Goal: Task Accomplishment & Management: Complete application form

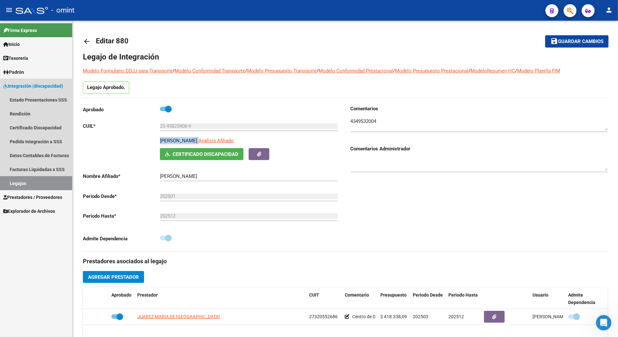
click at [12, 184] on link "Legajos" at bounding box center [36, 183] width 72 height 14
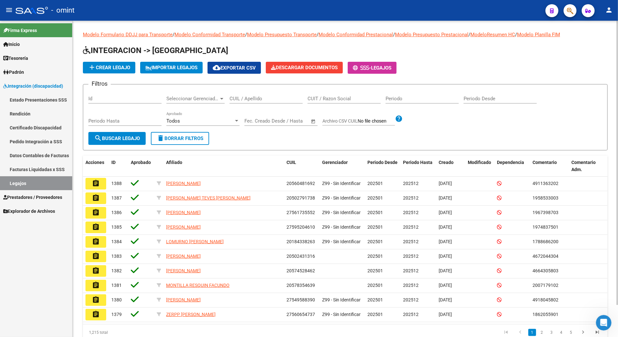
click at [245, 101] on input "CUIL / Apellido" at bounding box center [265, 99] width 73 height 6
paste input "27550811117"
type input "27550811117"
click at [109, 137] on span "search Buscar Legajo" at bounding box center [117, 139] width 46 height 6
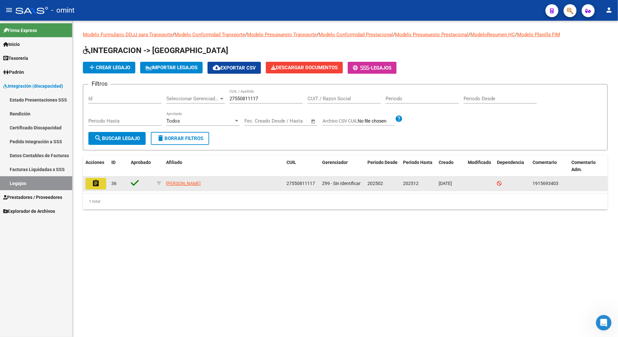
click at [97, 181] on mat-icon "assignment" at bounding box center [96, 184] width 8 height 8
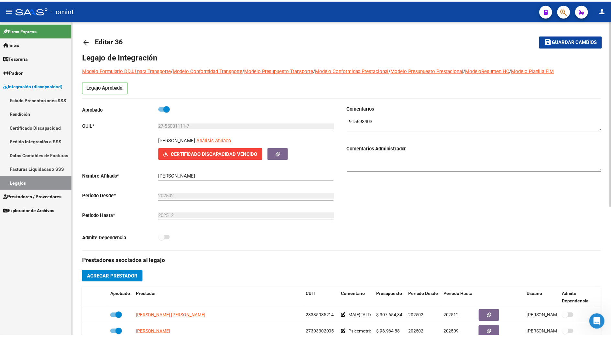
scroll to position [172, 0]
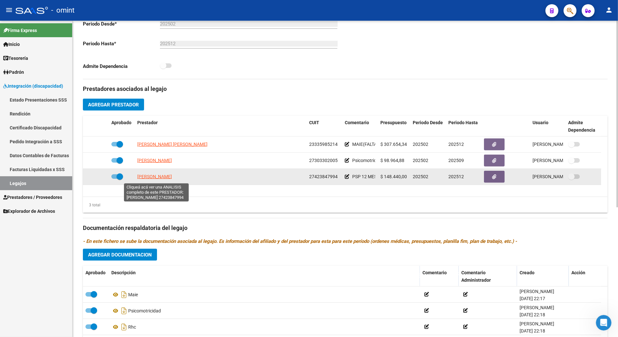
click at [153, 177] on span "[PERSON_NAME]" at bounding box center [154, 176] width 35 height 5
type textarea "27423847994"
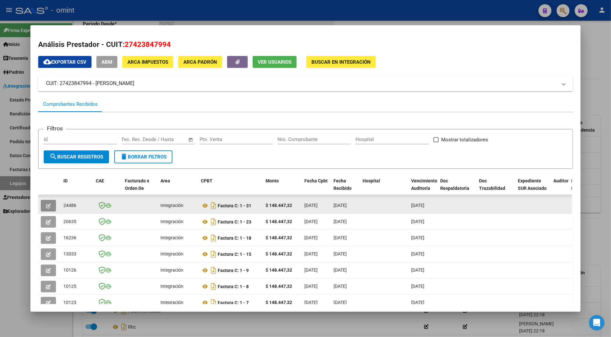
click at [46, 204] on icon "button" at bounding box center [48, 205] width 5 height 5
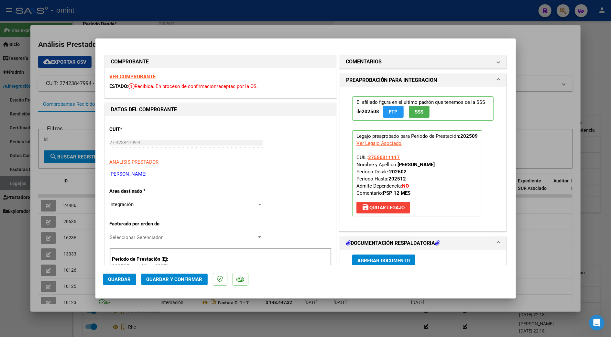
click at [140, 74] on strong "VER COMPROBANTE" at bounding box center [133, 77] width 46 height 6
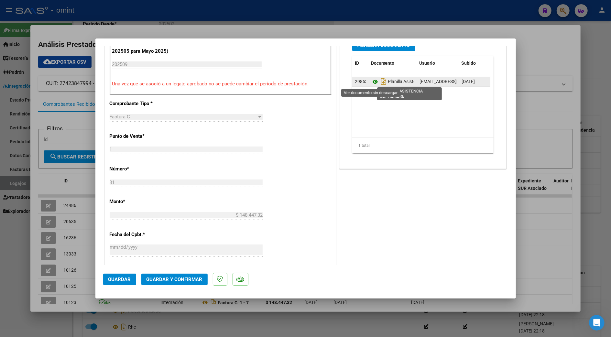
click at [371, 83] on icon at bounding box center [375, 82] width 8 height 8
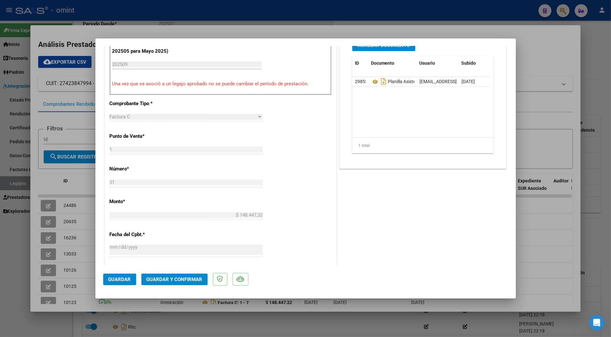
click at [170, 283] on button "Guardar y Confirmar" at bounding box center [174, 280] width 66 height 12
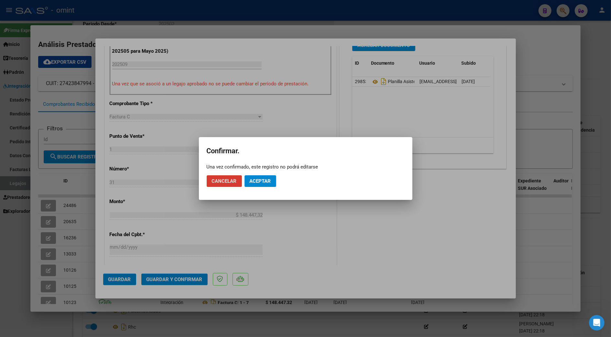
click at [260, 184] on span "Aceptar" at bounding box center [260, 181] width 21 height 6
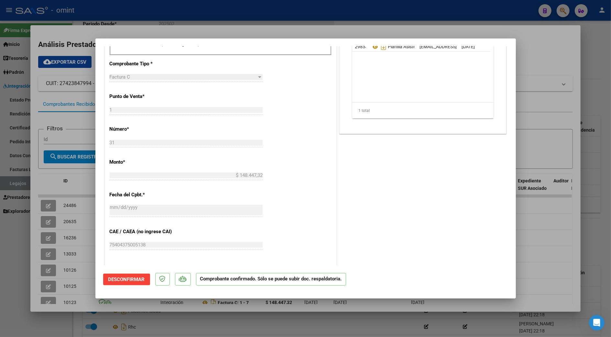
scroll to position [345, 0]
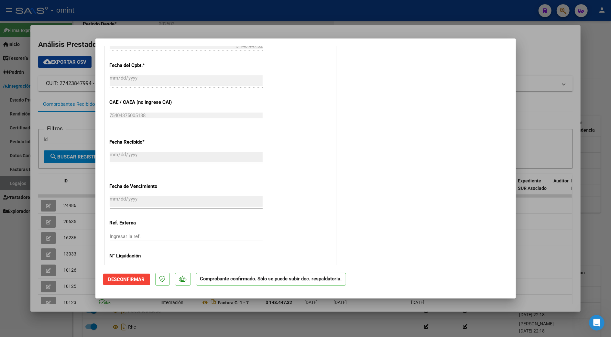
click at [539, 246] on div at bounding box center [305, 168] width 611 height 337
type input "$ 0,00"
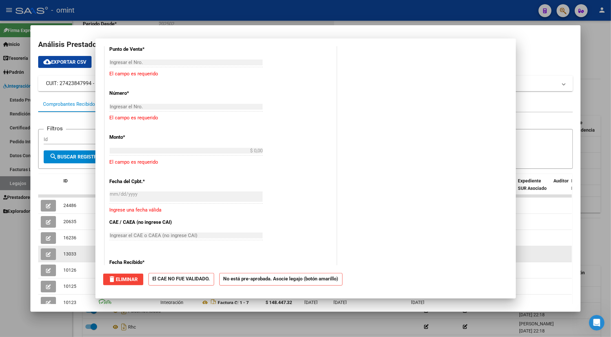
scroll to position [0, 0]
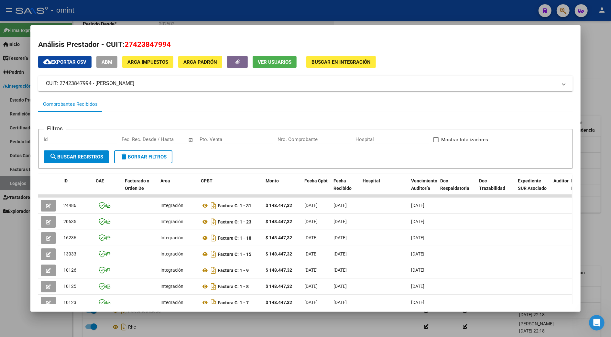
click at [599, 246] on div at bounding box center [305, 168] width 611 height 337
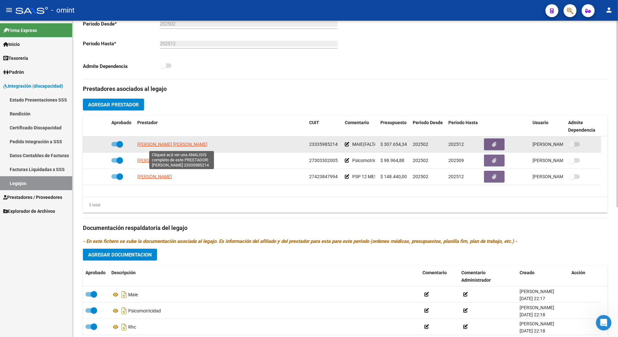
click at [157, 147] on span "[PERSON_NAME] [PERSON_NAME]" at bounding box center [172, 144] width 70 height 5
type textarea "23335985214"
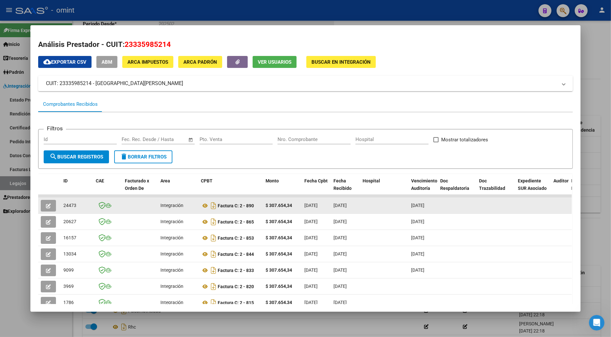
click at [47, 211] on button "button" at bounding box center [48, 206] width 15 height 12
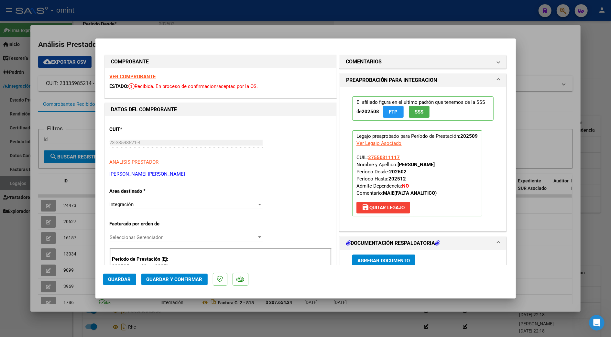
click at [136, 76] on strong "VER COMPROBANTE" at bounding box center [133, 77] width 46 height 6
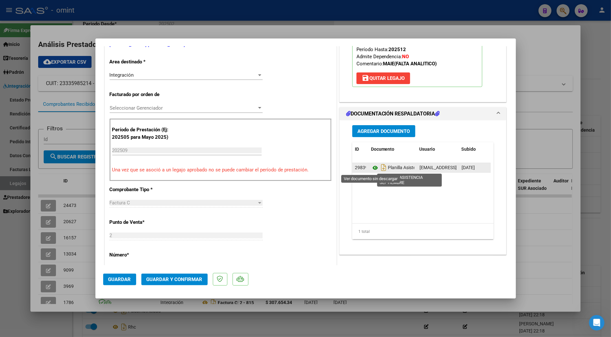
click at [372, 169] on icon at bounding box center [375, 168] width 8 height 8
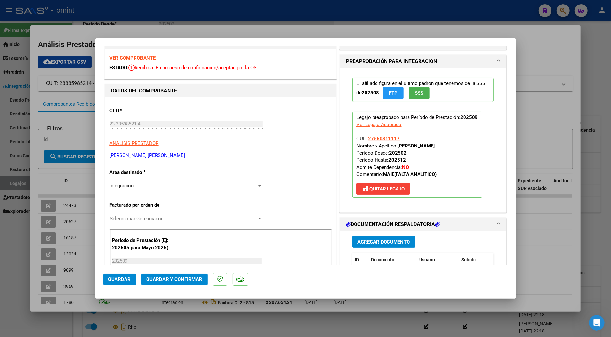
scroll to position [0, 0]
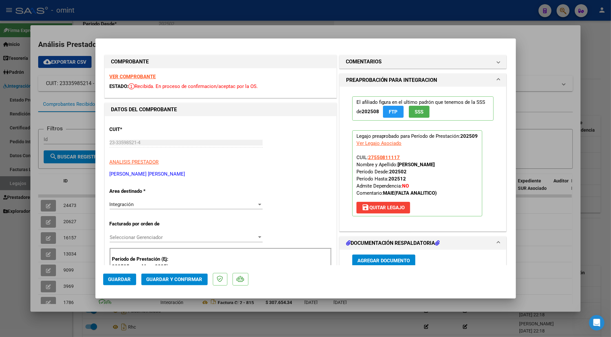
click at [171, 274] on button "Guardar y Confirmar" at bounding box center [174, 280] width 66 height 12
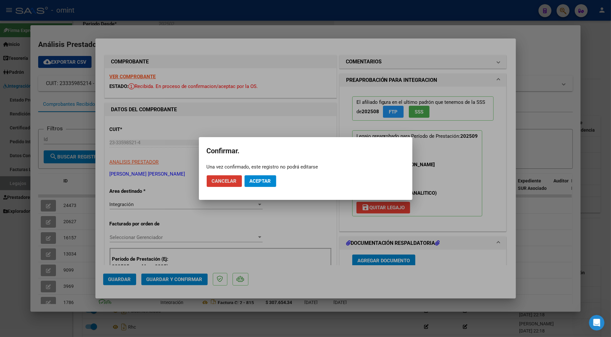
click at [266, 186] on button "Aceptar" at bounding box center [261, 181] width 32 height 12
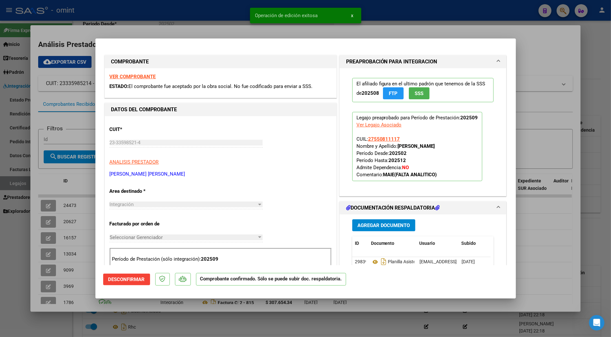
click at [541, 49] on div at bounding box center [305, 168] width 611 height 337
type input "$ 0,00"
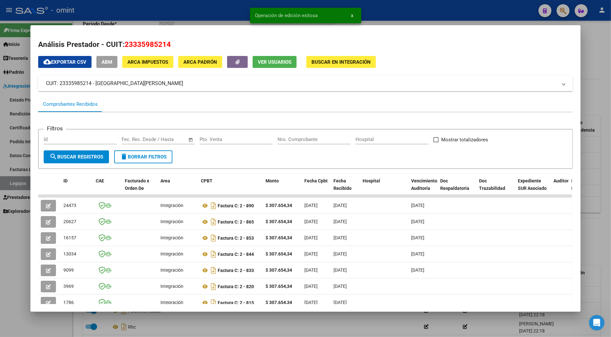
click at [599, 69] on div at bounding box center [305, 168] width 611 height 337
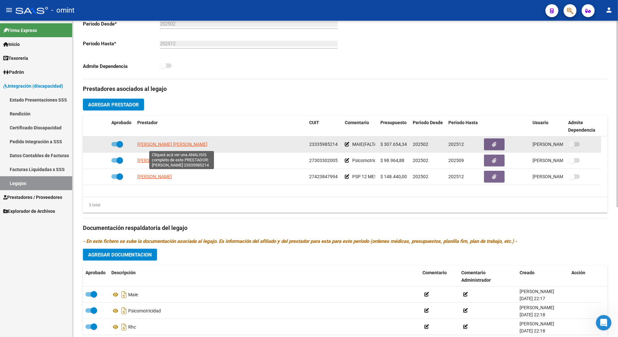
click at [177, 145] on span "[PERSON_NAME] [PERSON_NAME]" at bounding box center [172, 144] width 70 height 5
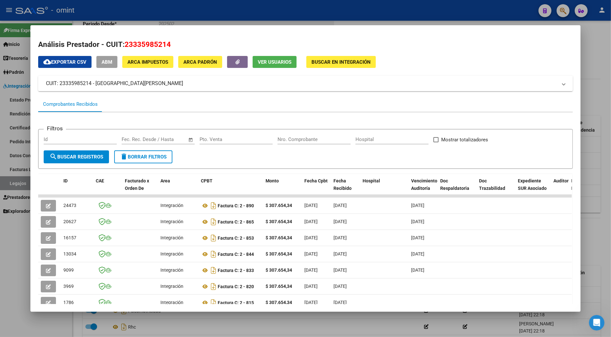
click at [594, 196] on div at bounding box center [305, 168] width 611 height 337
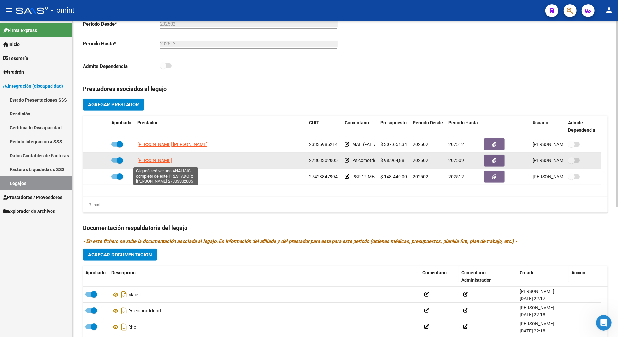
click at [168, 163] on span "[PERSON_NAME]" at bounding box center [154, 160] width 35 height 5
type textarea "27303302005"
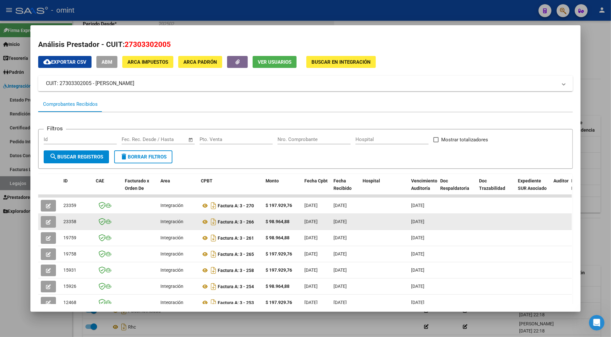
click at [47, 222] on icon "button" at bounding box center [48, 222] width 5 height 5
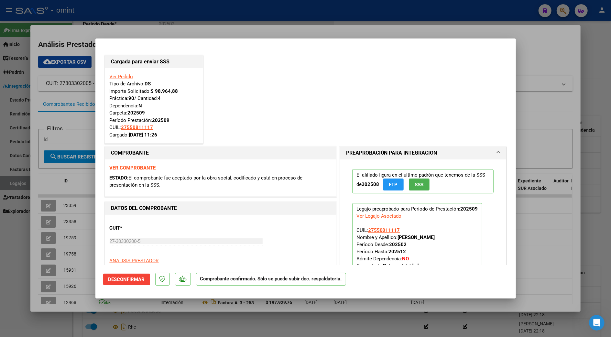
click at [595, 153] on div at bounding box center [305, 168] width 611 height 337
type input "$ 0,00"
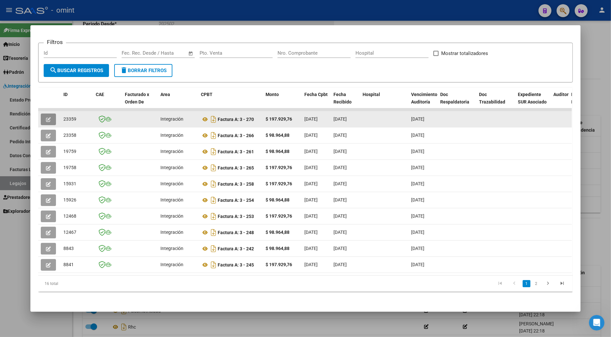
click at [46, 114] on button "button" at bounding box center [48, 120] width 15 height 12
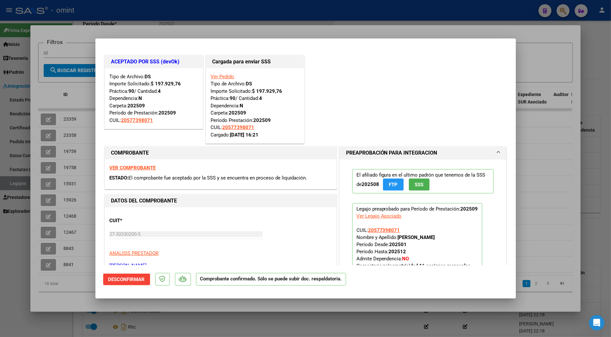
click at [549, 134] on div at bounding box center [305, 168] width 611 height 337
type input "$ 0,00"
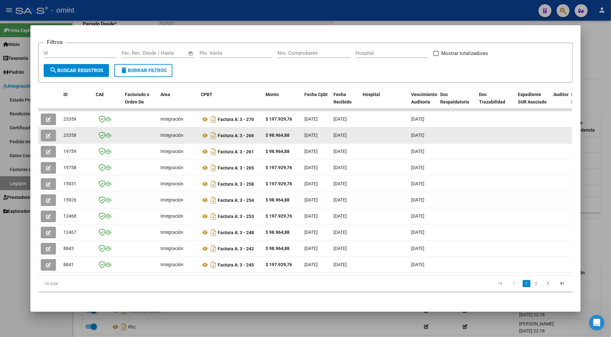
click at [42, 130] on button "button" at bounding box center [48, 136] width 15 height 12
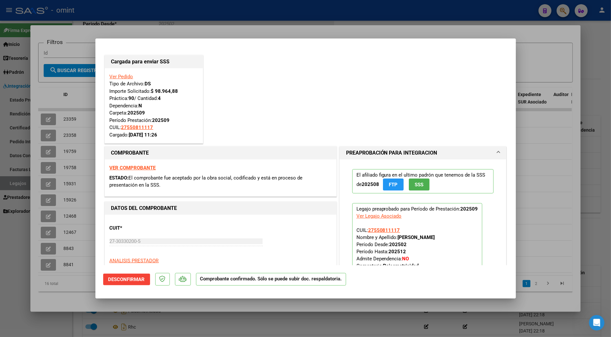
click at [601, 129] on div at bounding box center [305, 168] width 611 height 337
type input "$ 0,00"
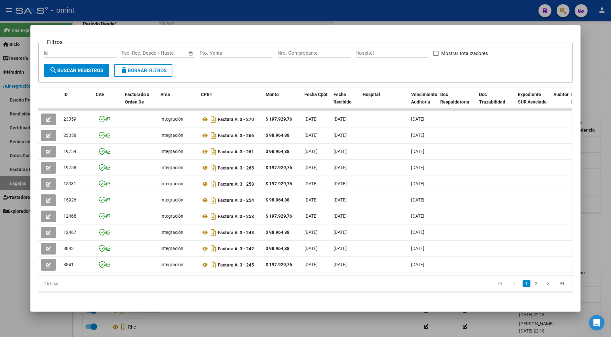
click at [588, 177] on div at bounding box center [305, 168] width 611 height 337
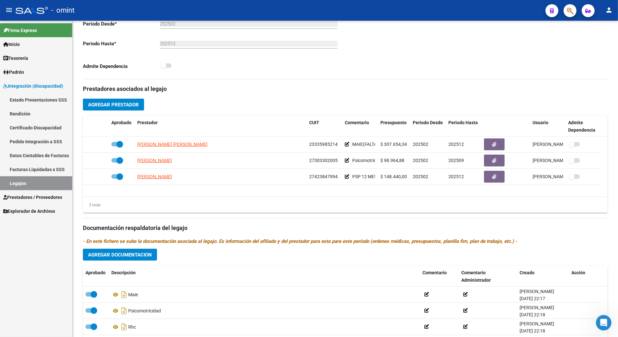
click at [18, 184] on link "Legajos" at bounding box center [36, 183] width 72 height 14
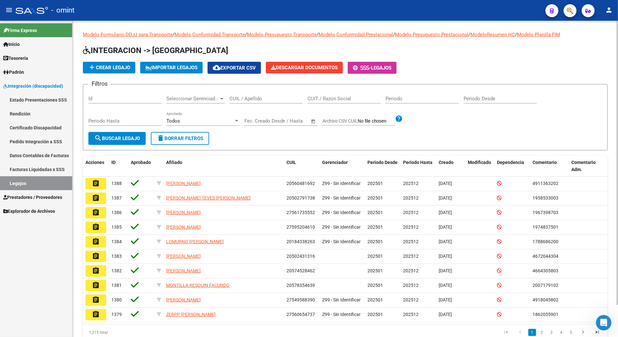
click at [263, 100] on input "CUIL / Apellido" at bounding box center [265, 99] width 73 height 6
paste input "27590128762"
type input "27590128762"
click at [134, 139] on span "search Buscar Legajo" at bounding box center [117, 139] width 46 height 6
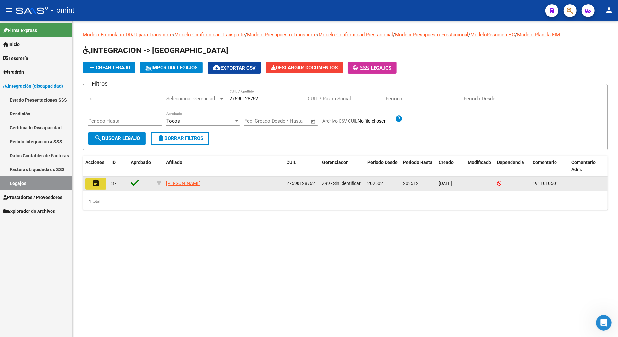
click at [98, 183] on mat-icon "assignment" at bounding box center [96, 184] width 8 height 8
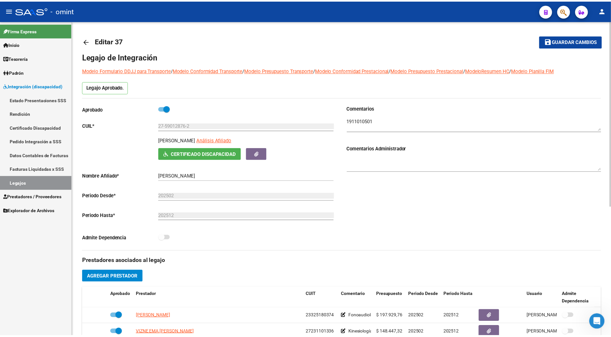
scroll to position [86, 0]
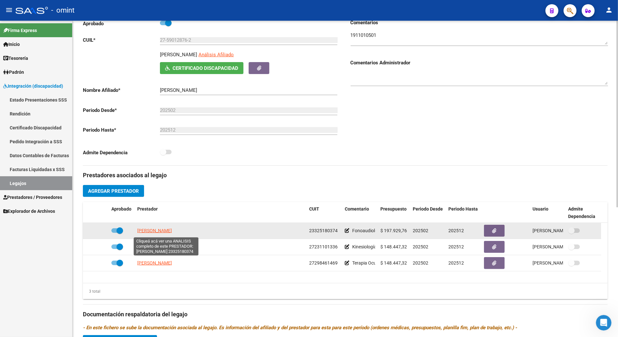
click at [166, 230] on span "[PERSON_NAME]" at bounding box center [154, 230] width 35 height 5
type textarea "23325180374"
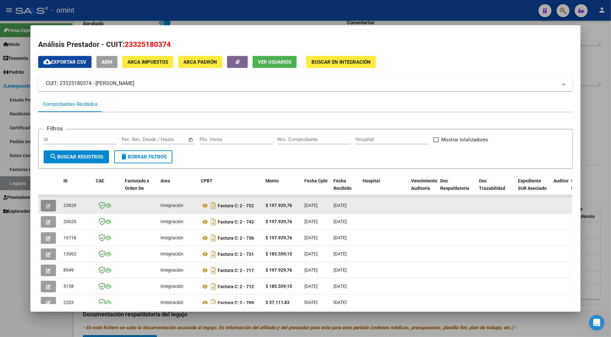
click at [41, 204] on button "button" at bounding box center [48, 206] width 15 height 12
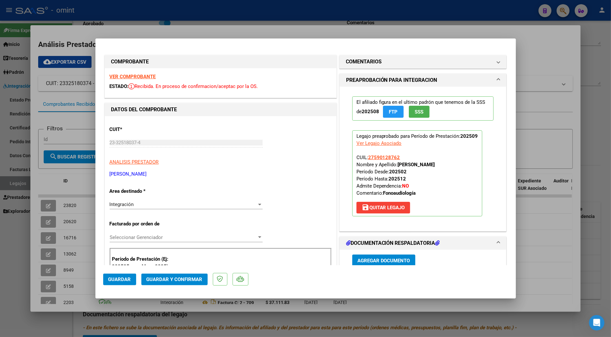
click at [135, 76] on strong "VER COMPROBANTE" at bounding box center [133, 77] width 46 height 6
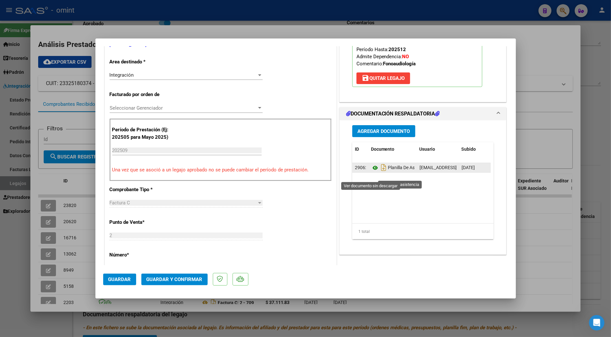
click at [371, 172] on icon at bounding box center [375, 168] width 8 height 8
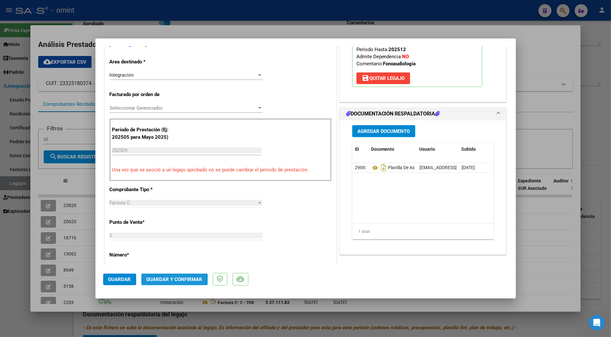
click at [172, 282] on span "Guardar y Confirmar" at bounding box center [175, 280] width 56 height 6
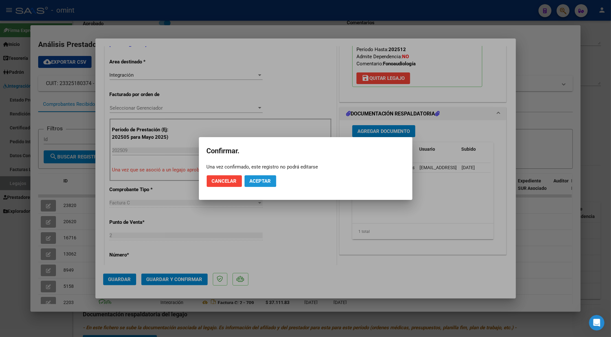
click at [256, 177] on button "Aceptar" at bounding box center [261, 181] width 32 height 12
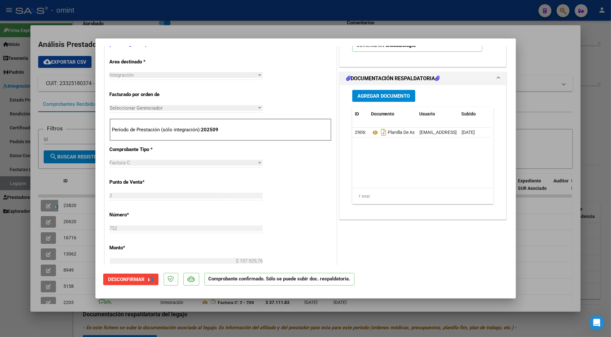
scroll to position [129, 0]
click at [523, 232] on div at bounding box center [305, 168] width 611 height 337
type input "$ 0,00"
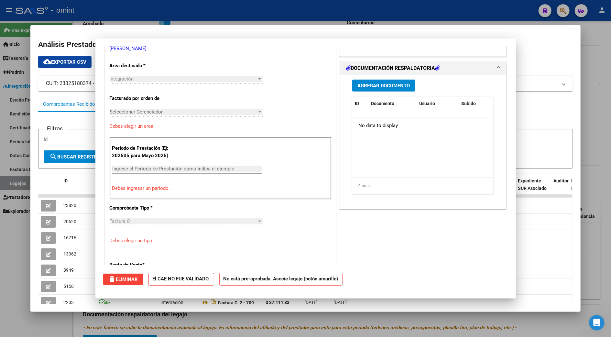
scroll to position [132, 0]
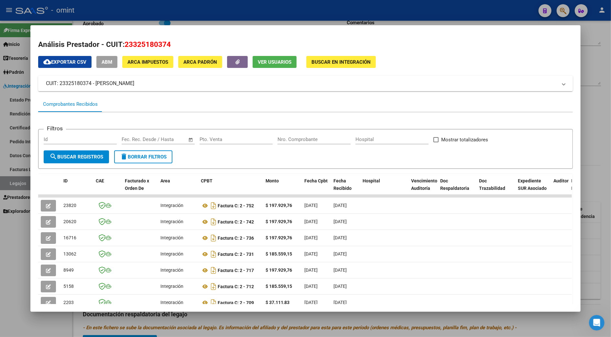
click at [598, 198] on div at bounding box center [305, 168] width 611 height 337
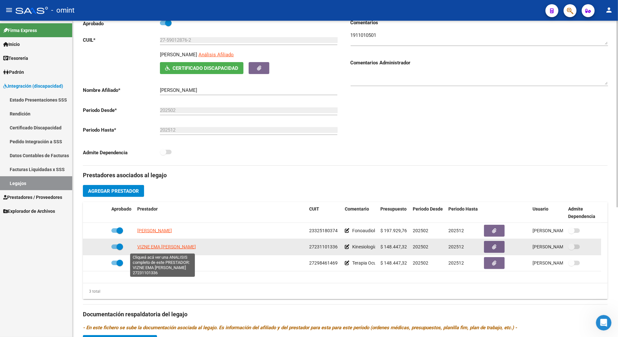
click at [156, 249] on span "VIZNE EMA [PERSON_NAME]" at bounding box center [166, 246] width 59 height 5
type textarea "27231101336"
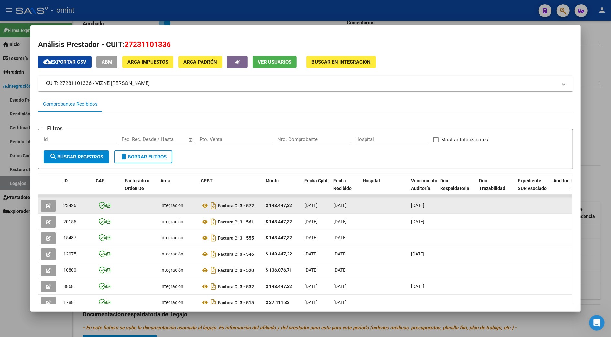
click at [43, 202] on button "button" at bounding box center [48, 206] width 15 height 12
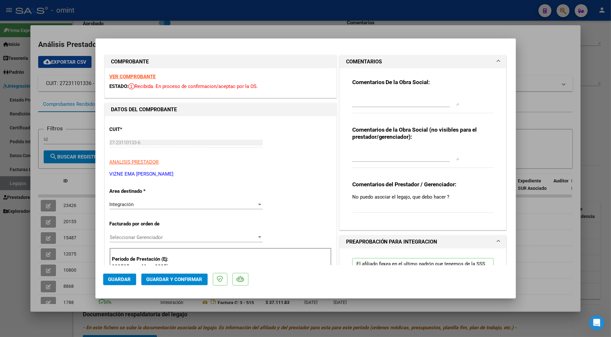
click at [141, 72] on div "VER COMPROBANTE ESTADO: Recibida. En proceso de confirmacion/aceptac por la OS." at bounding box center [221, 82] width 232 height 29
click at [141, 76] on strong "VER COMPROBANTE" at bounding box center [133, 77] width 46 height 6
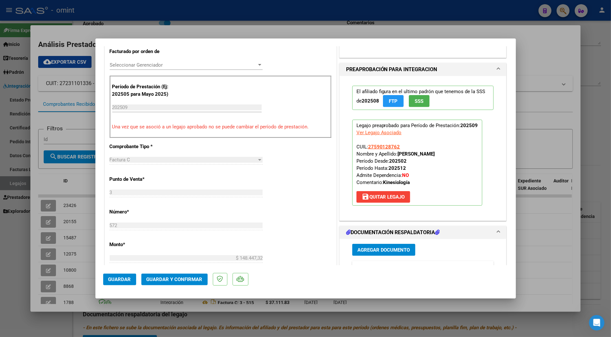
scroll to position [302, 0]
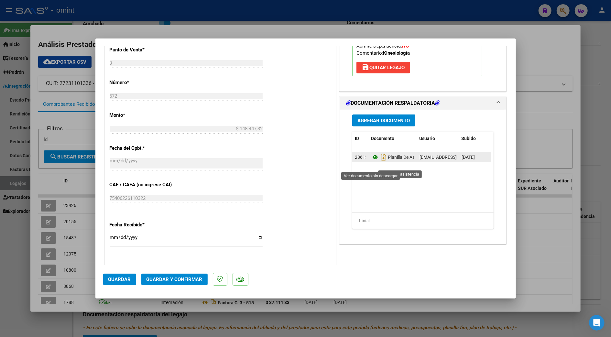
click at [372, 161] on icon at bounding box center [375, 157] width 8 height 8
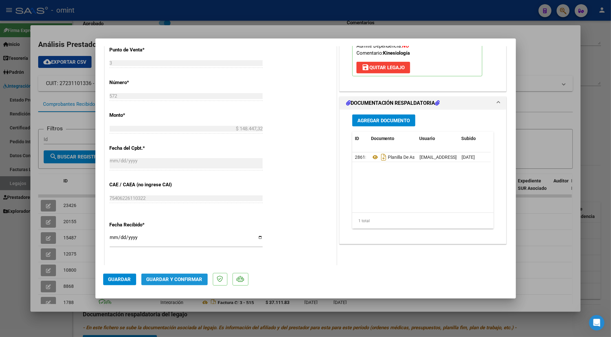
click at [176, 281] on span "Guardar y Confirmar" at bounding box center [175, 280] width 56 height 6
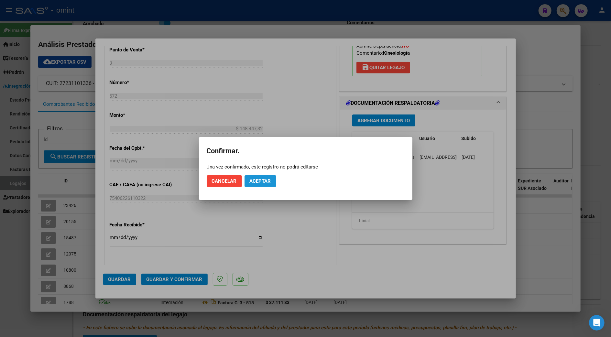
click at [269, 180] on button "Aceptar" at bounding box center [261, 181] width 32 height 12
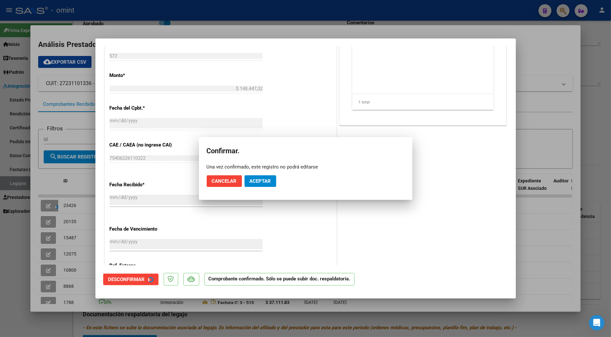
scroll to position [262, 0]
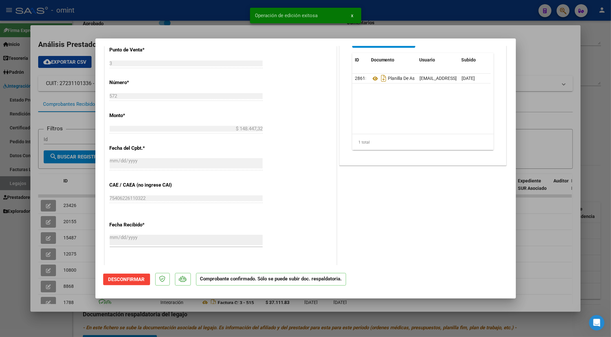
click at [529, 120] on div at bounding box center [305, 168] width 611 height 337
type input "$ 0,00"
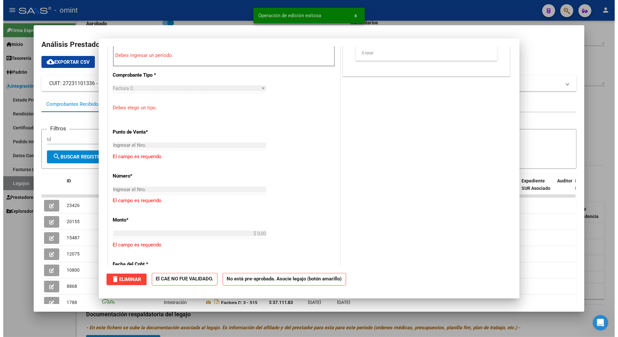
scroll to position [382, 0]
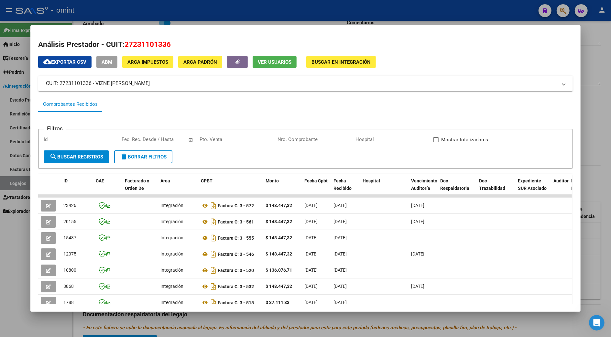
click at [593, 201] on div at bounding box center [305, 168] width 611 height 337
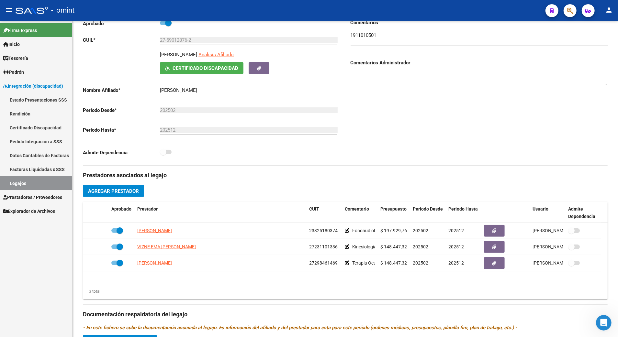
drag, startPoint x: 593, startPoint y: 201, endPoint x: -2, endPoint y: 203, distance: 595.3
click at [0, 203] on html "menu - omint person Firma Express Inicio Calendario SSS Instructivos Contacto O…" at bounding box center [309, 168] width 618 height 337
copy div "Aprobado Prestador CUIT Comentario Presupuesto Periodo Desde Periodo Hasta Usua…"
click at [16, 181] on link "Legajos" at bounding box center [36, 183] width 72 height 14
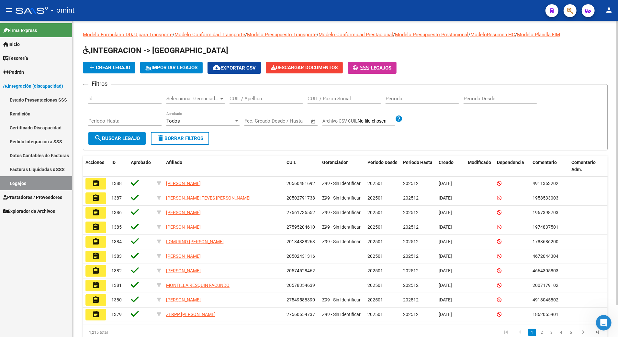
click at [248, 101] on input "CUIL / Apellido" at bounding box center [265, 99] width 73 height 6
paste input "Aprobado Prestador CUIT Comentario Presupuesto Periodo Desde Periodo Hasta Usua…"
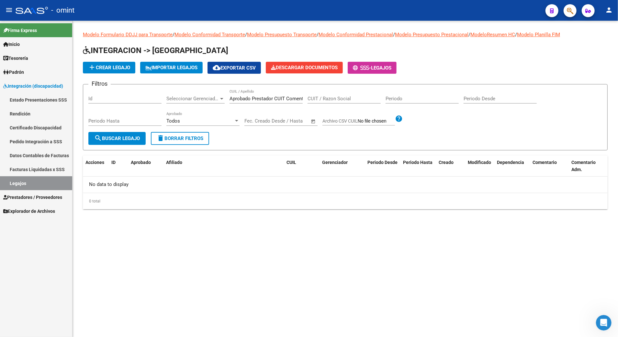
drag, startPoint x: 303, startPoint y: 97, endPoint x: 219, endPoint y: 100, distance: 83.5
click at [219, 100] on div "Filtros Id Seleccionar Gerenciador Seleccionar Gerenciador Aprobado Prestador C…" at bounding box center [344, 111] width 513 height 42
drag, startPoint x: 219, startPoint y: 100, endPoint x: 253, endPoint y: 100, distance: 33.6
click at [253, 100] on input "Aprobado Prestador CUIT Comentario Presupuesto Periodo Desde Periodo Hasta Usua…" at bounding box center [265, 99] width 73 height 6
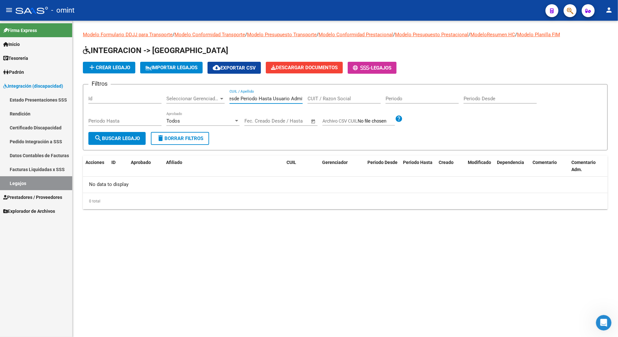
drag, startPoint x: 231, startPoint y: 99, endPoint x: 307, endPoint y: 96, distance: 76.4
click at [307, 96] on div "Filtros Id Seleccionar Gerenciador Seleccionar Gerenciador Aprobado Prestador C…" at bounding box center [344, 111] width 513 height 42
type input "A"
click at [247, 99] on input "CUIL / Apellido" at bounding box center [265, 99] width 73 height 6
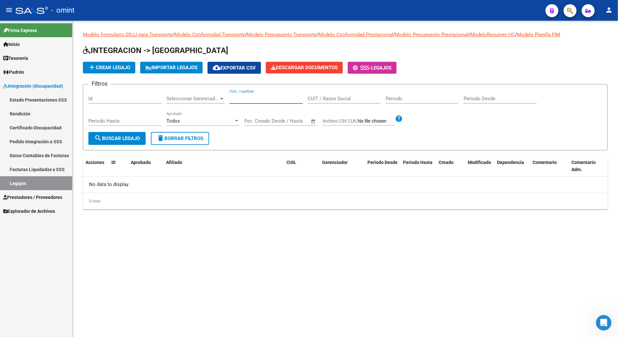
paste input "27537331874"
type input "27537331874"
click at [127, 141] on span "search Buscar Legajo" at bounding box center [117, 139] width 46 height 6
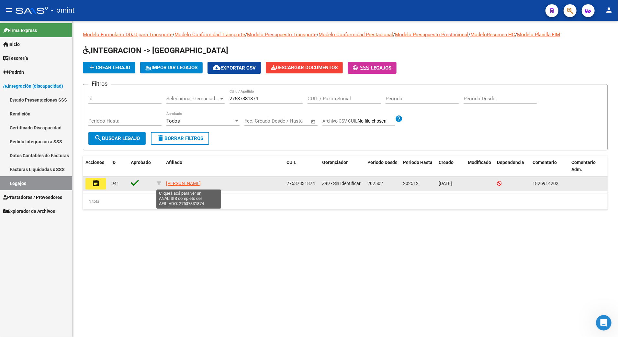
click at [184, 183] on span "[PERSON_NAME]" at bounding box center [183, 183] width 35 height 5
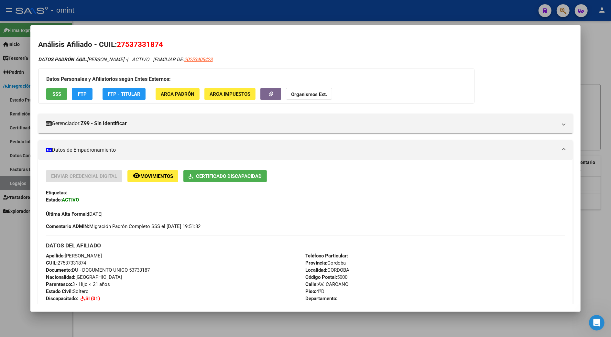
click at [600, 32] on div at bounding box center [305, 168] width 611 height 337
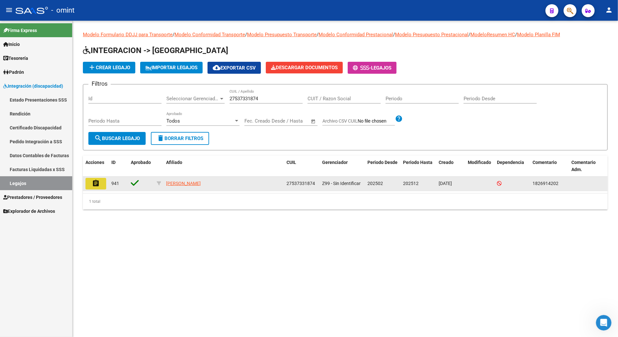
click at [93, 185] on mat-icon "assignment" at bounding box center [96, 184] width 8 height 8
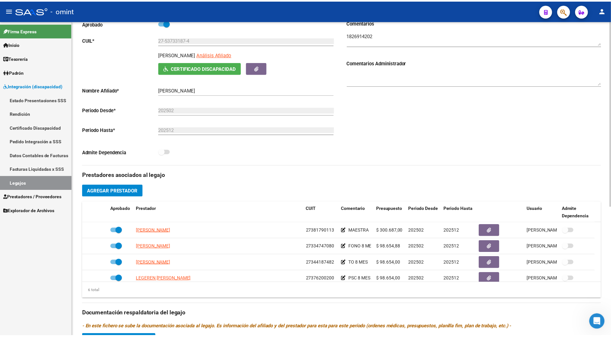
scroll to position [172, 0]
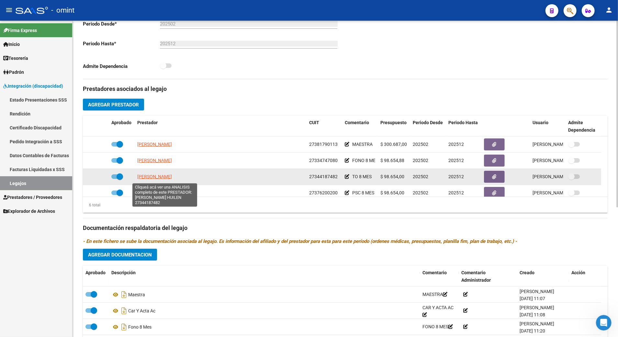
click at [161, 177] on span "[PERSON_NAME]" at bounding box center [154, 176] width 35 height 5
type textarea "27344187482"
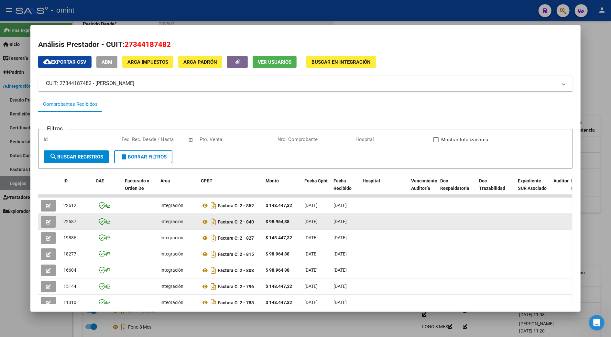
click at [49, 222] on button "button" at bounding box center [48, 222] width 15 height 12
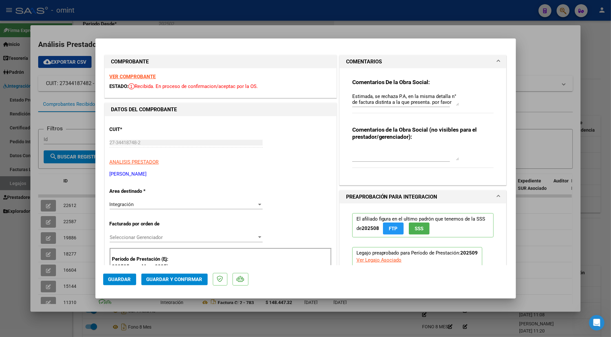
click at [143, 75] on strong "VER COMPROBANTE" at bounding box center [133, 77] width 46 height 6
click at [593, 51] on div at bounding box center [305, 168] width 611 height 337
type input "$ 0,00"
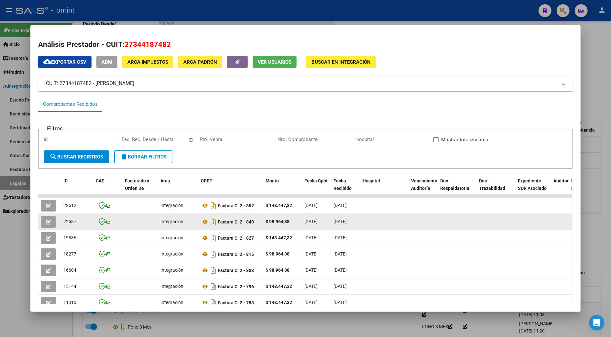
click at [46, 221] on icon "button" at bounding box center [48, 222] width 5 height 5
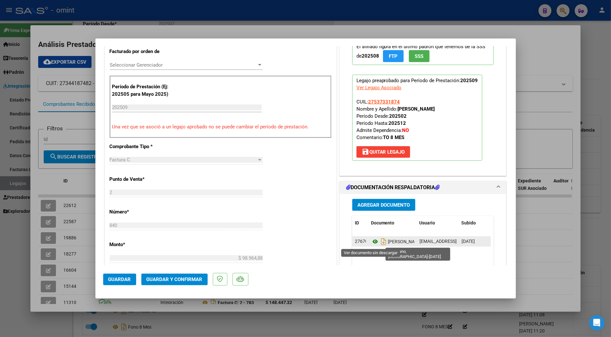
click at [371, 243] on icon at bounding box center [375, 242] width 8 height 8
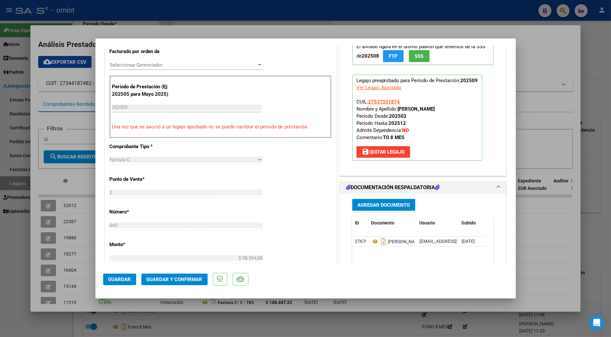
scroll to position [0, 0]
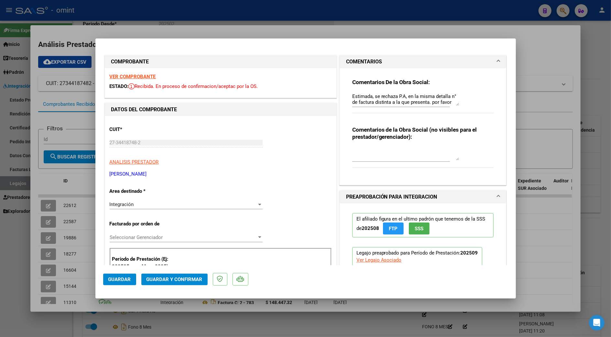
click at [591, 84] on div at bounding box center [305, 168] width 611 height 337
type input "$ 0,00"
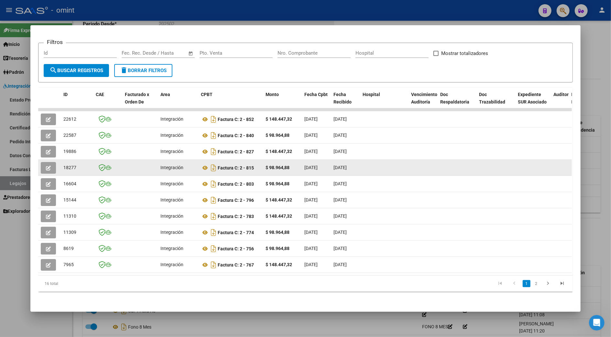
click at [46, 166] on icon "button" at bounding box center [48, 168] width 5 height 5
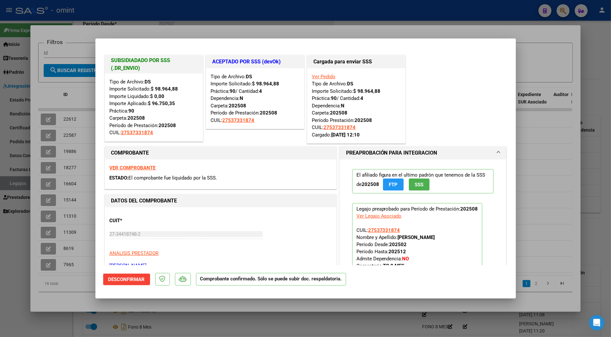
scroll to position [172, 0]
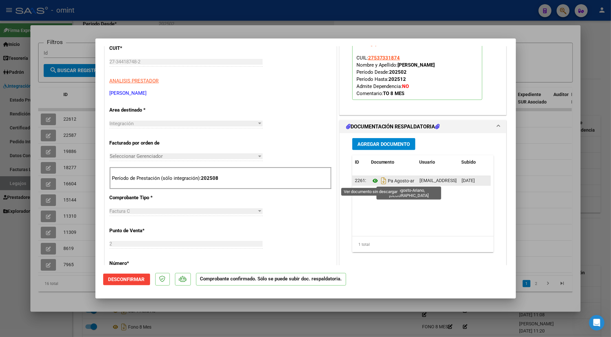
click at [372, 180] on icon at bounding box center [375, 181] width 8 height 8
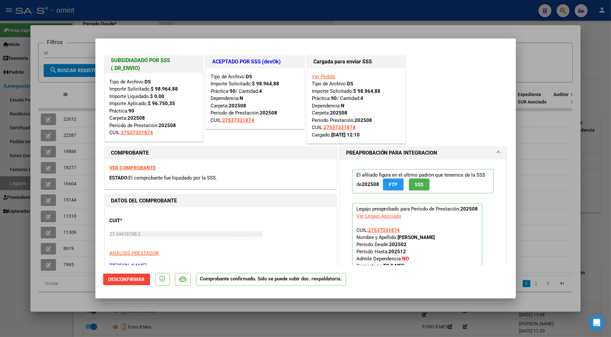
click at [601, 155] on div at bounding box center [305, 168] width 611 height 337
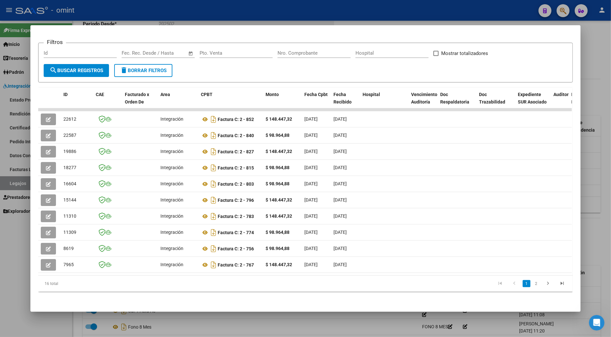
click at [601, 165] on div at bounding box center [305, 168] width 611 height 337
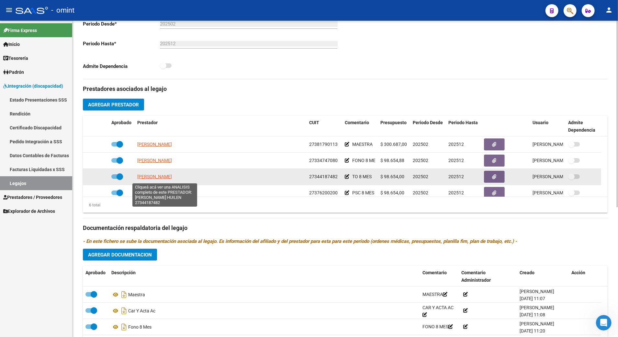
click at [172, 179] on span "[PERSON_NAME]" at bounding box center [154, 176] width 35 height 5
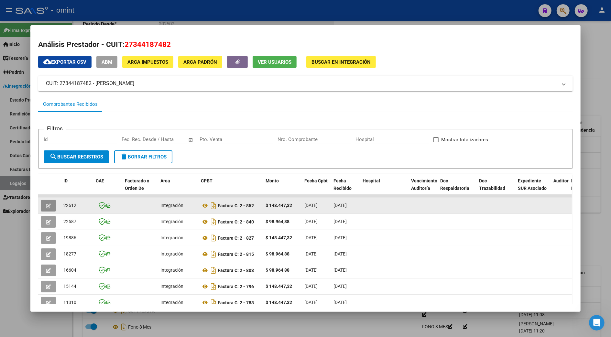
click at [43, 206] on button "button" at bounding box center [48, 206] width 15 height 12
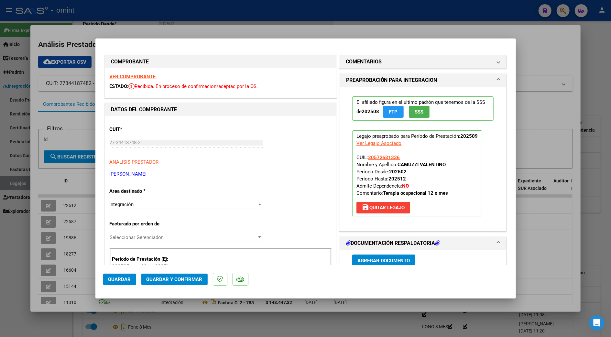
drag, startPoint x: 554, startPoint y: 55, endPoint x: 145, endPoint y: 95, distance: 411.2
click at [145, 95] on div "Análisis Prestador - CUIT: 27344187482 cloud_download Exportar CSV ABM ARCA Imp…" at bounding box center [305, 168] width 611 height 337
drag, startPoint x: 145, startPoint y: 95, endPoint x: 139, endPoint y: 75, distance: 20.9
click at [139, 75] on strong "VER COMPROBANTE" at bounding box center [133, 77] width 46 height 6
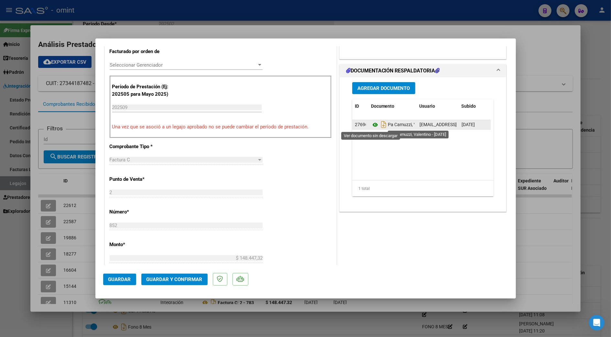
click at [372, 124] on icon at bounding box center [375, 125] width 8 height 8
click at [169, 280] on span "Guardar y Confirmar" at bounding box center [175, 280] width 56 height 6
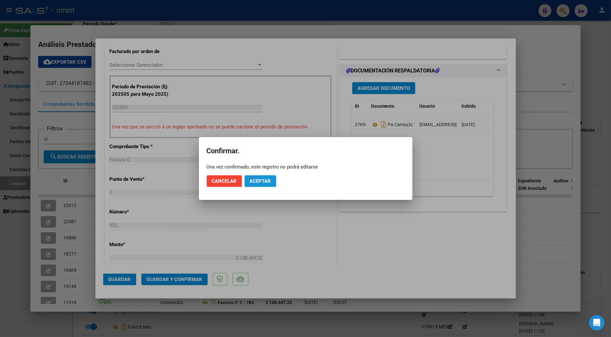
click at [266, 178] on span "Aceptar" at bounding box center [260, 181] width 21 height 6
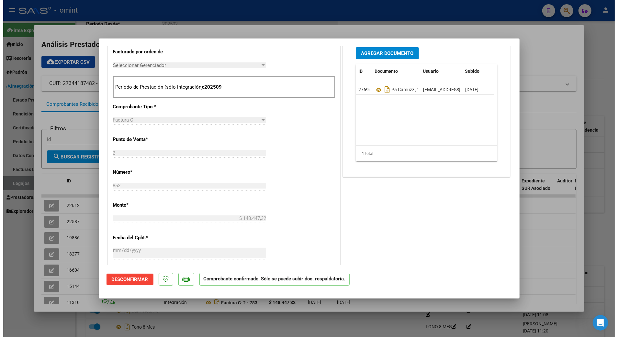
scroll to position [0, 0]
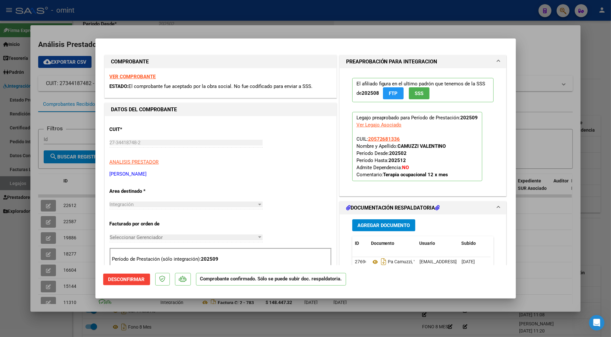
click at [544, 249] on div at bounding box center [305, 168] width 611 height 337
type input "$ 0,00"
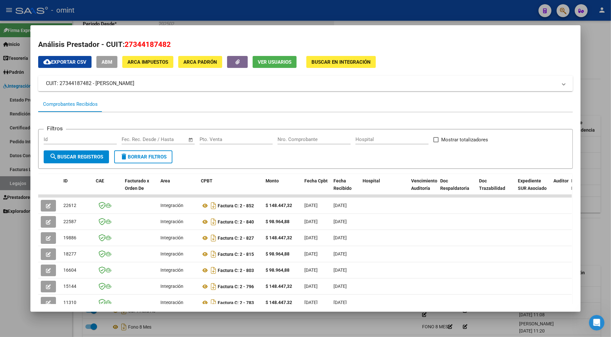
click at [596, 234] on div at bounding box center [305, 168] width 611 height 337
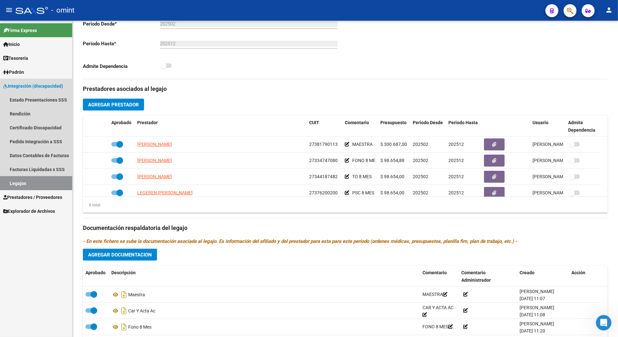
click at [17, 186] on link "Legajos" at bounding box center [36, 183] width 72 height 14
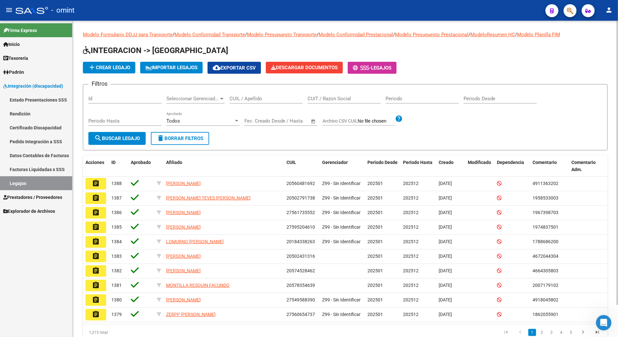
click at [261, 99] on input "CUIL / Apellido" at bounding box center [265, 99] width 73 height 6
paste input "20572681336"
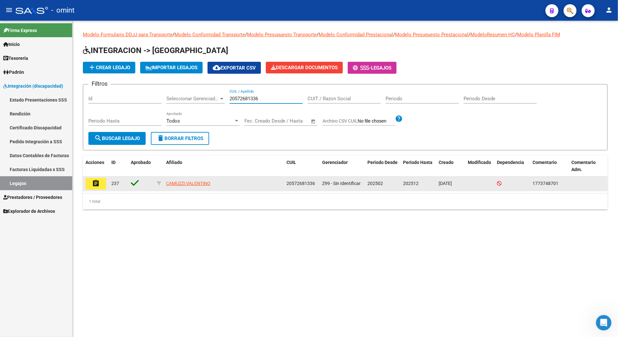
type input "20572681336"
click at [98, 182] on mat-icon "assignment" at bounding box center [96, 184] width 8 height 8
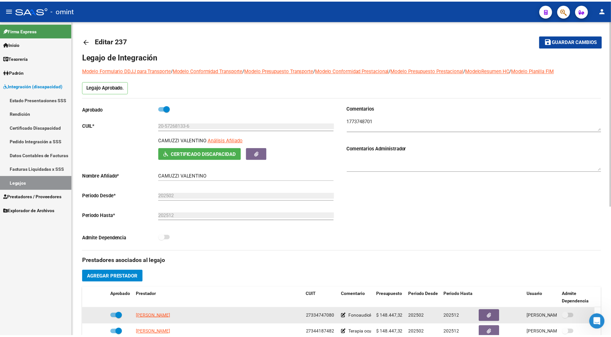
scroll to position [129, 0]
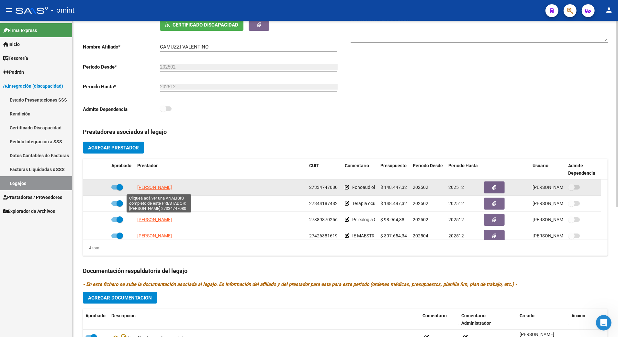
click at [163, 190] on span "[PERSON_NAME]" at bounding box center [154, 187] width 35 height 5
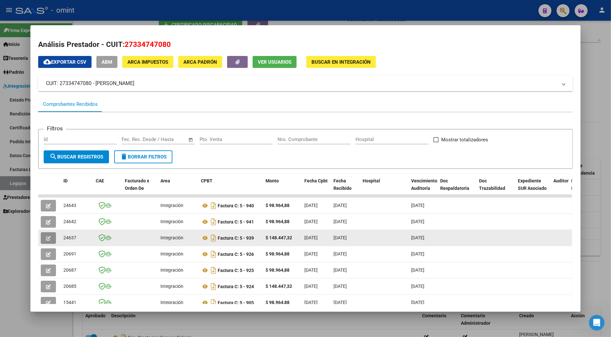
click at [46, 234] on button "button" at bounding box center [48, 238] width 15 height 12
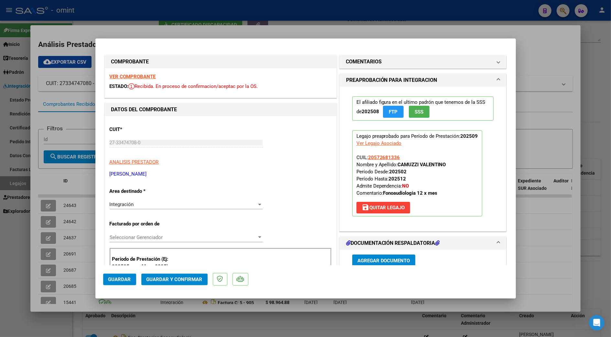
click at [144, 74] on strong "VER COMPROBANTE" at bounding box center [133, 77] width 46 height 6
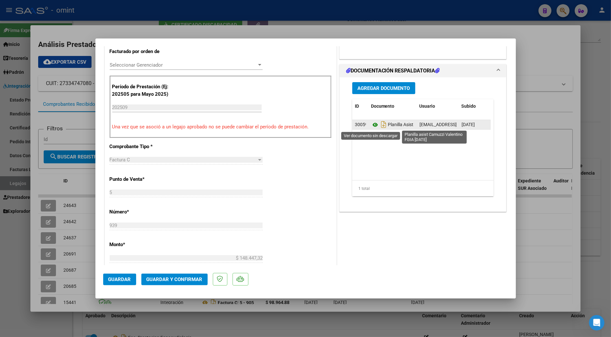
click at [371, 123] on icon at bounding box center [375, 125] width 8 height 8
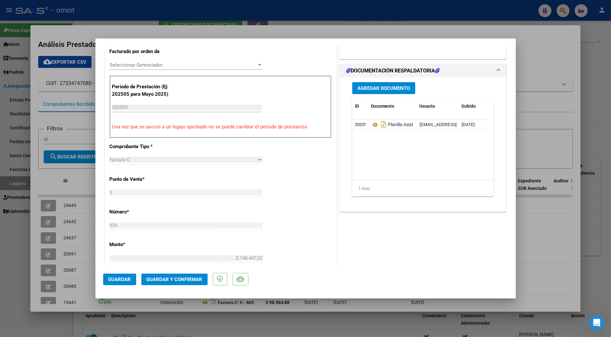
click at [171, 281] on span "Guardar y Confirmar" at bounding box center [175, 280] width 56 height 6
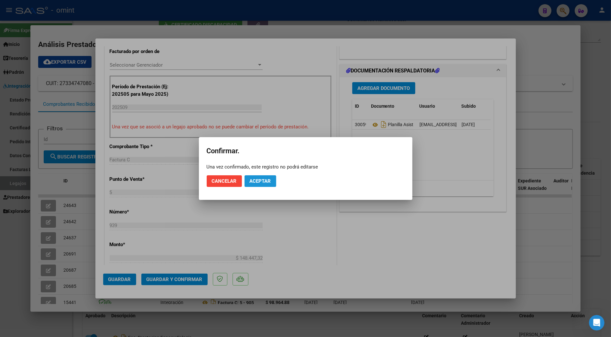
click at [259, 179] on span "Aceptar" at bounding box center [260, 181] width 21 height 6
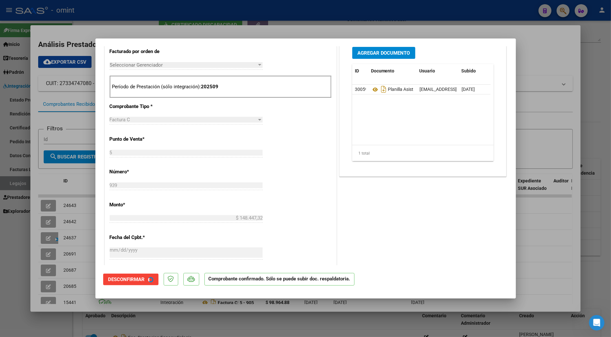
scroll to position [172, 0]
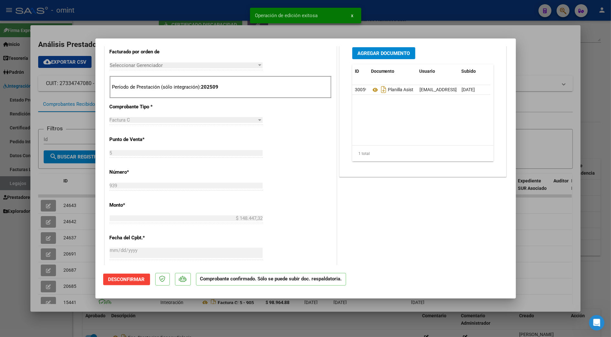
click at [595, 96] on div at bounding box center [305, 168] width 611 height 337
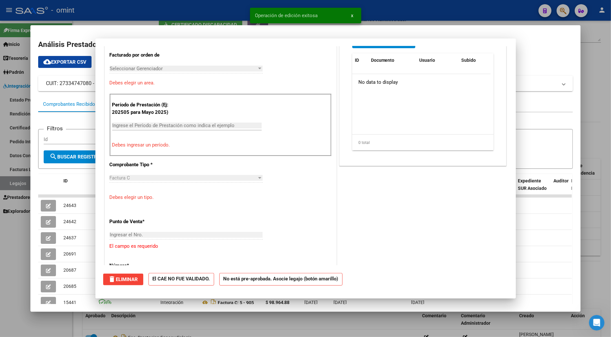
scroll to position [0, 0]
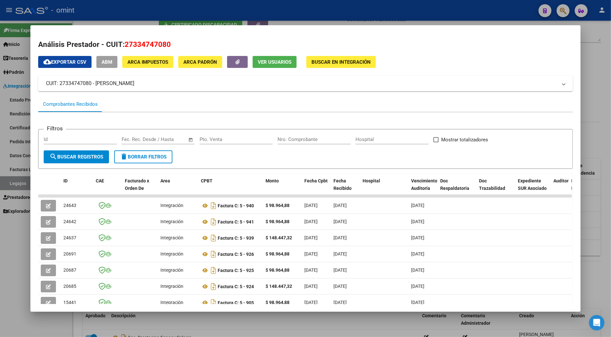
click at [603, 215] on div at bounding box center [305, 168] width 611 height 337
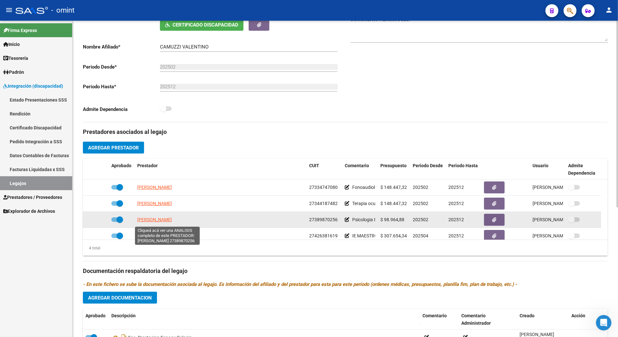
click at [157, 220] on span "[PERSON_NAME]" at bounding box center [154, 219] width 35 height 5
type textarea "27389870256"
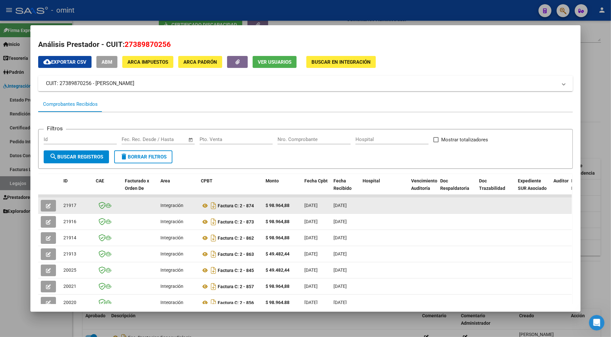
click at [46, 204] on icon "button" at bounding box center [48, 205] width 5 height 5
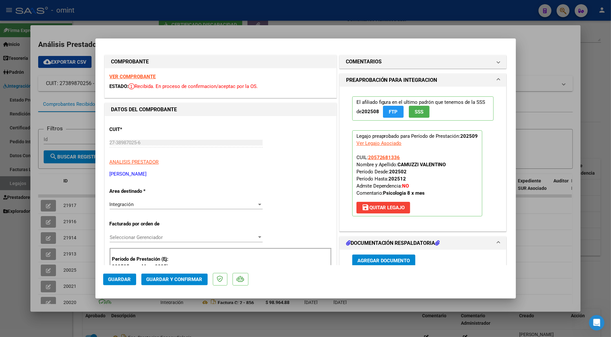
click at [133, 76] on strong "VER COMPROBANTE" at bounding box center [133, 77] width 46 height 6
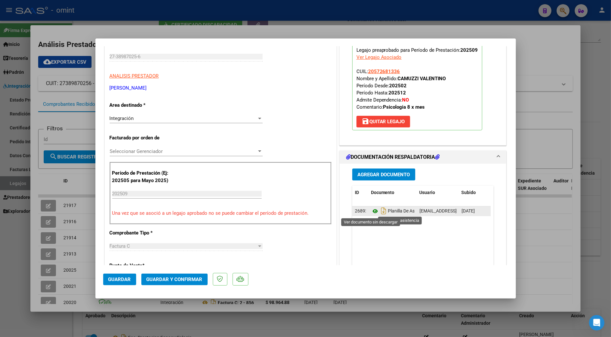
click at [371, 211] on icon at bounding box center [375, 211] width 8 height 8
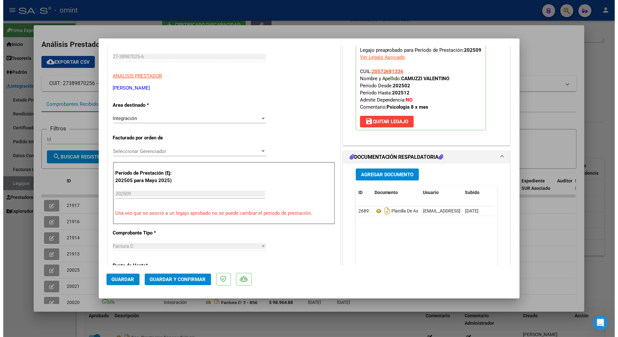
scroll to position [0, 0]
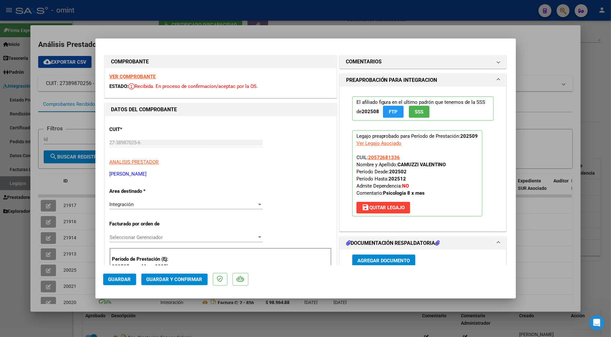
click at [173, 278] on span "Guardar y Confirmar" at bounding box center [175, 280] width 56 height 6
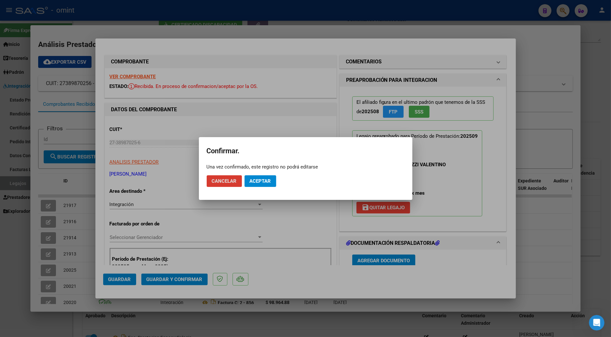
click at [259, 179] on span "Aceptar" at bounding box center [260, 181] width 21 height 6
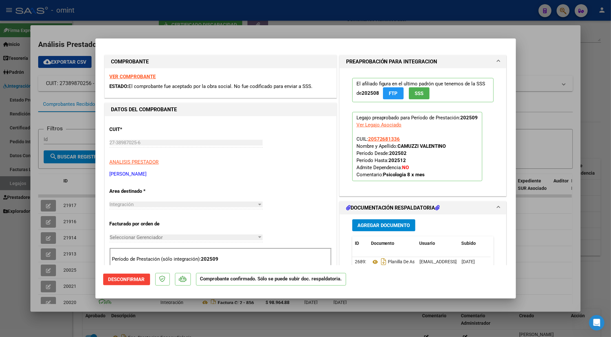
click at [549, 232] on div at bounding box center [305, 168] width 611 height 337
type input "$ 0,00"
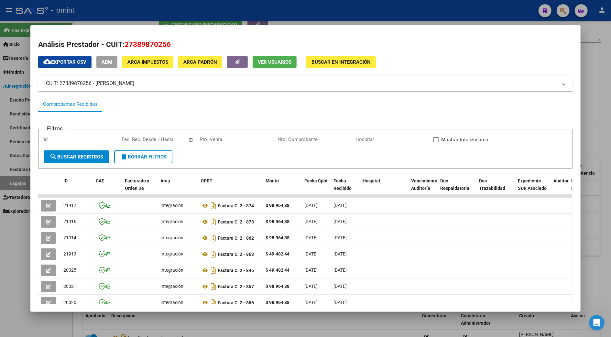
click at [597, 220] on div at bounding box center [305, 168] width 611 height 337
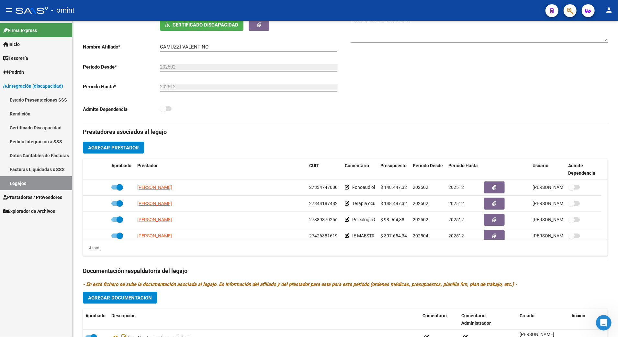
click at [20, 177] on link "Legajos" at bounding box center [36, 183] width 72 height 14
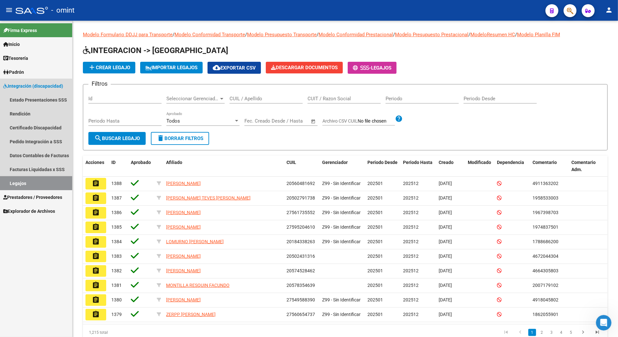
click at [22, 182] on link "Legajos" at bounding box center [36, 183] width 72 height 14
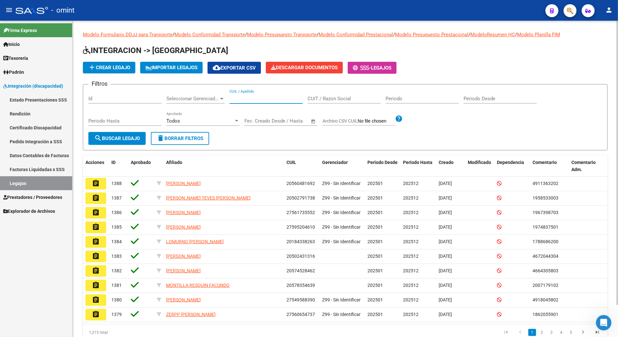
click at [247, 100] on input "CUIL / Apellido" at bounding box center [265, 99] width 73 height 6
paste input "20565324110"
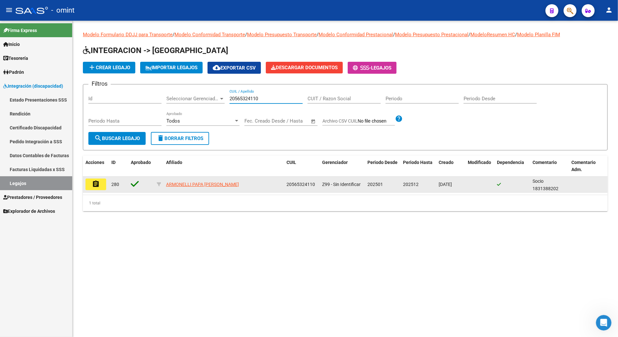
type input "20565324110"
click at [96, 182] on mat-icon "assignment" at bounding box center [96, 184] width 8 height 8
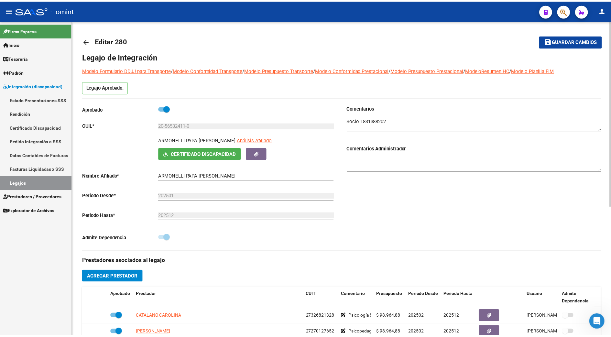
scroll to position [129, 0]
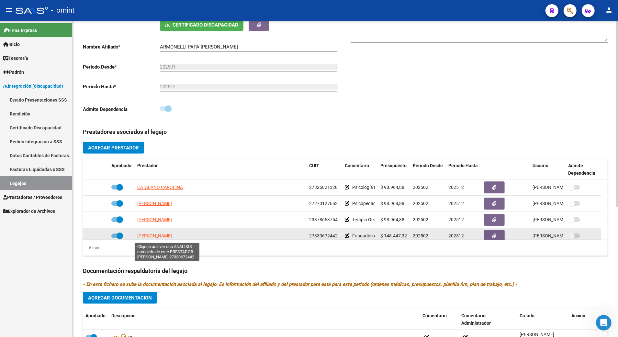
click at [159, 238] on span "[PERSON_NAME]" at bounding box center [154, 235] width 35 height 5
type textarea "27330672442"
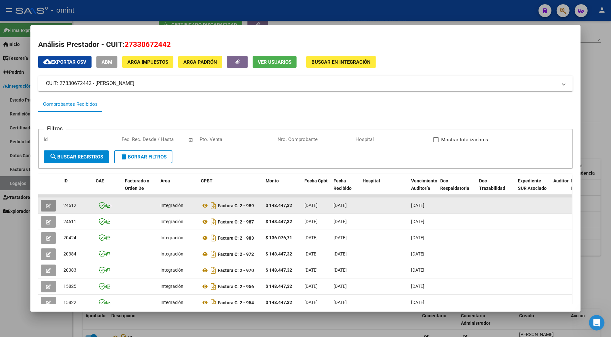
click at [48, 203] on icon "button" at bounding box center [48, 205] width 5 height 5
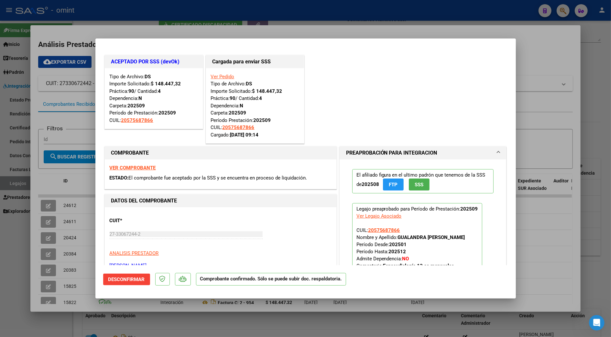
click at [537, 126] on div at bounding box center [305, 168] width 611 height 337
type input "$ 0,00"
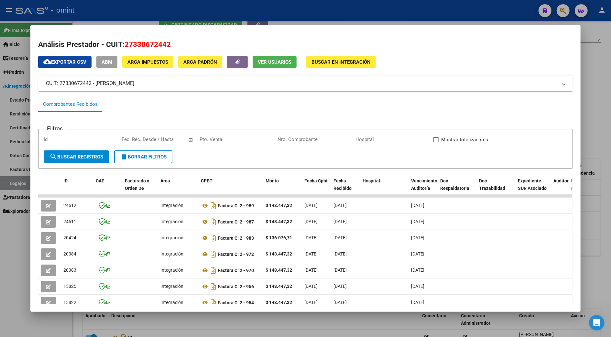
drag, startPoint x: 599, startPoint y: 134, endPoint x: 580, endPoint y: 130, distance: 19.5
click at [599, 134] on div at bounding box center [305, 168] width 611 height 337
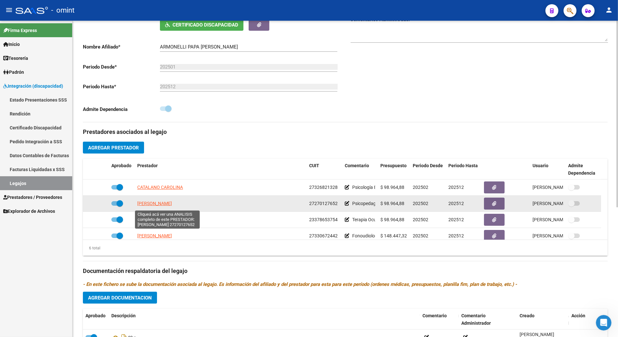
click at [157, 204] on span "[PERSON_NAME]" at bounding box center [154, 203] width 35 height 5
type textarea "27270127652"
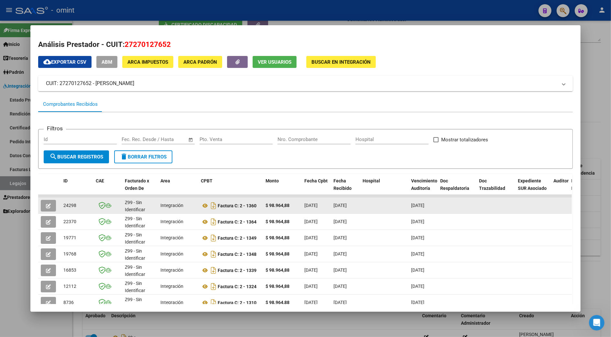
click at [49, 204] on button "button" at bounding box center [48, 206] width 15 height 12
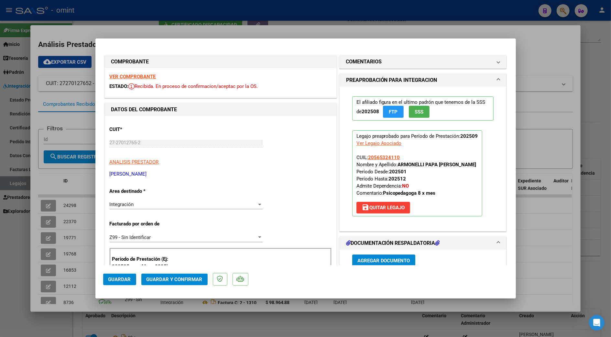
click at [134, 77] on strong "VER COMPROBANTE" at bounding box center [133, 77] width 46 height 6
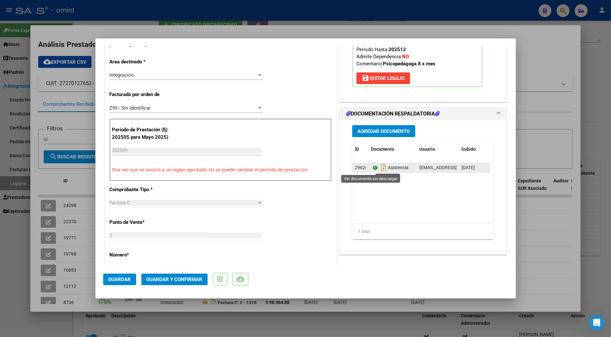
click at [371, 167] on icon at bounding box center [375, 168] width 8 height 8
click at [173, 275] on button "Guardar y Confirmar" at bounding box center [174, 280] width 66 height 12
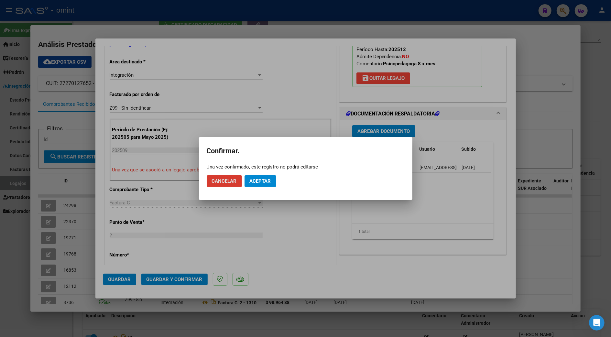
click at [268, 180] on span "Aceptar" at bounding box center [260, 181] width 21 height 6
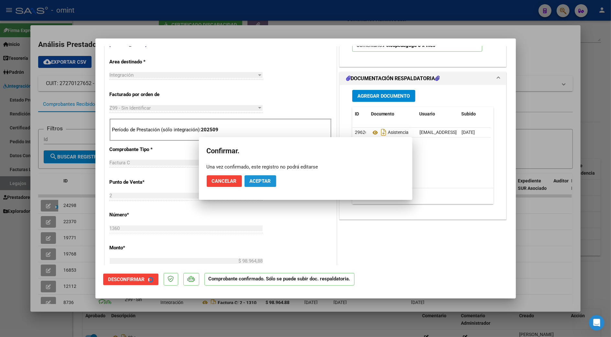
scroll to position [129, 0]
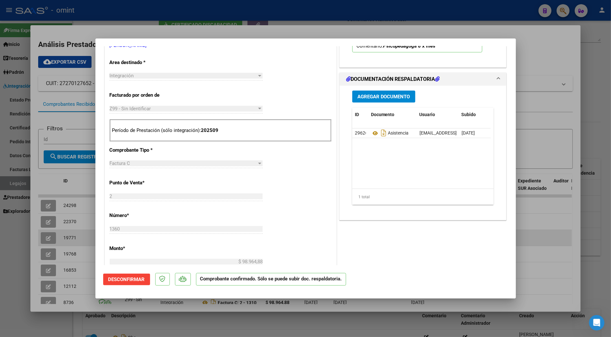
click at [547, 241] on div at bounding box center [305, 168] width 611 height 337
type input "$ 0,00"
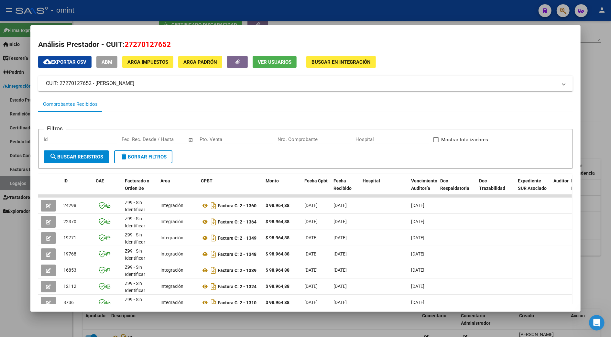
click at [597, 118] on div at bounding box center [305, 168] width 611 height 337
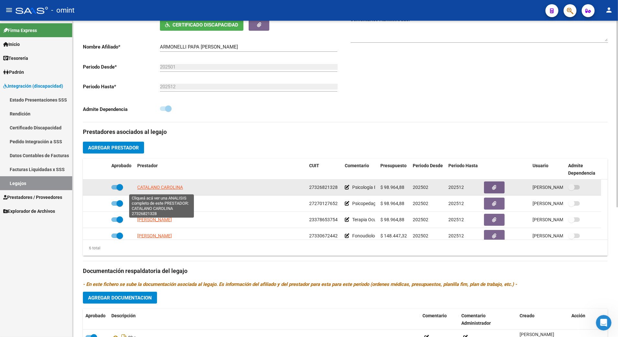
click at [163, 189] on span "CATALANO CAROLINA" at bounding box center [160, 187] width 46 height 5
type textarea "27326821328"
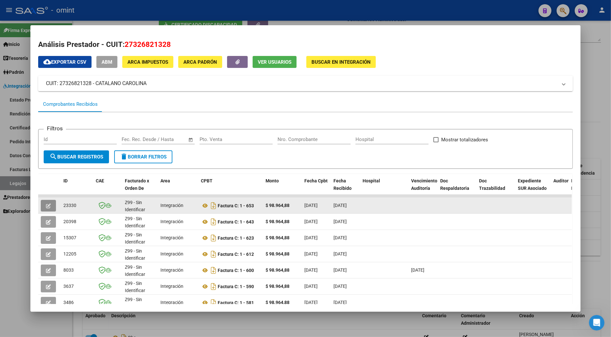
click at [47, 204] on icon "button" at bounding box center [48, 205] width 5 height 5
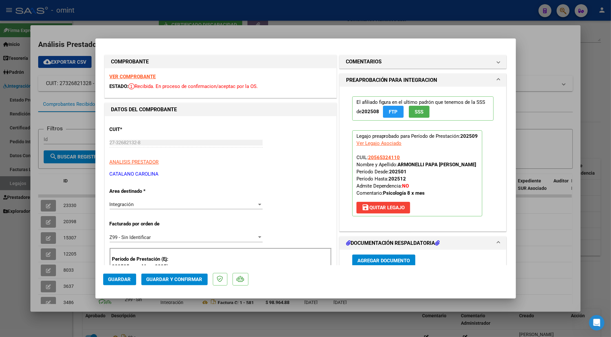
click at [147, 75] on strong "VER COMPROBANTE" at bounding box center [133, 77] width 46 height 6
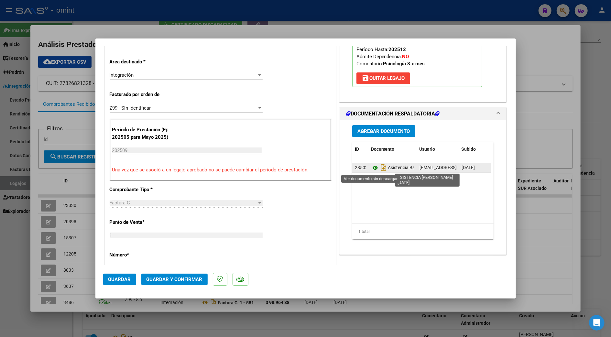
click at [371, 169] on icon at bounding box center [375, 168] width 8 height 8
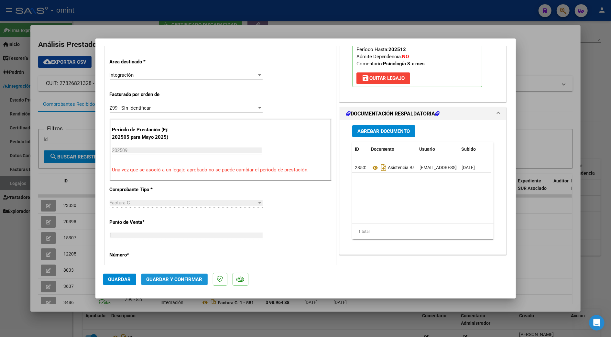
click at [178, 281] on span "Guardar y Confirmar" at bounding box center [175, 280] width 56 height 6
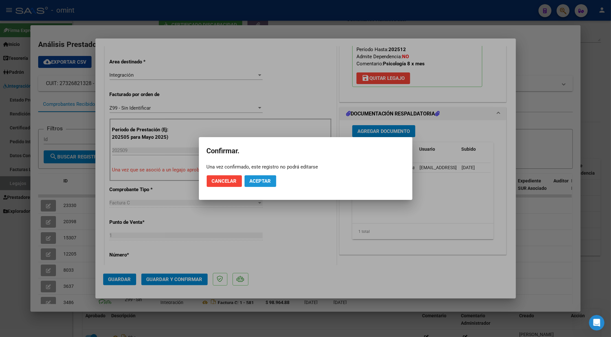
click at [258, 183] on span "Aceptar" at bounding box center [260, 181] width 21 height 6
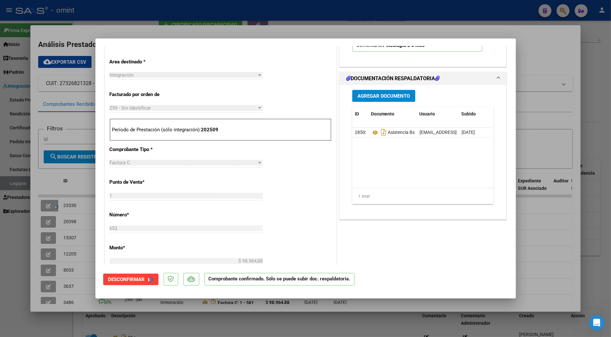
scroll to position [129, 0]
click at [536, 133] on div at bounding box center [305, 168] width 611 height 337
type input "$ 0,00"
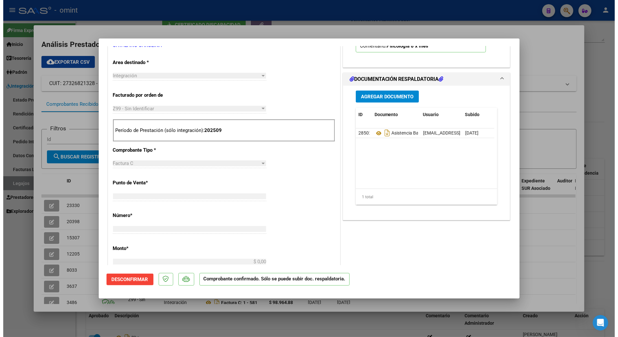
scroll to position [132, 0]
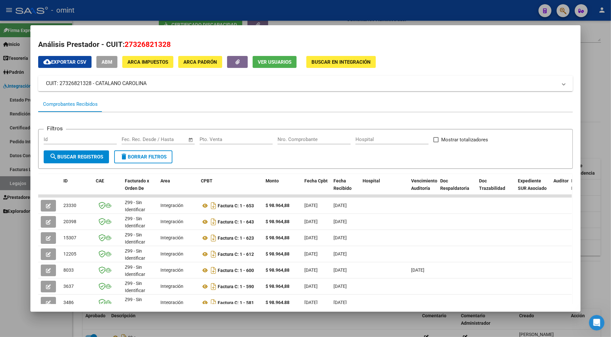
click at [593, 119] on div at bounding box center [305, 168] width 611 height 337
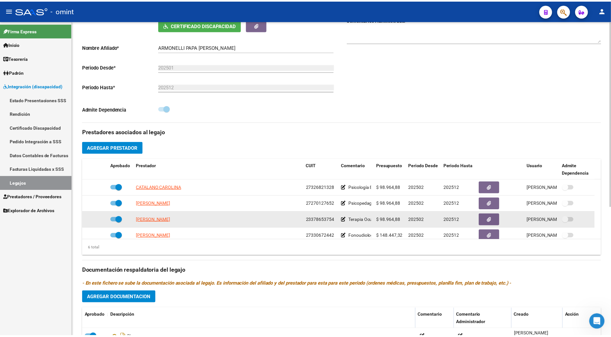
scroll to position [39, 0]
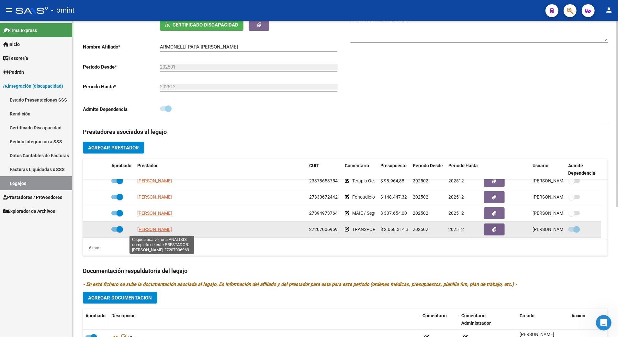
click at [170, 231] on span "[PERSON_NAME]" at bounding box center [154, 229] width 35 height 5
type textarea "27207006969"
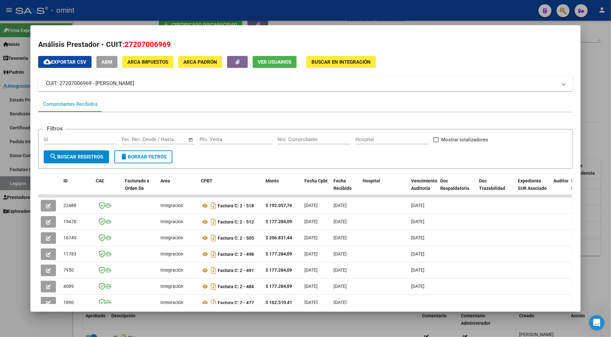
click at [588, 222] on div at bounding box center [305, 168] width 611 height 337
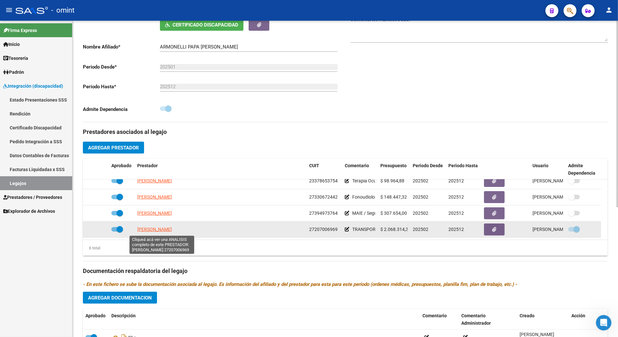
click at [157, 229] on span "[PERSON_NAME]" at bounding box center [154, 229] width 35 height 5
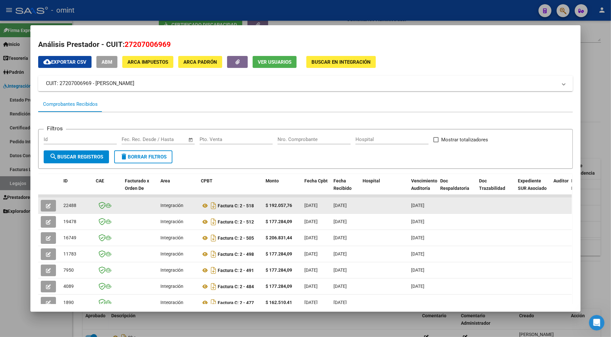
click at [47, 208] on icon "button" at bounding box center [48, 205] width 5 height 5
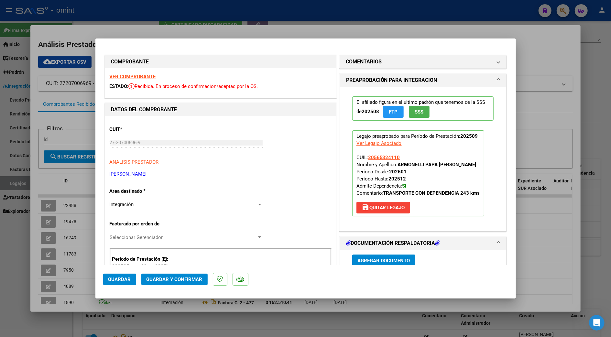
click at [140, 76] on strong "VER COMPROBANTE" at bounding box center [133, 77] width 46 height 6
click at [549, 223] on div at bounding box center [305, 168] width 611 height 337
type input "$ 0,00"
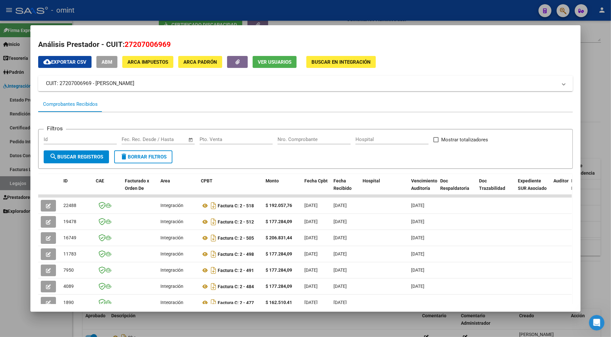
click at [606, 213] on div at bounding box center [305, 168] width 611 height 337
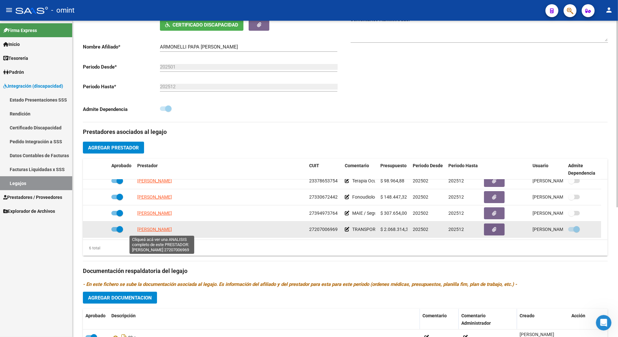
click at [161, 229] on span "[PERSON_NAME]" at bounding box center [154, 229] width 35 height 5
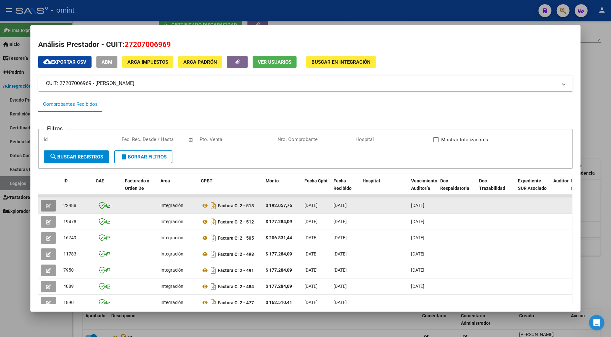
click at [47, 204] on icon "button" at bounding box center [48, 205] width 5 height 5
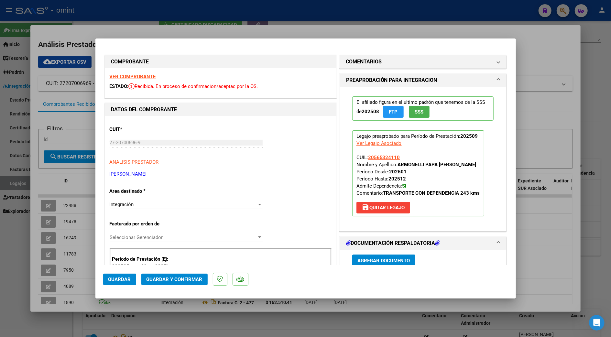
scroll to position [129, 0]
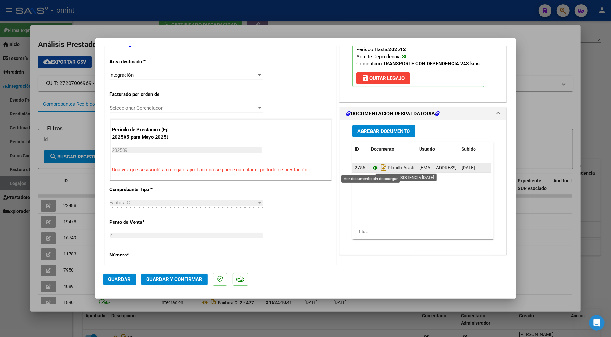
click at [371, 167] on icon at bounding box center [375, 168] width 8 height 8
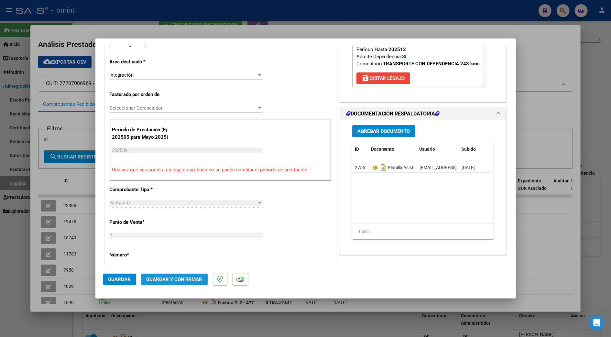
click at [170, 281] on span "Guardar y Confirmar" at bounding box center [175, 280] width 56 height 6
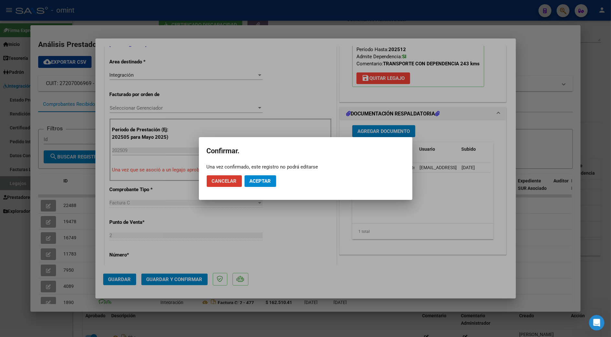
click at [261, 186] on button "Aceptar" at bounding box center [261, 181] width 32 height 12
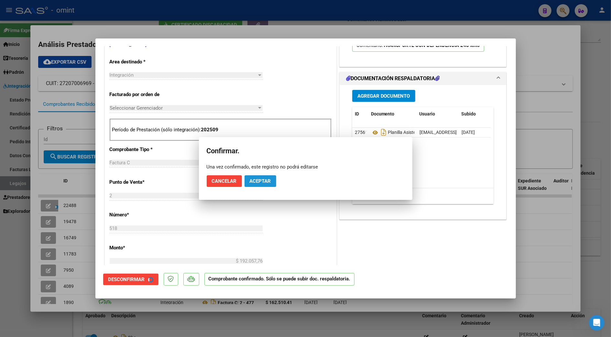
scroll to position [129, 0]
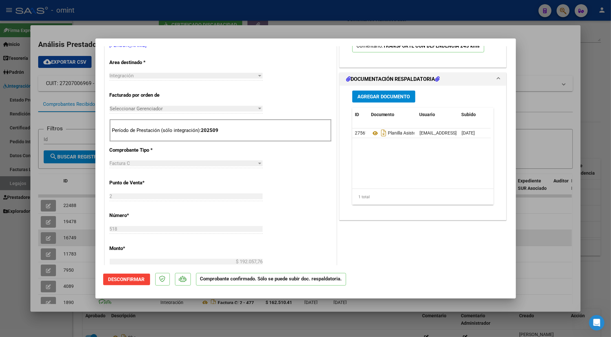
click at [520, 245] on div at bounding box center [305, 168] width 611 height 337
type input "$ 0,00"
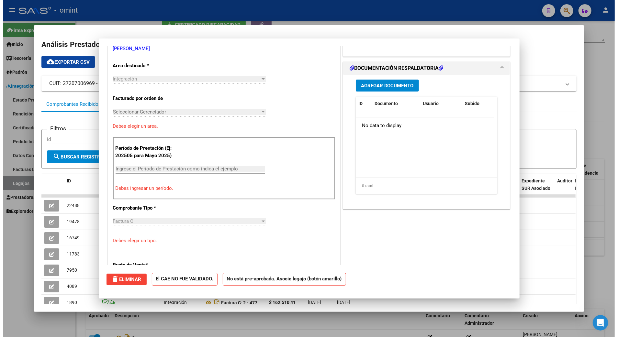
scroll to position [132, 0]
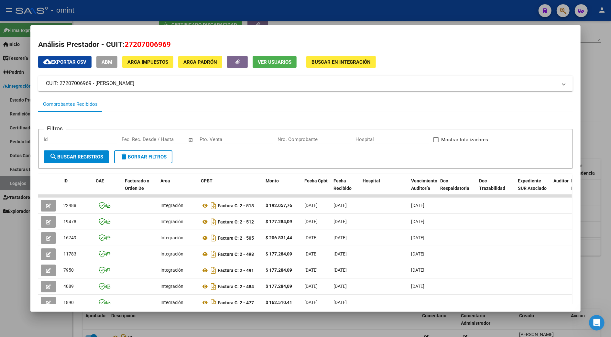
click at [600, 210] on div at bounding box center [305, 168] width 611 height 337
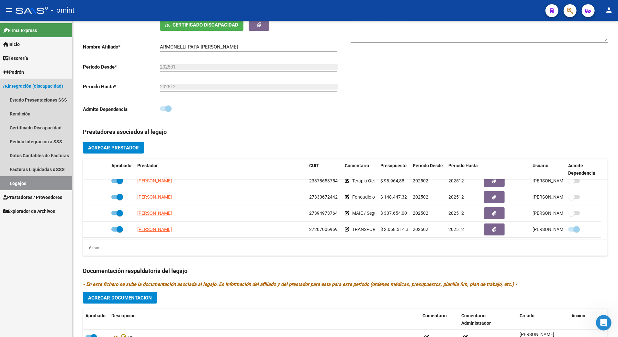
click at [17, 179] on link "Legajos" at bounding box center [36, 183] width 72 height 14
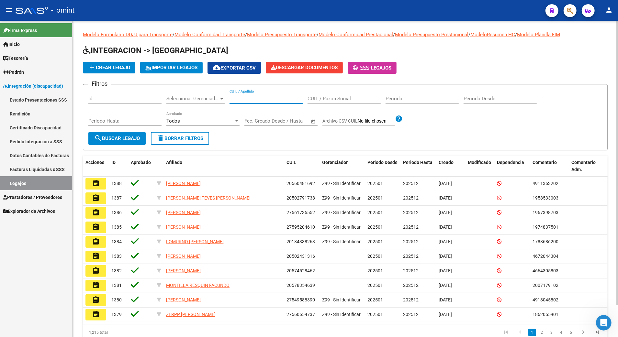
click at [237, 99] on input "CUIL / Apellido" at bounding box center [265, 99] width 73 height 6
paste input "27468796177"
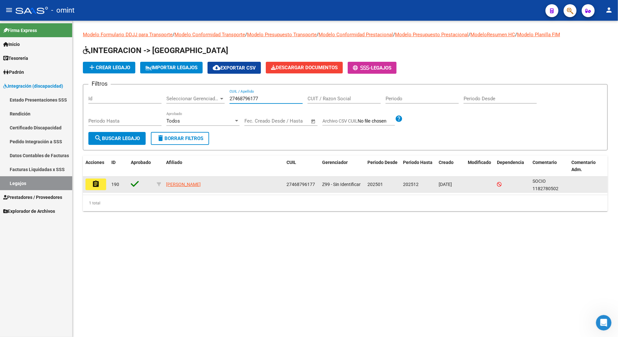
type input "27468796177"
click at [97, 183] on mat-icon "assignment" at bounding box center [96, 184] width 8 height 8
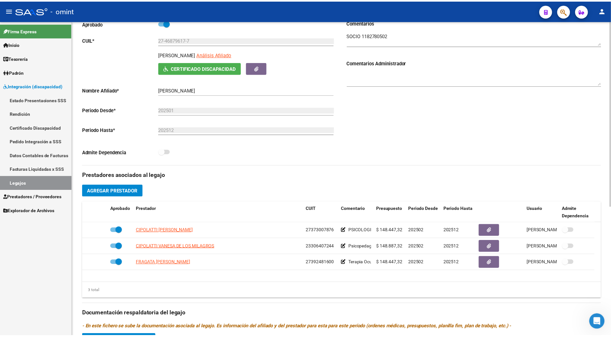
scroll to position [172, 0]
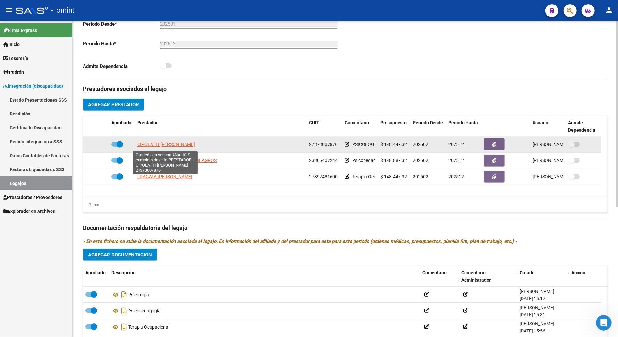
click at [150, 146] on span "CIPOLATTI [PERSON_NAME]" at bounding box center [166, 144] width 58 height 5
type textarea "27373007876"
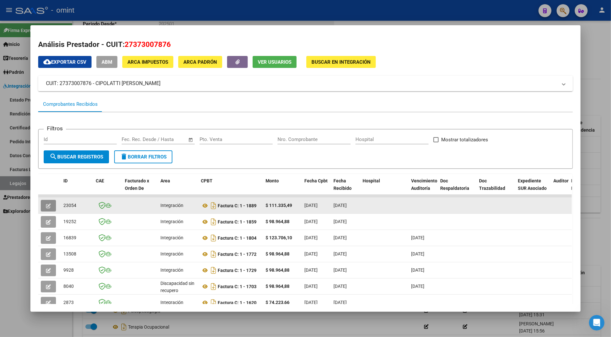
click at [47, 201] on button "button" at bounding box center [48, 206] width 15 height 12
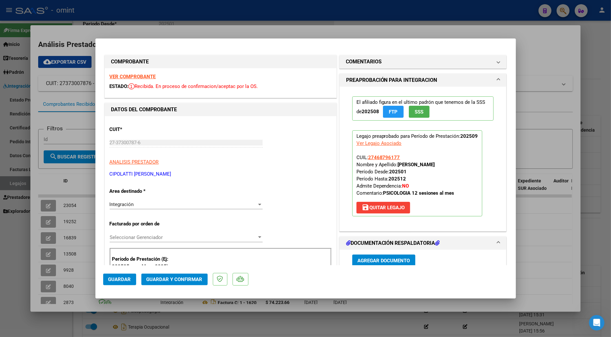
click at [133, 77] on strong "VER COMPROBANTE" at bounding box center [133, 77] width 46 height 6
click at [561, 201] on div at bounding box center [305, 168] width 611 height 337
type input "$ 0,00"
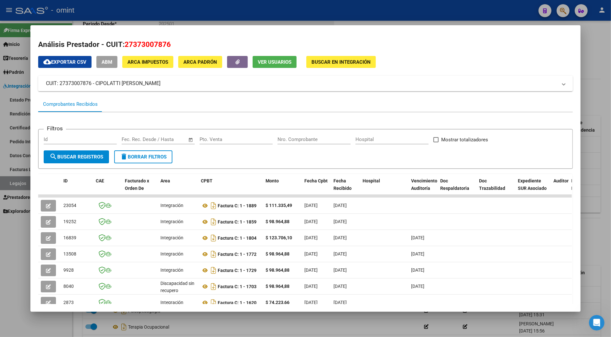
click at [592, 203] on div at bounding box center [305, 168] width 611 height 337
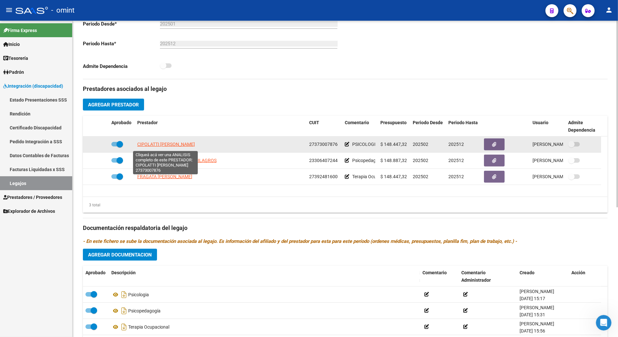
click at [156, 146] on span "CIPOLATTI [PERSON_NAME]" at bounding box center [166, 144] width 58 height 5
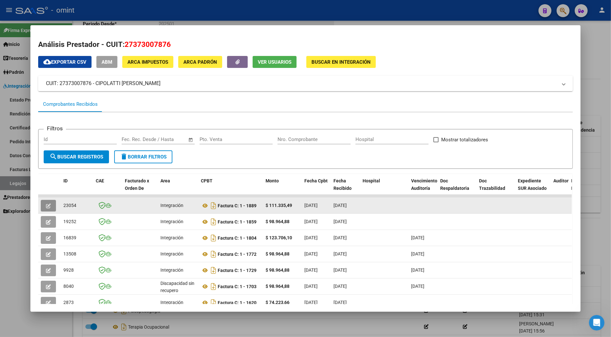
click at [47, 203] on icon "button" at bounding box center [48, 205] width 5 height 5
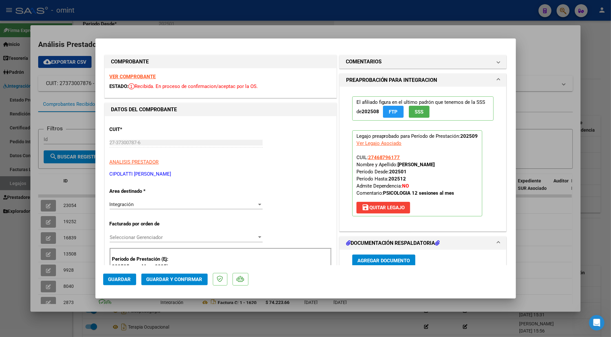
scroll to position [129, 0]
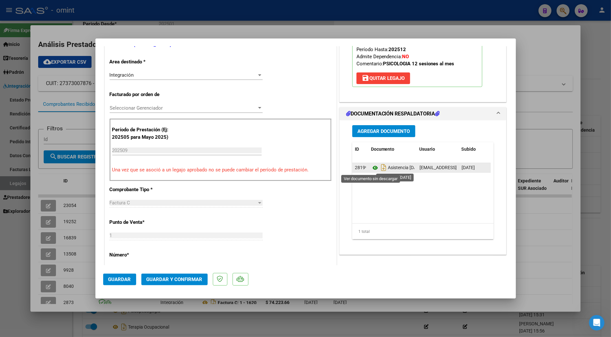
click at [373, 168] on icon at bounding box center [375, 168] width 8 height 8
click at [371, 170] on icon at bounding box center [375, 168] width 8 height 8
click at [183, 281] on span "Guardar y Confirmar" at bounding box center [175, 280] width 56 height 6
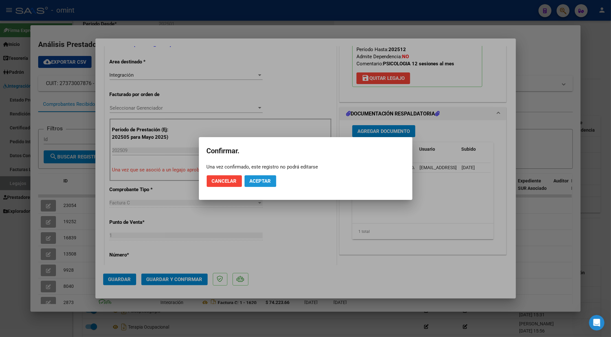
click at [258, 181] on span "Aceptar" at bounding box center [260, 181] width 21 height 6
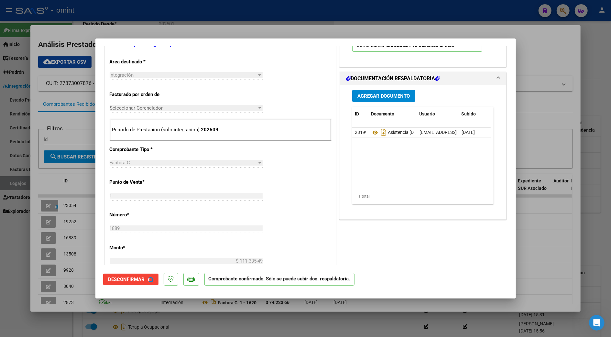
scroll to position [129, 0]
click at [540, 127] on div at bounding box center [305, 168] width 611 height 337
type input "$ 0,00"
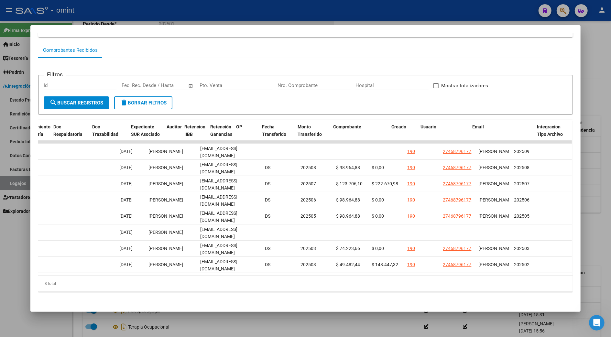
scroll to position [0, 0]
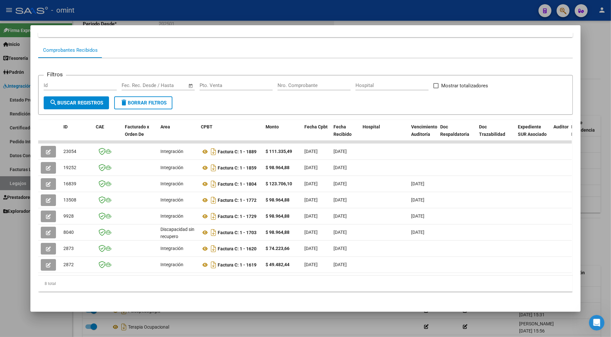
click at [597, 170] on div at bounding box center [305, 168] width 611 height 337
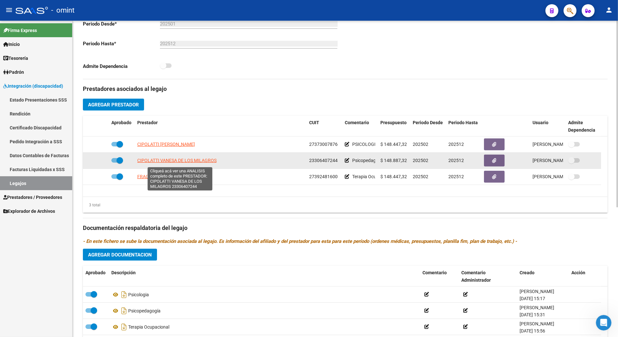
click at [160, 162] on span "CIPOLATTI VANESA DE LOS MILAGROS" at bounding box center [176, 160] width 79 height 5
type textarea "23306407244"
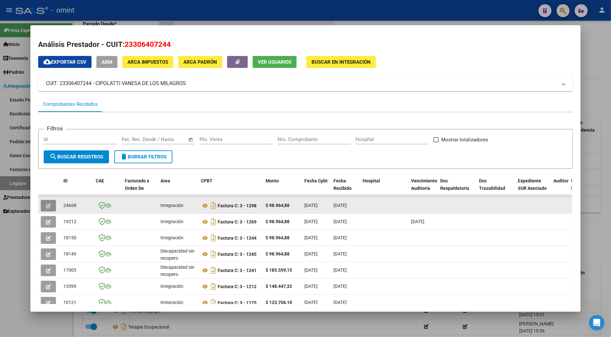
click at [46, 207] on icon "button" at bounding box center [48, 205] width 5 height 5
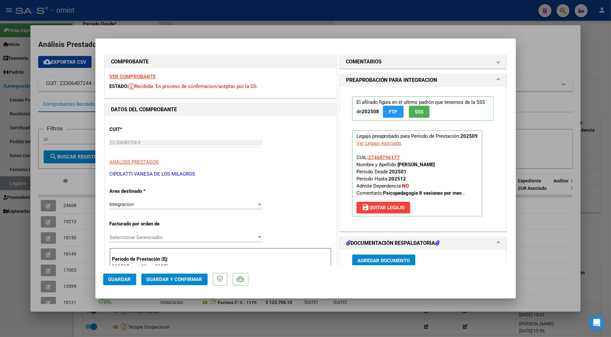
click at [135, 77] on strong "VER COMPROBANTE" at bounding box center [133, 77] width 46 height 6
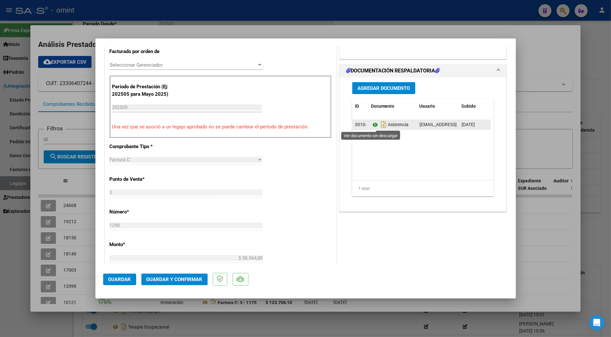
click at [373, 126] on icon at bounding box center [375, 125] width 8 height 8
click at [182, 281] on span "Guardar y Confirmar" at bounding box center [175, 280] width 56 height 6
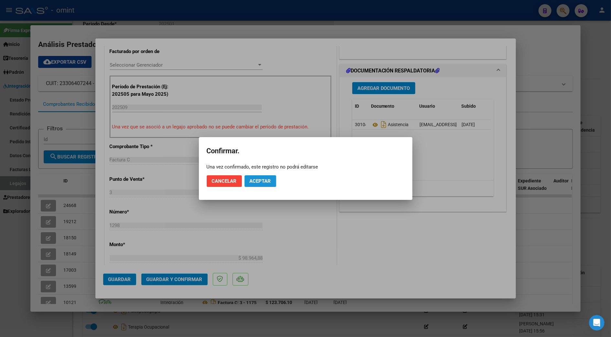
click at [266, 181] on span "Aceptar" at bounding box center [260, 181] width 21 height 6
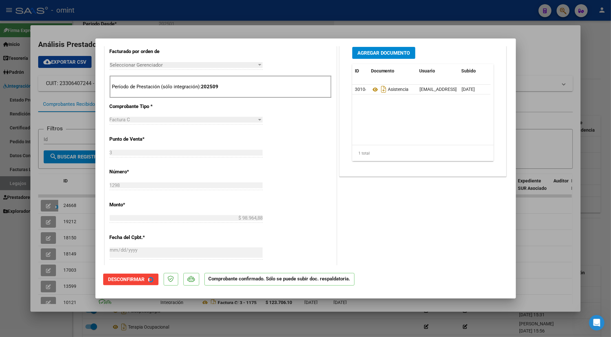
scroll to position [172, 0]
click at [540, 228] on div at bounding box center [305, 168] width 611 height 337
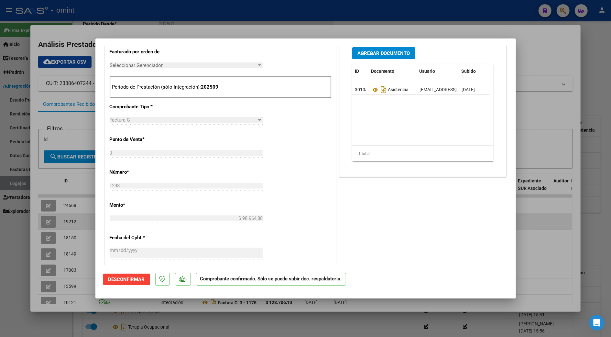
type input "$ 0,00"
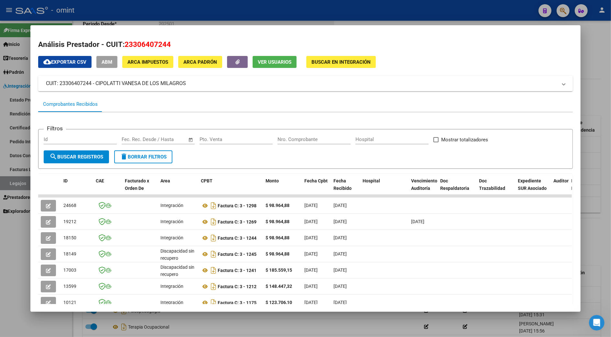
click at [595, 209] on div at bounding box center [305, 168] width 611 height 337
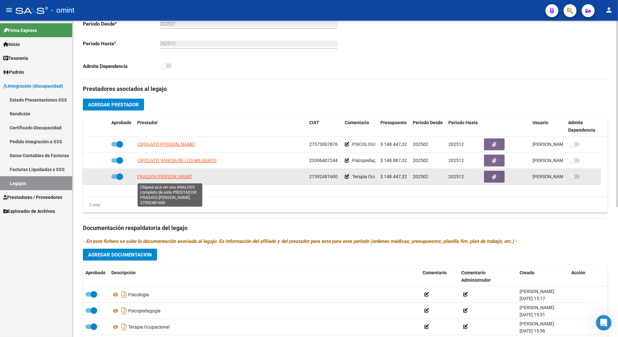
click at [155, 179] on span "FRAGATA [PERSON_NAME]" at bounding box center [164, 176] width 55 height 5
type textarea "27392481600"
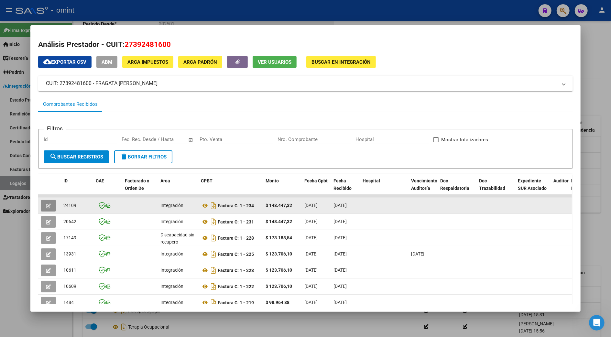
click at [48, 203] on button "button" at bounding box center [48, 206] width 15 height 12
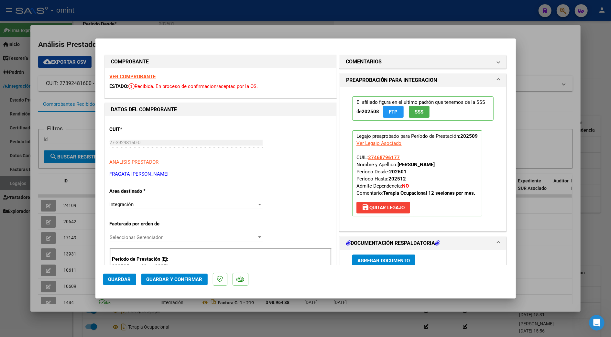
click at [147, 76] on strong "VER COMPROBANTE" at bounding box center [133, 77] width 46 height 6
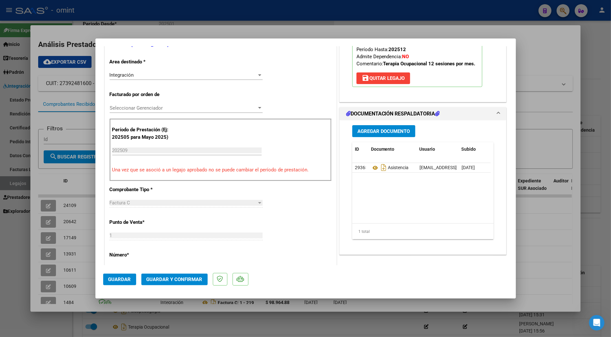
scroll to position [86, 0]
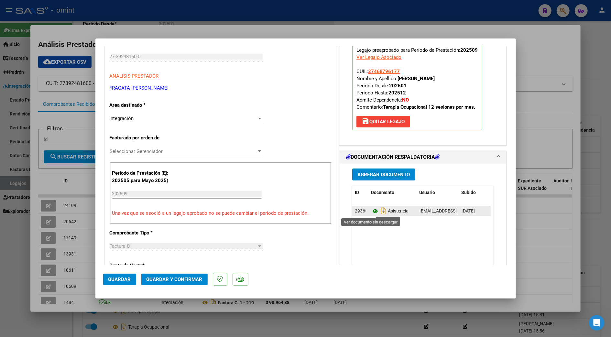
click at [372, 210] on icon at bounding box center [375, 211] width 8 height 8
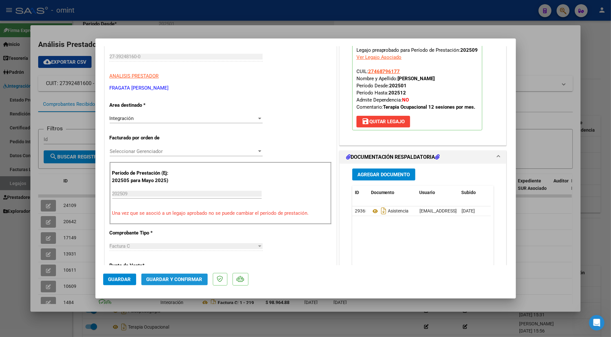
click at [179, 276] on button "Guardar y Confirmar" at bounding box center [174, 280] width 66 height 12
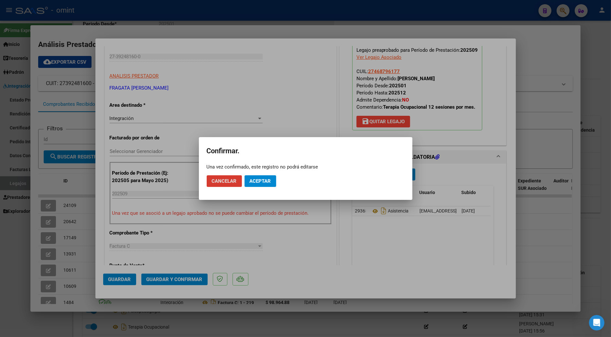
click at [257, 179] on span "Aceptar" at bounding box center [260, 181] width 21 height 6
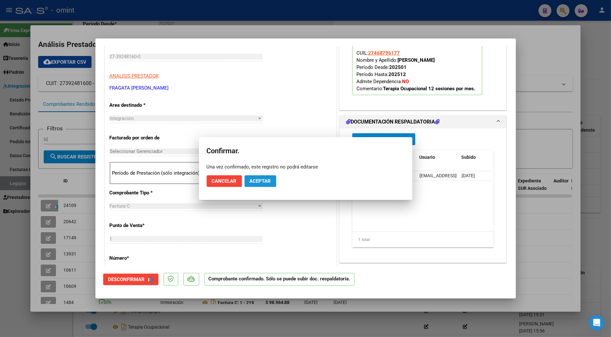
scroll to position [86, 0]
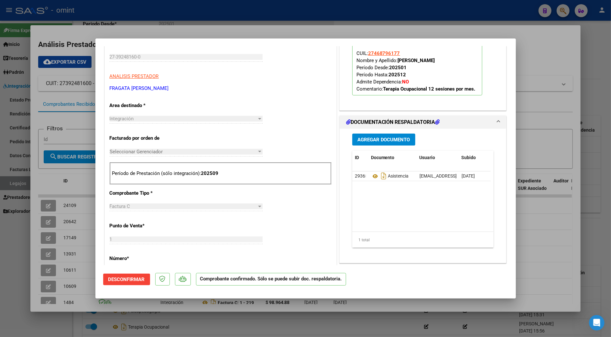
click at [539, 225] on div at bounding box center [305, 168] width 611 height 337
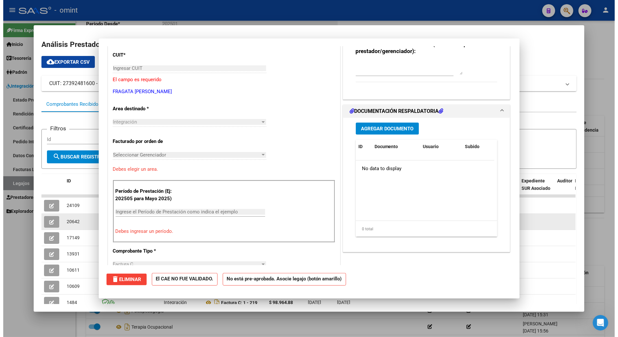
scroll to position [0, 0]
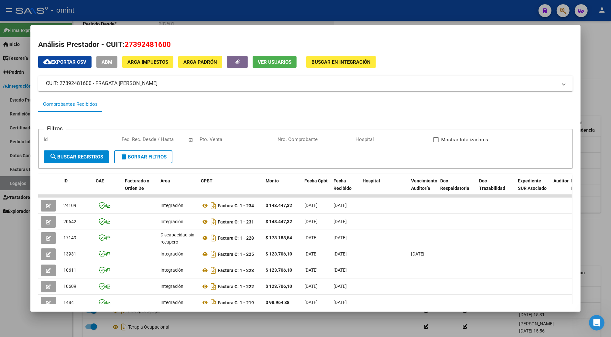
click at [584, 207] on div at bounding box center [305, 168] width 611 height 337
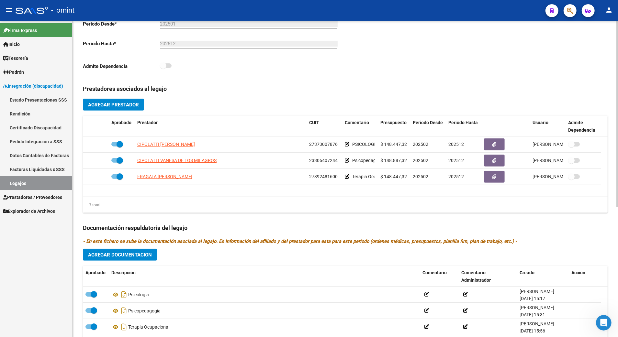
click at [595, 210] on div "3 total" at bounding box center [345, 205] width 524 height 16
click at [17, 181] on link "Legajos" at bounding box center [36, 183] width 72 height 14
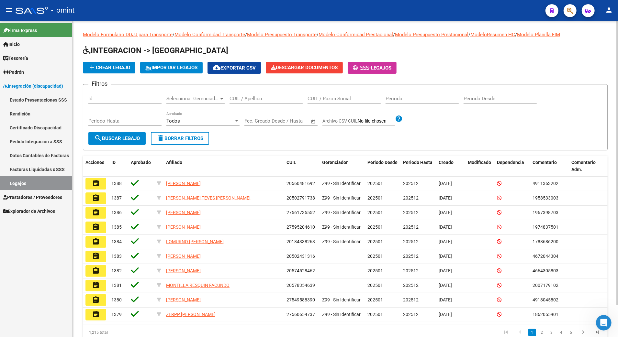
click at [237, 97] on input "CUIL / Apellido" at bounding box center [265, 99] width 73 height 6
paste input "23553654629"
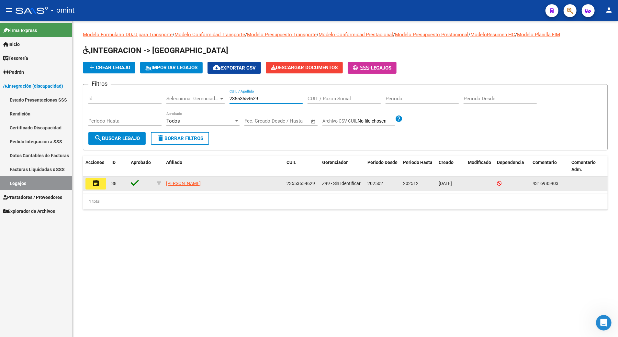
type input "23553654629"
click at [90, 185] on button "assignment" at bounding box center [95, 184] width 21 height 12
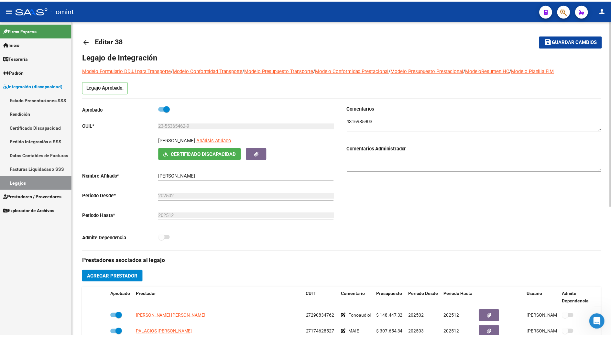
scroll to position [129, 0]
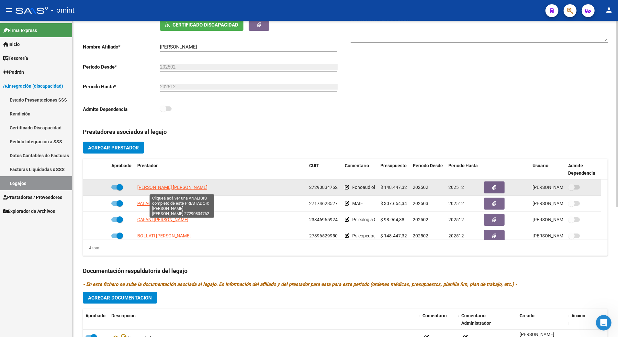
click at [173, 188] on span "[PERSON_NAME] [PERSON_NAME]" at bounding box center [172, 187] width 70 height 5
type textarea "27290834762"
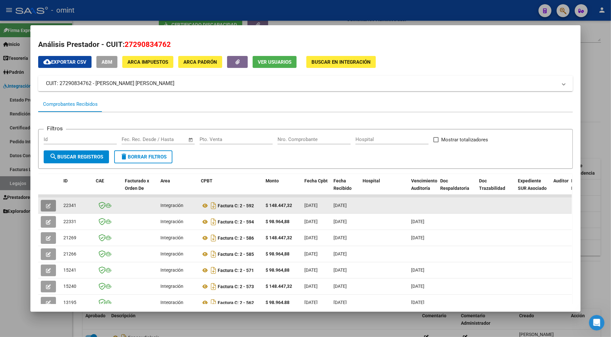
click at [49, 204] on button "button" at bounding box center [48, 206] width 15 height 12
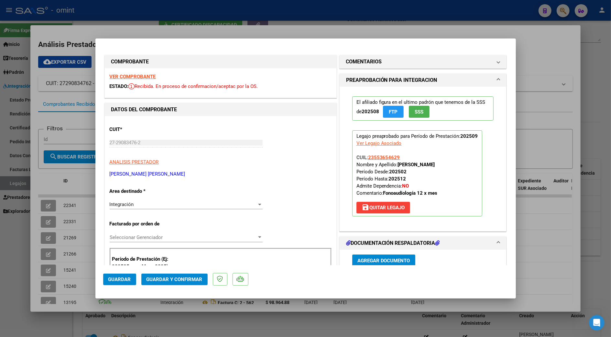
click at [131, 74] on strong "VER COMPROBANTE" at bounding box center [133, 77] width 46 height 6
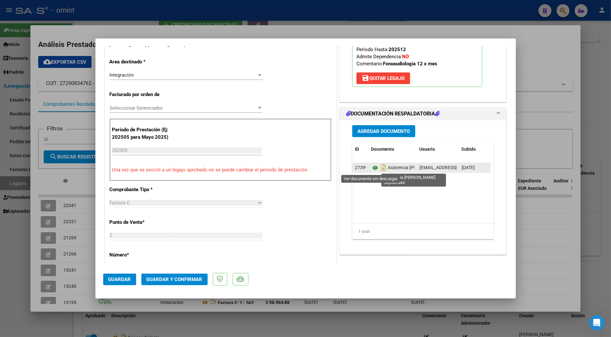
click at [371, 169] on icon at bounding box center [375, 168] width 8 height 8
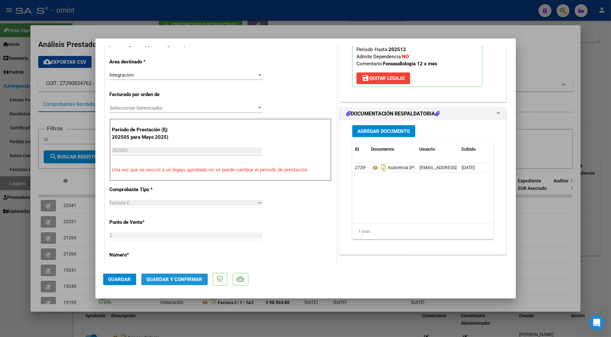
click at [172, 279] on span "Guardar y Confirmar" at bounding box center [175, 280] width 56 height 6
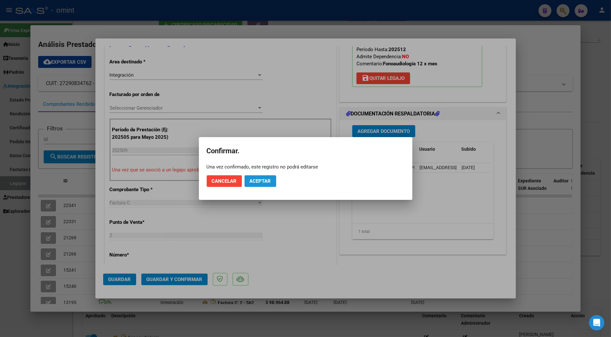
click at [263, 184] on button "Aceptar" at bounding box center [261, 181] width 32 height 12
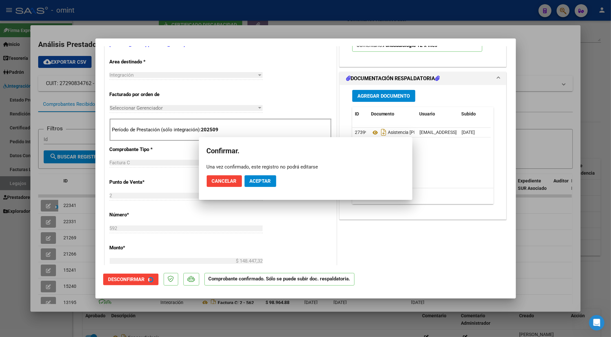
scroll to position [129, 0]
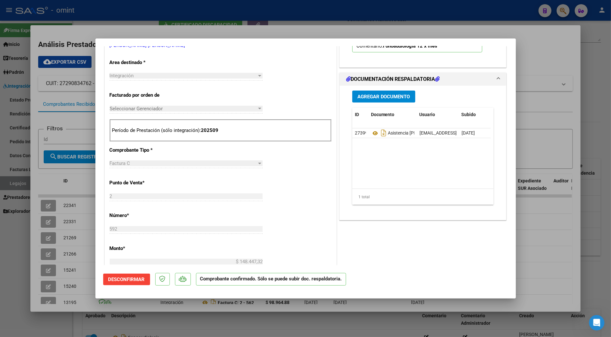
click at [540, 106] on div at bounding box center [305, 168] width 611 height 337
type input "$ 0,00"
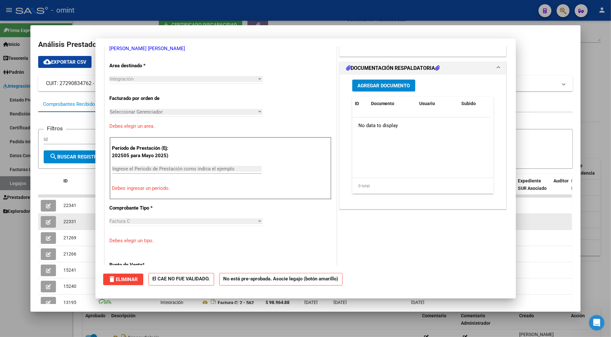
scroll to position [0, 0]
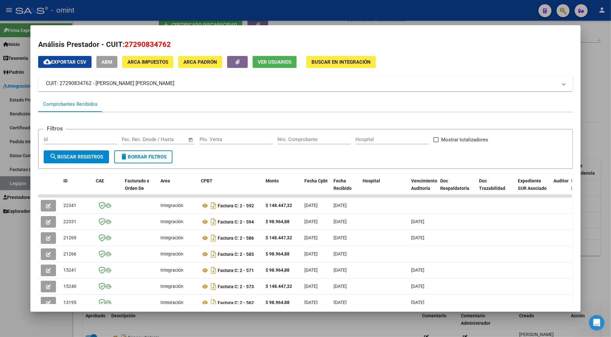
click at [593, 155] on div at bounding box center [305, 168] width 611 height 337
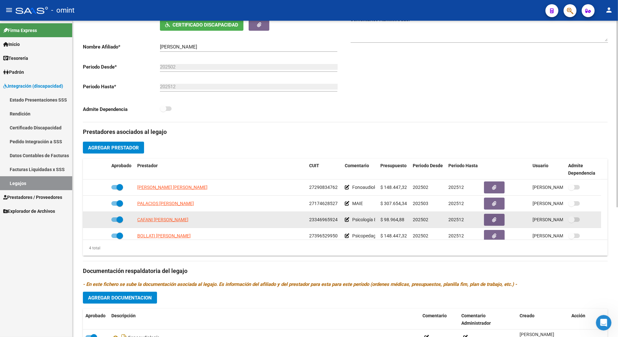
click at [159, 222] on span "CAFANI [PERSON_NAME]" at bounding box center [162, 219] width 51 height 5
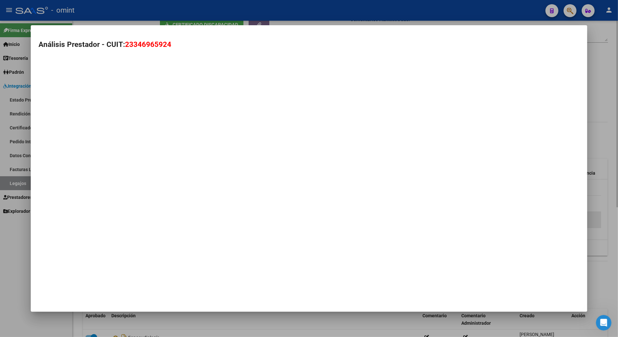
type textarea "23346965924"
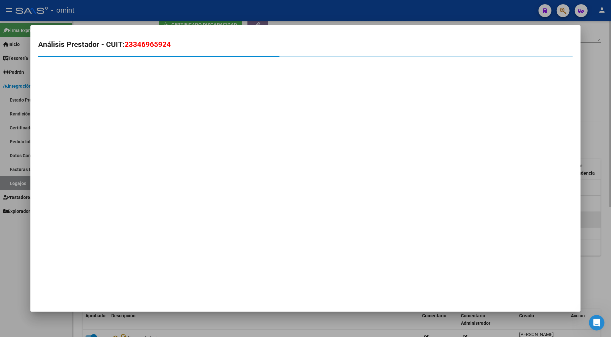
click at [159, 222] on mat-dialog-container "Análisis Prestador - CUIT: 23346965924" at bounding box center [305, 168] width 550 height 287
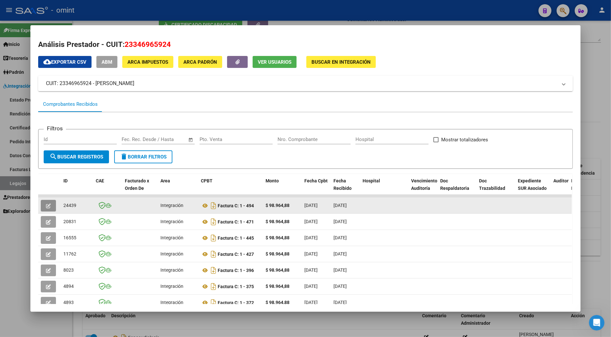
click at [43, 202] on button "button" at bounding box center [48, 206] width 15 height 12
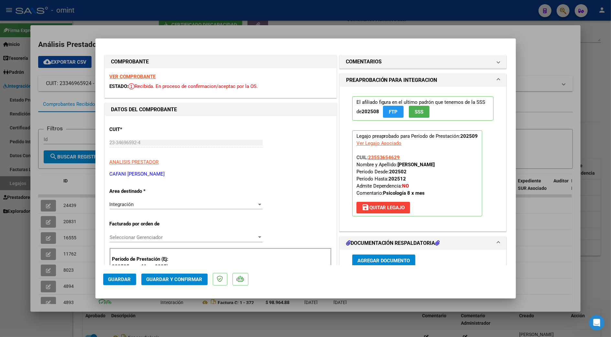
click at [141, 74] on strong "VER COMPROBANTE" at bounding box center [133, 77] width 46 height 6
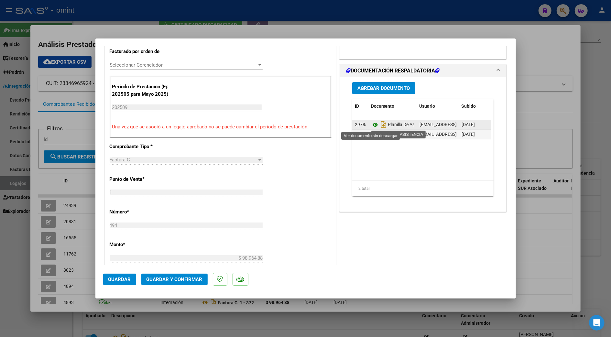
click at [371, 124] on icon at bounding box center [375, 125] width 8 height 8
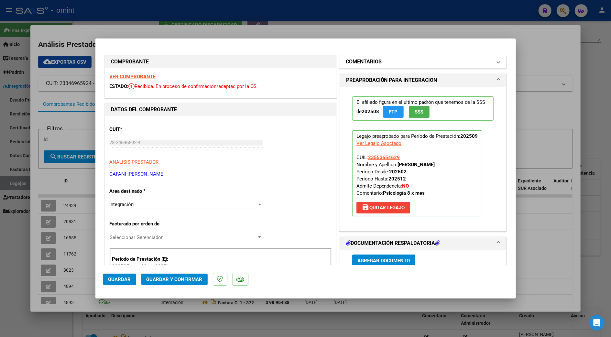
click at [386, 60] on mat-panel-title "COMENTARIOS" at bounding box center [419, 62] width 146 height 8
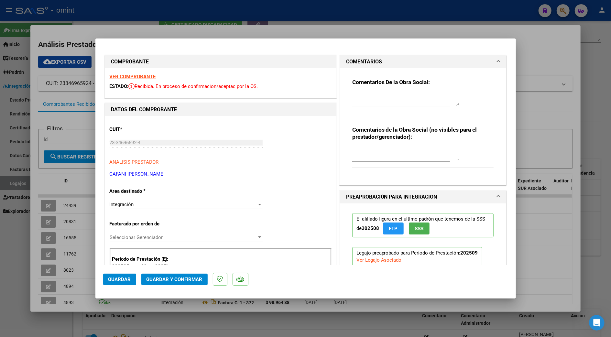
click at [383, 100] on textarea at bounding box center [405, 99] width 107 height 13
type textarea "p"
click at [383, 100] on textarea at bounding box center [405, 99] width 107 height 13
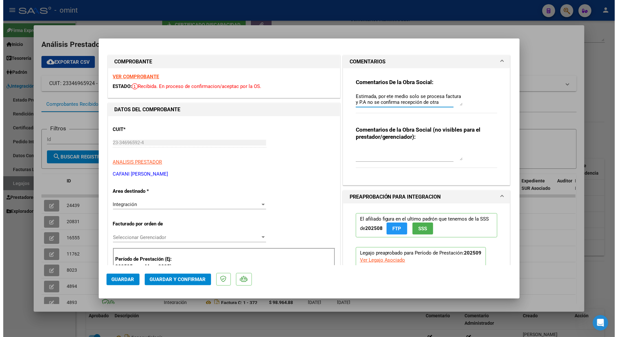
scroll to position [5, 0]
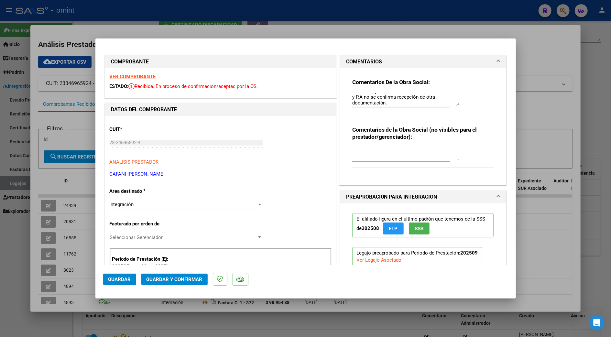
type textarea "Estimada, por ete medio solo se procesa factura y P.A no se confirma recepción …"
click at [170, 280] on span "Guardar y Confirmar" at bounding box center [175, 280] width 56 height 6
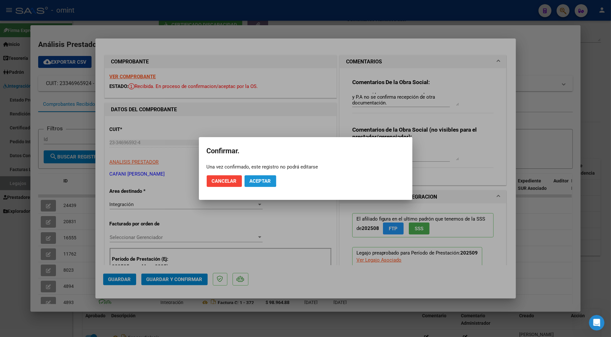
click at [254, 178] on button "Aceptar" at bounding box center [261, 181] width 32 height 12
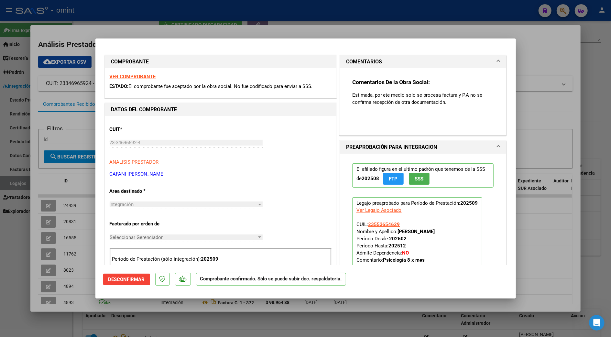
click at [542, 234] on div at bounding box center [305, 168] width 611 height 337
type input "$ 0,00"
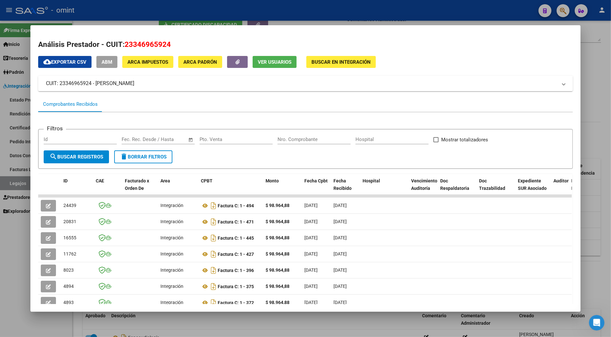
click at [594, 201] on div at bounding box center [305, 168] width 611 height 337
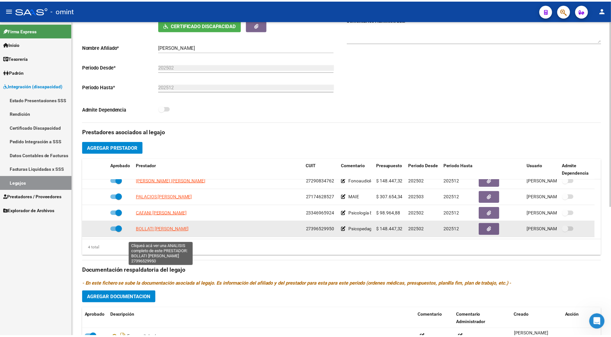
scroll to position [7, 0]
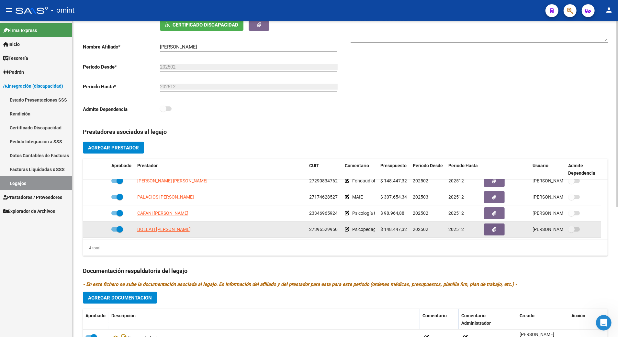
drag, startPoint x: 156, startPoint y: 238, endPoint x: 187, endPoint y: 229, distance: 32.4
click at [187, 229] on span "BOLLATI [PERSON_NAME]" at bounding box center [163, 229] width 53 height 5
copy span "[PERSON_NAME]"
type textarea "27396529950"
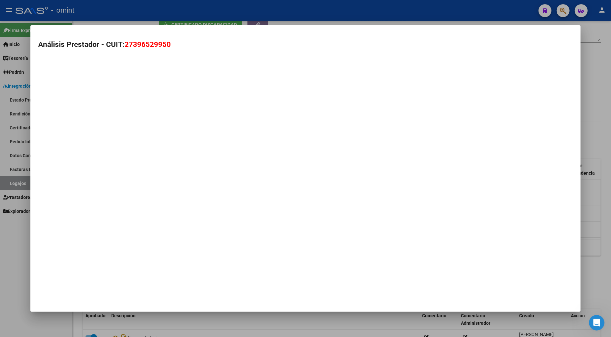
click at [152, 232] on mat-dialog-container "Análisis Prestador - CUIT: 27396529950" at bounding box center [305, 168] width 550 height 287
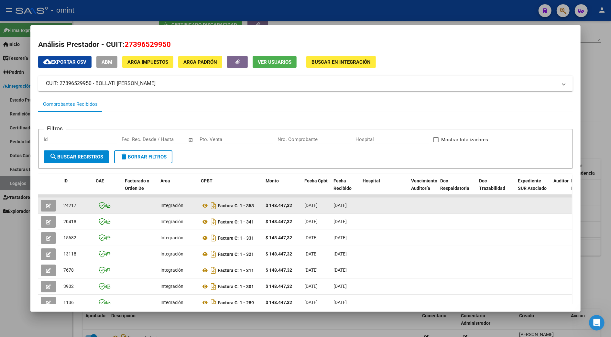
click at [46, 206] on icon "button" at bounding box center [48, 205] width 5 height 5
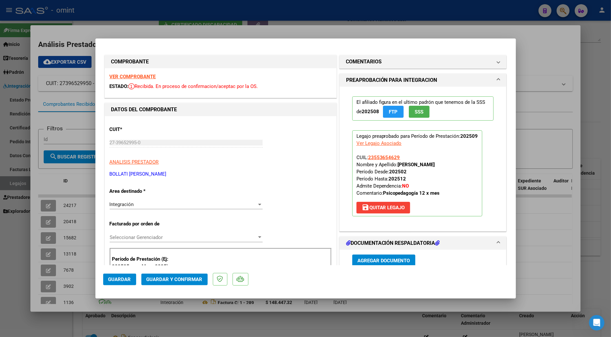
click at [133, 78] on strong "VER COMPROBANTE" at bounding box center [133, 77] width 46 height 6
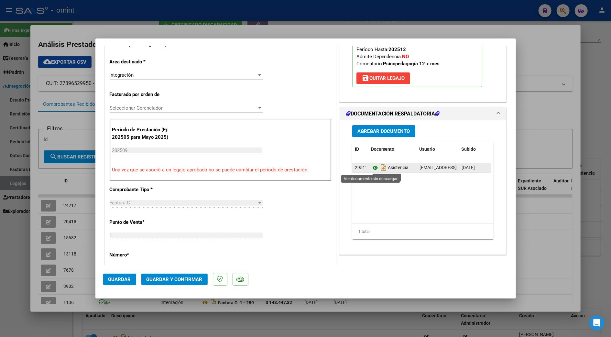
click at [371, 169] on icon at bounding box center [375, 168] width 8 height 8
click at [171, 279] on span "Guardar y Confirmar" at bounding box center [175, 280] width 56 height 6
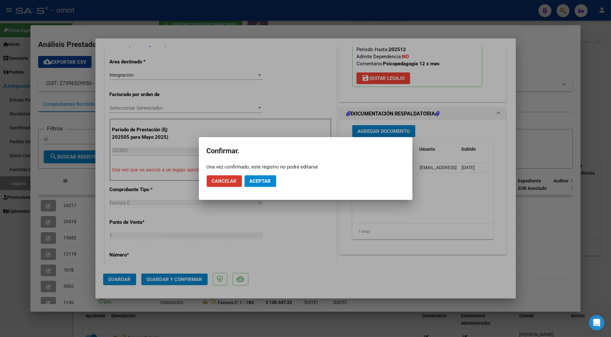
click at [262, 184] on span "Aceptar" at bounding box center [260, 181] width 21 height 6
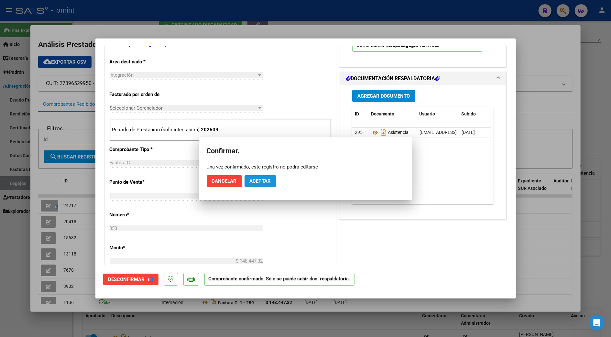
scroll to position [129, 0]
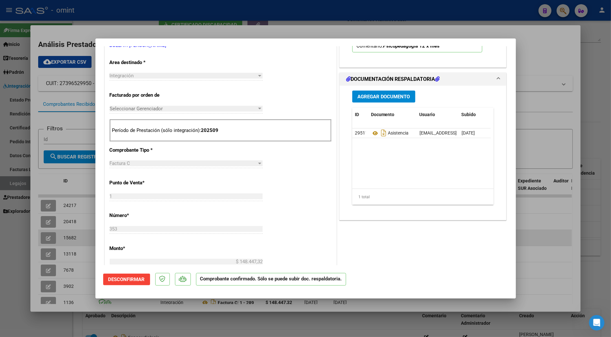
drag, startPoint x: 540, startPoint y: 247, endPoint x: 562, endPoint y: 232, distance: 26.5
click at [540, 247] on div at bounding box center [305, 168] width 611 height 337
type input "$ 0,00"
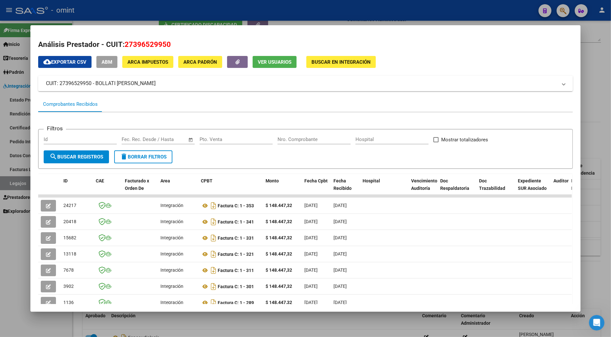
click at [589, 215] on div at bounding box center [305, 168] width 611 height 337
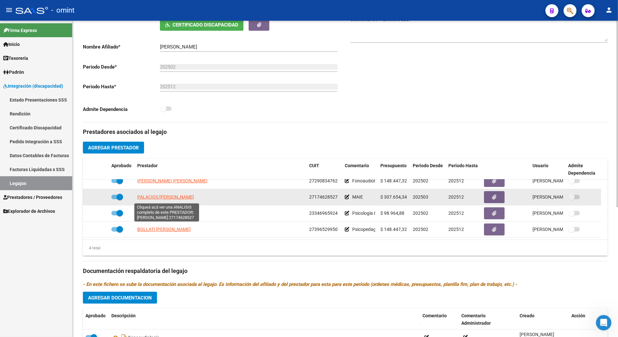
click at [157, 197] on span "PALACIOS [PERSON_NAME]" at bounding box center [165, 196] width 57 height 5
type textarea "27174628527"
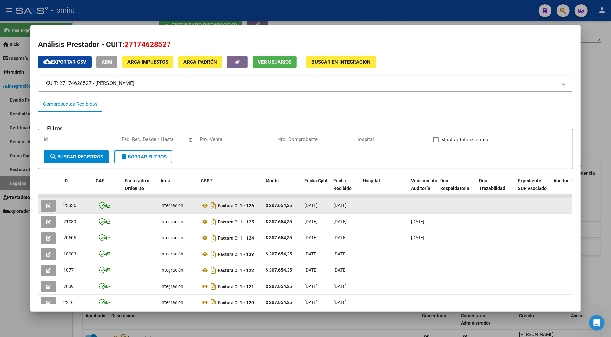
click at [46, 204] on icon "button" at bounding box center [48, 205] width 5 height 5
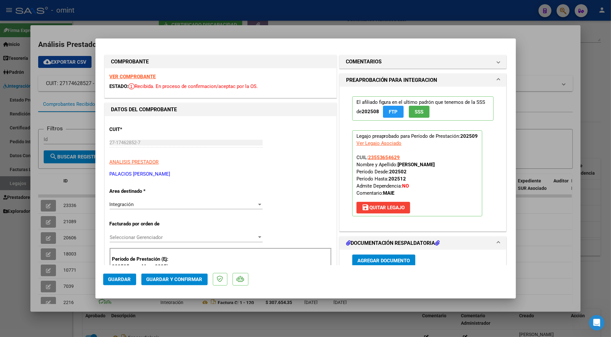
click at [141, 75] on strong "VER COMPROBANTE" at bounding box center [133, 77] width 46 height 6
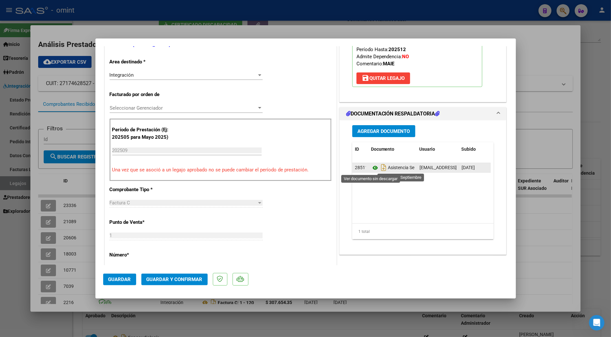
click at [371, 167] on icon at bounding box center [375, 168] width 8 height 8
click at [178, 276] on button "Guardar y Confirmar" at bounding box center [174, 280] width 66 height 12
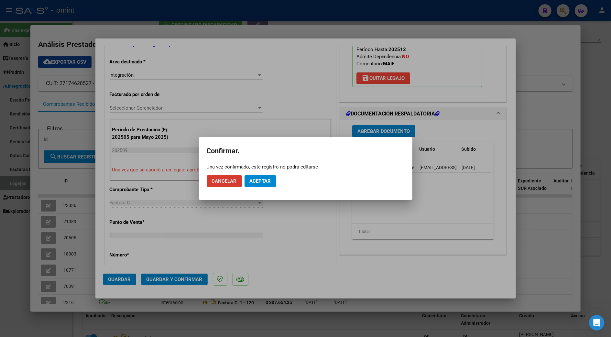
click at [258, 177] on button "Aceptar" at bounding box center [261, 181] width 32 height 12
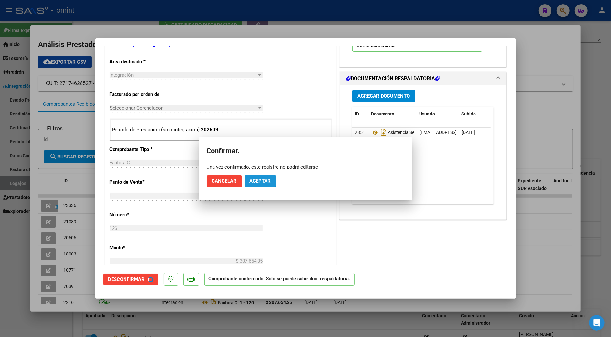
scroll to position [129, 0]
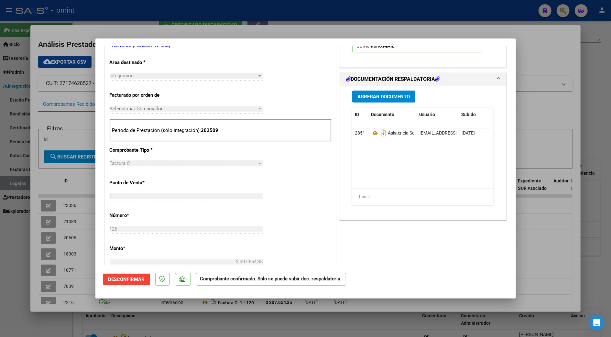
click at [526, 228] on div at bounding box center [305, 168] width 611 height 337
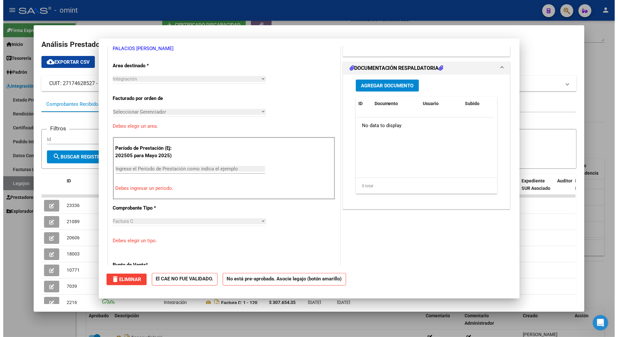
scroll to position [0, 0]
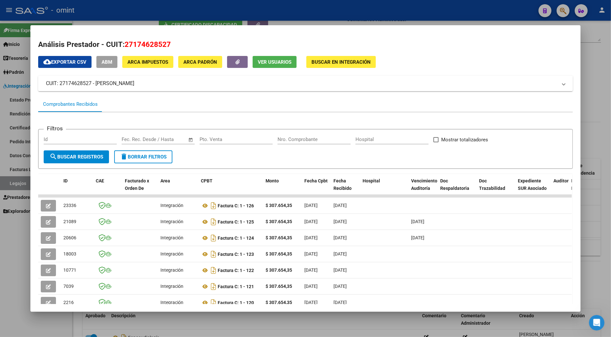
click at [592, 215] on div at bounding box center [305, 168] width 611 height 337
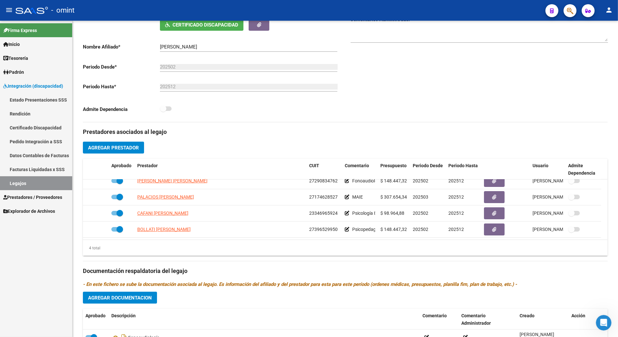
click at [15, 184] on link "Legajos" at bounding box center [36, 183] width 72 height 14
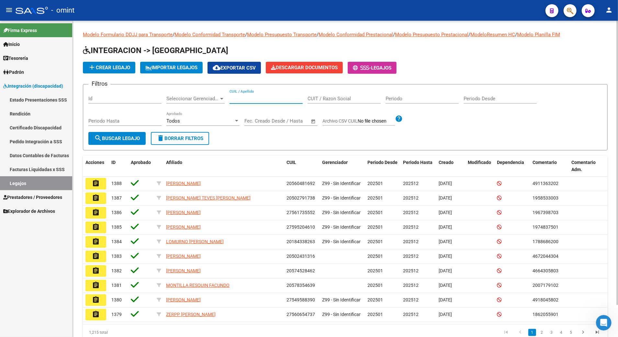
click at [243, 97] on input "CUIL / Apellido" at bounding box center [265, 99] width 73 height 6
paste input "27474405856"
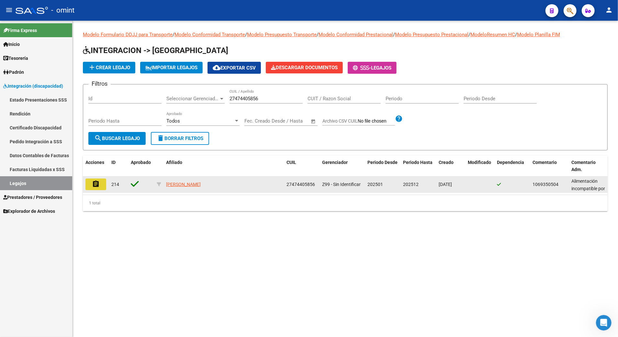
click at [98, 180] on mat-icon "assignment" at bounding box center [96, 184] width 8 height 8
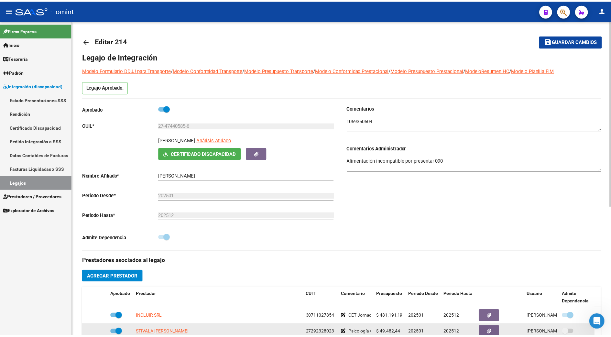
scroll to position [129, 0]
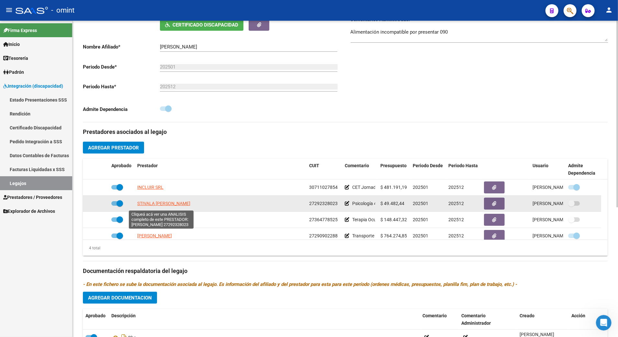
click at [156, 206] on span "STIVALA [PERSON_NAME]" at bounding box center [163, 203] width 53 height 5
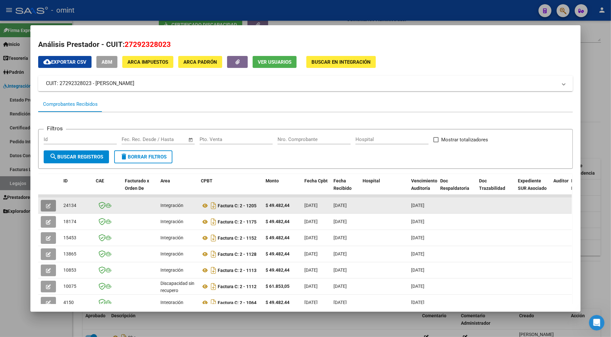
click at [46, 205] on icon "button" at bounding box center [48, 205] width 5 height 5
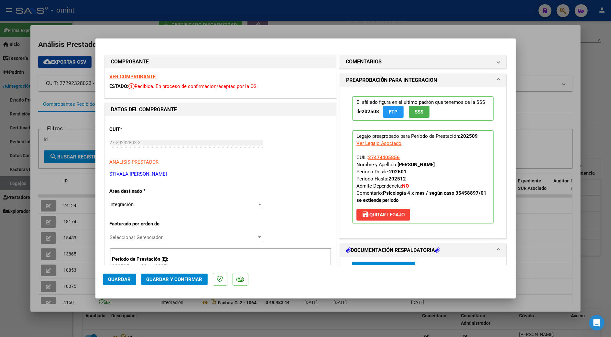
click at [136, 74] on strong "VER COMPROBANTE" at bounding box center [133, 77] width 46 height 6
click at [136, 75] on strong "VER COMPROBANTE" at bounding box center [133, 77] width 46 height 6
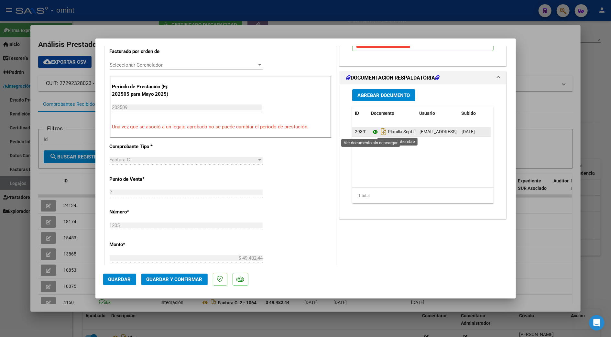
click at [371, 131] on icon at bounding box center [375, 132] width 8 height 8
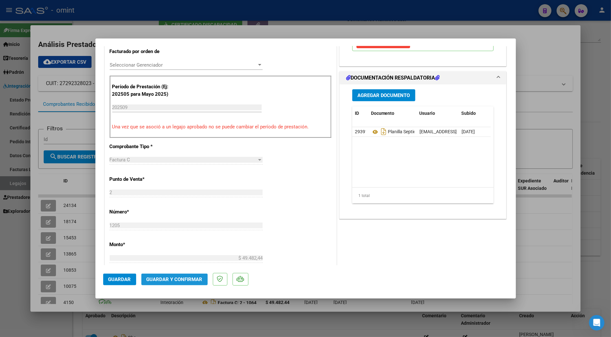
click at [182, 276] on button "Guardar y Confirmar" at bounding box center [174, 280] width 66 height 12
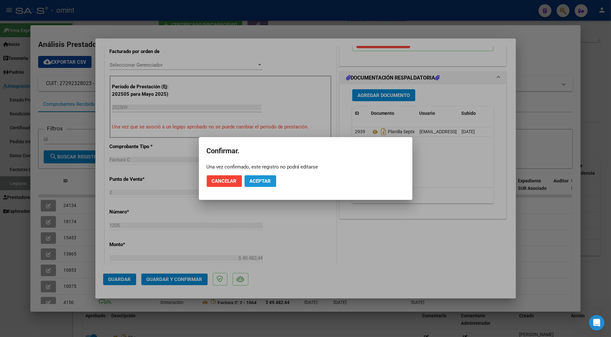
click at [254, 176] on button "Aceptar" at bounding box center [261, 181] width 32 height 12
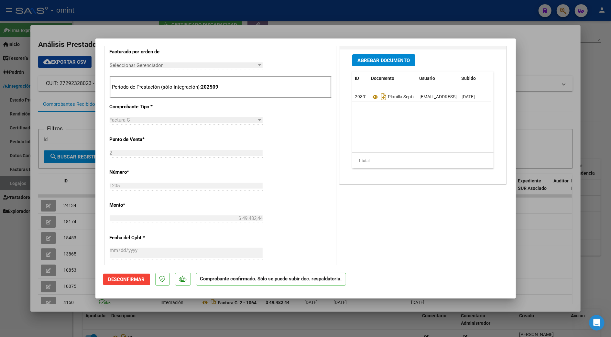
click at [533, 104] on div at bounding box center [305, 168] width 611 height 337
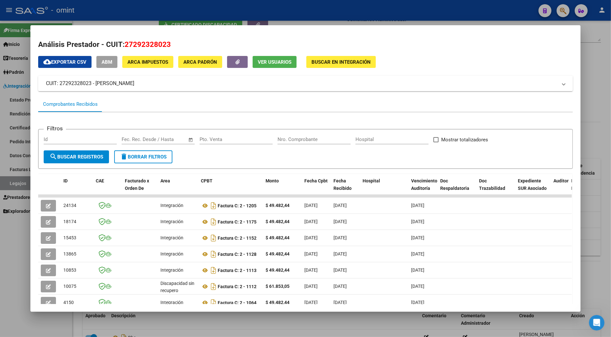
drag, startPoint x: 538, startPoint y: 265, endPoint x: 588, endPoint y: 258, distance: 50.0
click at [538, 265] on datatable-body-cell at bounding box center [533, 270] width 36 height 16
click at [592, 258] on div at bounding box center [305, 168] width 611 height 337
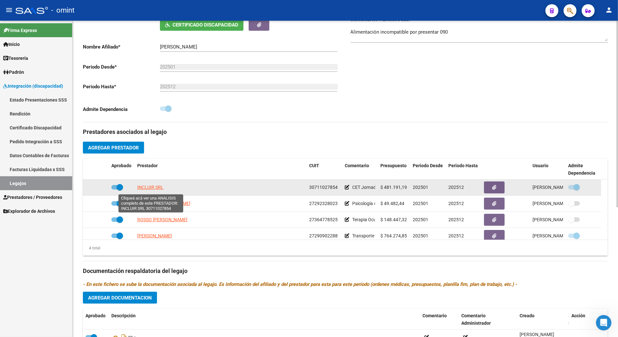
click at [149, 190] on span "INCLUIR SRL" at bounding box center [150, 187] width 26 height 5
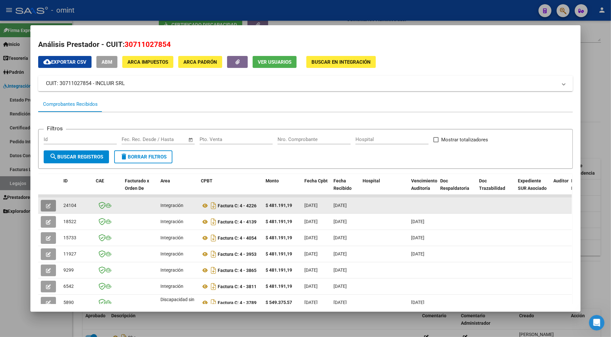
click at [44, 210] on button "button" at bounding box center [48, 206] width 15 height 12
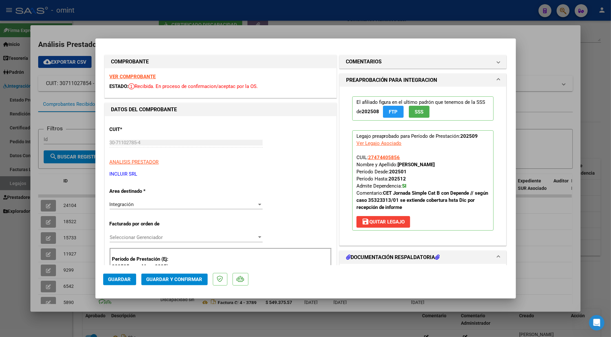
click at [120, 76] on strong "VER COMPROBANTE" at bounding box center [133, 77] width 46 height 6
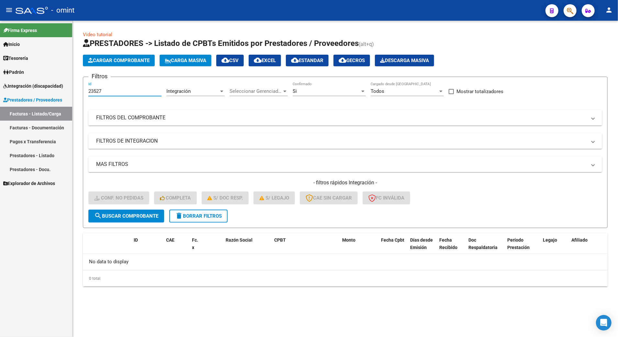
drag, startPoint x: 106, startPoint y: 91, endPoint x: 83, endPoint y: 91, distance: 23.6
click at [83, 91] on form "Filtros 23527 Id Integración Area Seleccionar Gerenciador Seleccionar Gerenciad…" at bounding box center [345, 152] width 524 height 151
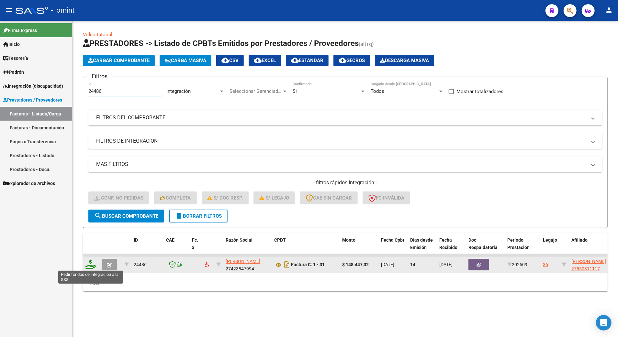
type input "24486"
click at [91, 261] on icon at bounding box center [90, 264] width 10 height 9
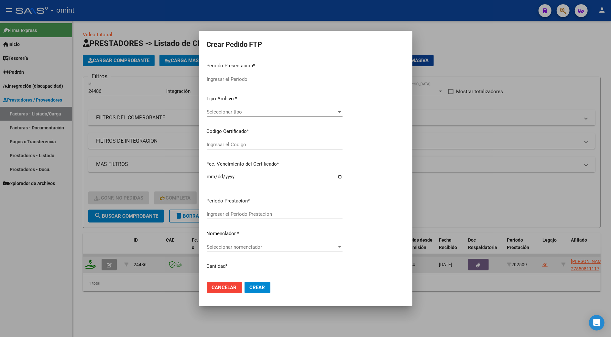
type input "202509"
type input "$ 148.447,32"
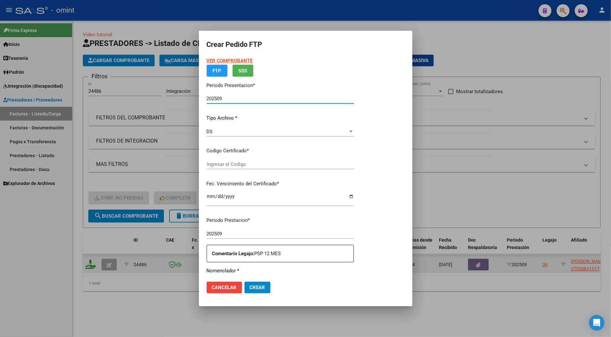
type input "698298455"
type input "2025-09-02"
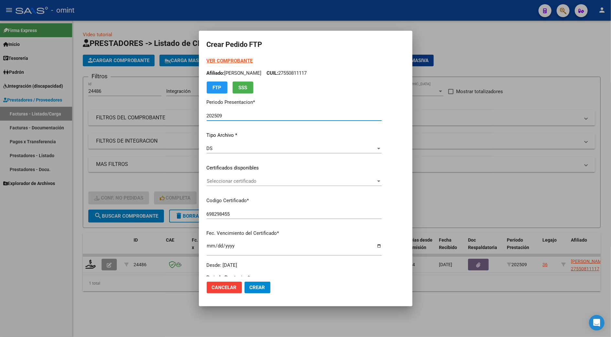
click at [236, 174] on div "VER COMPROBANTE ARCA Padrón Afiliado: ARCE ALVAREZ LUCRECIA CUIL: 27550811117 F…" at bounding box center [294, 163] width 175 height 212
click at [238, 185] on div "Seleccionar certificado Seleccionar certificado" at bounding box center [294, 181] width 175 height 10
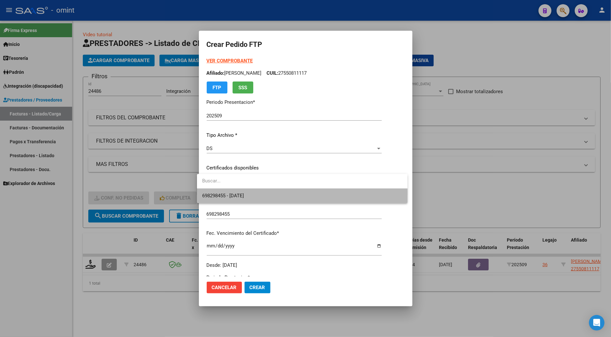
click at [238, 200] on span "698298455 - 2025-09-02" at bounding box center [302, 196] width 200 height 15
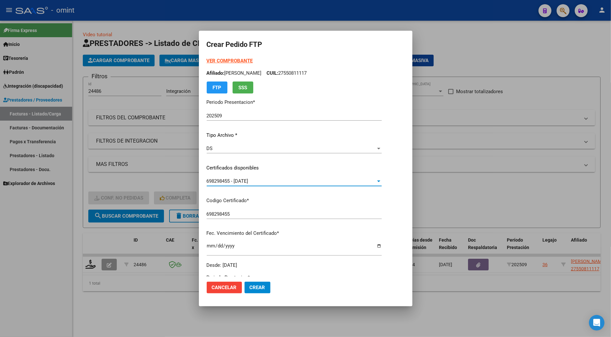
scroll to position [172, 0]
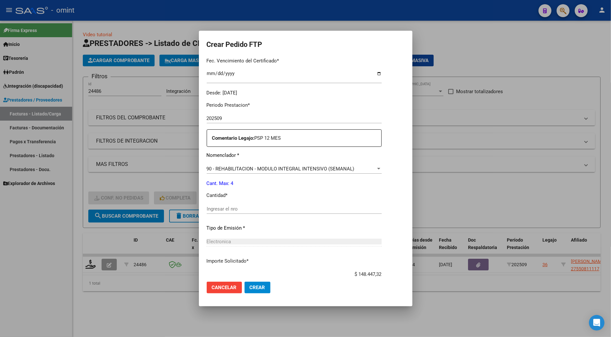
click at [236, 207] on input "Ingresar el nro" at bounding box center [294, 209] width 175 height 6
type input "4"
click at [256, 282] on button "Crear" at bounding box center [258, 288] width 26 height 12
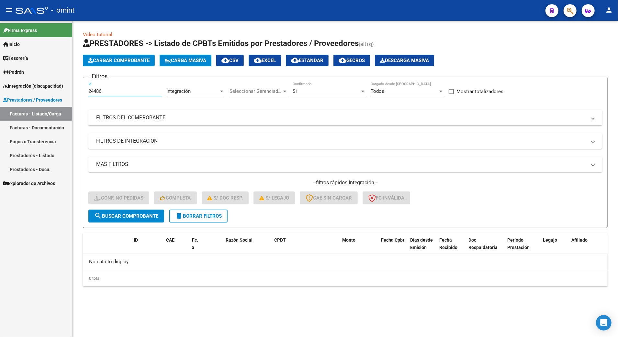
drag, startPoint x: 104, startPoint y: 90, endPoint x: 96, endPoint y: 91, distance: 7.2
click at [96, 91] on input "24486" at bounding box center [124, 91] width 73 height 6
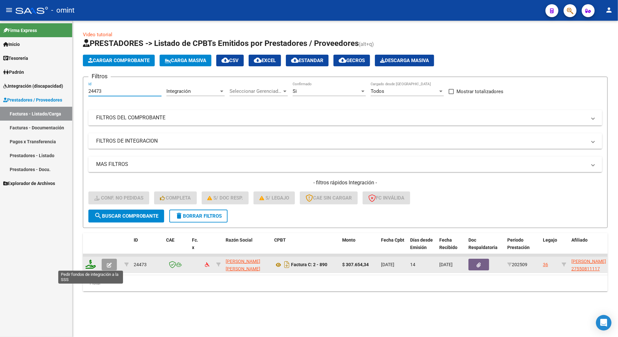
type input "24473"
click at [91, 265] on icon at bounding box center [90, 264] width 10 height 9
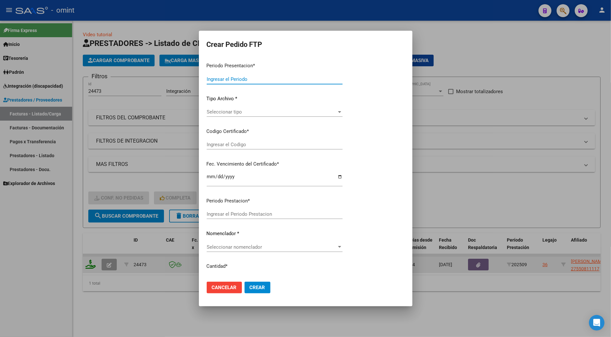
type input "202509"
type input "$ 307.654,34"
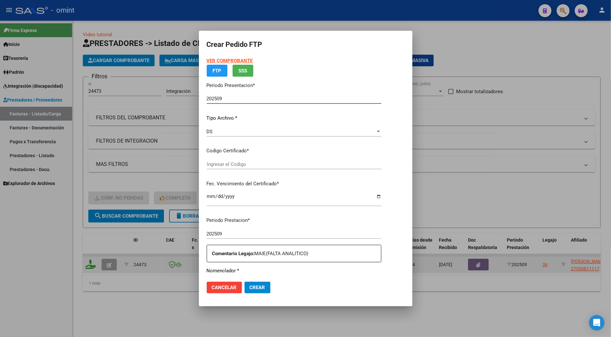
type input "698298455"
type input "2025-09-02"
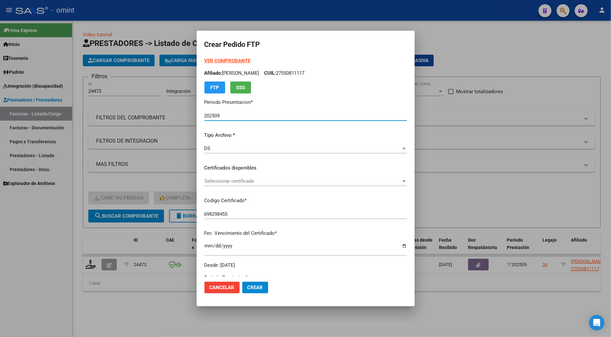
click at [218, 180] on span "Seleccionar certificado" at bounding box center [302, 181] width 197 height 6
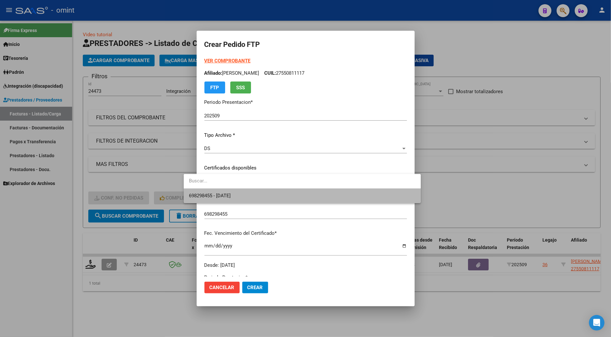
click at [225, 191] on span "698298455 - 2025-09-02" at bounding box center [302, 196] width 227 height 15
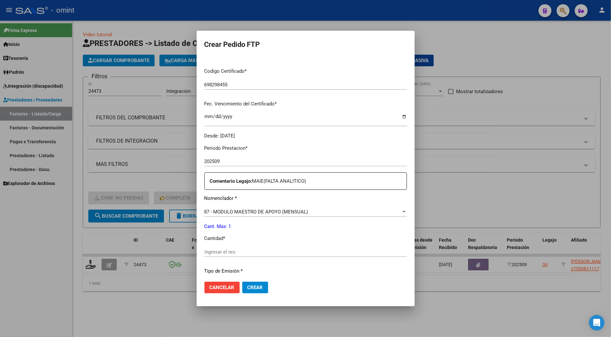
scroll to position [172, 0]
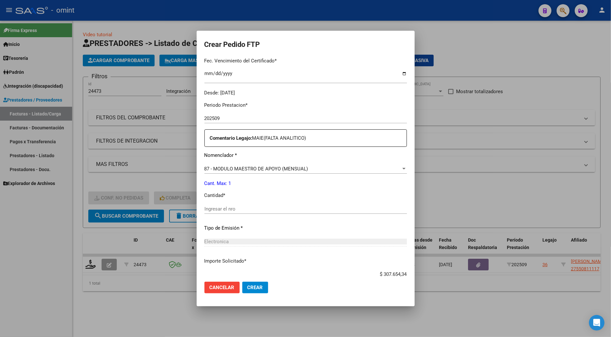
click at [219, 208] on input "Ingresar el nro" at bounding box center [305, 209] width 203 height 6
type input "1"
click at [247, 286] on span "Crear" at bounding box center [255, 288] width 16 height 6
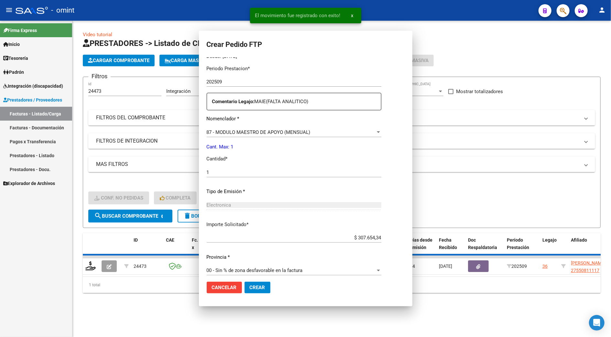
scroll to position [0, 0]
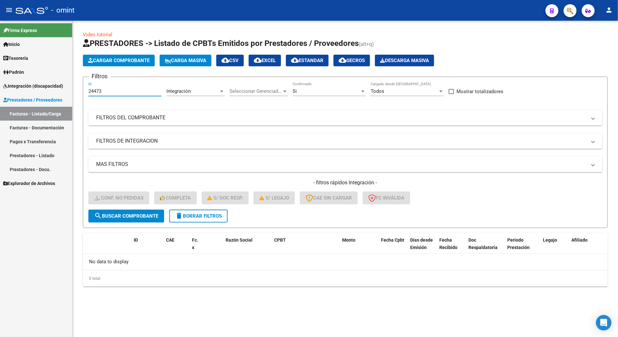
drag, startPoint x: 106, startPoint y: 93, endPoint x: 82, endPoint y: 87, distance: 25.3
click at [82, 87] on div "Video tutorial PRESTADORES -> Listado de CPBTs Emitidos por Prestadores / Prove…" at bounding box center [344, 164] width 545 height 287
drag, startPoint x: 109, startPoint y: 92, endPoint x: 94, endPoint y: 90, distance: 14.7
click at [94, 90] on input "23358" at bounding box center [124, 91] width 73 height 6
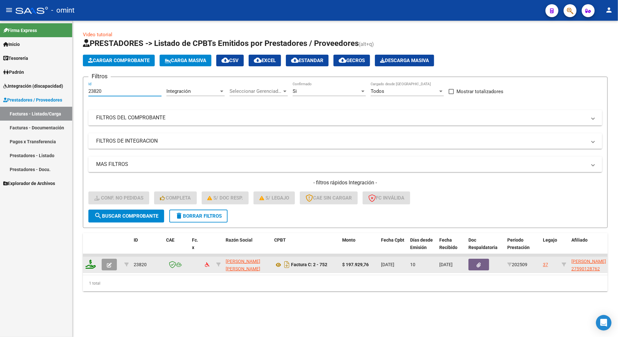
type input "23820"
click at [92, 267] on icon at bounding box center [90, 264] width 10 height 9
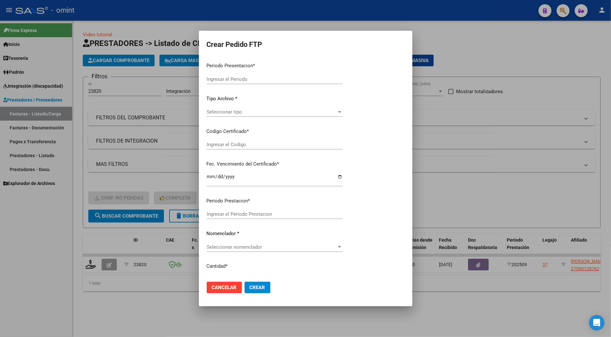
type input "202509"
type input "$ 197.929,76"
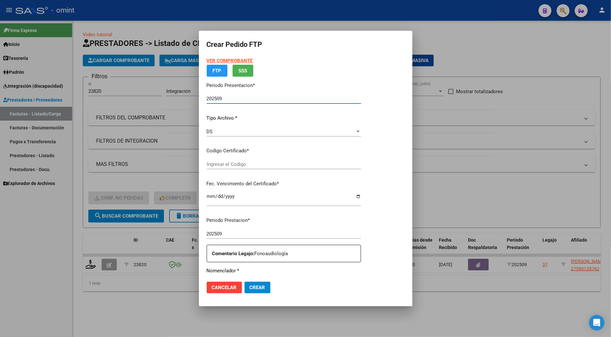
type input "7703635048"
type input "2027-06-30"
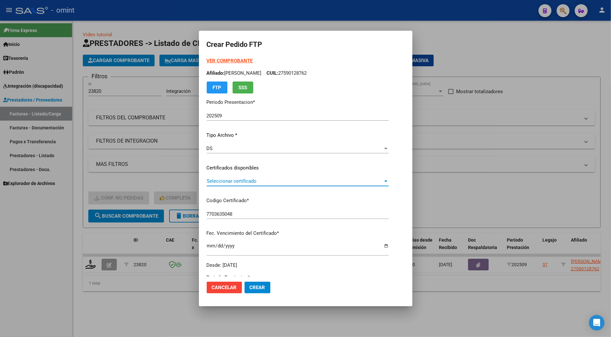
click at [248, 182] on span "Seleccionar certificado" at bounding box center [295, 181] width 176 height 6
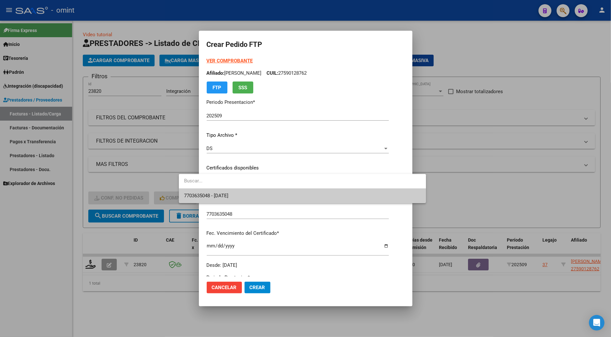
click at [242, 203] on span "7703635048 - 2027-06-30" at bounding box center [302, 196] width 237 height 15
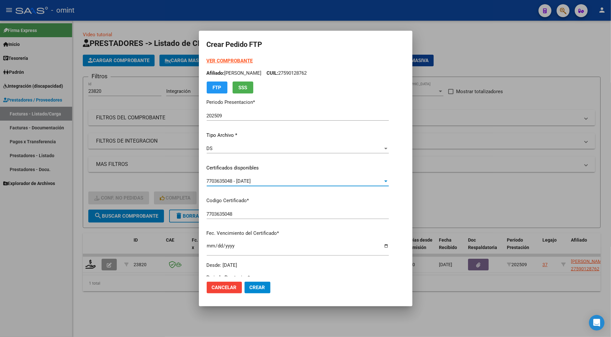
scroll to position [172, 0]
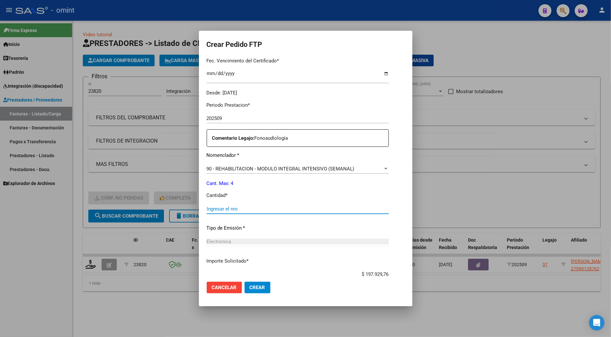
click at [236, 210] on input "Ingresar el nro" at bounding box center [298, 209] width 182 height 6
type input "4"
click at [250, 289] on span "Crear" at bounding box center [258, 288] width 16 height 6
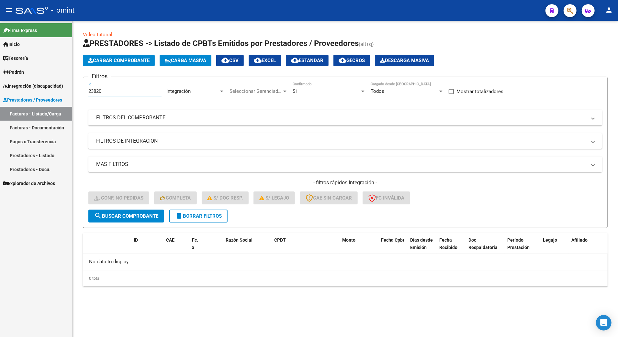
drag, startPoint x: 106, startPoint y: 93, endPoint x: 87, endPoint y: 89, distance: 19.5
click at [87, 89] on form "Filtros 23820 Id Integración Area Seleccionar Gerenciador Seleccionar Gerenciad…" at bounding box center [345, 152] width 524 height 151
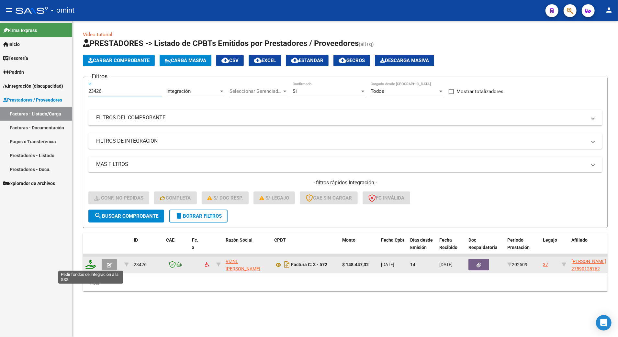
type input "23426"
click at [89, 267] on icon at bounding box center [90, 264] width 10 height 9
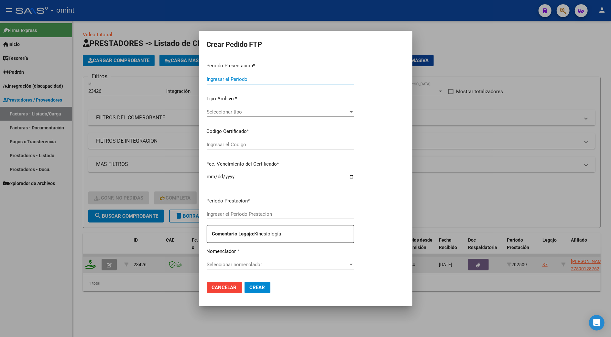
type input "202509"
type input "$ 148.447,32"
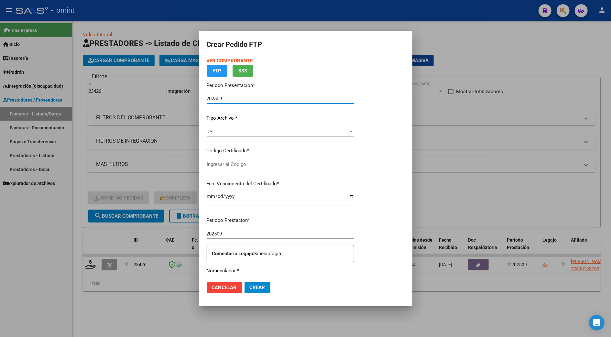
type input "7703635048"
type input "2027-06-30"
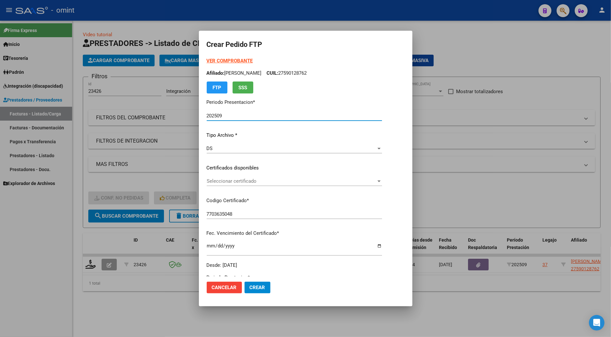
click at [215, 181] on span "Seleccionar certificado" at bounding box center [292, 181] width 170 height 6
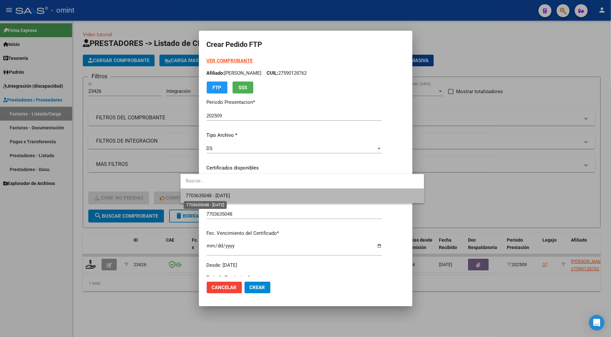
click at [217, 197] on span "7703635048 - 2027-06-30" at bounding box center [208, 196] width 44 height 6
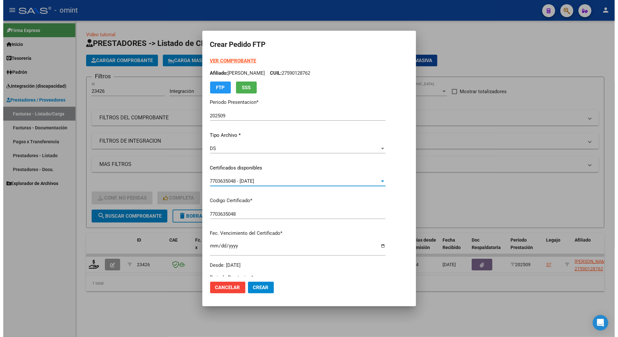
scroll to position [214, 0]
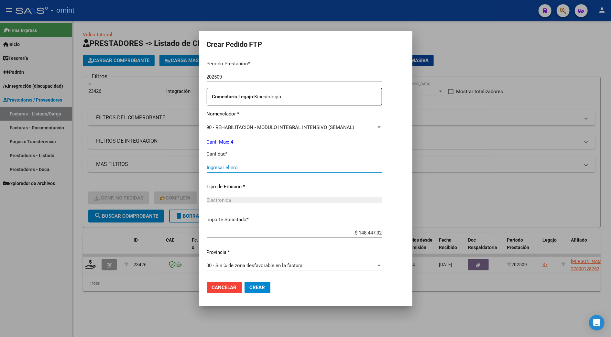
click at [207, 166] on input "Ingresar el nro" at bounding box center [294, 168] width 175 height 6
type input "4"
click at [245, 284] on button "Crear" at bounding box center [258, 288] width 26 height 12
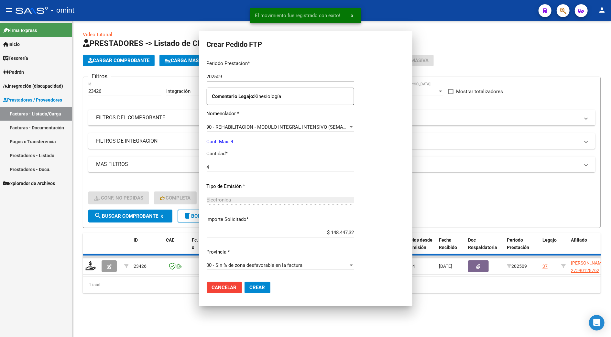
scroll to position [0, 0]
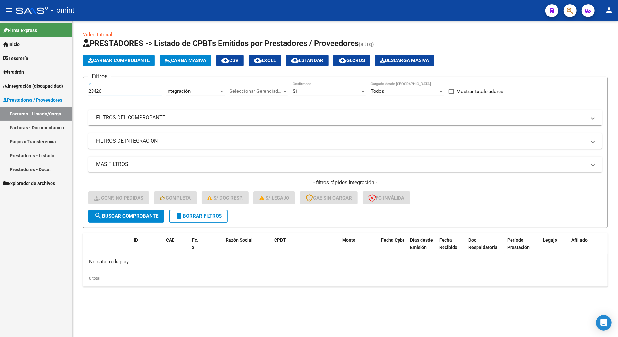
drag, startPoint x: 110, startPoint y: 93, endPoint x: 74, endPoint y: 84, distance: 37.3
click at [74, 84] on div "Video tutorial PRESTADORES -> Listado de CPBTs Emitidos por Prestadores / Prove…" at bounding box center [344, 164] width 545 height 287
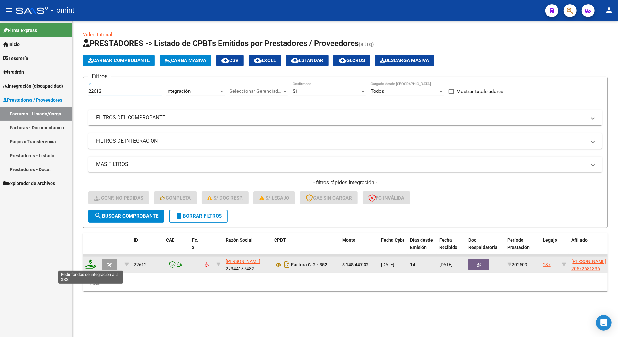
type input "22612"
click at [91, 265] on icon at bounding box center [90, 264] width 10 height 9
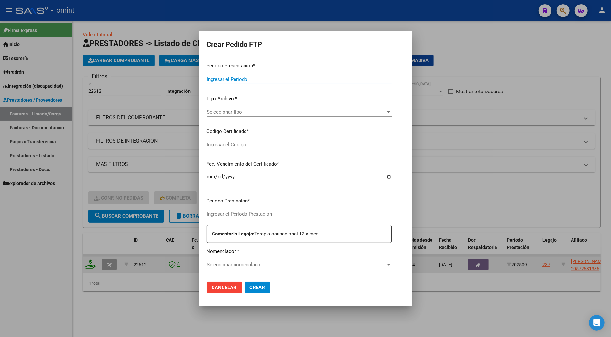
type input "202509"
type input "$ 148.447,32"
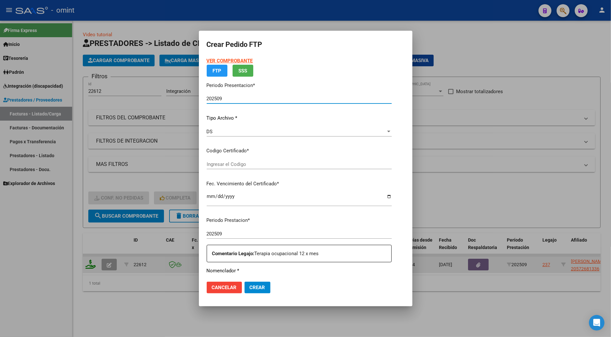
type input "2491491830"
type input "2030-06-30"
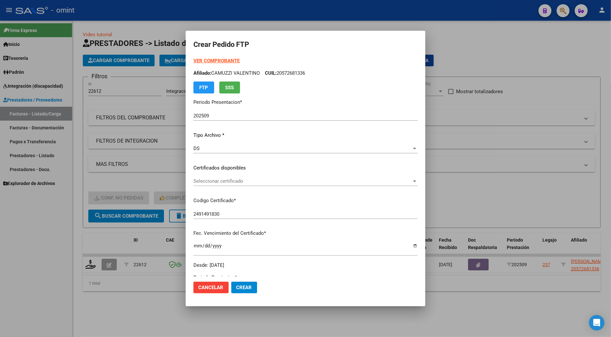
click at [229, 185] on div "Seleccionar certificado Seleccionar certificado" at bounding box center [305, 181] width 224 height 10
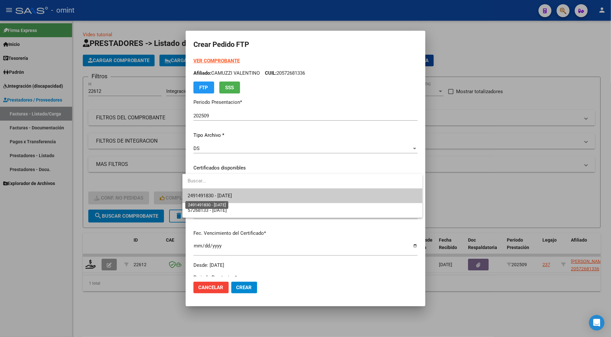
click at [243, 197] on span "2491491830 - 2030-06-30" at bounding box center [303, 196] width 230 height 15
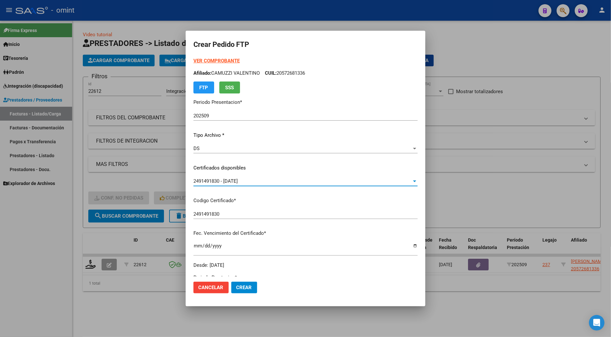
scroll to position [129, 0]
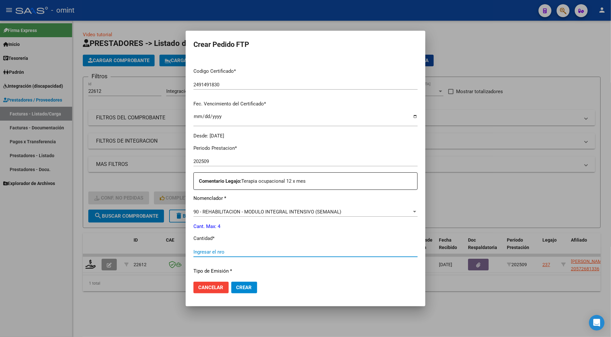
click at [207, 250] on input "Ingresar el nro" at bounding box center [305, 252] width 224 height 6
type input "4"
click at [245, 287] on button "Crear" at bounding box center [244, 288] width 26 height 12
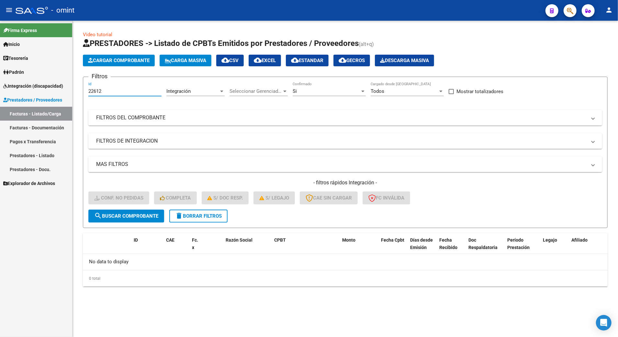
drag, startPoint x: 111, startPoint y: 93, endPoint x: 60, endPoint y: 86, distance: 52.0
click at [60, 86] on mat-sidenav-container "Firma Express Inicio Calendario SSS Instructivos Contacto OS Tesorería Extracto…" at bounding box center [309, 179] width 618 height 316
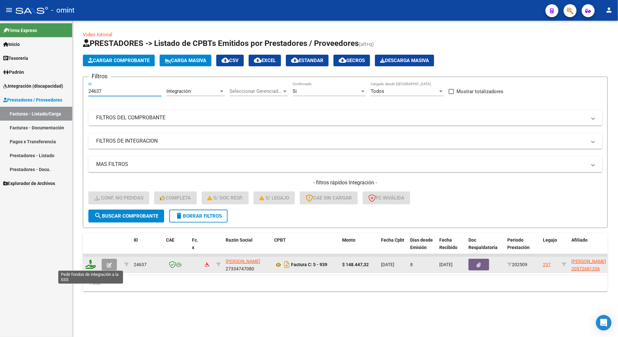
type input "24637"
click at [91, 265] on icon at bounding box center [90, 264] width 10 height 9
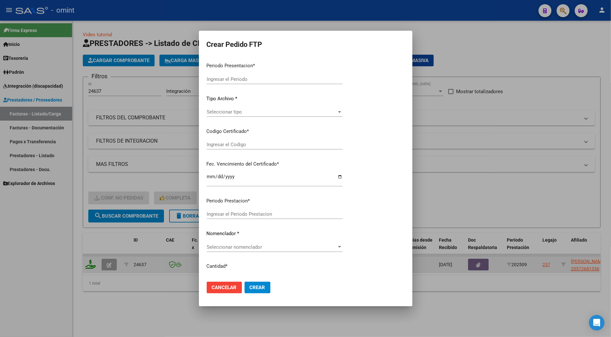
type input "202509"
type input "$ 148.447,32"
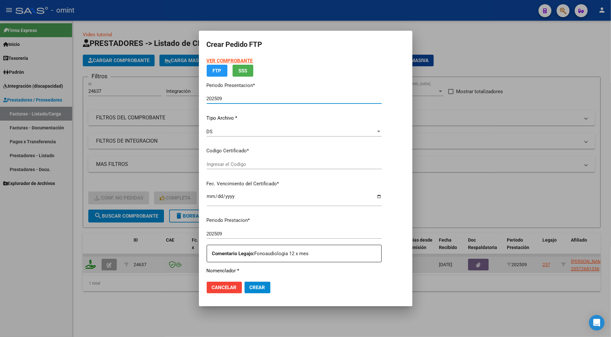
type input "2491491830"
type input "2030-06-30"
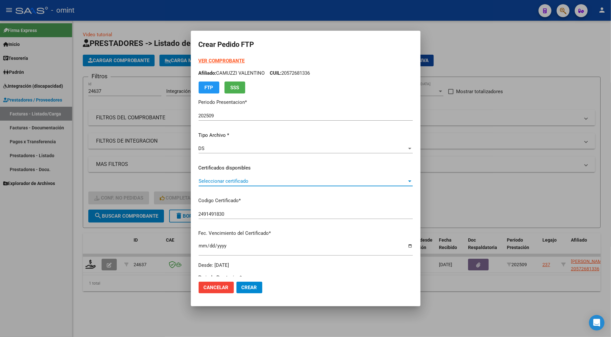
click at [216, 181] on span "Seleccionar certificado" at bounding box center [303, 181] width 208 height 6
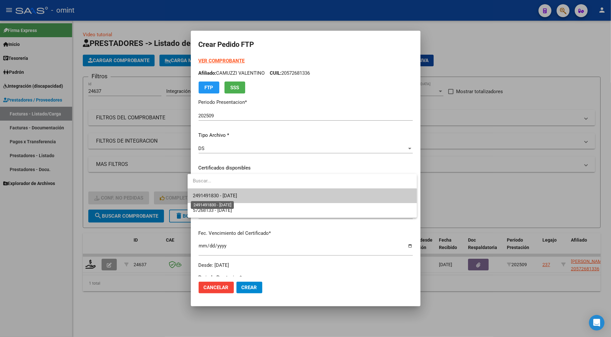
click at [225, 197] on span "2491491830 - 2030-06-30" at bounding box center [215, 196] width 44 height 6
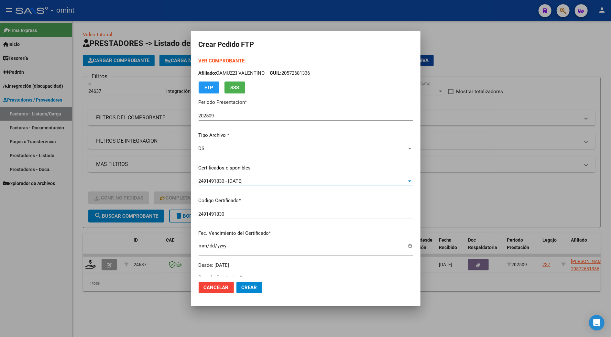
scroll to position [172, 0]
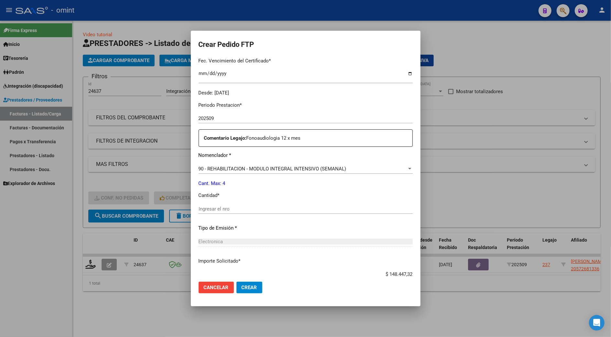
click at [225, 206] on input "Ingresar el nro" at bounding box center [306, 209] width 214 height 6
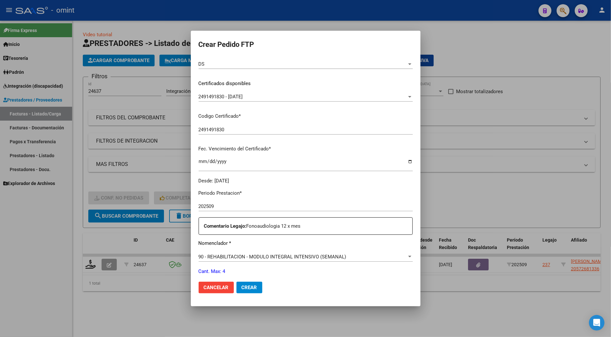
scroll to position [0, 0]
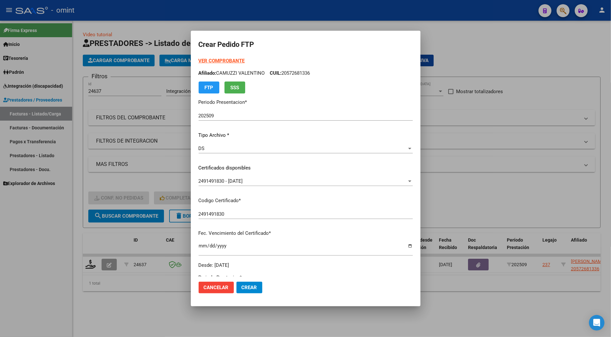
type input "4"
click at [215, 61] on strong "VER COMPROBANTE" at bounding box center [222, 61] width 46 height 6
click at [242, 289] on span "Crear" at bounding box center [250, 288] width 16 height 6
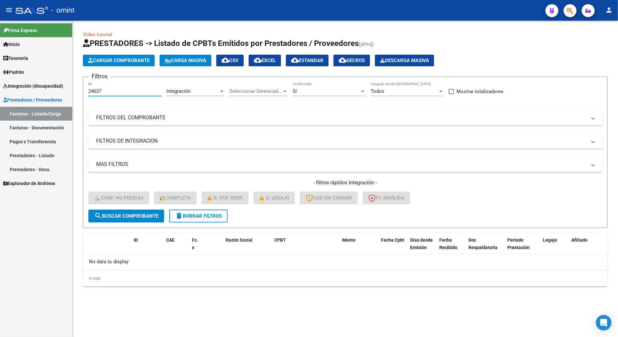
drag, startPoint x: 108, startPoint y: 92, endPoint x: 68, endPoint y: 91, distance: 39.8
click at [68, 91] on mat-sidenav-container "Firma Express Inicio Calendario SSS Instructivos Contacto OS Tesorería Extracto…" at bounding box center [309, 179] width 618 height 316
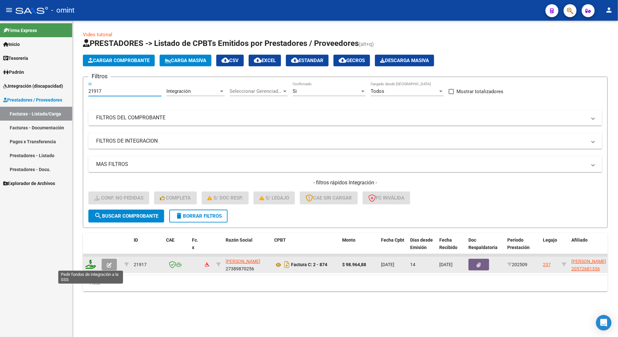
type input "21917"
click at [89, 267] on icon at bounding box center [90, 264] width 10 height 9
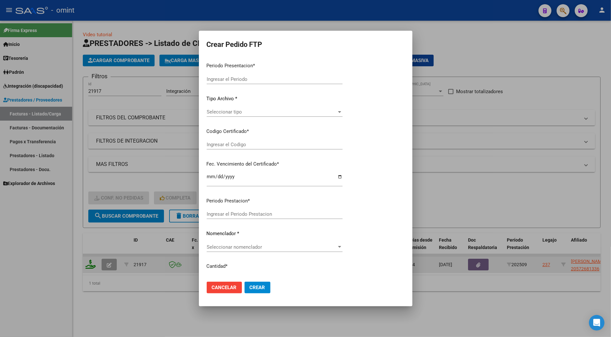
type input "202509"
type input "$ 98.964,88"
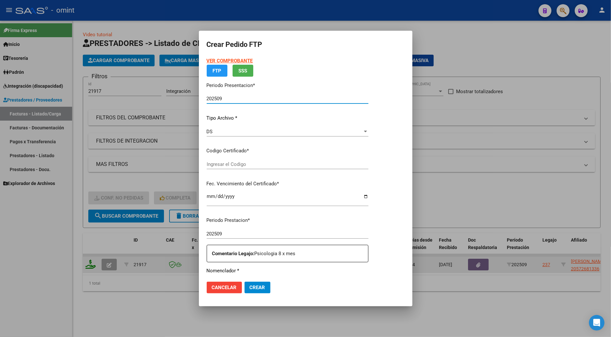
type input "2491491830"
type input "2030-06-30"
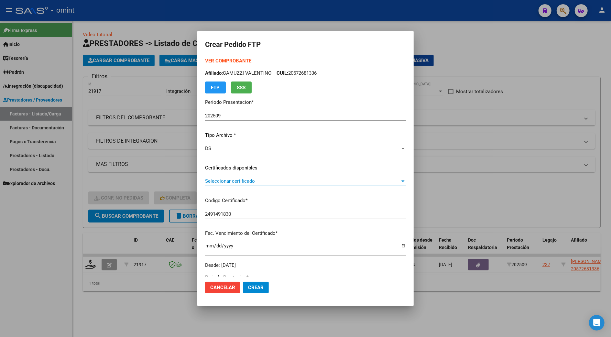
click at [248, 179] on span "Seleccionar certificado" at bounding box center [302, 181] width 195 height 6
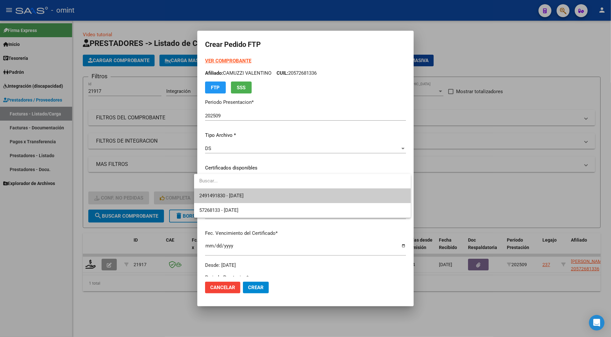
click at [242, 198] on span "2491491830 - 2030-06-30" at bounding box center [221, 196] width 44 height 6
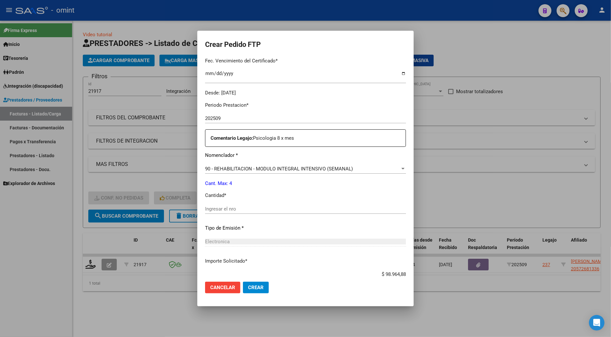
scroll to position [214, 0]
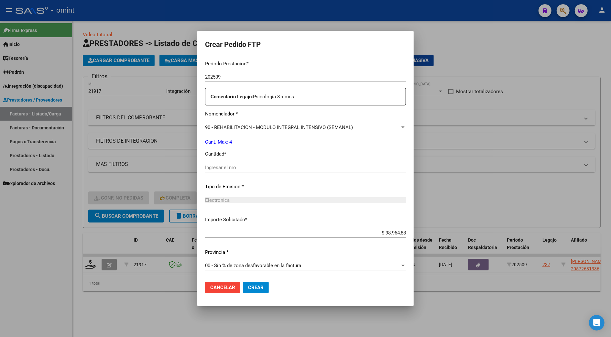
click at [241, 168] on input "Ingresar el nro" at bounding box center [305, 168] width 201 height 6
type input "4"
click at [250, 287] on span "Crear" at bounding box center [256, 288] width 16 height 6
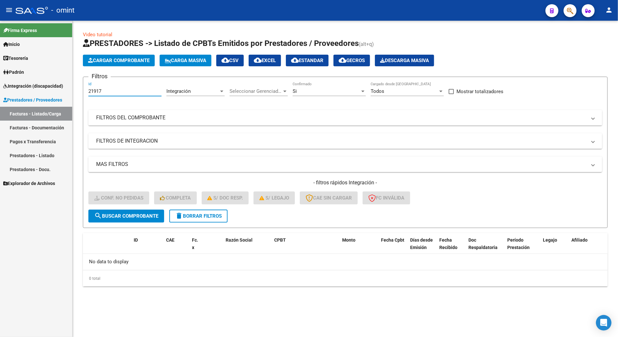
drag, startPoint x: 104, startPoint y: 91, endPoint x: 73, endPoint y: 88, distance: 31.2
click at [73, 88] on div "Video tutorial PRESTADORES -> Listado de CPBTs Emitidos por Prestadores / Prove…" at bounding box center [344, 164] width 545 height 287
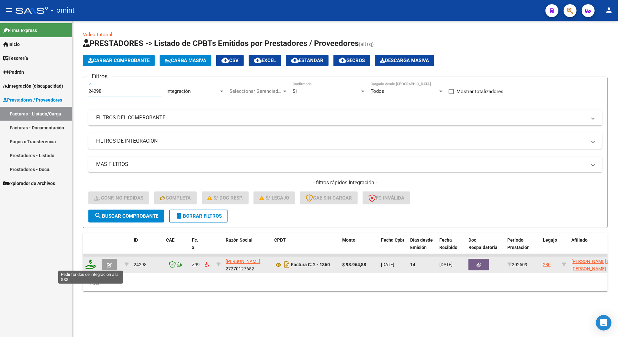
type input "24298"
click at [87, 262] on icon at bounding box center [90, 264] width 10 height 9
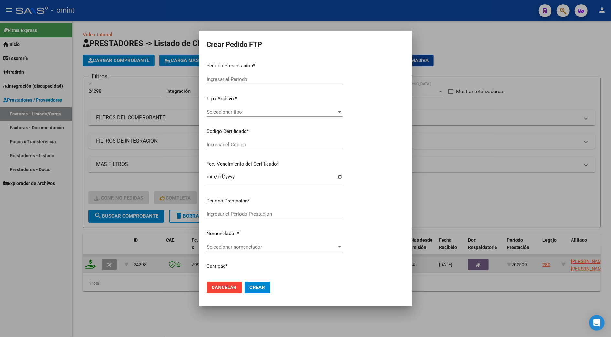
type input "202509"
type input "$ 98.964,88"
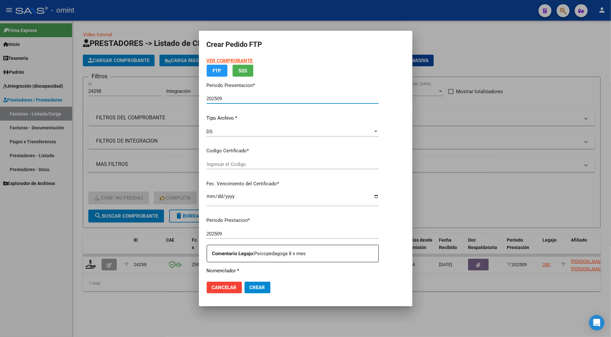
type input "7850358910"
type input "2027-01-24"
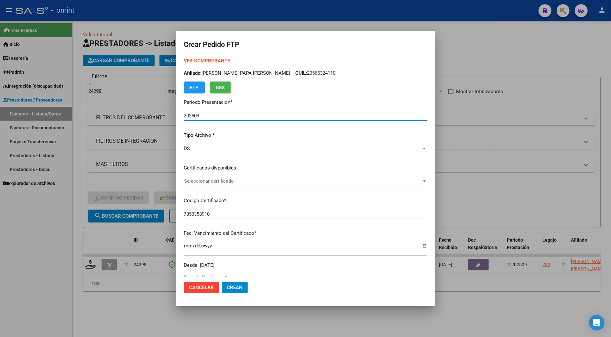
click at [214, 178] on span "Seleccionar certificado" at bounding box center [302, 181] width 237 height 6
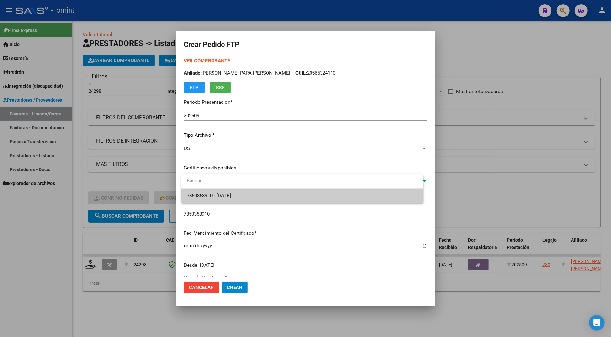
click at [211, 192] on span "7850358910 - 2027-01-24" at bounding box center [303, 196] width 232 height 15
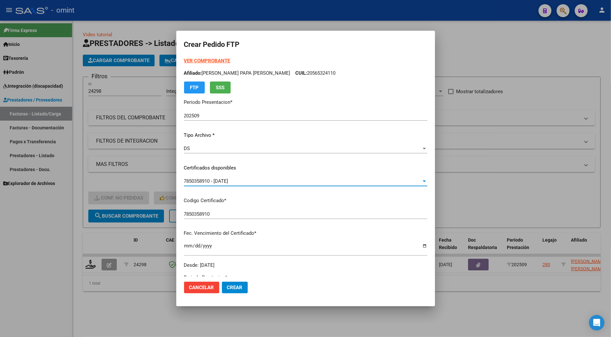
scroll to position [172, 0]
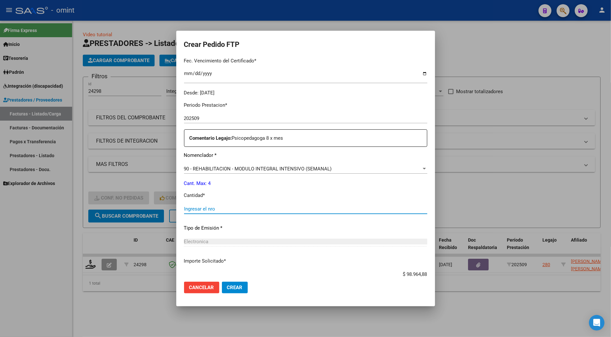
click at [201, 210] on input "Ingresar el nro" at bounding box center [305, 209] width 243 height 6
type input "4"
click at [237, 284] on button "Crear" at bounding box center [235, 288] width 26 height 12
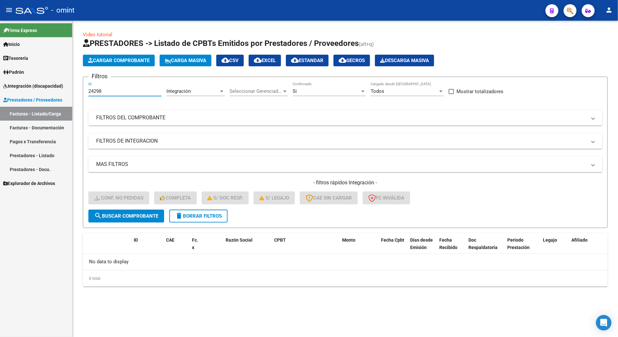
drag, startPoint x: 107, startPoint y: 89, endPoint x: 60, endPoint y: 91, distance: 46.6
click at [60, 91] on mat-sidenav-container "Firma Express Inicio Calendario SSS Instructivos Contacto OS Tesorería Extracto…" at bounding box center [309, 179] width 618 height 316
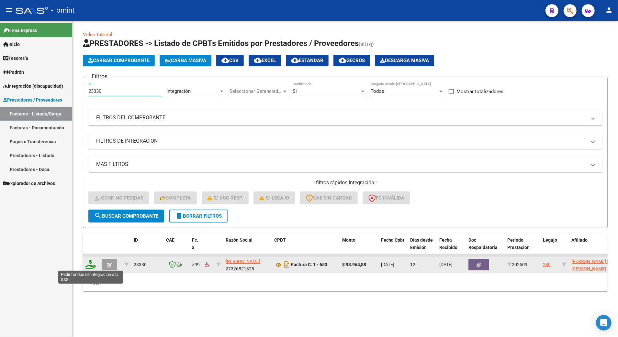
type input "23330"
click at [92, 265] on icon at bounding box center [90, 264] width 10 height 9
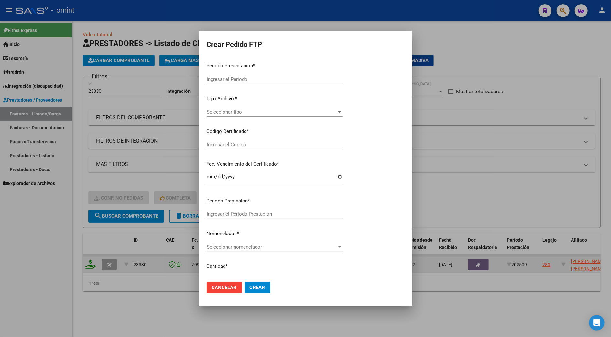
type input "202509"
type input "$ 98.964,88"
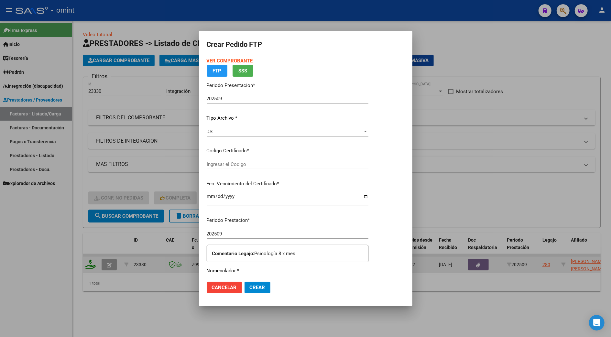
type input "7850358910"
type input "2027-01-24"
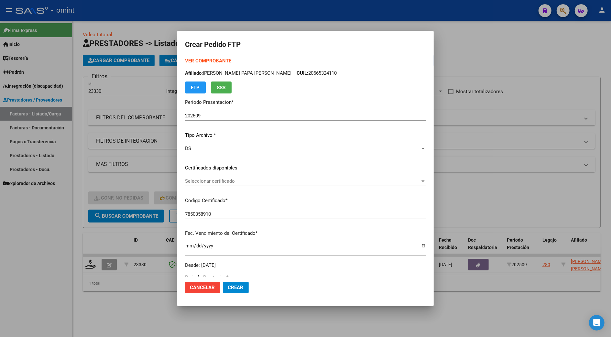
click at [215, 184] on div "Seleccionar certificado Seleccionar certificado" at bounding box center [305, 181] width 241 height 10
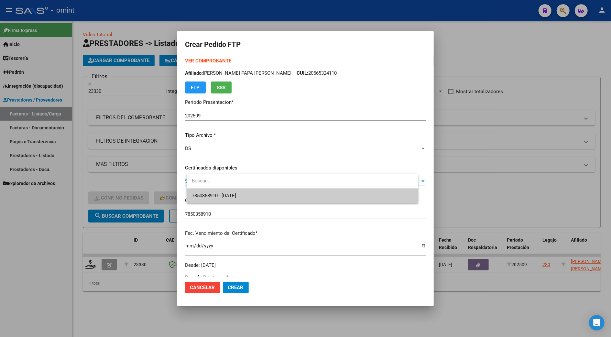
click at [222, 192] on span "7850358910 - 2027-01-24" at bounding box center [302, 196] width 221 height 15
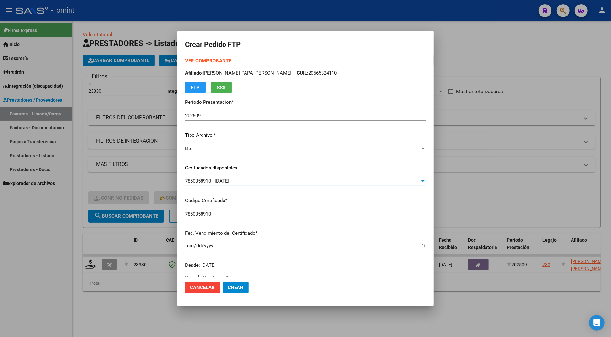
scroll to position [129, 0]
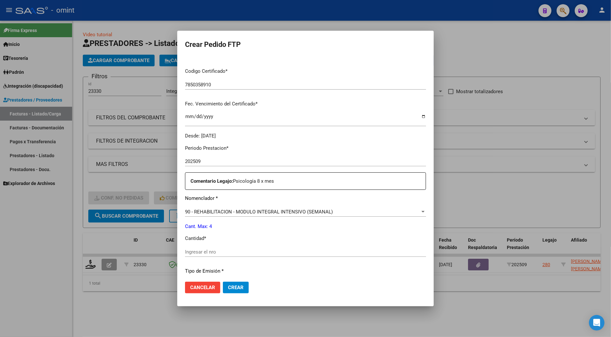
click at [210, 253] on input "Ingresar el nro" at bounding box center [305, 252] width 241 height 6
type input "4"
click at [242, 287] on span "Crear" at bounding box center [236, 288] width 16 height 6
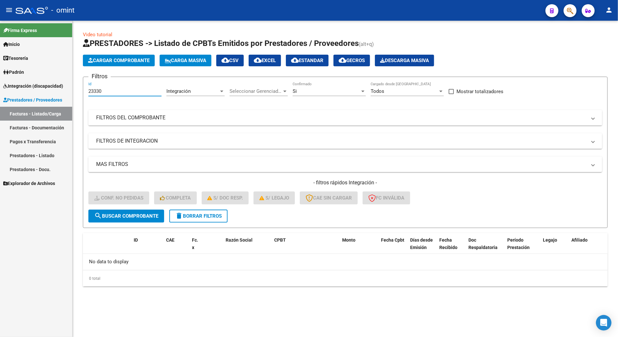
drag, startPoint x: 113, startPoint y: 90, endPoint x: 47, endPoint y: 84, distance: 65.9
click at [47, 84] on mat-sidenav-container "Firma Express Inicio Calendario SSS Instructivos Contacto OS Tesorería Extracto…" at bounding box center [309, 179] width 618 height 316
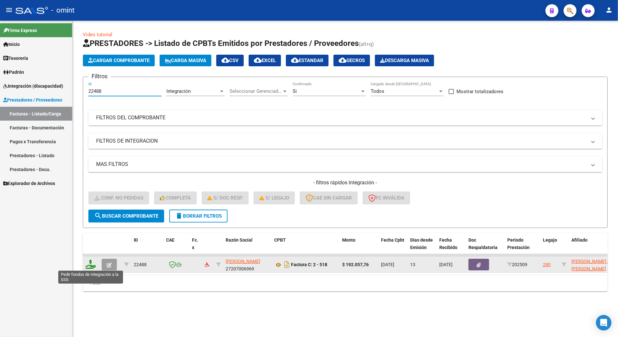
type input "22488"
click at [93, 263] on icon at bounding box center [90, 264] width 10 height 9
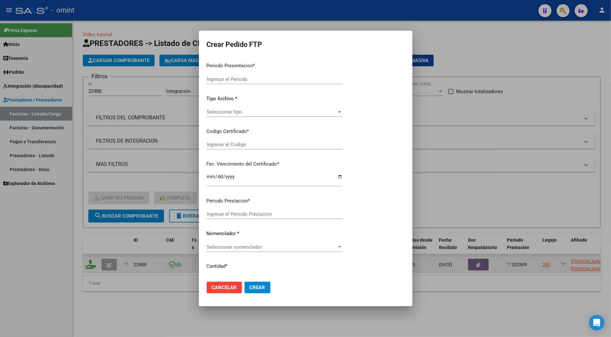
type input "202509"
type input "$ 192.057,76"
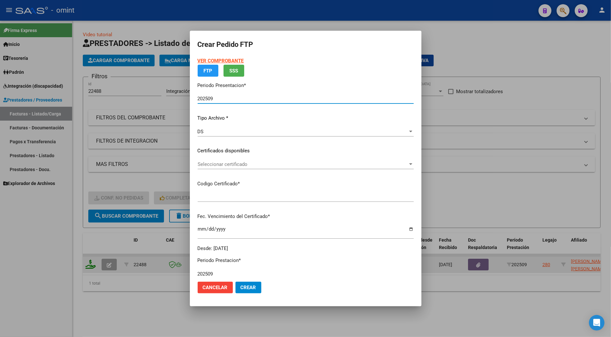
type input "7850358910"
type input "2027-01-24"
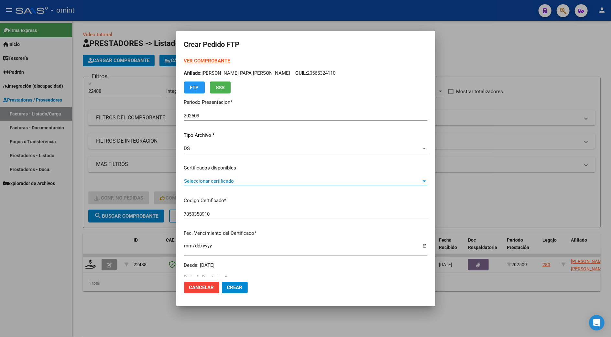
click at [237, 181] on span "Seleccionar certificado" at bounding box center [302, 181] width 237 height 6
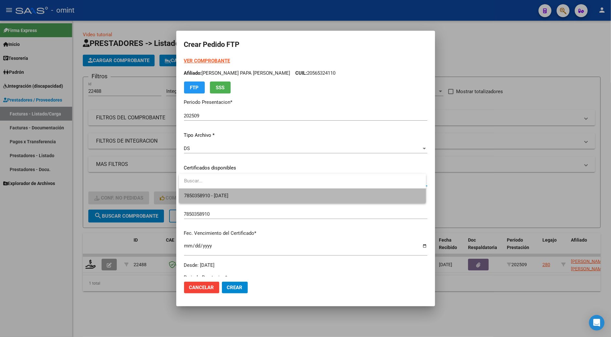
click at [232, 192] on span "7850358910 - 2027-01-24" at bounding box center [302, 196] width 237 height 15
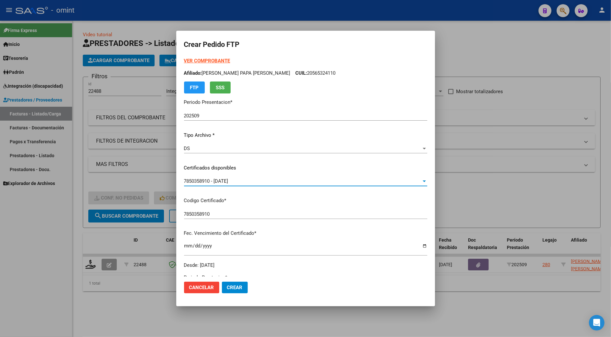
scroll to position [172, 0]
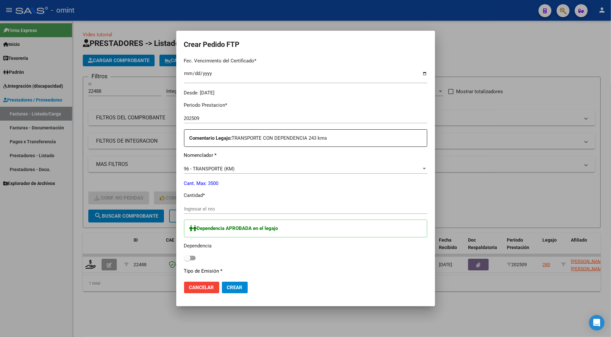
click at [215, 207] on input "Ingresar el nro" at bounding box center [305, 209] width 243 height 6
type input "263"
click at [193, 258] on span at bounding box center [190, 258] width 12 height 5
click at [187, 260] on input "checkbox" at bounding box center [187, 260] width 0 height 0
checkbox input "true"
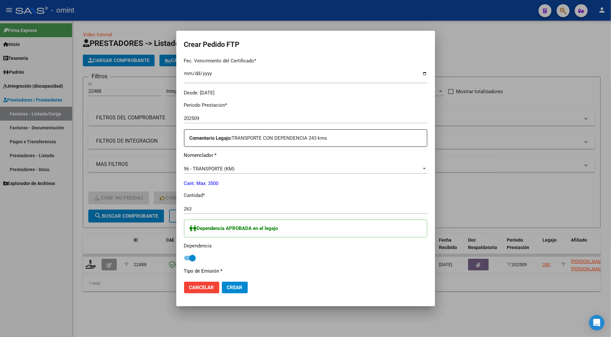
click at [236, 291] on button "Crear" at bounding box center [235, 288] width 26 height 12
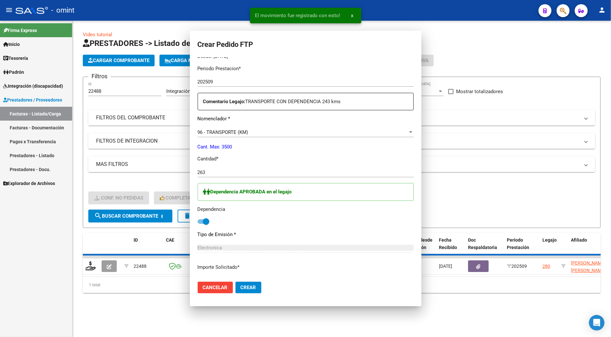
scroll to position [0, 0]
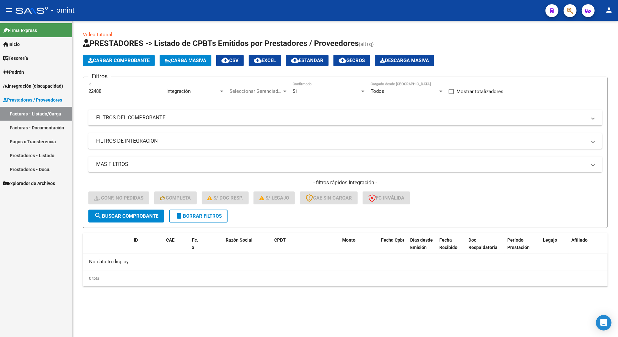
click at [274, 337] on html "menu - omint person Firma Express Inicio Calendario SSS Instructivos Contacto O…" at bounding box center [309, 168] width 618 height 337
drag, startPoint x: 112, startPoint y: 92, endPoint x: 39, endPoint y: 92, distance: 72.8
click at [39, 92] on mat-sidenav-container "Firma Express Inicio Calendario SSS Instructivos Contacto OS Tesorería Extracto…" at bounding box center [309, 179] width 618 height 316
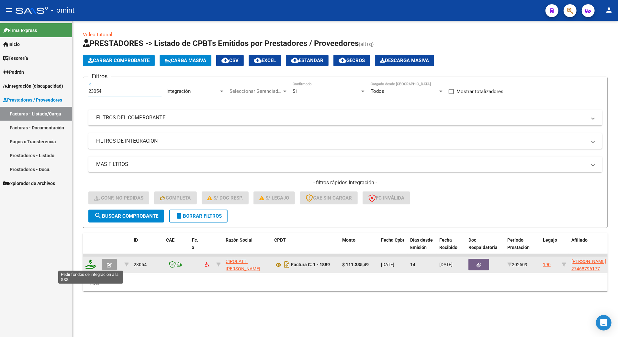
type input "23054"
click at [89, 266] on icon at bounding box center [90, 264] width 10 height 9
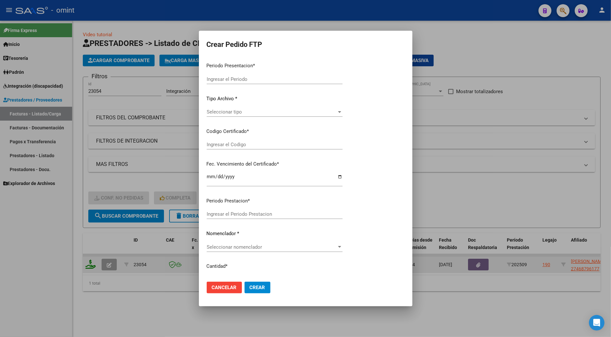
type input "202509"
type input "$ 111.335,49"
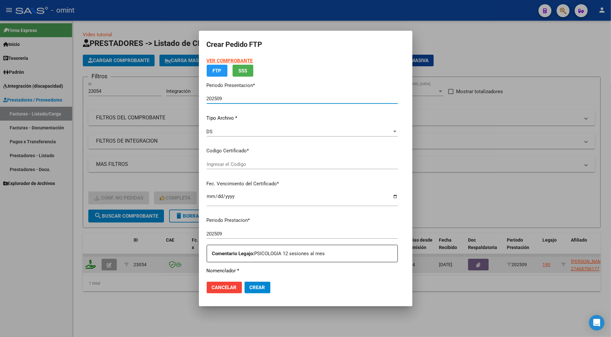
type input "1271766798"
type input "2032-03-17"
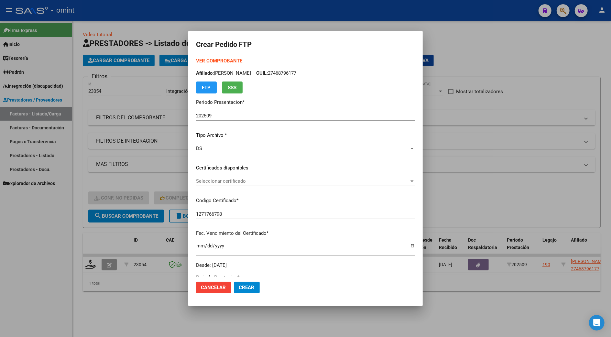
click at [215, 176] on div "Seleccionar certificado Seleccionar certificado" at bounding box center [305, 181] width 219 height 10
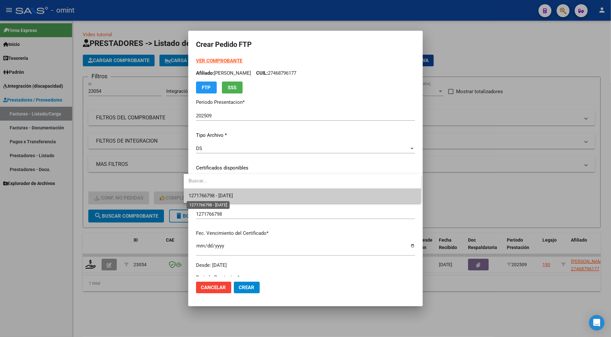
click at [217, 196] on span "1271766798 - 2032-03-17" at bounding box center [211, 196] width 44 height 6
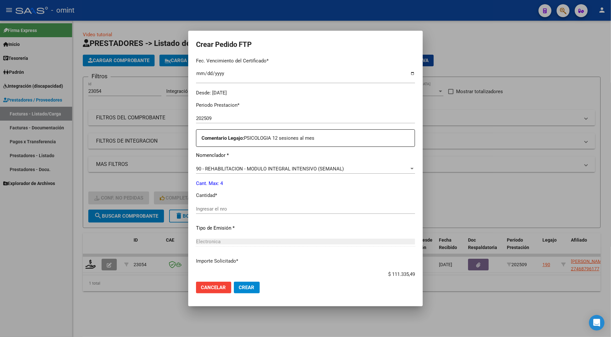
scroll to position [214, 0]
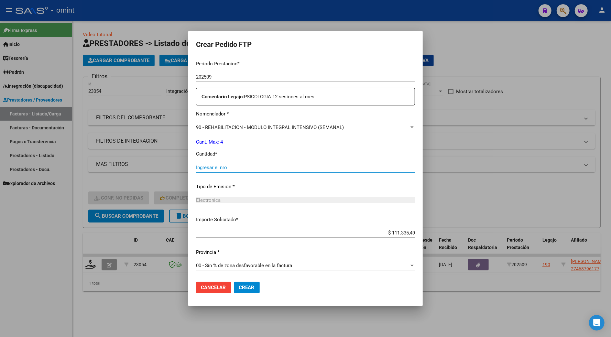
click at [217, 166] on input "Ingresar el nro" at bounding box center [305, 168] width 219 height 6
type input "4"
click at [244, 284] on button "Crear" at bounding box center [247, 288] width 26 height 12
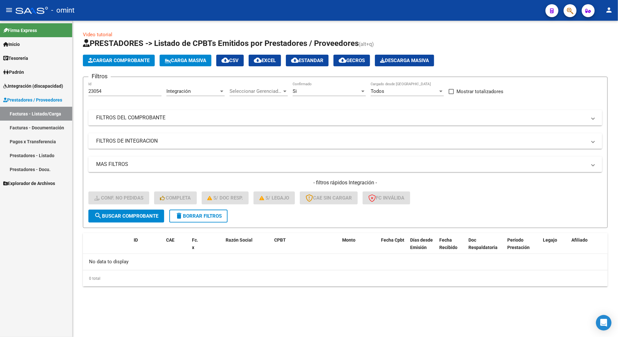
drag, startPoint x: 103, startPoint y: 87, endPoint x: 82, endPoint y: 87, distance: 20.7
click at [82, 87] on div "Video tutorial PRESTADORES -> Listado de CPBTs Emitidos por Prestadores / Prove…" at bounding box center [344, 164] width 545 height 287
drag, startPoint x: 105, startPoint y: 90, endPoint x: 45, endPoint y: 91, distance: 59.9
click at [45, 91] on mat-sidenav-container "Firma Express Inicio Calendario SSS Instructivos Contacto OS Tesorería Extracto…" at bounding box center [309, 179] width 618 height 316
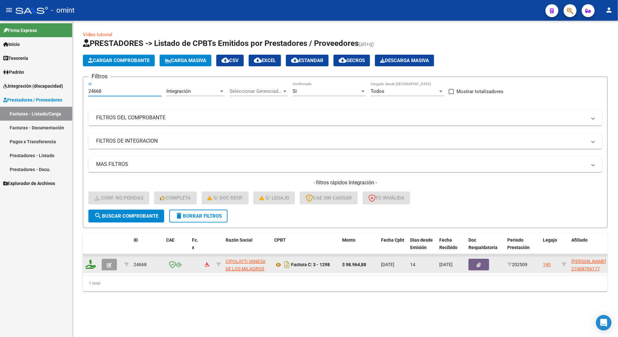
type input "24668"
click at [91, 262] on icon at bounding box center [90, 264] width 10 height 9
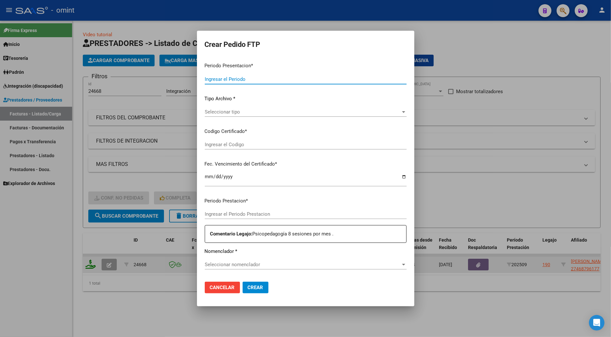
type input "202509"
type input "$ 98.964,88"
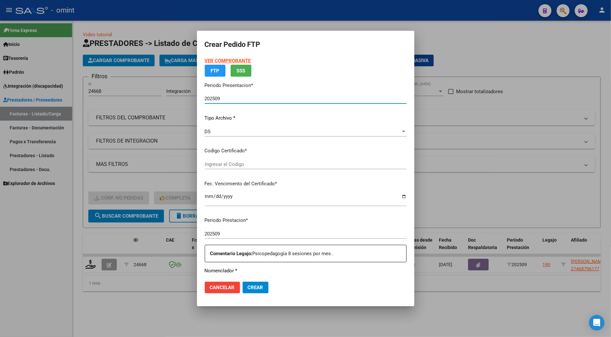
type input "1271766798"
type input "2032-03-17"
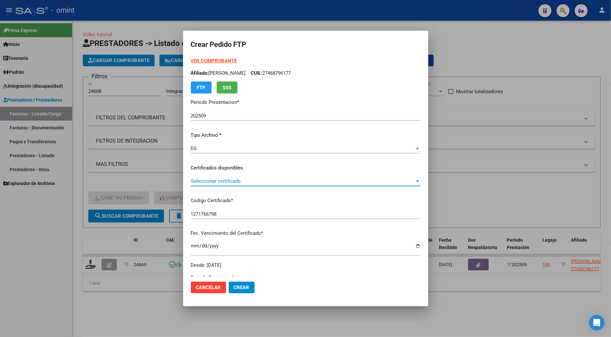
click at [227, 179] on span "Seleccionar certificado" at bounding box center [303, 181] width 224 height 6
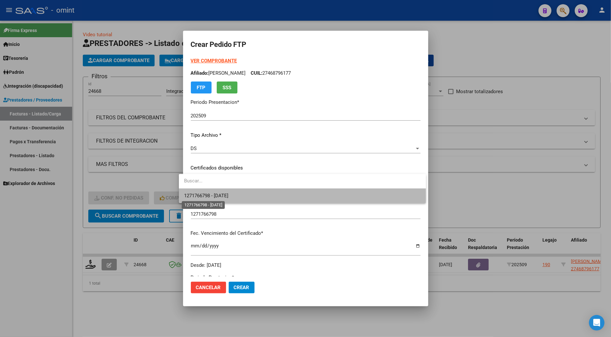
click at [222, 198] on span "1271766798 - 2032-03-17" at bounding box center [206, 196] width 44 height 6
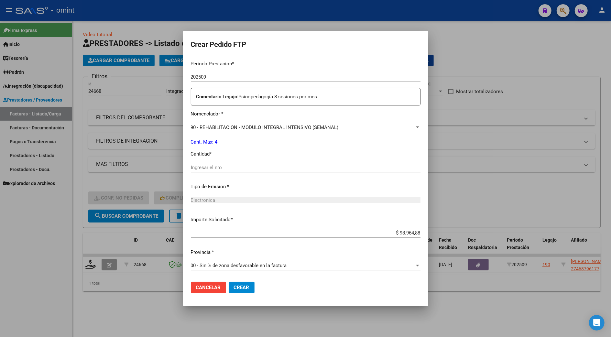
click at [223, 169] on input "Ingresar el nro" at bounding box center [306, 168] width 230 height 6
type input "4"
click at [234, 288] on span "Crear" at bounding box center [242, 288] width 16 height 6
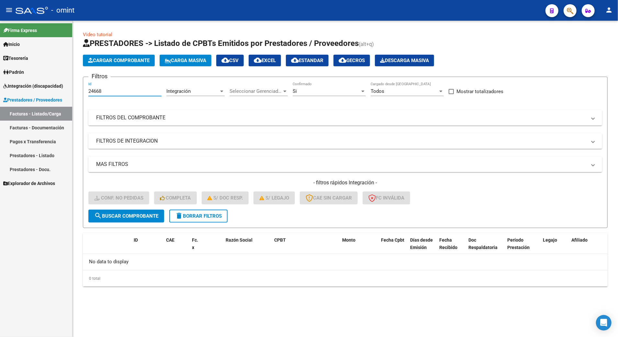
drag, startPoint x: 111, startPoint y: 90, endPoint x: 62, endPoint y: 87, distance: 49.2
click at [62, 87] on mat-sidenav-container "Firma Express Inicio Calendario SSS Instructivos Contacto OS Tesorería Extracto…" at bounding box center [309, 179] width 618 height 316
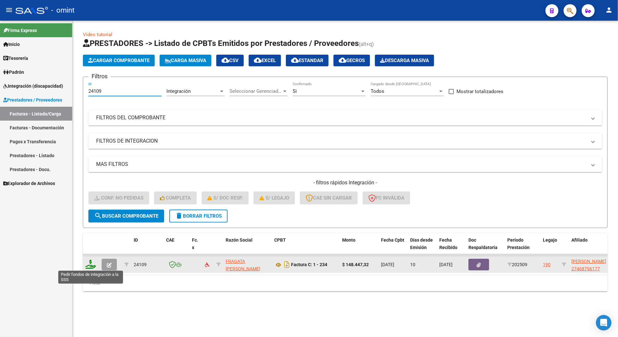
type input "24109"
click at [93, 263] on icon at bounding box center [90, 264] width 10 height 9
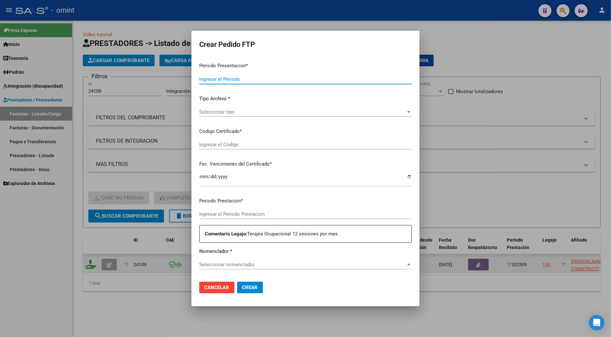
type input "202509"
type input "$ 148.447,32"
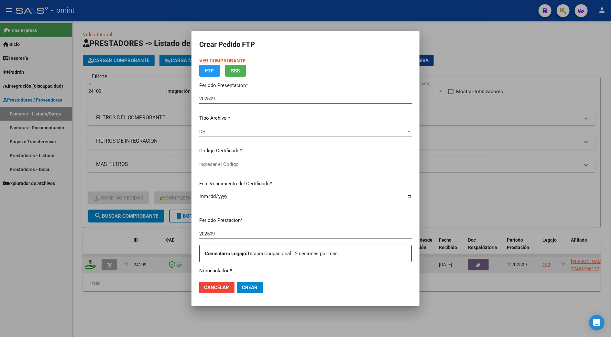
type input "1271766798"
type input "2032-03-17"
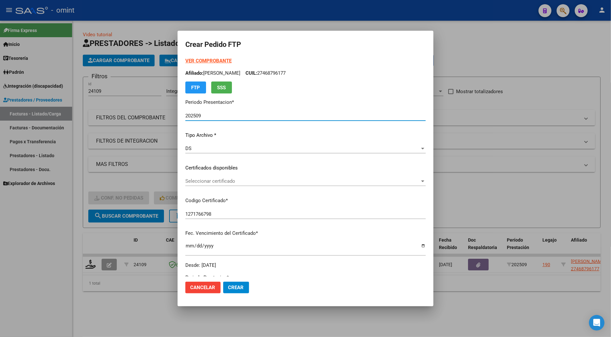
click at [212, 182] on span "Seleccionar certificado" at bounding box center [302, 181] width 235 height 6
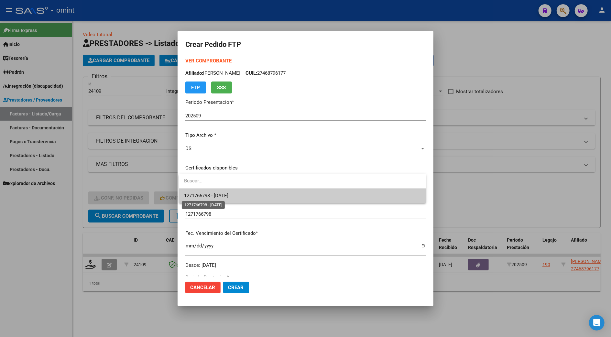
click at [215, 193] on span "1271766798 - 2032-03-17" at bounding box center [206, 196] width 44 height 6
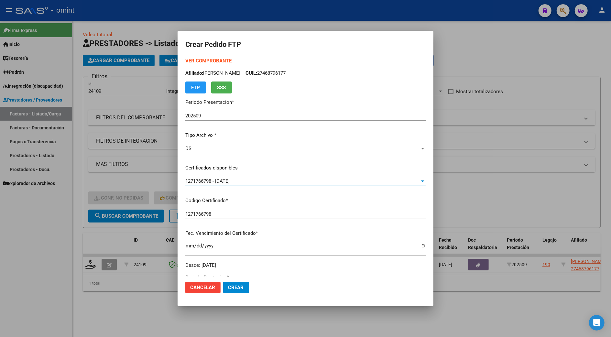
scroll to position [172, 0]
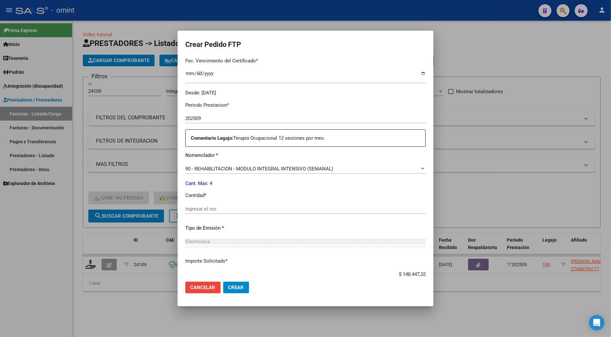
click at [203, 210] on input "Ingresar el nro" at bounding box center [305, 209] width 240 height 6
type input "4"
click at [235, 286] on span "Crear" at bounding box center [236, 288] width 16 height 6
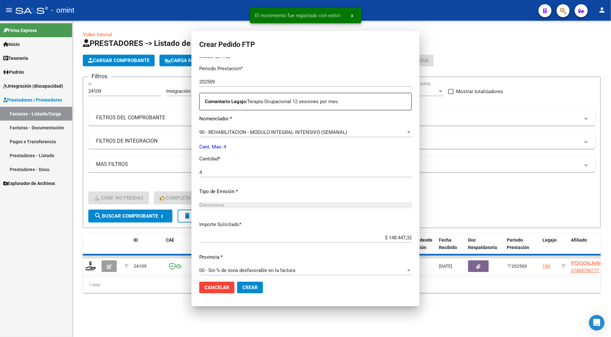
scroll to position [0, 0]
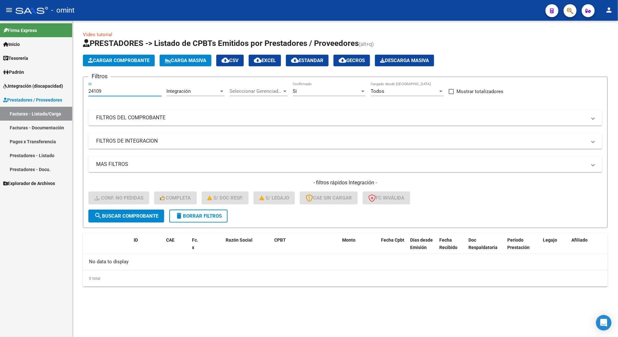
drag, startPoint x: 105, startPoint y: 89, endPoint x: 56, endPoint y: 96, distance: 49.3
click at [56, 96] on mat-sidenav-container "Firma Express Inicio Calendario SSS Instructivos Contacto OS Tesorería Extracto…" at bounding box center [309, 179] width 618 height 316
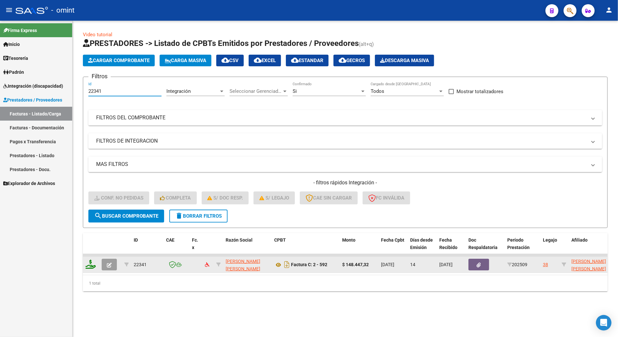
type input "22341"
click at [92, 264] on icon at bounding box center [90, 264] width 10 height 9
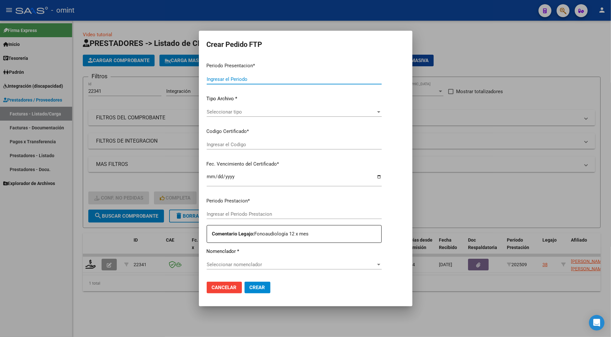
type input "202509"
type input "$ 148.447,32"
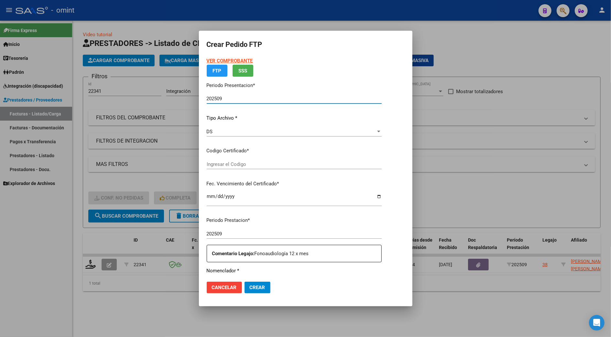
type input "3870540231"
type input "2029-11-28"
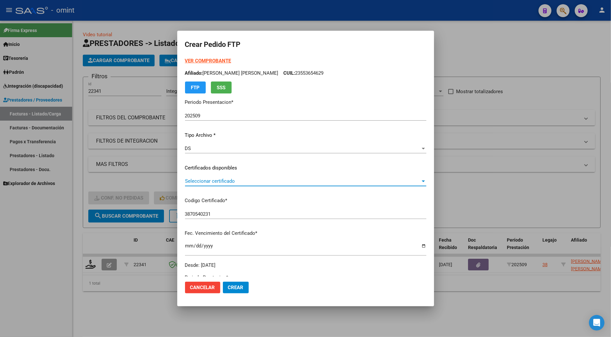
click at [215, 179] on span "Seleccionar certificado" at bounding box center [303, 181] width 236 height 6
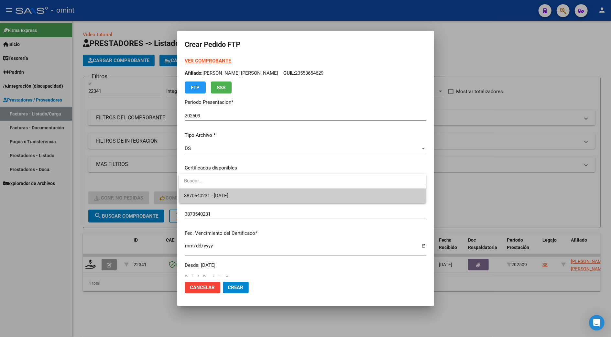
click at [214, 192] on span "3870540231 - 2029-11-28" at bounding box center [302, 196] width 237 height 15
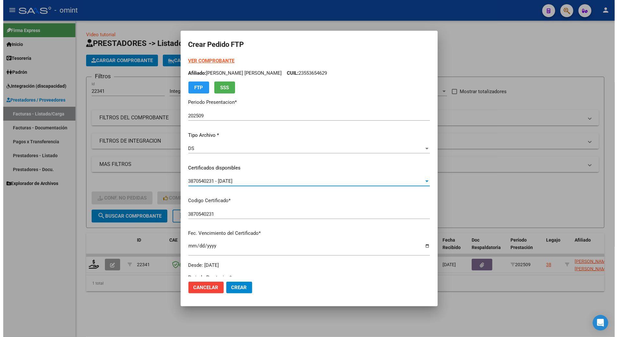
scroll to position [172, 0]
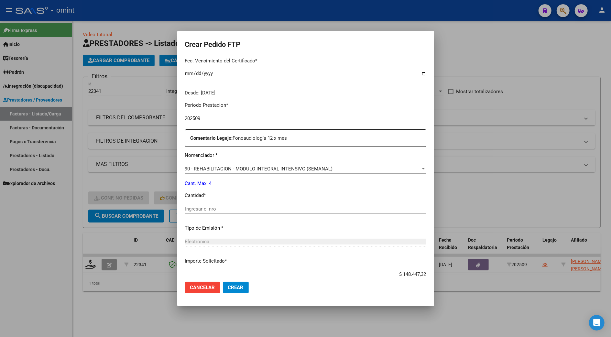
click at [206, 213] on div "Ingresar el nro" at bounding box center [305, 209] width 241 height 10
click at [206, 211] on input "Ingresar el nro" at bounding box center [305, 209] width 241 height 6
type input "4"
click at [232, 289] on span "Crear" at bounding box center [236, 288] width 16 height 6
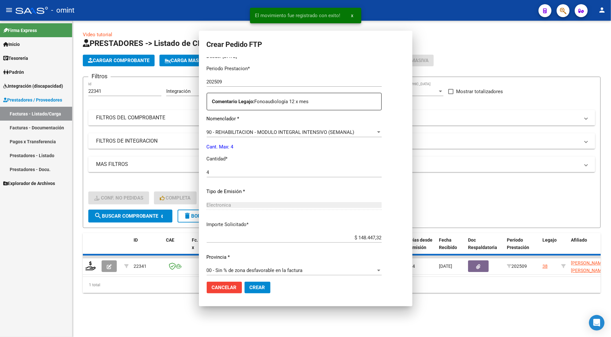
scroll to position [0, 0]
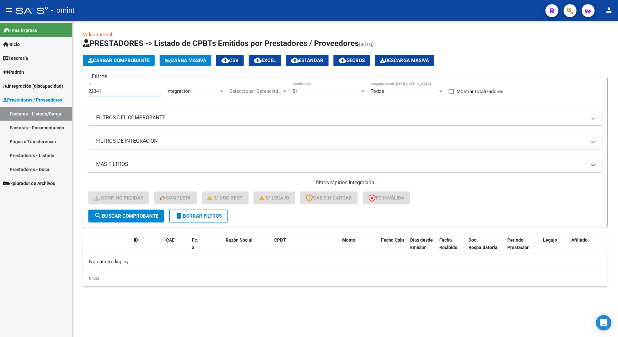
drag, startPoint x: 107, startPoint y: 89, endPoint x: 87, endPoint y: 92, distance: 20.0
click at [87, 92] on form "Filtros 22341 Id Integración Area Seleccionar Gerenciador Seleccionar Gerenciad…" at bounding box center [345, 152] width 524 height 151
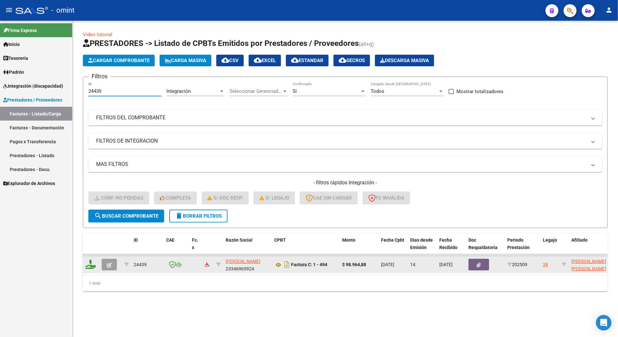
type input "24439"
click at [91, 266] on icon at bounding box center [90, 264] width 10 height 9
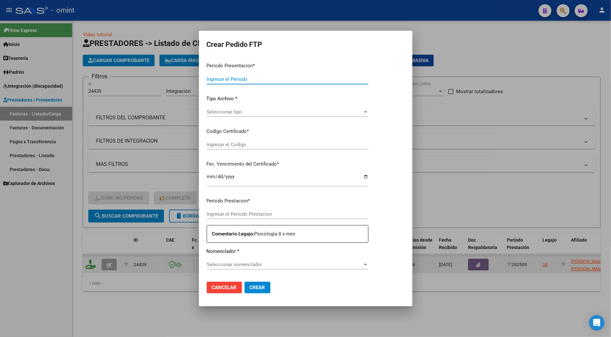
type input "202509"
type input "$ 98.964,88"
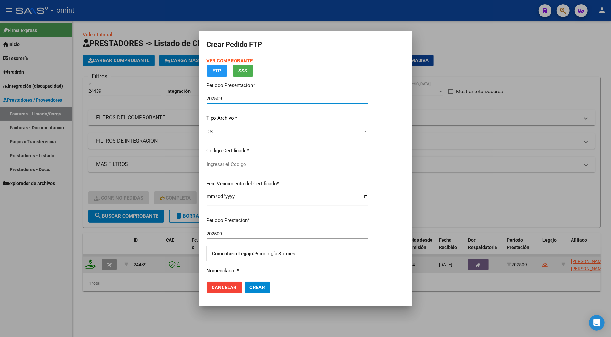
type input "3870540231"
type input "2029-11-28"
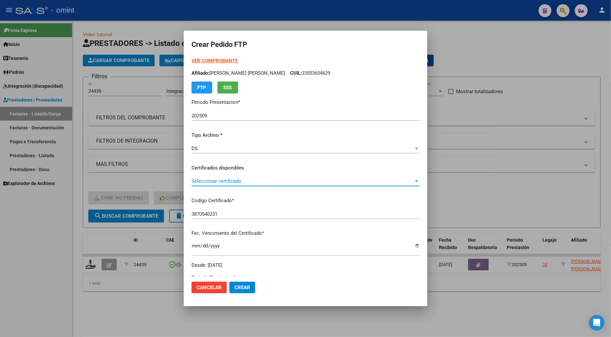
click at [205, 184] on span "Seleccionar certificado" at bounding box center [303, 181] width 222 height 6
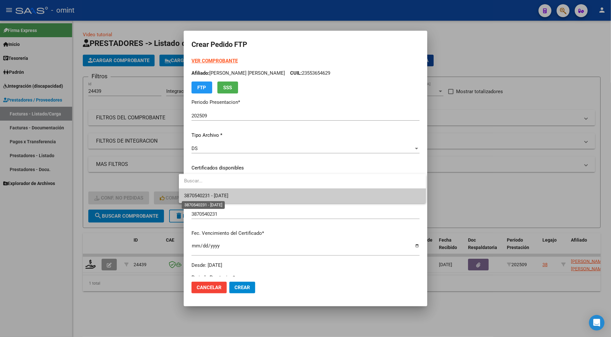
click at [209, 197] on span "3870540231 - 2029-11-28" at bounding box center [206, 196] width 44 height 6
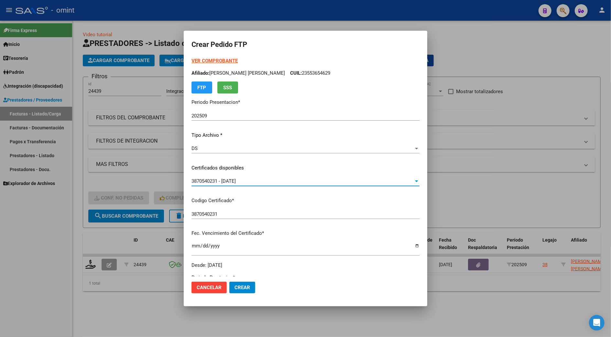
scroll to position [172, 0]
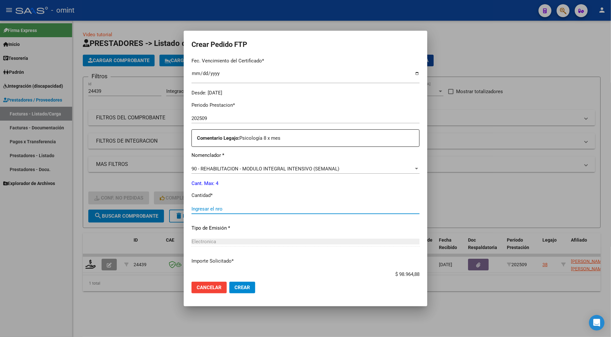
click at [203, 210] on input "Ingresar el nro" at bounding box center [306, 209] width 228 height 6
type input "4"
click at [235, 290] on span "Crear" at bounding box center [243, 288] width 16 height 6
click at [545, 168] on div at bounding box center [305, 168] width 611 height 337
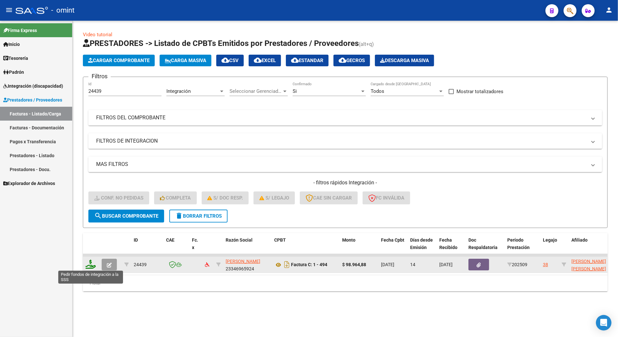
click at [93, 267] on icon at bounding box center [90, 264] width 10 height 9
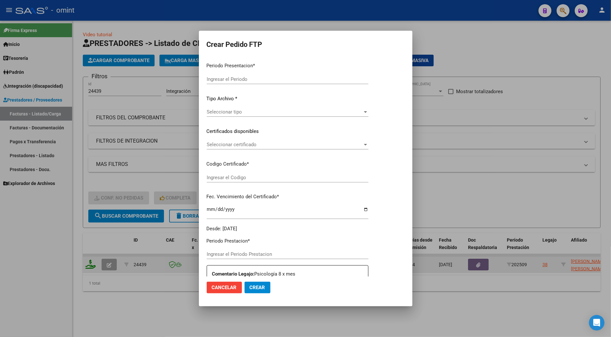
type input "202509"
type input "$ 98.964,88"
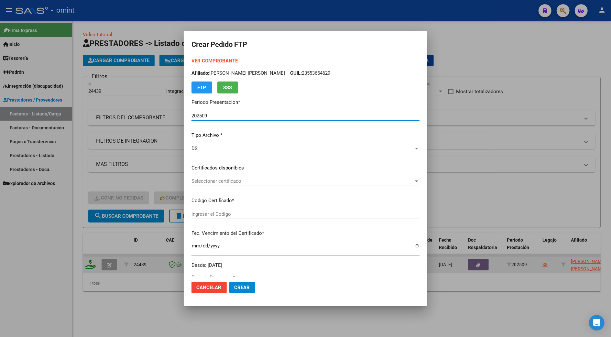
type input "3870540231"
type input "2029-11-28"
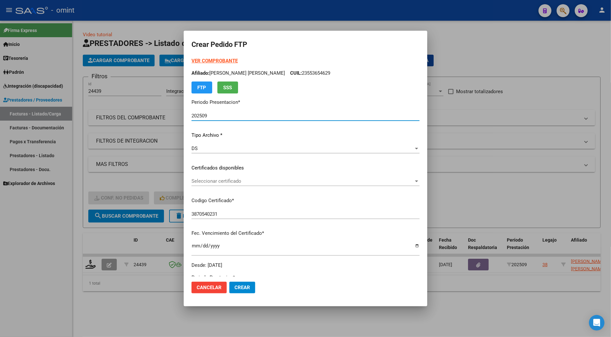
click at [210, 179] on span "Seleccionar certificado" at bounding box center [303, 181] width 222 height 6
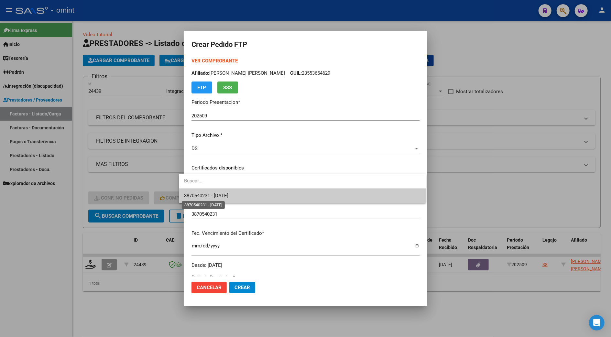
click at [225, 194] on span "3870540231 - 2029-11-28" at bounding box center [206, 196] width 44 height 6
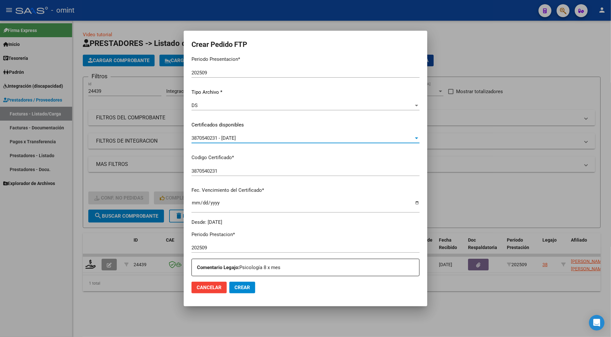
scroll to position [129, 0]
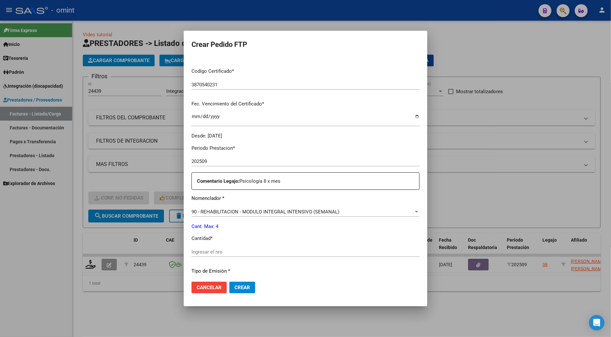
click at [215, 247] on div "Ingresar el nro" at bounding box center [306, 252] width 228 height 10
click at [214, 254] on input "Ingresar el nro" at bounding box center [306, 252] width 228 height 6
type input "4"
click at [233, 291] on button "Crear" at bounding box center [242, 288] width 26 height 12
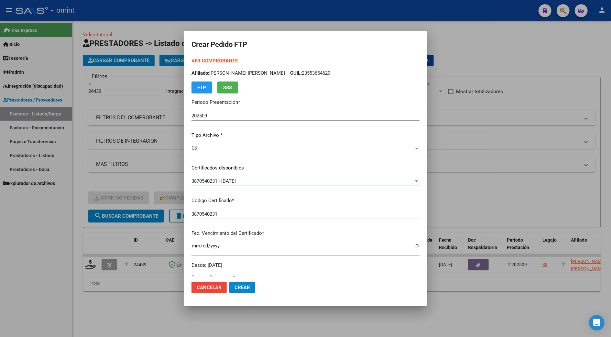
click at [243, 180] on div "3870540231 - 2029-11-28" at bounding box center [303, 181] width 222 height 6
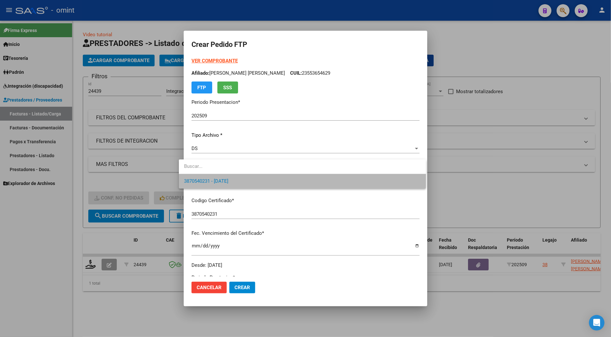
click at [243, 180] on span "3870540231 - 2029-11-28" at bounding box center [302, 181] width 237 height 15
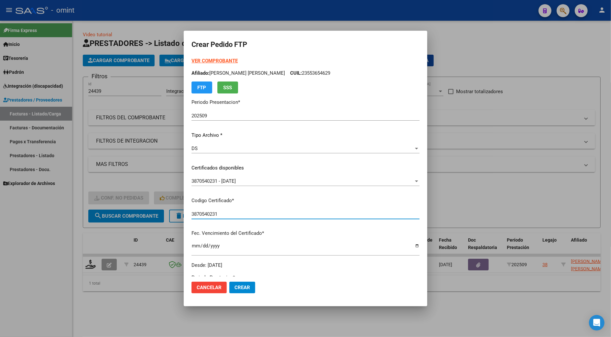
click at [197, 215] on input "3870540231" at bounding box center [306, 214] width 228 height 6
click at [251, 209] on div "3870540231 Ingresar el Codigo" at bounding box center [306, 214] width 228 height 10
click at [198, 292] on button "Cancelar" at bounding box center [209, 288] width 35 height 12
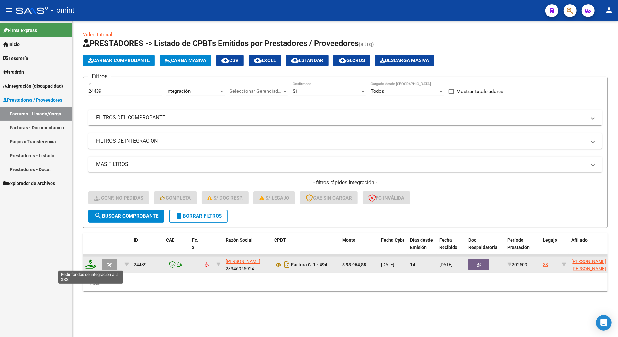
click at [88, 265] on icon at bounding box center [90, 264] width 10 height 9
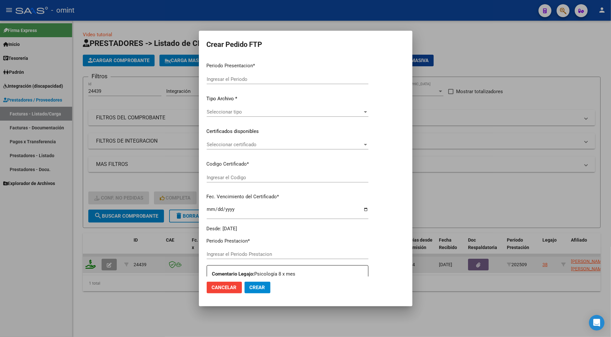
type input "202509"
type input "$ 98.964,88"
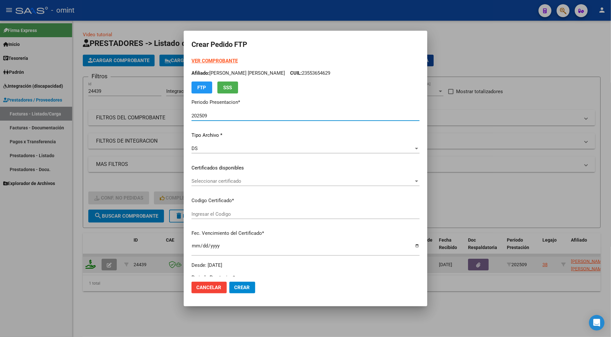
type input "3870540231"
type input "2029-11-28"
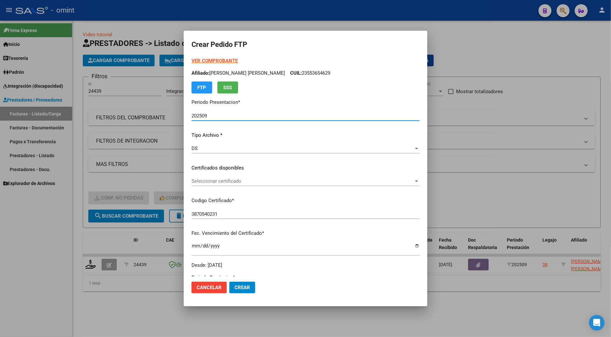
click at [237, 294] on mat-dialog-actions "Cancelar Crear" at bounding box center [306, 288] width 228 height 22
click at [236, 286] on span "Crear" at bounding box center [243, 288] width 16 height 6
click at [172, 211] on div at bounding box center [305, 168] width 611 height 337
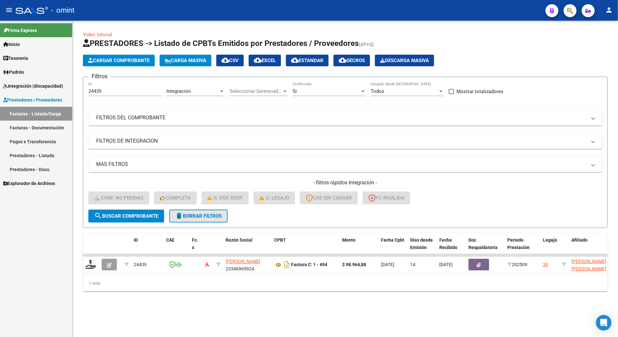
click at [184, 215] on span "delete Borrar Filtros" at bounding box center [198, 216] width 47 height 6
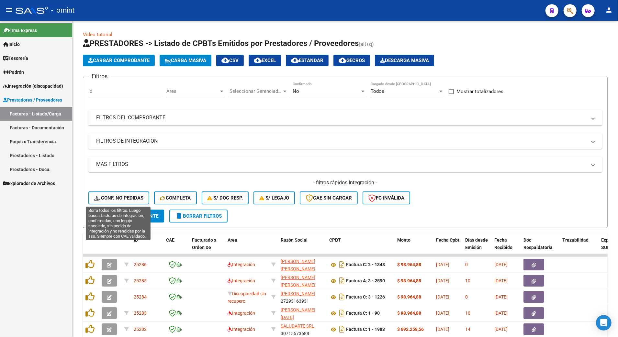
click at [115, 195] on span "Conf. no pedidas" at bounding box center [118, 198] width 49 height 6
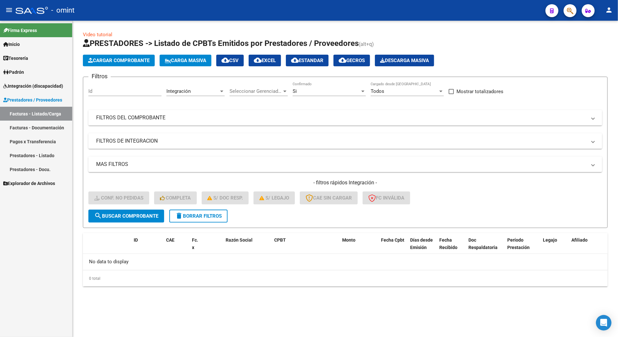
click at [102, 93] on input "Id" at bounding box center [124, 91] width 73 height 6
drag, startPoint x: 104, startPoint y: 91, endPoint x: 58, endPoint y: 92, distance: 46.6
click at [58, 92] on mat-sidenav-container "Firma Express Inicio Calendario SSS Instructivos Contacto OS Tesorería Extracto…" at bounding box center [309, 179] width 618 height 316
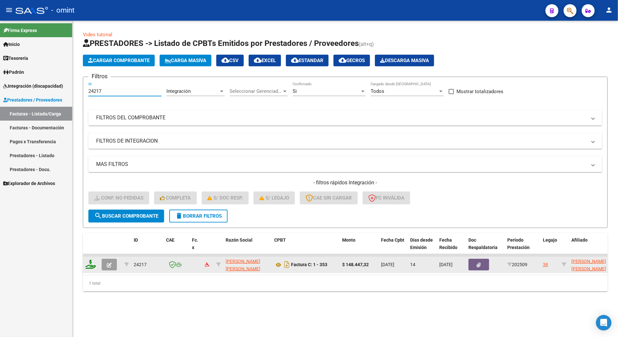
type input "24217"
click at [93, 264] on icon at bounding box center [90, 264] width 10 height 9
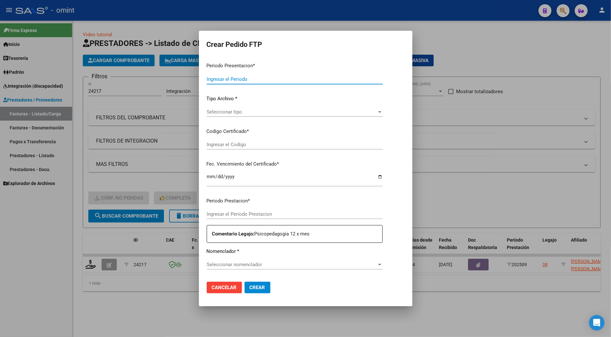
type input "202509"
type input "$ 148.447,32"
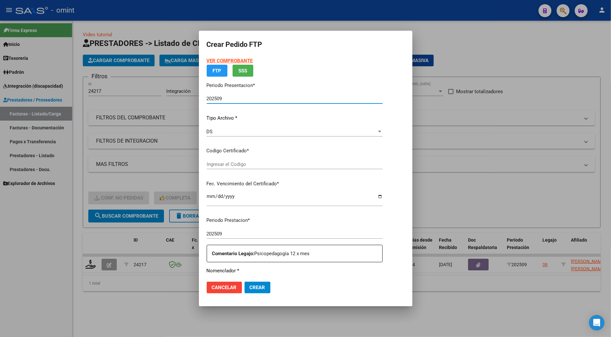
type input "3870540231"
type input "2029-11-28"
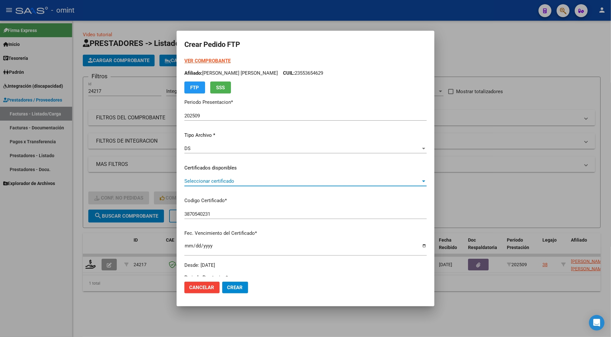
click at [219, 179] on span "Seleccionar certificado" at bounding box center [302, 181] width 236 height 6
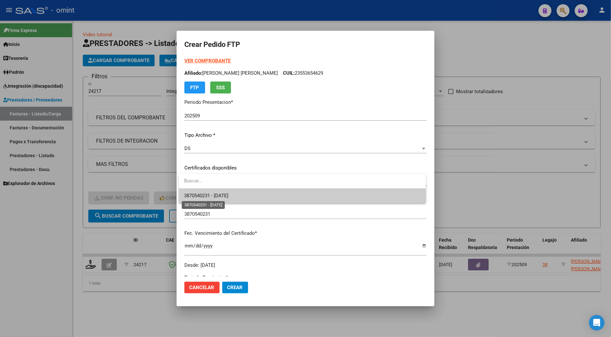
click at [227, 197] on span "3870540231 - 2029-11-28" at bounding box center [206, 196] width 44 height 6
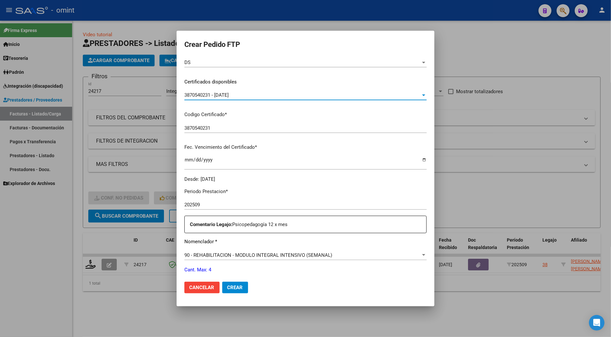
scroll to position [214, 0]
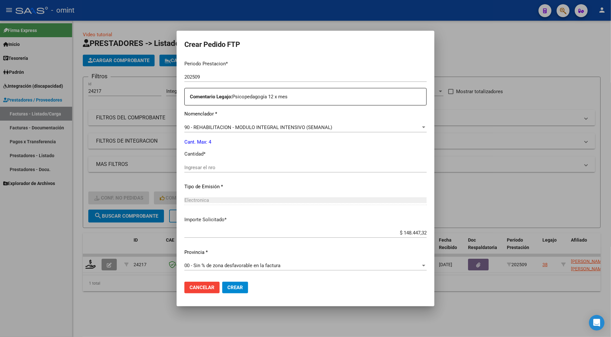
click at [211, 163] on div "Ingresar el nro" at bounding box center [305, 168] width 242 height 10
type input "4"
click at [238, 286] on span "Crear" at bounding box center [235, 288] width 16 height 6
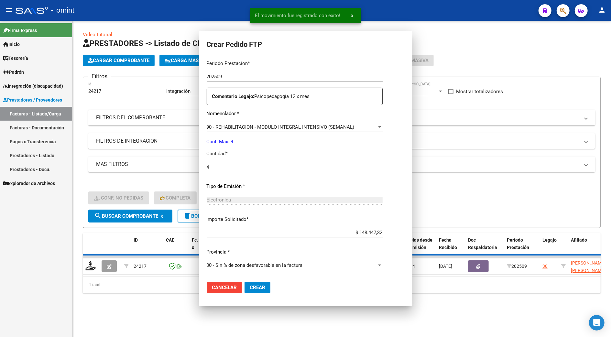
scroll to position [177, 0]
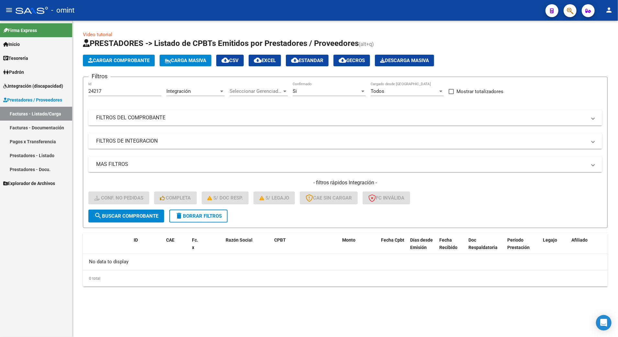
click at [105, 88] on div "24217 Id" at bounding box center [124, 89] width 73 height 14
drag, startPoint x: 105, startPoint y: 90, endPoint x: 72, endPoint y: 92, distance: 33.1
click at [72, 92] on mat-sidenav-container "Firma Express Inicio Calendario SSS Instructivos Contacto OS Tesorería Extracto…" at bounding box center [309, 179] width 618 height 316
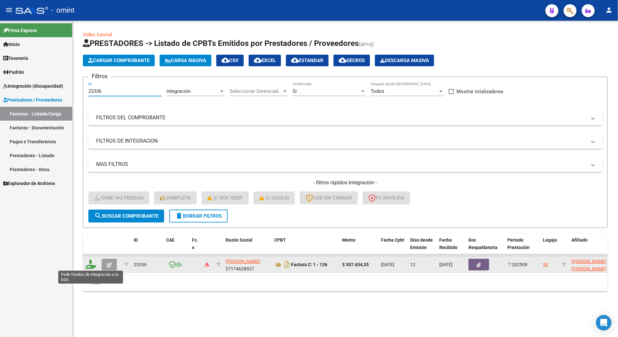
type input "23336"
click at [90, 265] on icon at bounding box center [90, 264] width 10 height 9
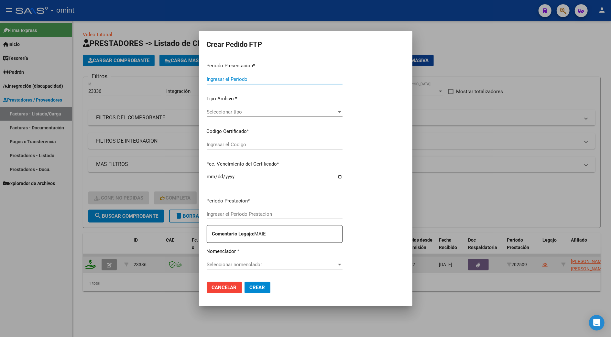
type input "202509"
type input "$ 307.654,35"
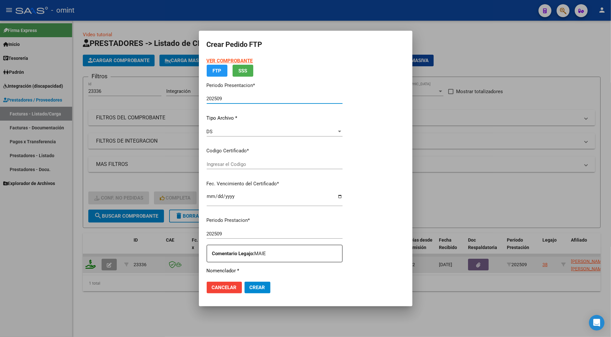
type input "3870540231"
type input "2029-11-28"
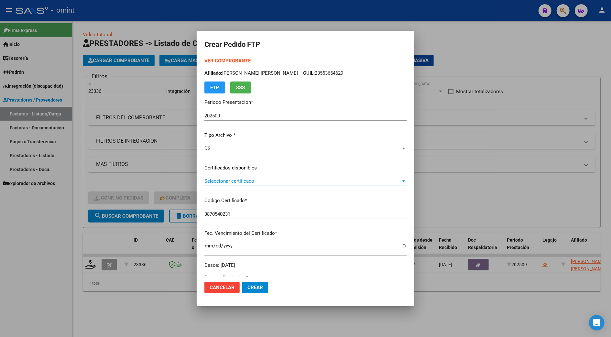
click at [222, 183] on span "Seleccionar certificado" at bounding box center [302, 181] width 196 height 6
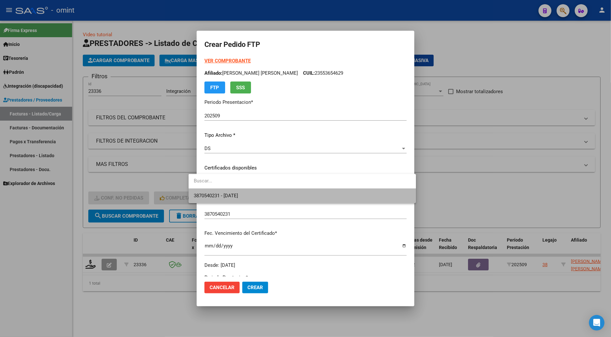
click at [225, 192] on span "3870540231 - 2029-11-28" at bounding box center [302, 196] width 217 height 15
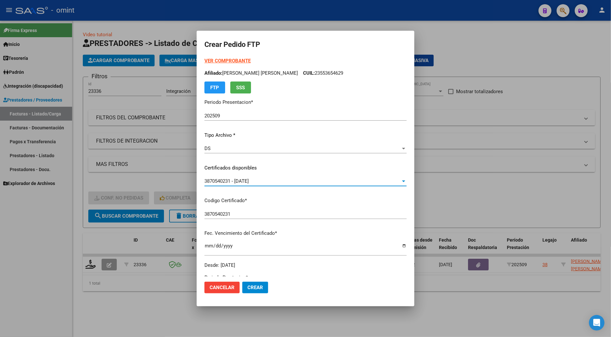
scroll to position [129, 0]
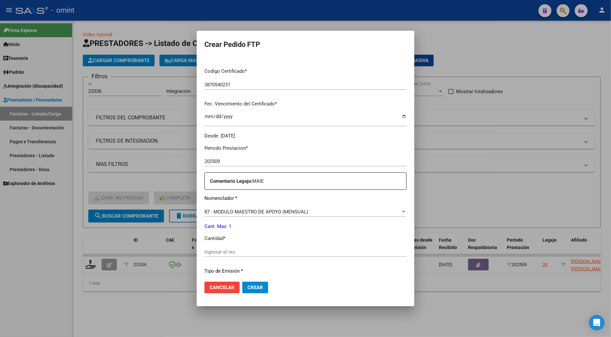
click at [211, 252] on input "Ingresar el nro" at bounding box center [305, 252] width 202 height 6
type input "1"
click at [247, 286] on span "Crear" at bounding box center [255, 288] width 16 height 6
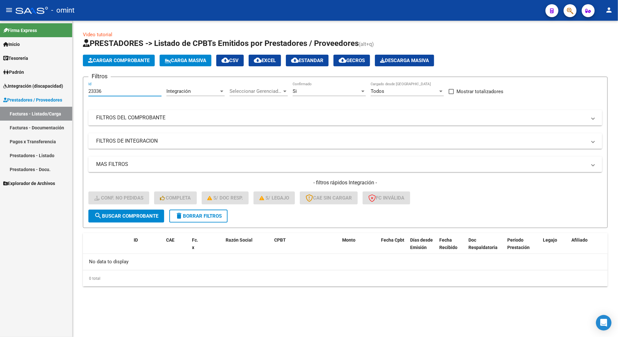
drag, startPoint x: 101, startPoint y: 90, endPoint x: 66, endPoint y: 91, distance: 35.0
click at [66, 91] on mat-sidenav-container "Firma Express Inicio Calendario SSS Instructivos Contacto OS Tesorería Extracto…" at bounding box center [309, 179] width 618 height 316
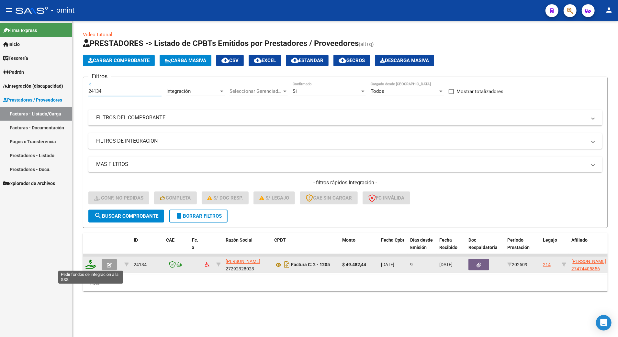
type input "24134"
click at [90, 264] on icon at bounding box center [90, 264] width 10 height 9
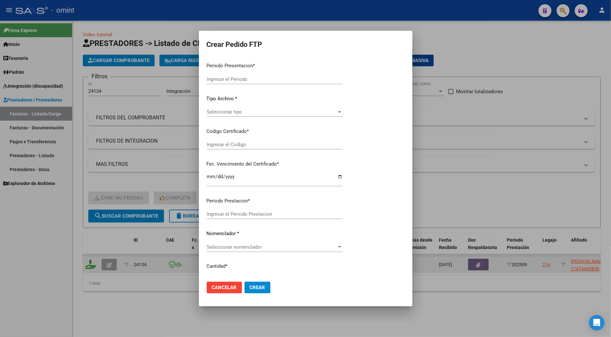
type input "202509"
type input "$ 49.482,44"
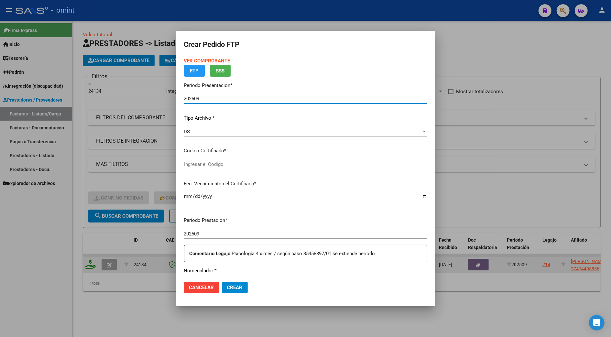
type input "3574328215"
type input "2034-01-31"
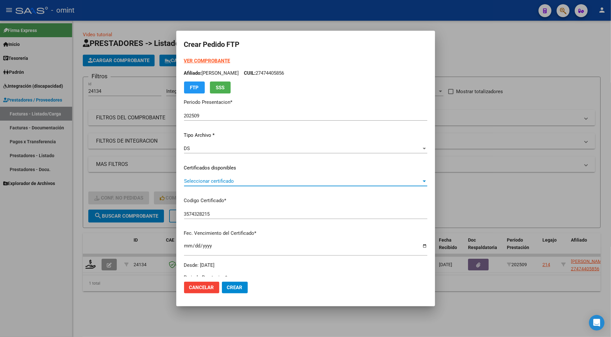
click at [223, 179] on span "Seleccionar certificado" at bounding box center [302, 181] width 237 height 6
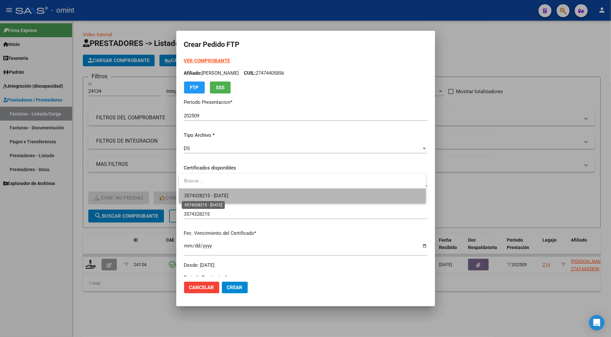
click at [224, 194] on span "3574328215 - 2034-01-31" at bounding box center [206, 196] width 44 height 6
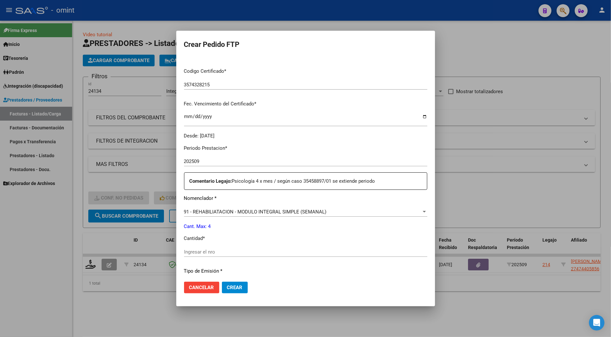
scroll to position [214, 0]
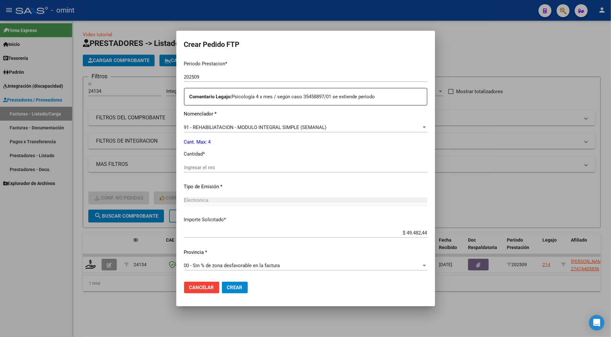
click at [201, 167] on input "Ingresar el nro" at bounding box center [305, 168] width 243 height 6
type input "4"
click at [232, 286] on span "Crear" at bounding box center [235, 288] width 16 height 6
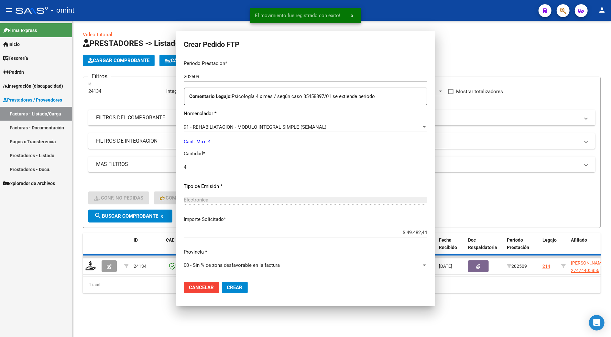
scroll to position [0, 0]
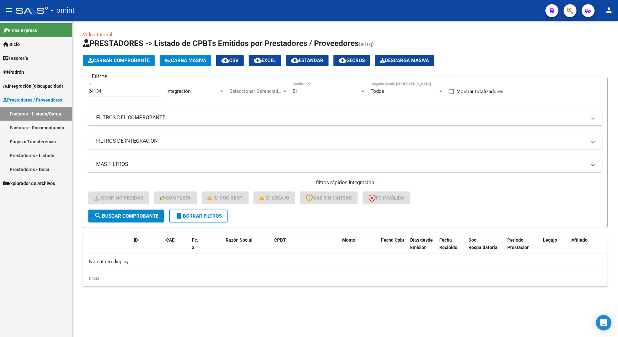
drag, startPoint x: 105, startPoint y: 89, endPoint x: 97, endPoint y: 90, distance: 8.1
click at [97, 90] on input "24134" at bounding box center [124, 91] width 73 height 6
click at [97, 89] on input "24134" at bounding box center [124, 91] width 73 height 6
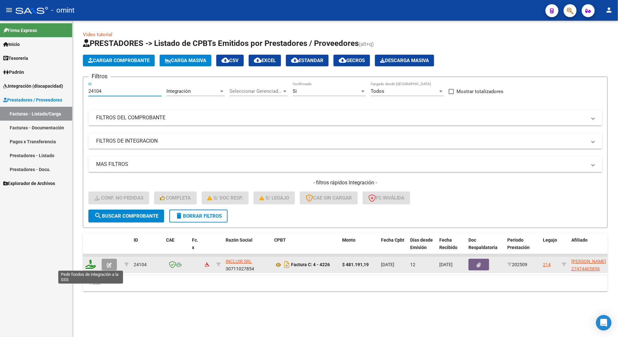
type input "24104"
click at [88, 265] on icon at bounding box center [90, 264] width 10 height 9
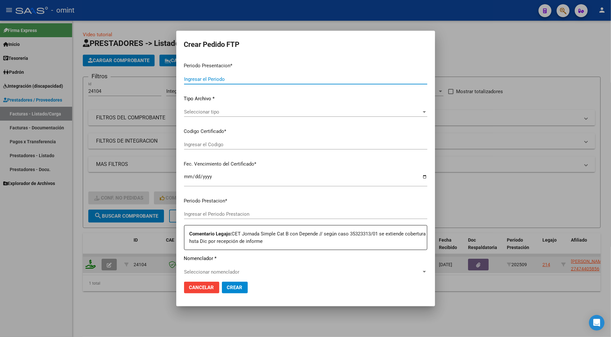
type input "202509"
type input "$ 481.191,19"
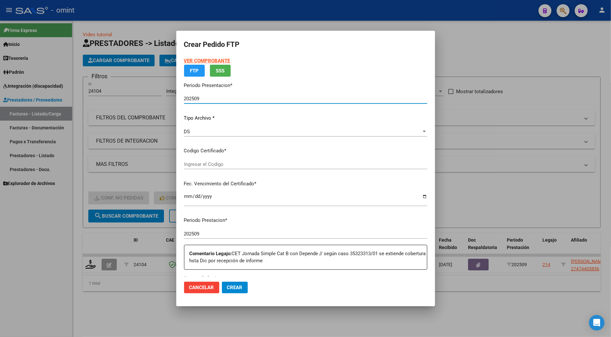
type input "3574328215"
type input "2034-01-31"
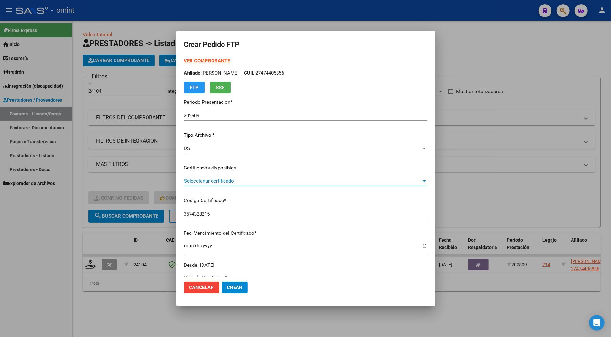
click at [209, 181] on span "Seleccionar certificado" at bounding box center [302, 181] width 237 height 6
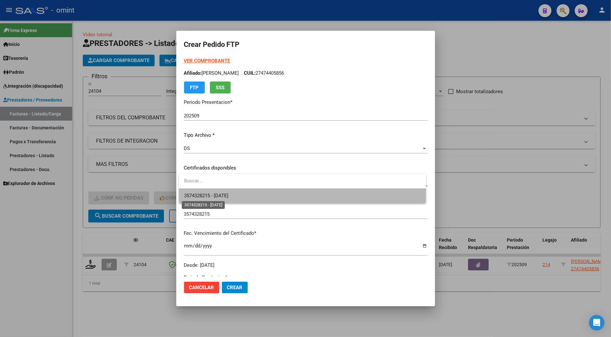
click at [228, 193] on span "3574328215 - 2034-01-31" at bounding box center [206, 196] width 44 height 6
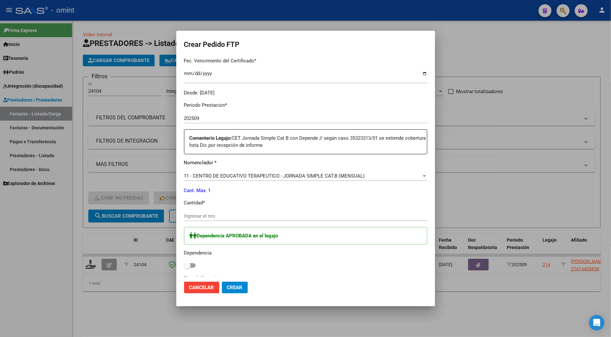
scroll to position [215, 0]
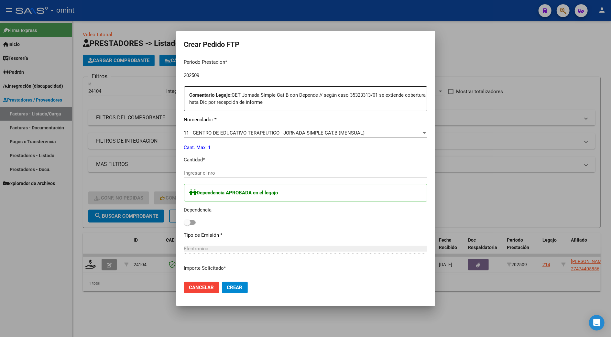
click at [212, 176] on div "Ingresar el nro" at bounding box center [305, 173] width 243 height 10
click at [212, 172] on input "Ingresar el nro" at bounding box center [305, 173] width 243 height 6
type input "1"
click at [236, 287] on span "Crear" at bounding box center [235, 288] width 16 height 6
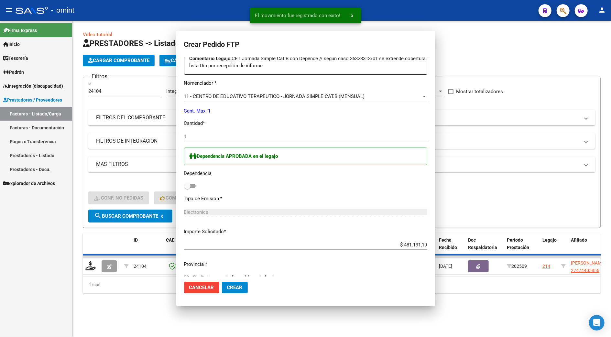
scroll to position [0, 0]
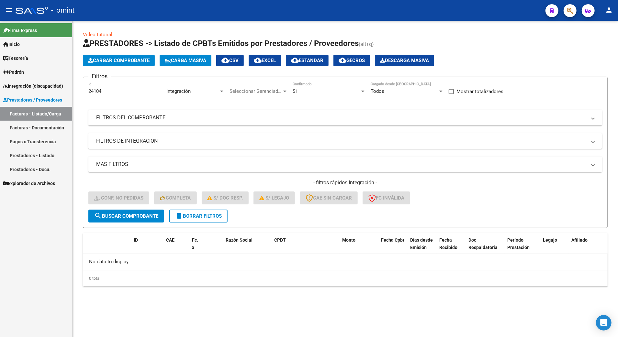
click at [101, 92] on input "24104" at bounding box center [124, 91] width 73 height 6
drag, startPoint x: 100, startPoint y: 90, endPoint x: 68, endPoint y: 87, distance: 32.5
click at [68, 87] on mat-sidenav-container "Firma Express Inicio Calendario SSS Instructivos Contacto OS Tesorería Extracto…" at bounding box center [309, 179] width 618 height 316
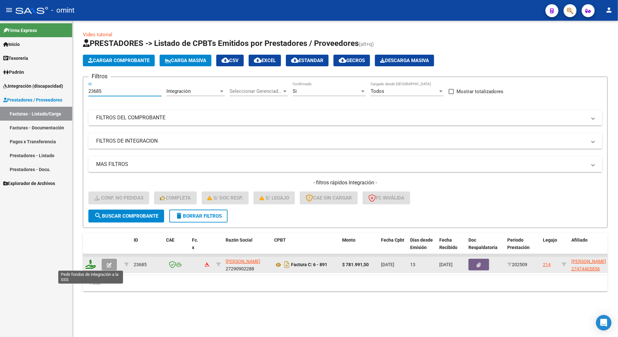
type input "23685"
click at [89, 264] on icon at bounding box center [90, 264] width 10 height 9
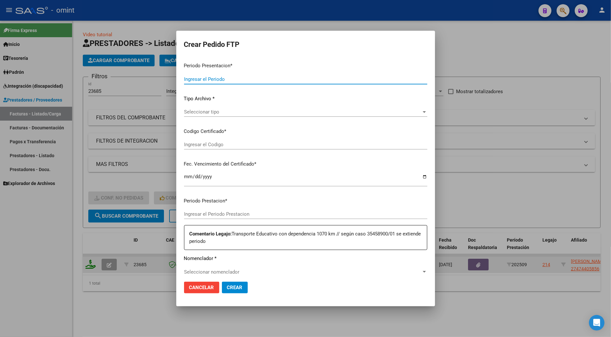
type input "202509"
type input "$ 781.991,50"
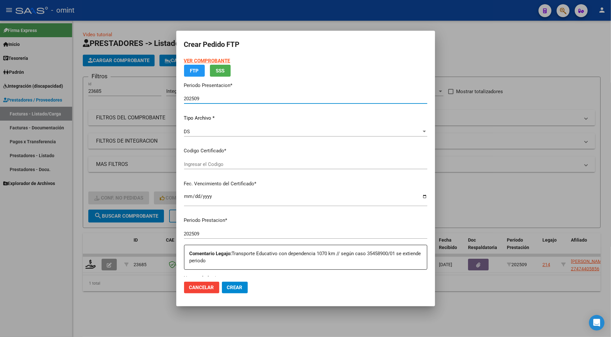
type input "3574328215"
type input "2034-01-31"
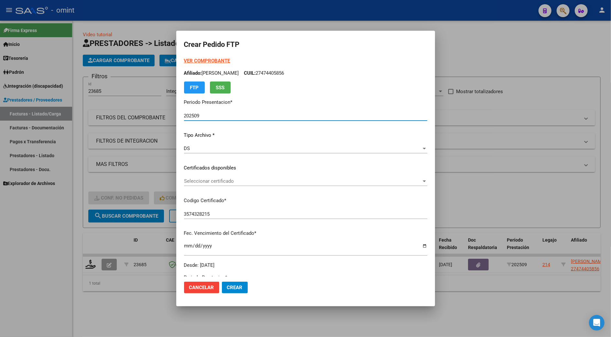
click at [206, 184] on div "Seleccionar certificado Seleccionar certificado" at bounding box center [305, 181] width 243 height 10
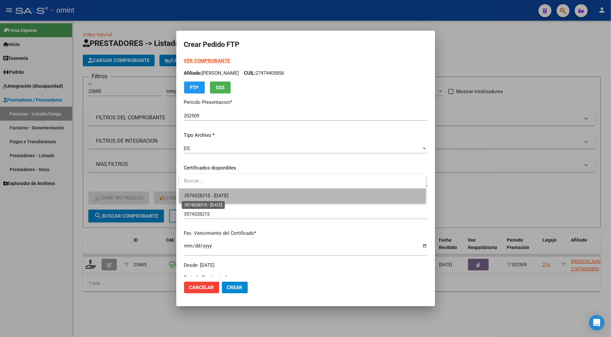
click at [215, 193] on span "3574328215 - 2034-01-31" at bounding box center [206, 196] width 44 height 6
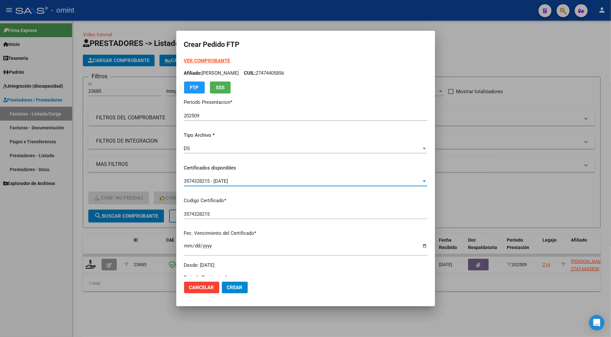
scroll to position [172, 0]
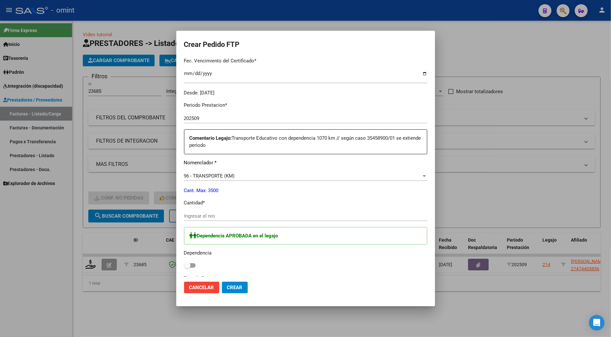
click at [206, 215] on input "Ingresar el nro" at bounding box center [305, 216] width 243 height 6
type input "1070"
click at [191, 265] on span at bounding box center [190, 265] width 12 height 5
click at [187, 268] on input "checkbox" at bounding box center [187, 268] width 0 height 0
checkbox input "true"
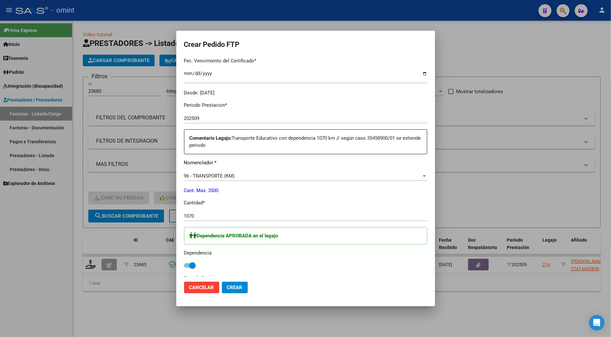
click at [232, 288] on span "Crear" at bounding box center [235, 288] width 16 height 6
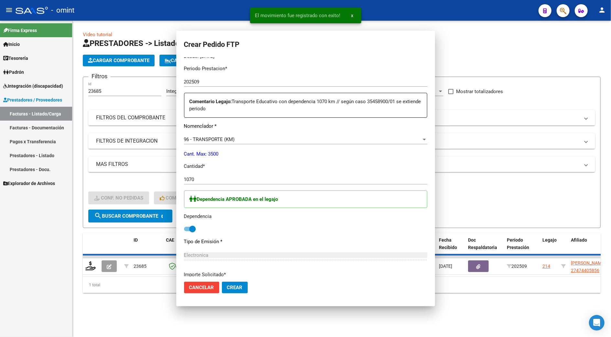
scroll to position [136, 0]
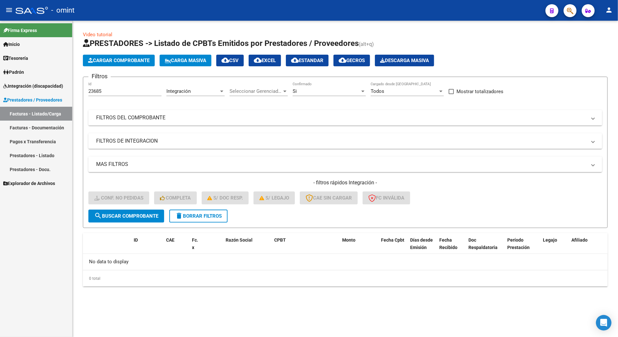
click at [107, 88] on div "23685 Id" at bounding box center [124, 89] width 73 height 14
drag, startPoint x: 104, startPoint y: 91, endPoint x: 75, endPoint y: 90, distance: 28.5
click at [75, 90] on div "Video tutorial PRESTADORES -> Listado de CPBTs Emitidos por Prestadores / Prove…" at bounding box center [344, 164] width 545 height 287
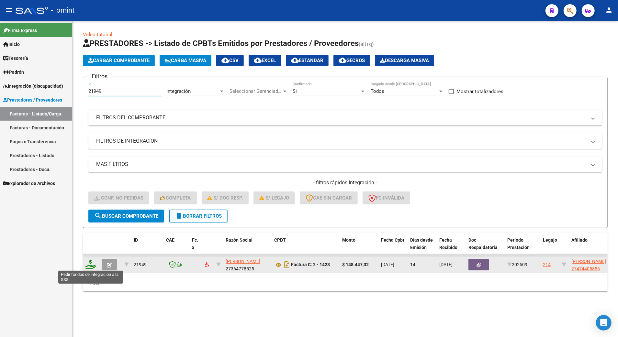
type input "21949"
click at [90, 267] on icon at bounding box center [90, 264] width 10 height 9
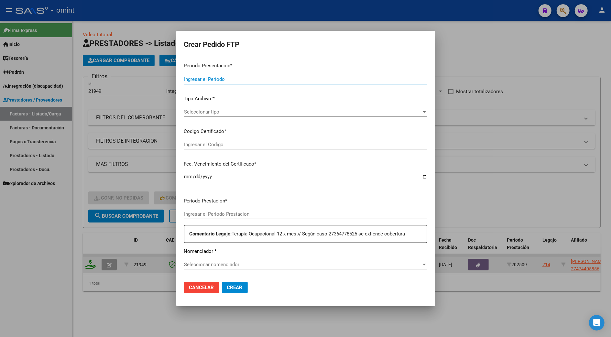
type input "202509"
type input "$ 148.447,32"
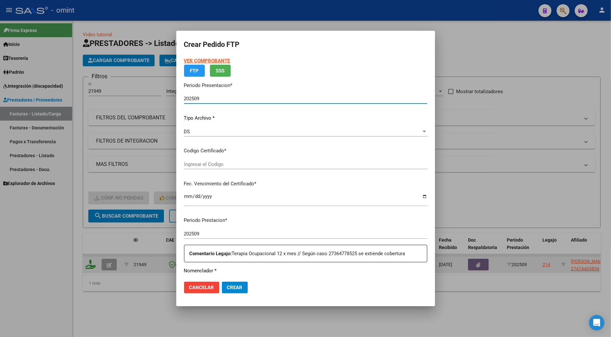
type input "3574328215"
type input "2034-01-31"
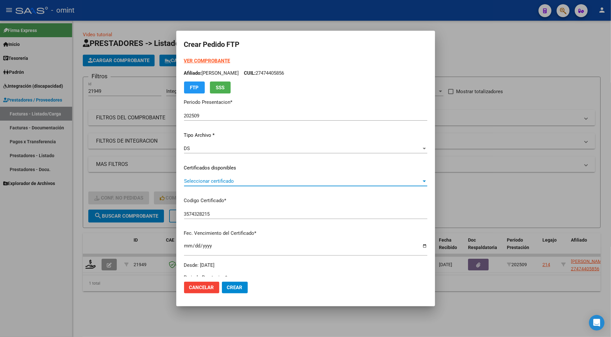
click at [218, 181] on span "Seleccionar certificado" at bounding box center [302, 181] width 237 height 6
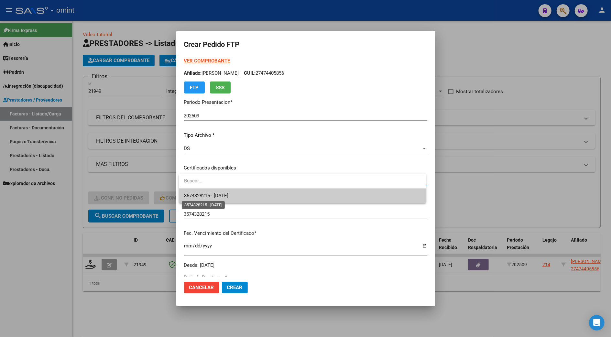
click at [219, 197] on span "3574328215 - 2034-01-31" at bounding box center [206, 196] width 44 height 6
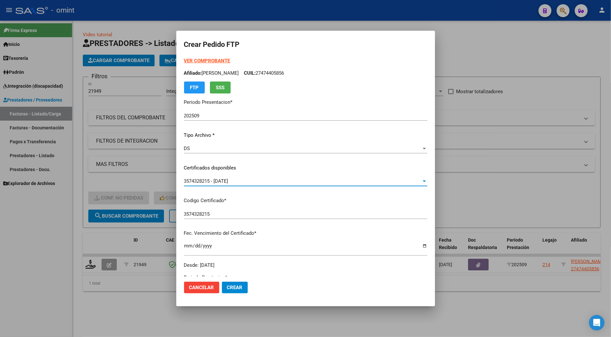
scroll to position [172, 0]
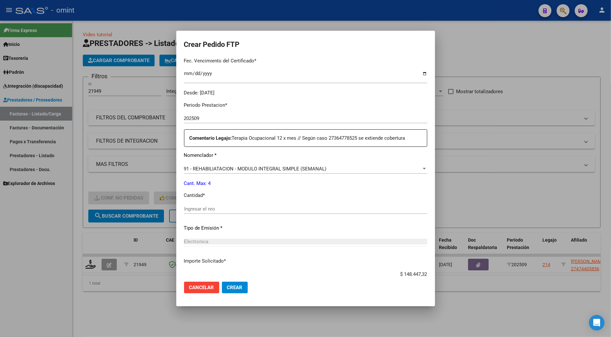
click at [215, 210] on input "Ingresar el nro" at bounding box center [305, 209] width 243 height 6
type input "4"
click at [236, 285] on span "Crear" at bounding box center [235, 288] width 16 height 6
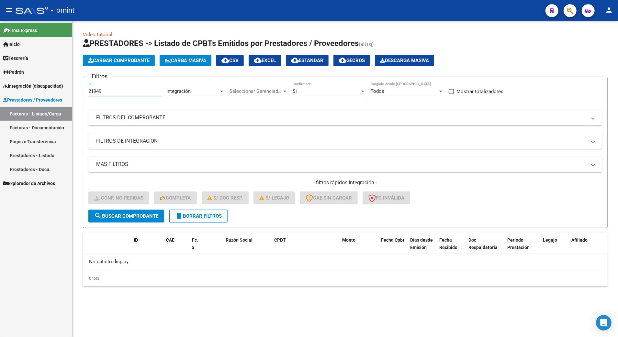
drag, startPoint x: 107, startPoint y: 90, endPoint x: 78, endPoint y: 89, distance: 28.8
click at [78, 89] on div "Video tutorial PRESTADORES -> Listado de CPBTs Emitidos por Prestadores / Prove…" at bounding box center [344, 164] width 545 height 287
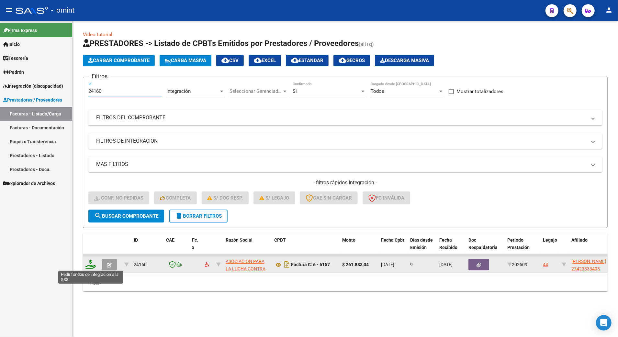
type input "24160"
click at [89, 265] on icon at bounding box center [90, 264] width 10 height 9
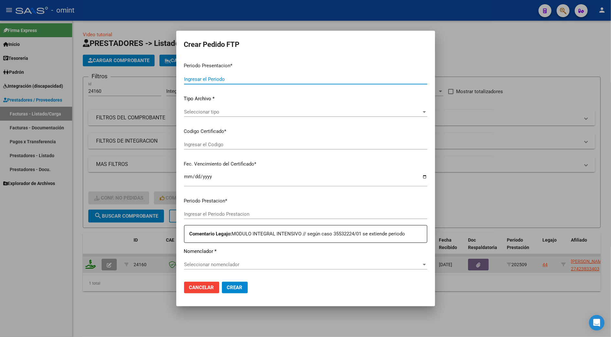
type input "202509"
type input "$ 261.883,04"
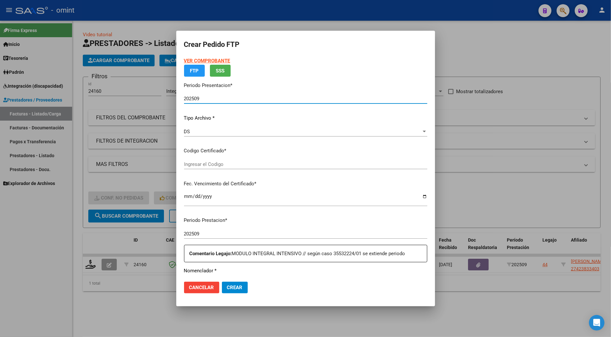
type input "6020076669"
type input "2032-08-03"
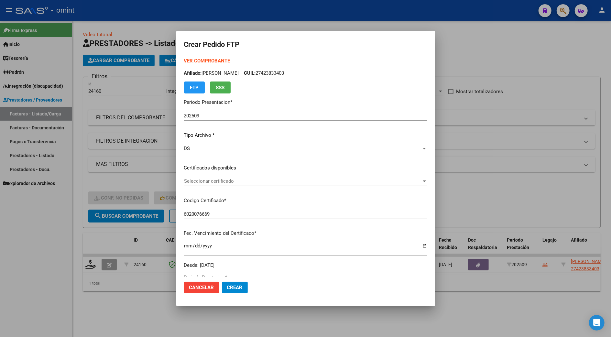
click at [207, 177] on div "Seleccionar certificado Seleccionar certificado" at bounding box center [305, 181] width 243 height 10
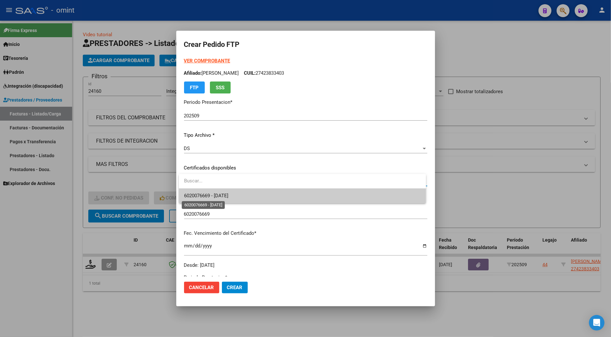
click at [210, 194] on span "6020076669 - 2032-08-03" at bounding box center [206, 196] width 44 height 6
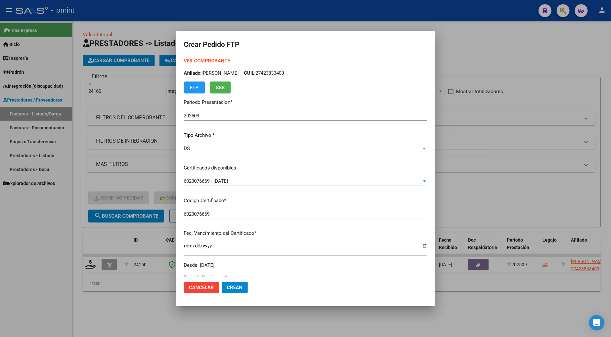
scroll to position [214, 0]
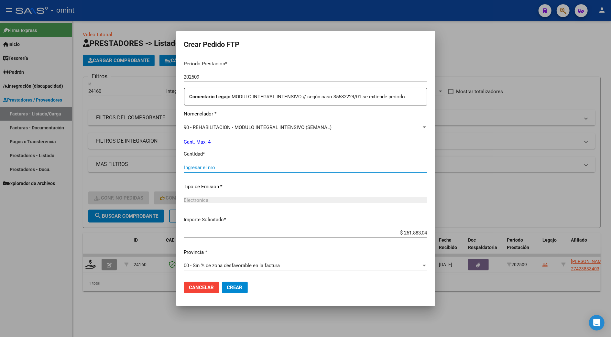
click at [207, 167] on input "Ingresar el nro" at bounding box center [305, 168] width 243 height 6
type input "4"
click at [239, 284] on button "Crear" at bounding box center [235, 288] width 26 height 12
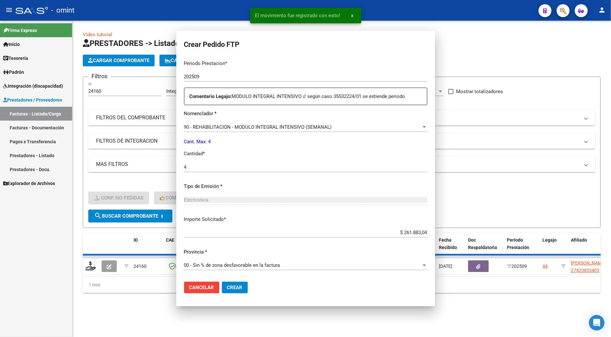
scroll to position [0, 0]
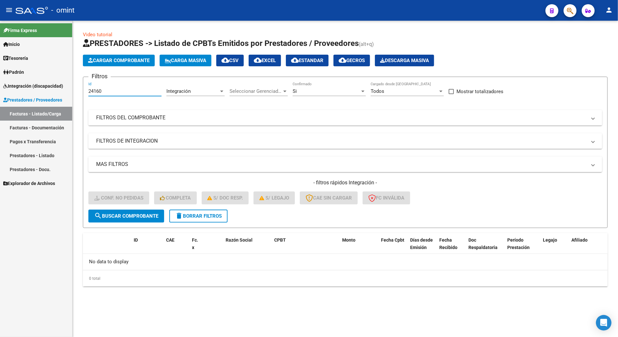
drag, startPoint x: 104, startPoint y: 91, endPoint x: 74, endPoint y: 93, distance: 29.5
click at [74, 93] on div "Video tutorial PRESTADORES -> Listado de CPBTs Emitidos por Prestadores / Prove…" at bounding box center [344, 164] width 545 height 287
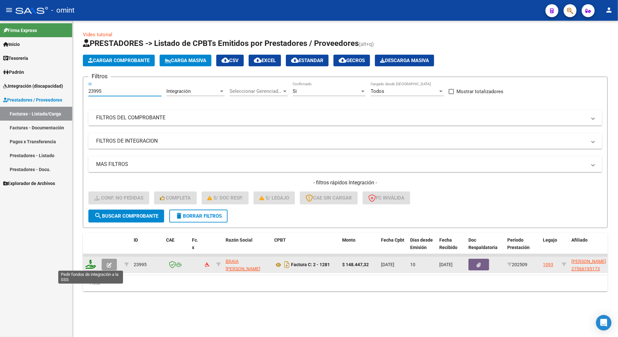
type input "23995"
click at [90, 263] on icon at bounding box center [90, 264] width 10 height 9
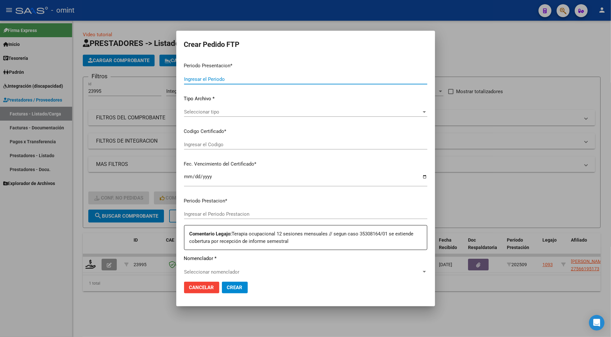
type input "202509"
type input "$ 148.447,32"
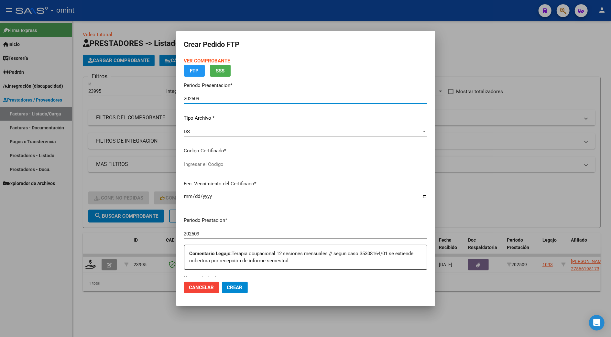
type input "8217697667"
type input "2030-03-25"
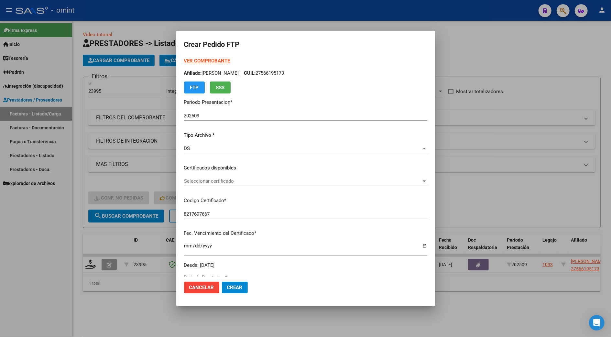
click at [196, 184] on div "Seleccionar certificado Seleccionar certificado" at bounding box center [305, 181] width 243 height 10
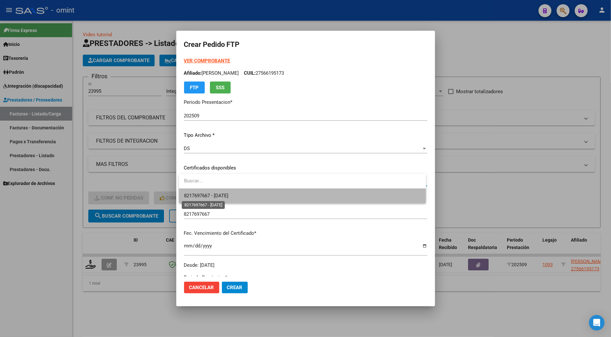
click at [212, 196] on span "8217697667 - 2030-03-25" at bounding box center [206, 196] width 44 height 6
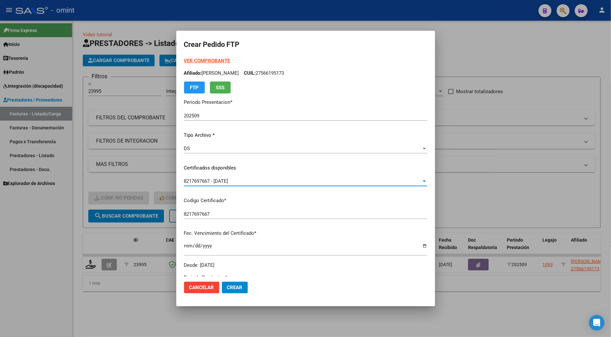
scroll to position [129, 0]
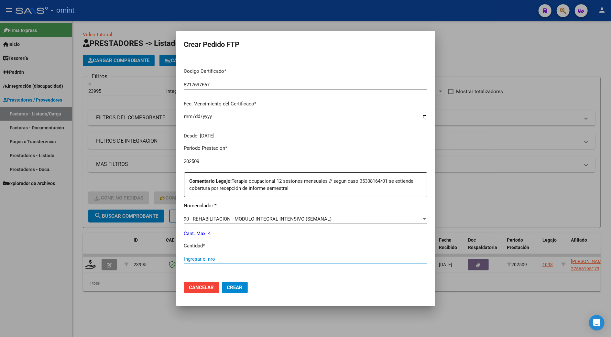
click at [198, 258] on input "Ingresar el nro" at bounding box center [305, 259] width 243 height 6
type input "4"
click at [231, 289] on span "Crear" at bounding box center [235, 288] width 16 height 6
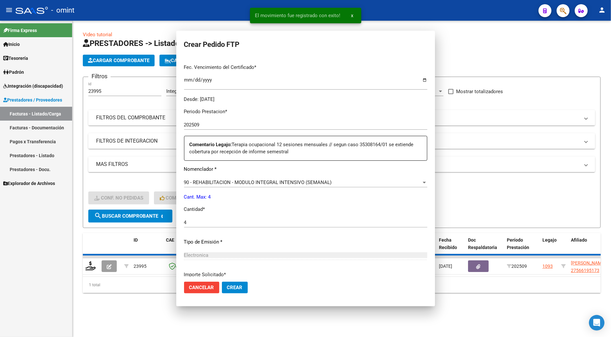
scroll to position [0, 0]
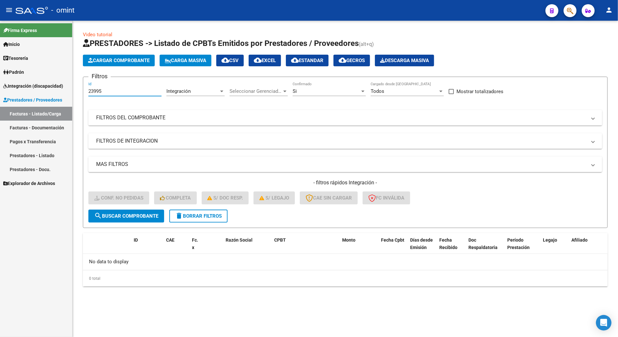
drag, startPoint x: 118, startPoint y: 92, endPoint x: 83, endPoint y: 89, distance: 35.0
click at [83, 89] on form "Filtros 23995 Id Integración Area Seleccionar Gerenciador Seleccionar Gerenciad…" at bounding box center [345, 152] width 524 height 151
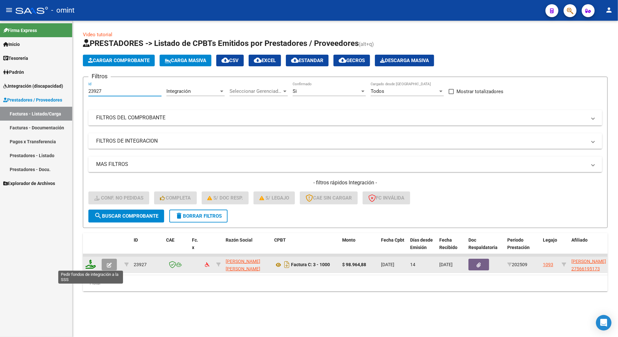
type input "23927"
click at [93, 265] on icon at bounding box center [90, 264] width 10 height 9
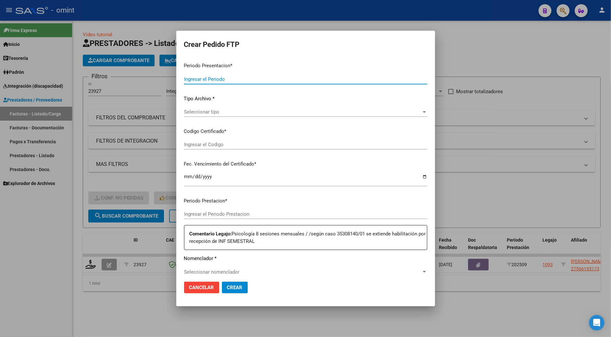
type input "202509"
type input "$ 98.964,88"
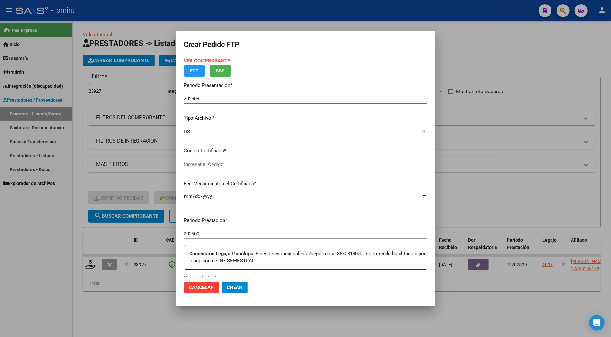
type input "8217697667"
type input "2030-03-25"
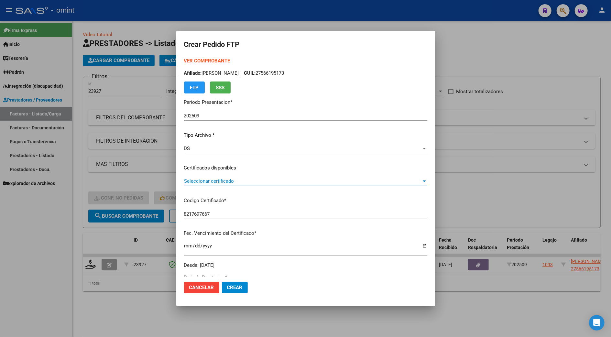
click at [217, 181] on span "Seleccionar certificado" at bounding box center [302, 181] width 237 height 6
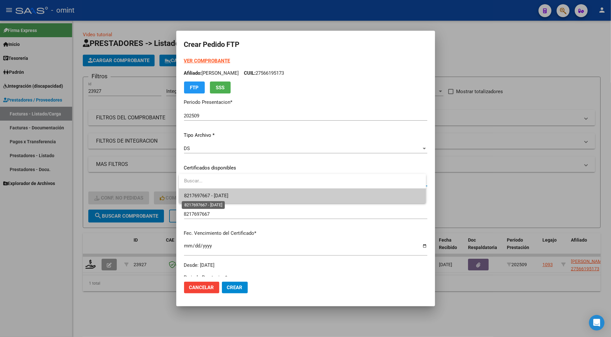
click at [225, 195] on span "8217697667 - 2030-03-25" at bounding box center [206, 196] width 44 height 6
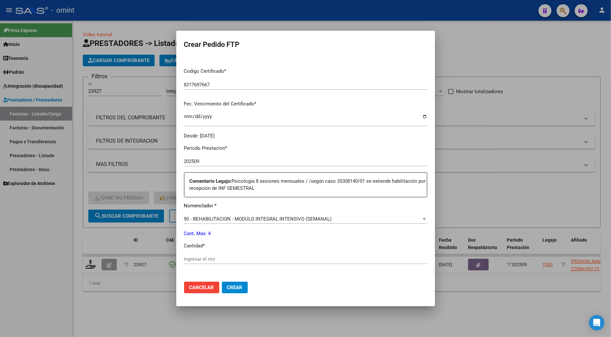
scroll to position [172, 0]
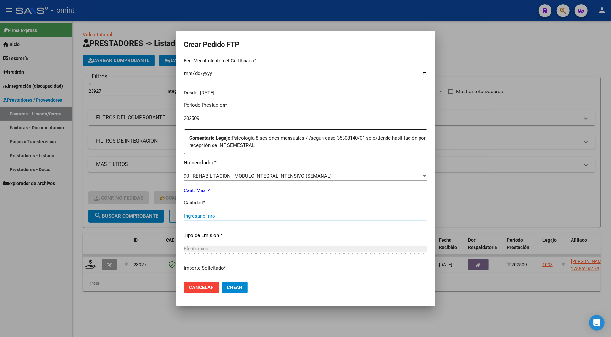
click at [203, 214] on input "Ingresar el nro" at bounding box center [305, 216] width 243 height 6
type input "4"
click at [236, 291] on button "Crear" at bounding box center [235, 288] width 26 height 12
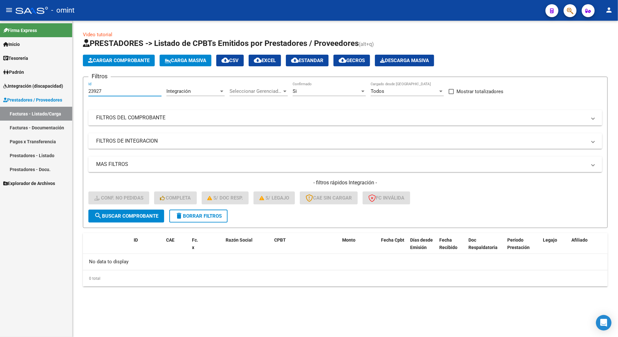
drag, startPoint x: 103, startPoint y: 91, endPoint x: 64, endPoint y: 93, distance: 38.9
click at [64, 93] on mat-sidenav-container "Firma Express Inicio Calendario SSS Instructivos Contacto OS Tesorería Extracto…" at bounding box center [309, 179] width 618 height 316
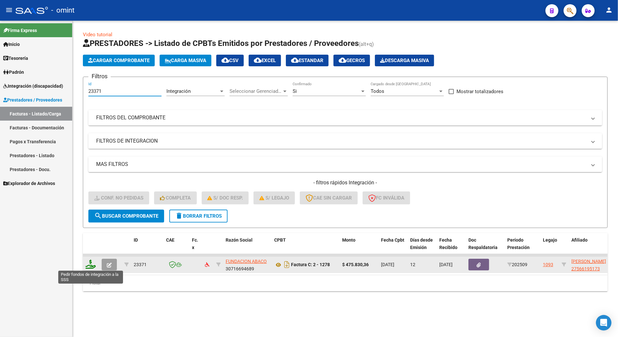
type input "23371"
click at [88, 260] on datatable-body-cell at bounding box center [91, 265] width 16 height 16
click at [89, 263] on icon at bounding box center [90, 264] width 10 height 9
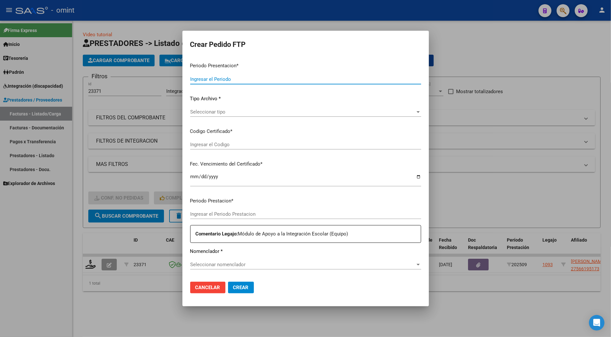
type input "202509"
type input "$ 475.830,36"
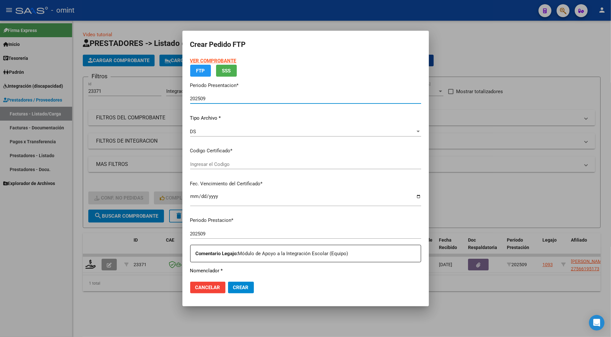
type input "8217697667"
type input "2030-03-25"
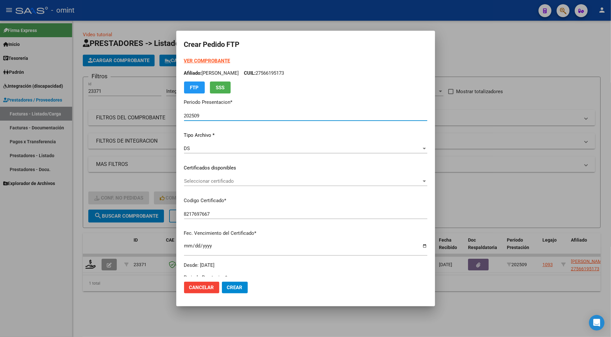
click at [221, 180] on span "Seleccionar certificado" at bounding box center [302, 181] width 237 height 6
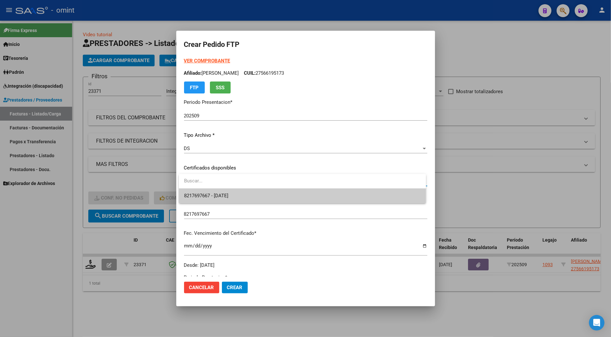
click at [227, 193] on span "8217697667 - 2030-03-25" at bounding box center [206, 196] width 44 height 6
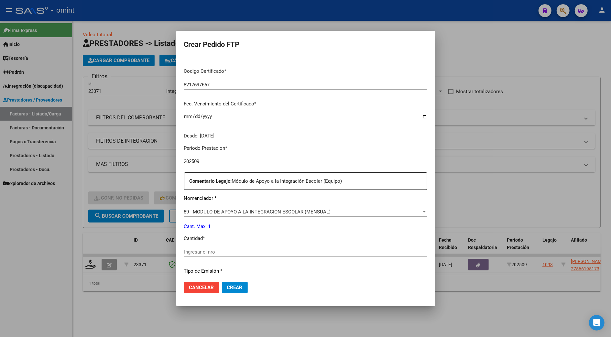
scroll to position [214, 0]
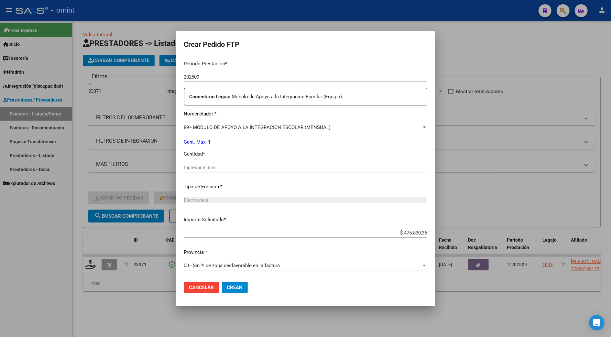
click at [213, 166] on input "Ingresar el nro" at bounding box center [305, 168] width 243 height 6
type input "1"
click at [233, 282] on button "Crear" at bounding box center [235, 288] width 26 height 12
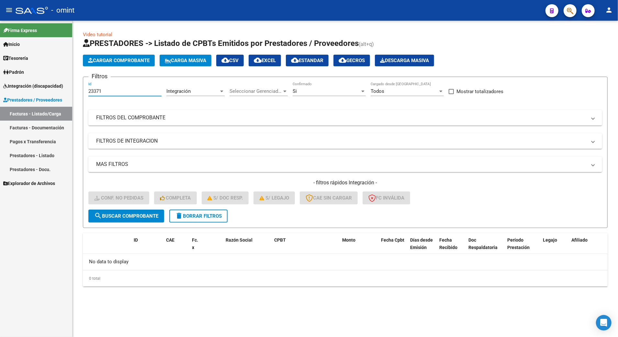
drag, startPoint x: 106, startPoint y: 93, endPoint x: 64, endPoint y: 89, distance: 42.5
click at [64, 89] on mat-sidenav-container "Firma Express Inicio Calendario SSS Instructivos Contacto OS Tesorería Extracto…" at bounding box center [309, 179] width 618 height 316
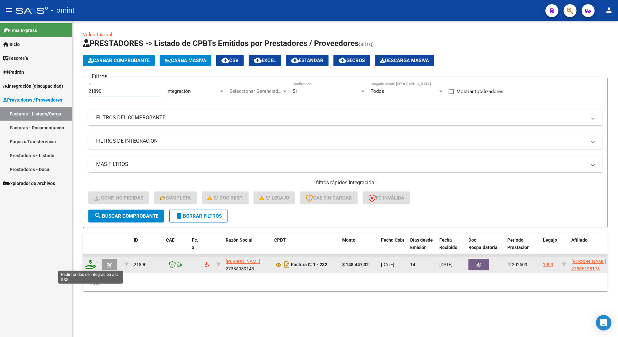
type input "21890"
click at [93, 262] on icon at bounding box center [90, 264] width 10 height 9
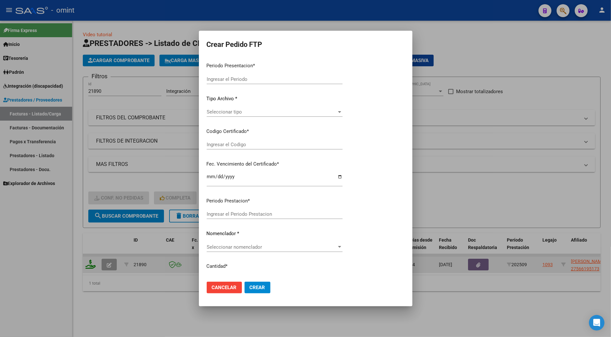
type input "202509"
type input "$ 148.447,32"
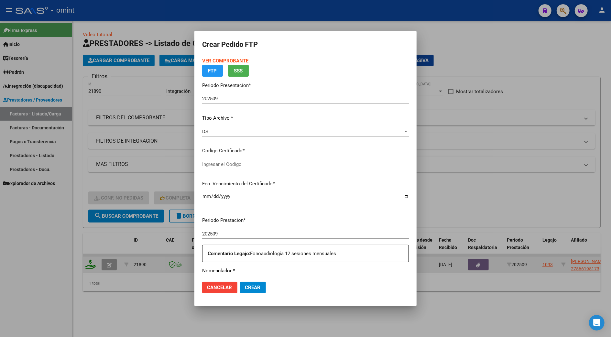
type input "8217697667"
type input "2030-03-25"
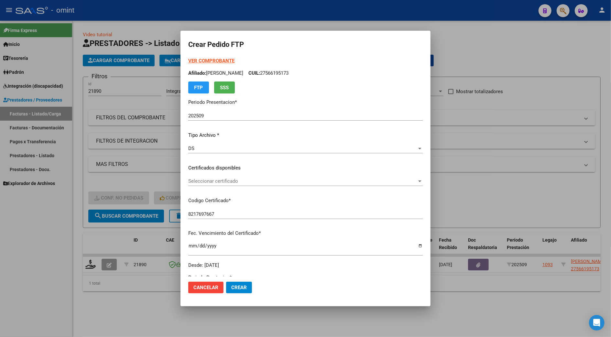
click at [218, 177] on div "Seleccionar certificado Seleccionar certificado" at bounding box center [305, 181] width 235 height 10
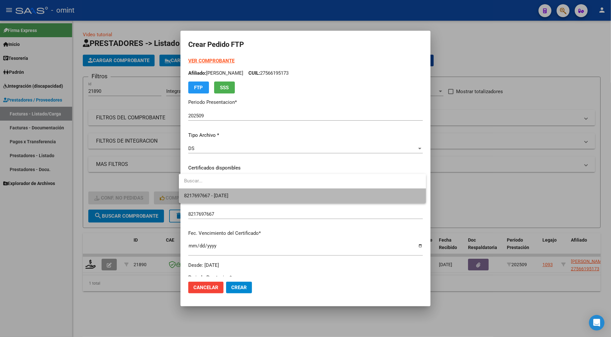
click at [221, 192] on span "8217697667 - 2030-03-25" at bounding box center [302, 196] width 237 height 15
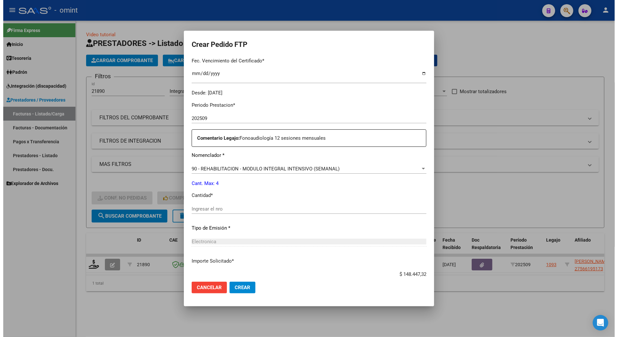
scroll to position [214, 0]
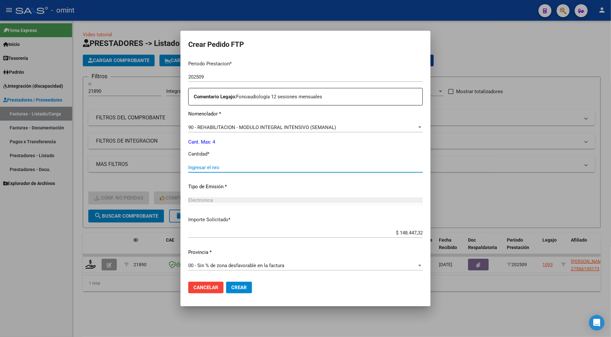
click at [206, 166] on input "Ingresar el nro" at bounding box center [305, 168] width 235 height 6
type input "4"
click at [236, 285] on span "Crear" at bounding box center [239, 288] width 16 height 6
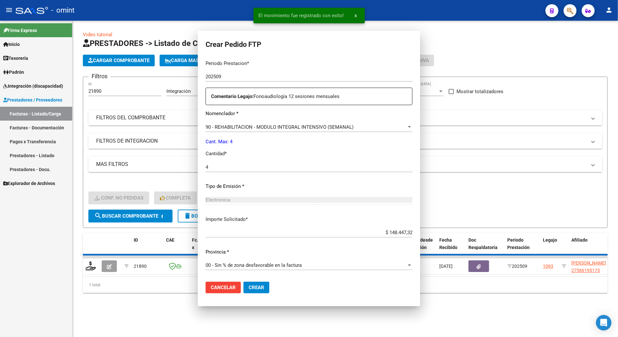
scroll to position [0, 0]
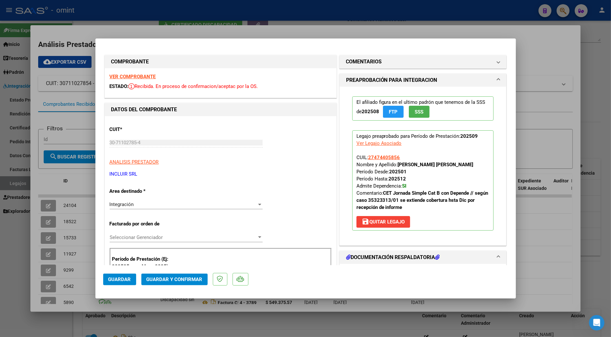
scroll to position [172, 0]
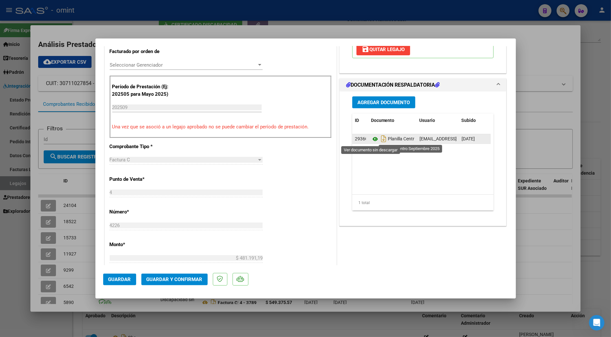
click at [372, 140] on icon at bounding box center [375, 139] width 8 height 8
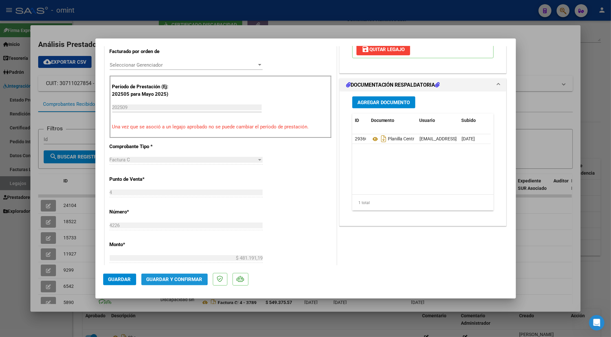
click at [173, 277] on span "Guardar y Confirmar" at bounding box center [175, 280] width 56 height 6
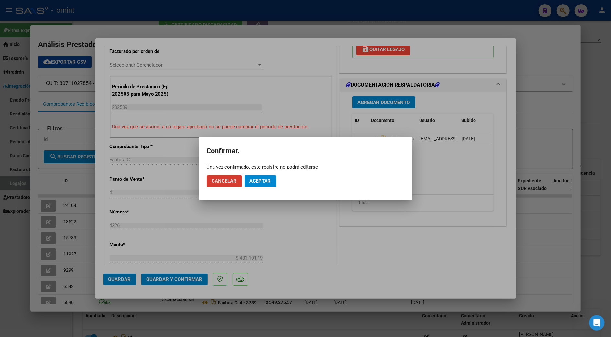
click at [266, 176] on button "Aceptar" at bounding box center [261, 181] width 32 height 12
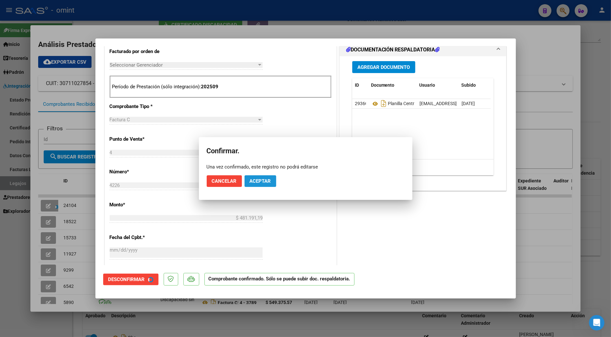
scroll to position [172, 0]
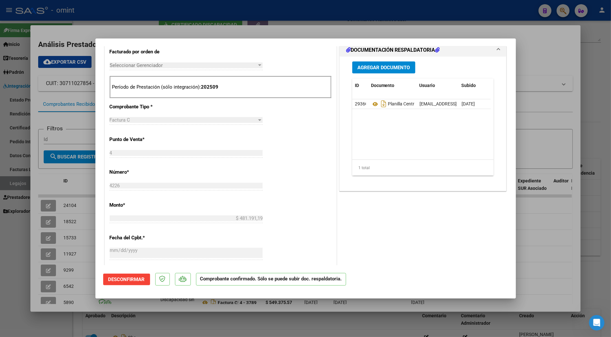
click at [534, 229] on div at bounding box center [305, 168] width 611 height 337
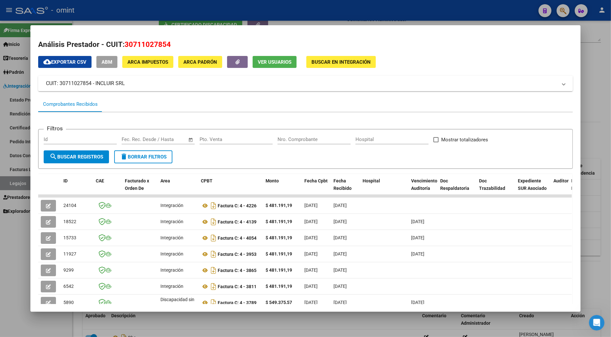
click at [595, 221] on div at bounding box center [305, 168] width 611 height 337
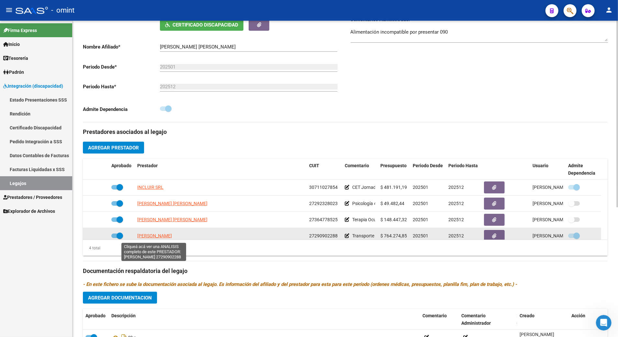
click at [157, 238] on span "[PERSON_NAME]" at bounding box center [154, 235] width 35 height 5
type textarea "27290902288"
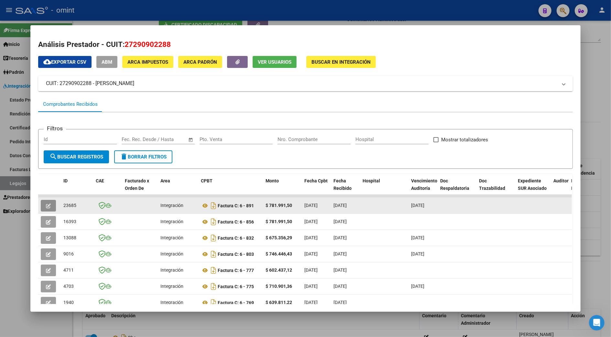
click at [46, 205] on icon "button" at bounding box center [48, 205] width 5 height 5
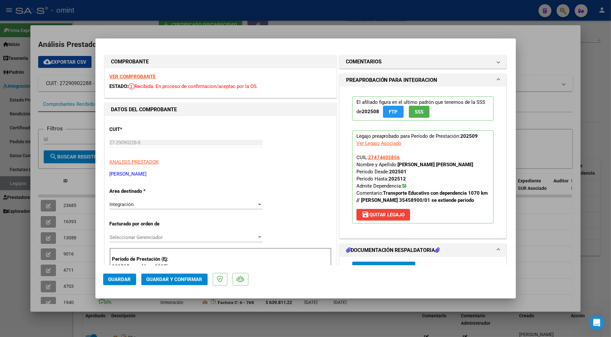
click at [142, 77] on strong "VER COMPROBANTE" at bounding box center [133, 77] width 46 height 6
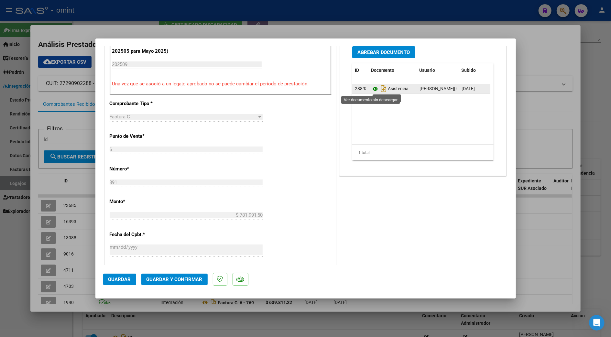
click at [371, 87] on icon at bounding box center [375, 89] width 8 height 8
click at [553, 229] on div at bounding box center [305, 168] width 611 height 337
type input "$ 0,00"
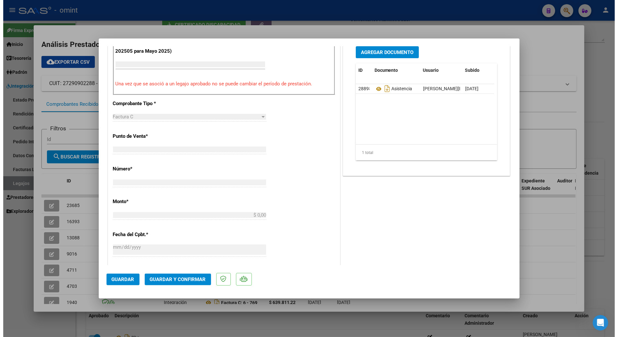
scroll to position [211, 0]
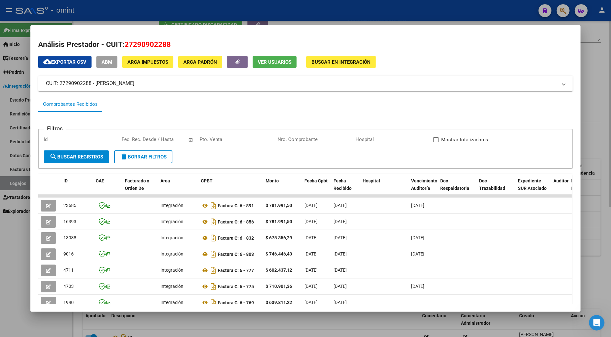
drag, startPoint x: 610, startPoint y: 255, endPoint x: 603, endPoint y: 256, distance: 6.8
click at [610, 256] on div at bounding box center [305, 168] width 611 height 337
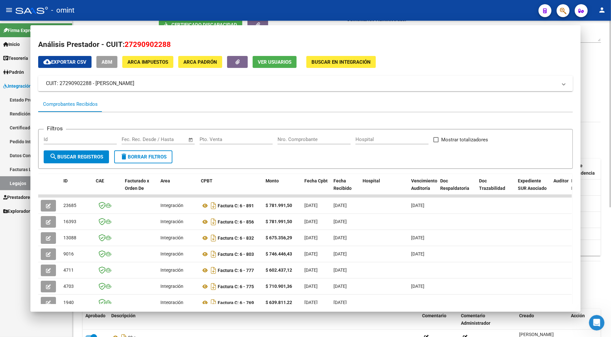
click at [601, 256] on div "4 total" at bounding box center [342, 248] width 518 height 16
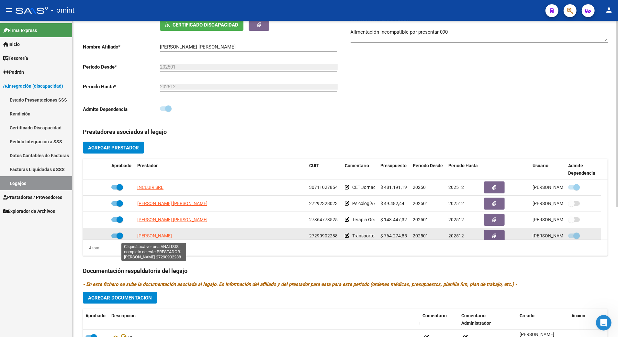
click at [147, 238] on span "[PERSON_NAME]" at bounding box center [154, 235] width 35 height 5
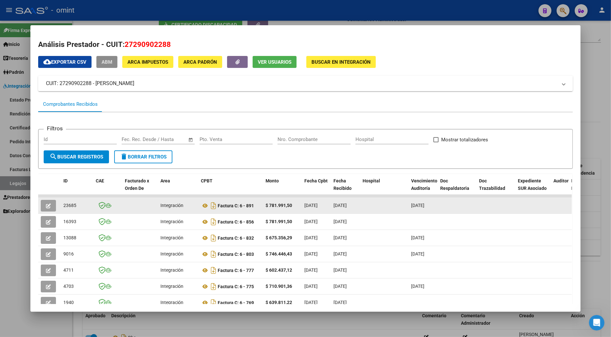
click at [47, 203] on icon "button" at bounding box center [48, 205] width 5 height 5
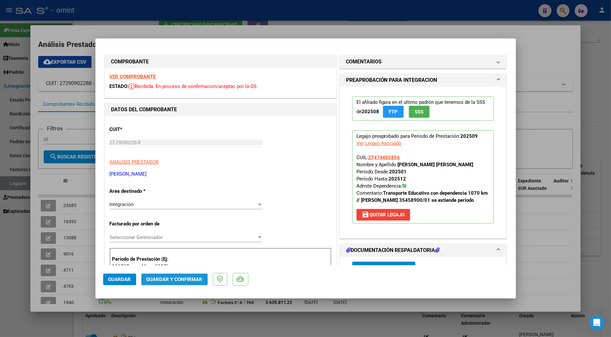
click at [173, 277] on span "Guardar y Confirmar" at bounding box center [175, 280] width 56 height 6
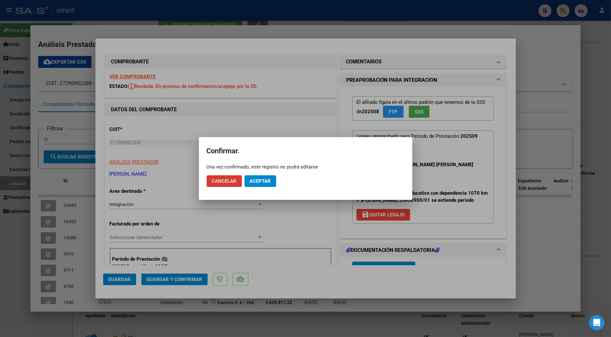
click at [265, 183] on span "Aceptar" at bounding box center [260, 181] width 21 height 6
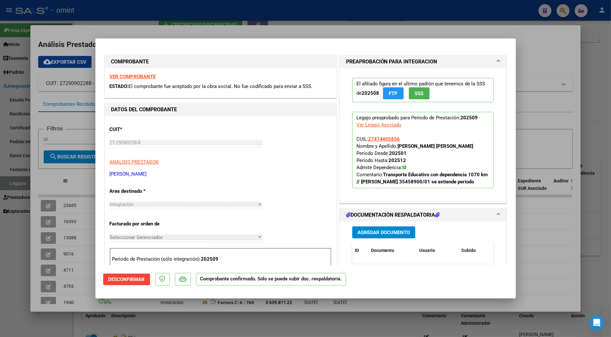
click at [546, 237] on div at bounding box center [305, 168] width 611 height 337
type input "$ 0,00"
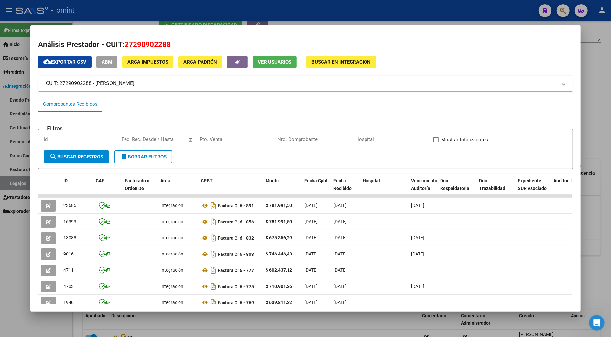
click at [592, 272] on div at bounding box center [305, 168] width 611 height 337
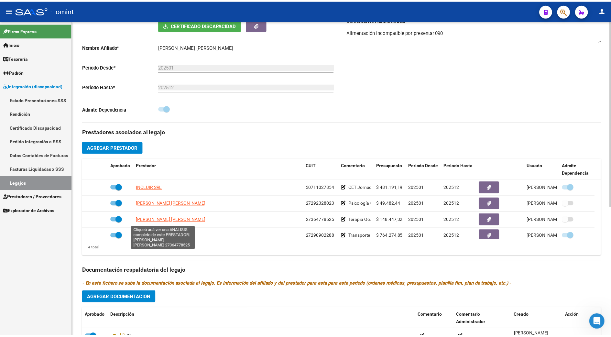
scroll to position [7, 0]
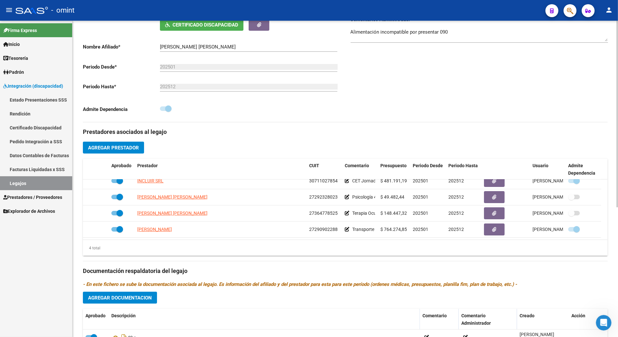
drag, startPoint x: 170, startPoint y: 223, endPoint x: 391, endPoint y: 283, distance: 228.5
click at [391, 283] on div "Prestadores asociados al legajo Agregar Prestador Aprobado Prestador CUIT Comen…" at bounding box center [345, 266] width 524 height 289
drag, startPoint x: 391, startPoint y: 283, endPoint x: 355, endPoint y: 256, distance: 45.0
click at [355, 256] on div "4 total" at bounding box center [345, 248] width 524 height 16
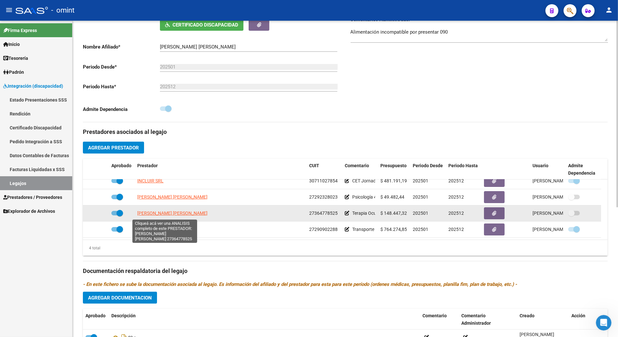
click at [145, 215] on span "ROSSO [PERSON_NAME]" at bounding box center [172, 213] width 70 height 5
type textarea "27364778525"
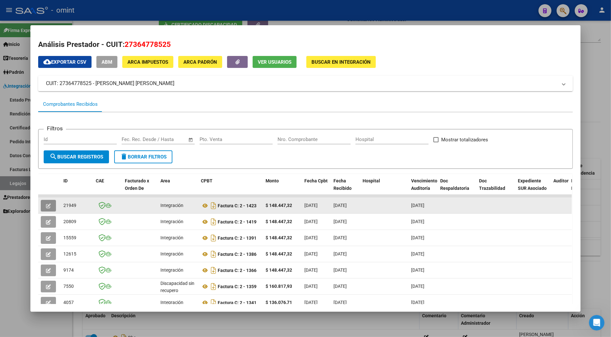
click at [46, 204] on icon "button" at bounding box center [48, 205] width 5 height 5
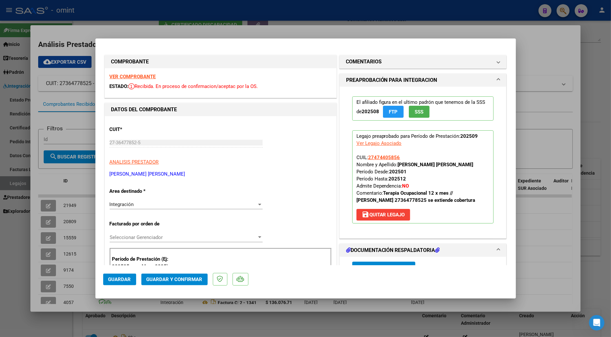
click at [135, 78] on strong "VER COMPROBANTE" at bounding box center [133, 77] width 46 height 6
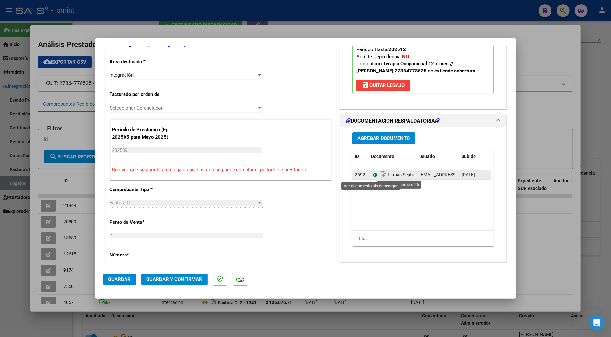
click at [371, 175] on icon at bounding box center [375, 175] width 8 height 8
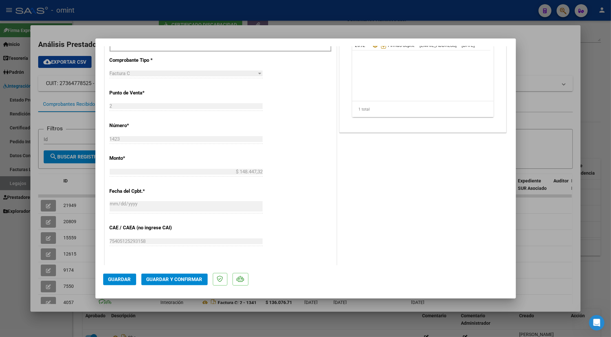
click at [183, 276] on button "Guardar y Confirmar" at bounding box center [174, 280] width 66 height 12
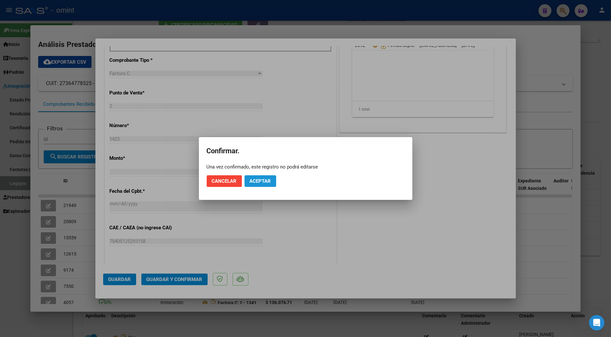
click at [262, 178] on button "Aceptar" at bounding box center [261, 181] width 32 height 12
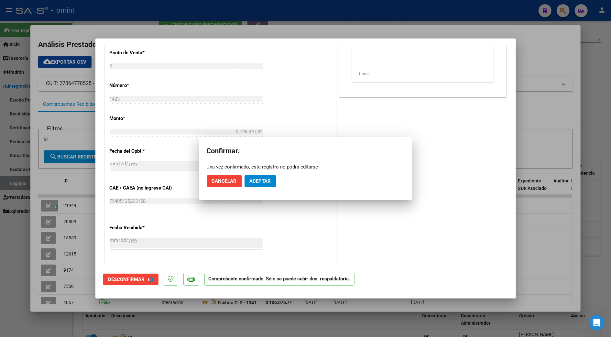
scroll to position [219, 0]
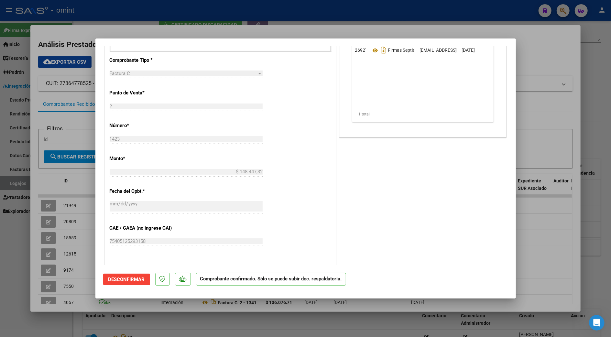
click at [535, 246] on div at bounding box center [305, 168] width 611 height 337
type input "$ 0,00"
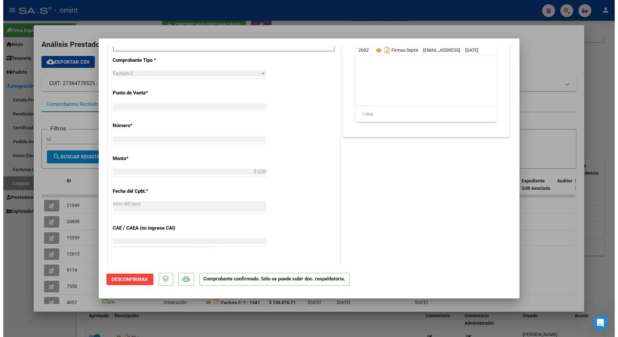
scroll to position [339, 0]
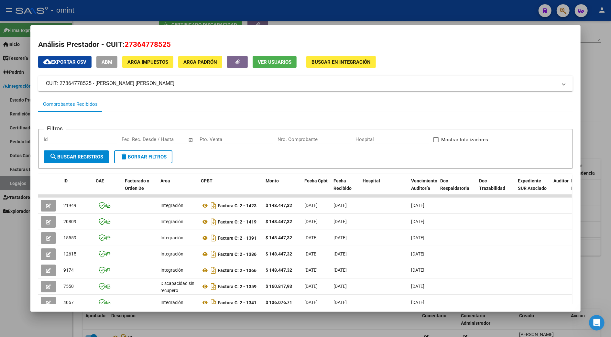
click at [589, 242] on div at bounding box center [305, 168] width 611 height 337
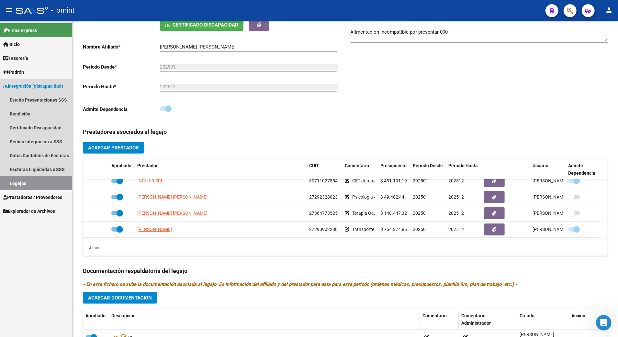
click at [11, 184] on link "Legajos" at bounding box center [36, 183] width 72 height 14
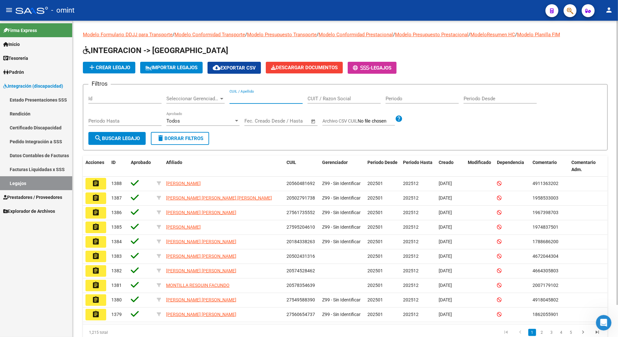
click at [246, 96] on input "CUIL / Apellido" at bounding box center [265, 99] width 73 height 6
paste input "27423833403"
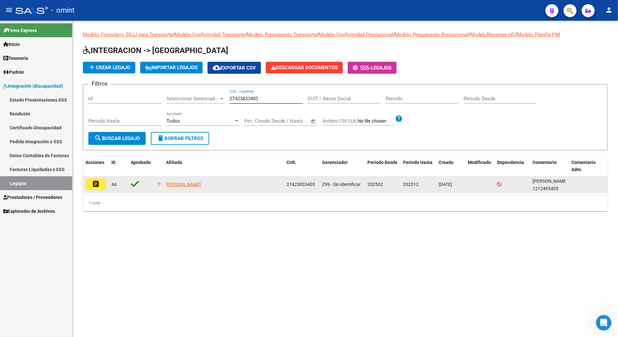
type input "27423833403"
click at [89, 181] on button "assignment" at bounding box center [95, 185] width 21 height 12
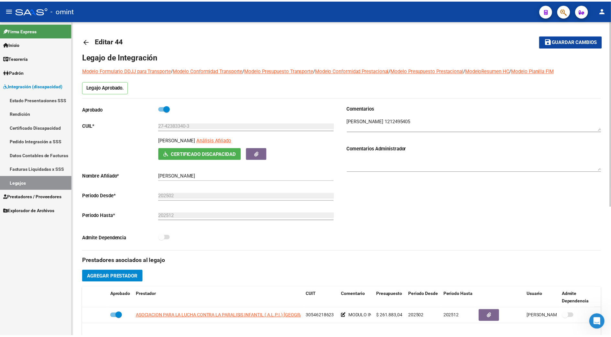
scroll to position [172, 0]
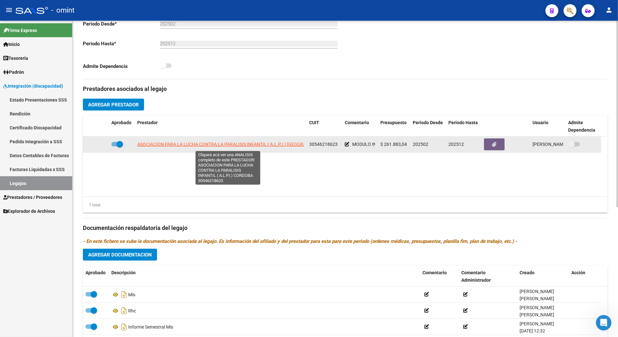
click at [229, 146] on span "ASOCIACION PARA LA LUCHA CONTRA LA PARALISIS INFANTIL ( A.L.P.I.) CORDOBA" at bounding box center [233, 144] width 193 height 5
type textarea "30546218623"
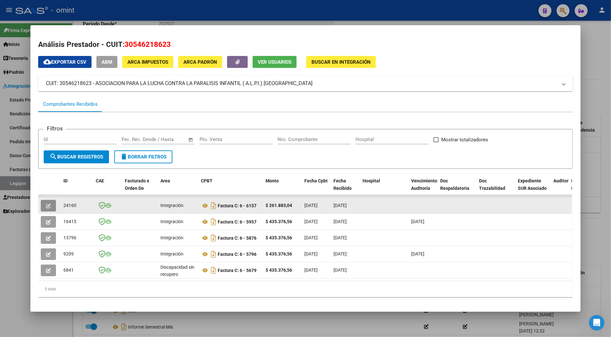
click at [47, 205] on icon "button" at bounding box center [48, 205] width 5 height 5
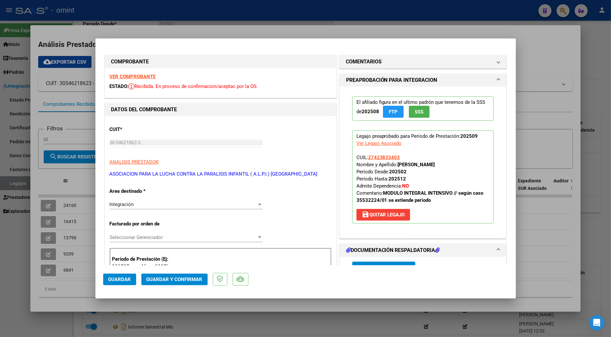
click at [131, 77] on strong "VER COMPROBANTE" at bounding box center [133, 77] width 46 height 6
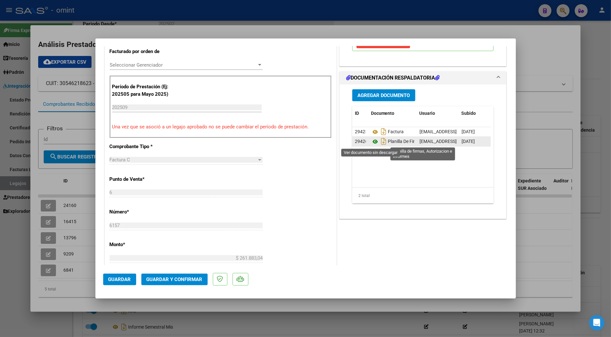
click at [371, 141] on icon at bounding box center [375, 142] width 8 height 8
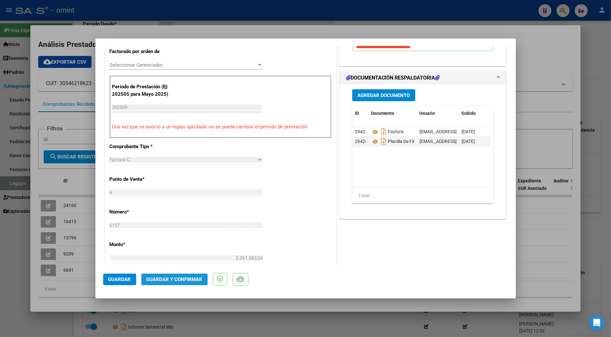
click at [176, 281] on span "Guardar y Confirmar" at bounding box center [175, 280] width 56 height 6
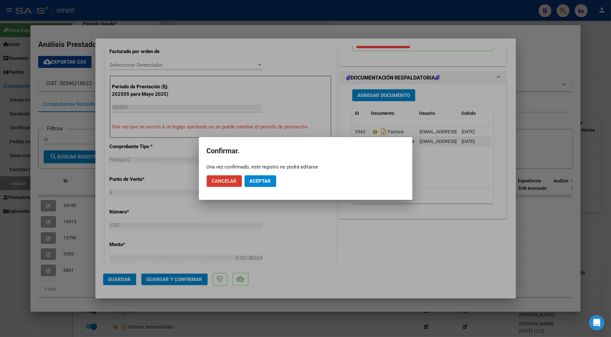
click at [250, 179] on span "Aceptar" at bounding box center [260, 181] width 21 height 6
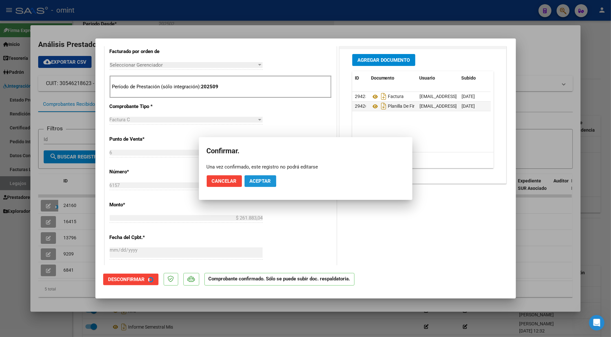
scroll to position [172, 0]
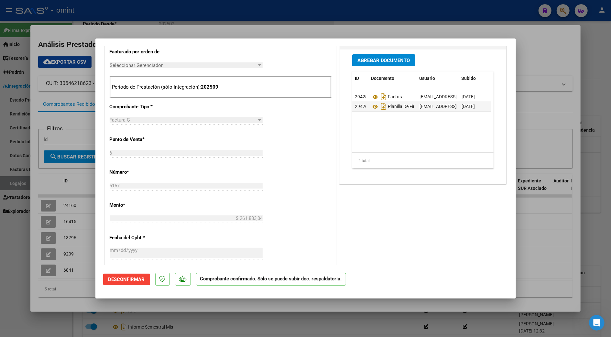
click at [545, 220] on div at bounding box center [305, 168] width 611 height 337
type input "$ 0,00"
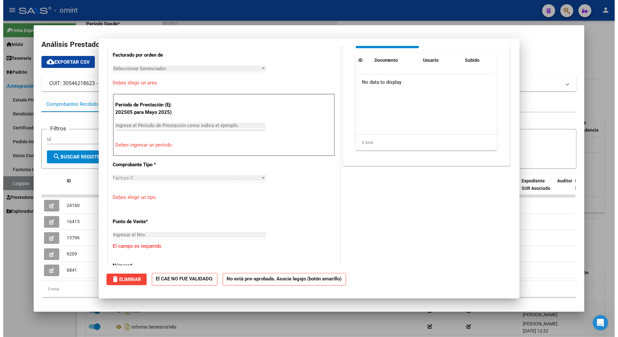
scroll to position [184, 0]
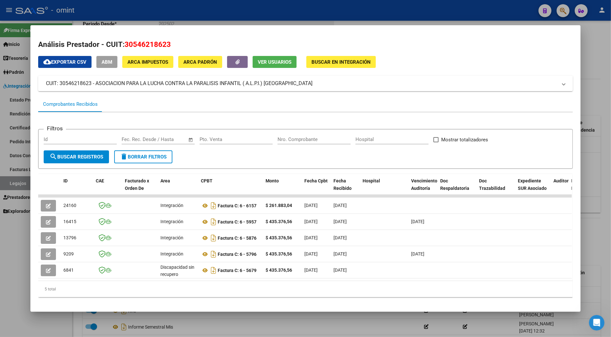
click at [597, 223] on div at bounding box center [305, 168] width 611 height 337
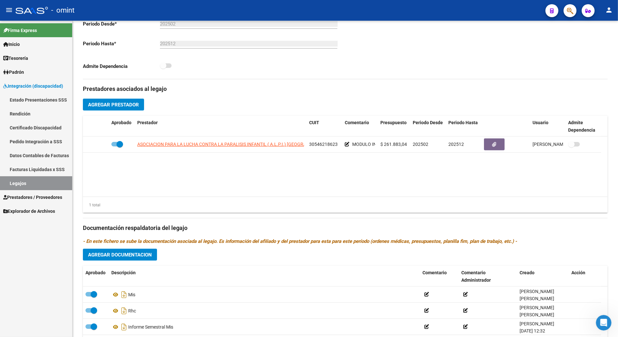
click at [9, 187] on link "Legajos" at bounding box center [36, 183] width 72 height 14
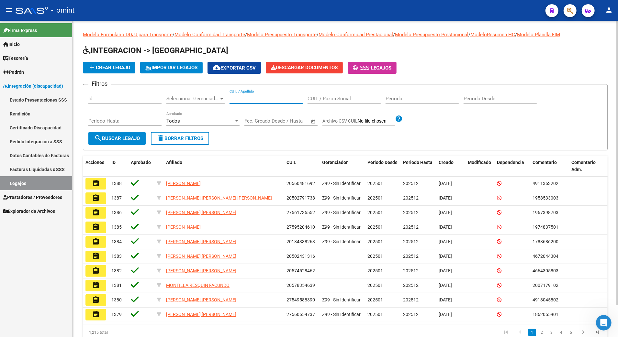
click at [249, 97] on input "CUIL / Apellido" at bounding box center [265, 99] width 73 height 6
paste input "27566195173"
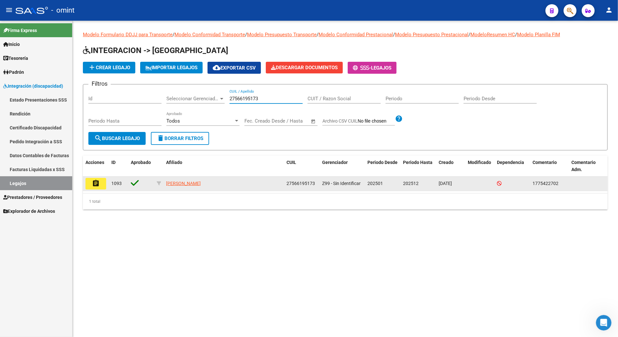
type input "27566195173"
click at [99, 181] on mat-icon "assignment" at bounding box center [96, 184] width 8 height 8
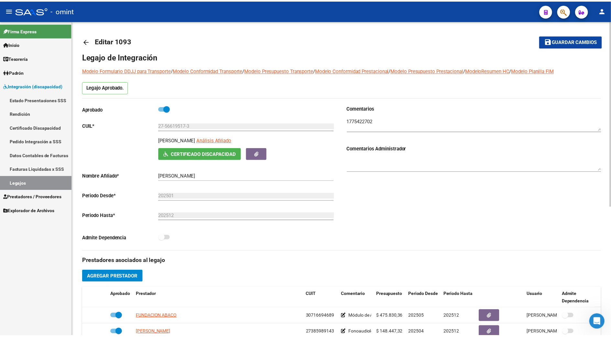
scroll to position [129, 0]
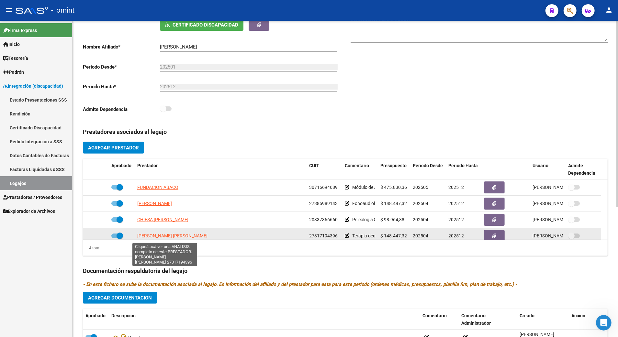
click at [166, 236] on span "BRAIA GABRIELA CECILIA" at bounding box center [172, 235] width 70 height 5
type textarea "27317194396"
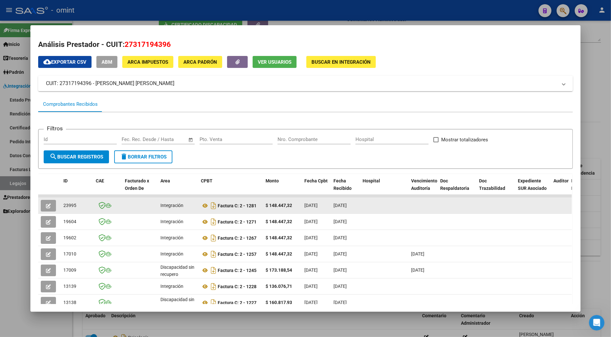
click at [49, 205] on button "button" at bounding box center [48, 206] width 15 height 12
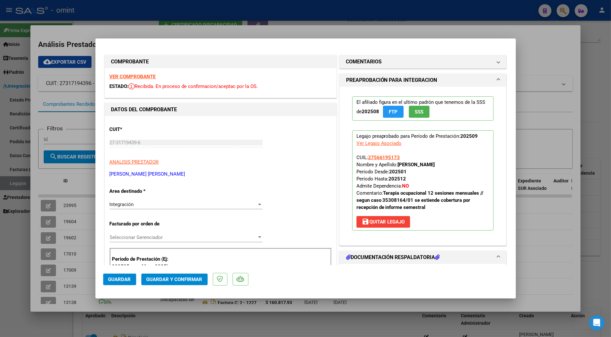
click at [133, 76] on strong "VER COMPROBANTE" at bounding box center [133, 77] width 46 height 6
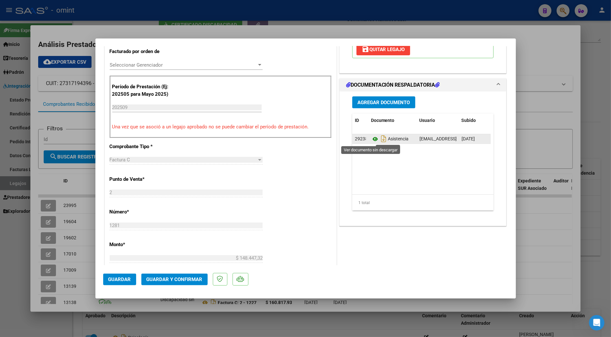
click at [371, 138] on icon at bounding box center [375, 139] width 8 height 8
click at [178, 284] on button "Guardar y Confirmar" at bounding box center [174, 280] width 66 height 12
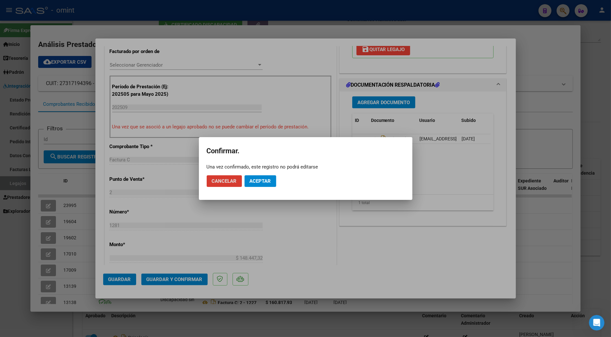
click at [253, 177] on button "Aceptar" at bounding box center [261, 181] width 32 height 12
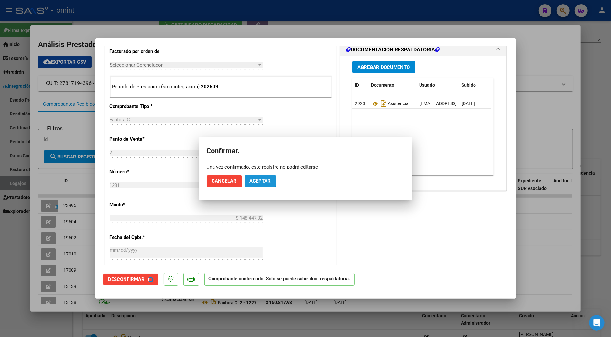
scroll to position [172, 0]
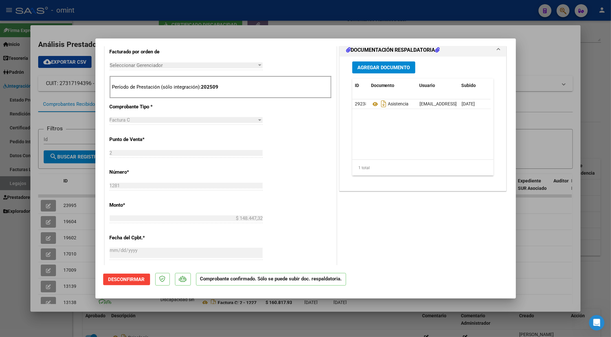
click at [544, 247] on div at bounding box center [305, 168] width 611 height 337
type input "$ 0,00"
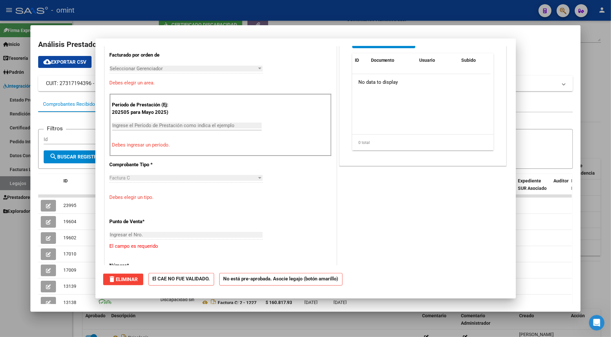
scroll to position [0, 0]
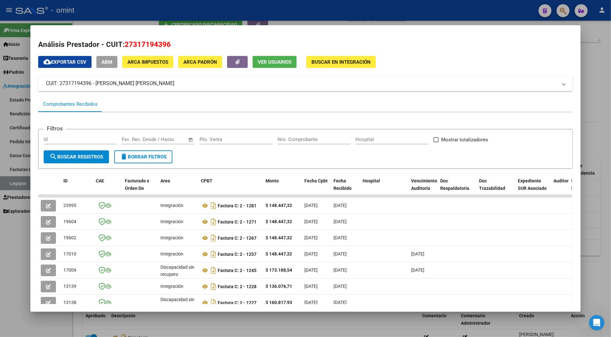
click at [593, 217] on div at bounding box center [305, 168] width 611 height 337
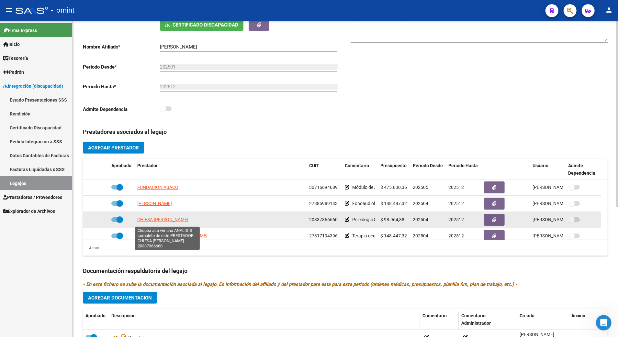
click at [157, 222] on span "CHIESA EMILIANO GABRIEL" at bounding box center [162, 219] width 51 height 5
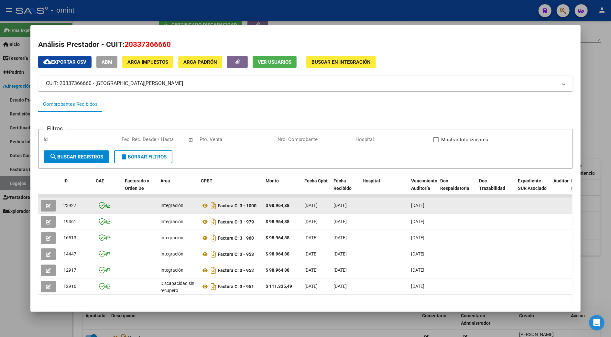
click at [47, 208] on button "button" at bounding box center [48, 206] width 15 height 12
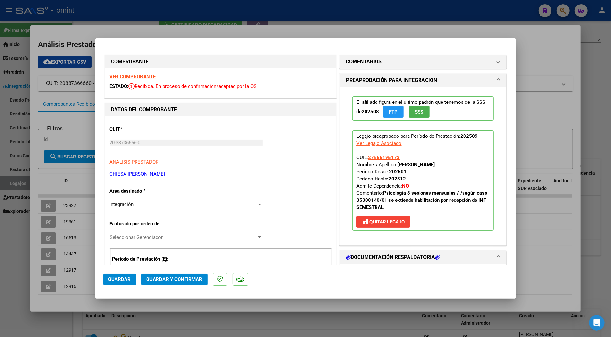
click at [129, 76] on strong "VER COMPROBANTE" at bounding box center [133, 77] width 46 height 6
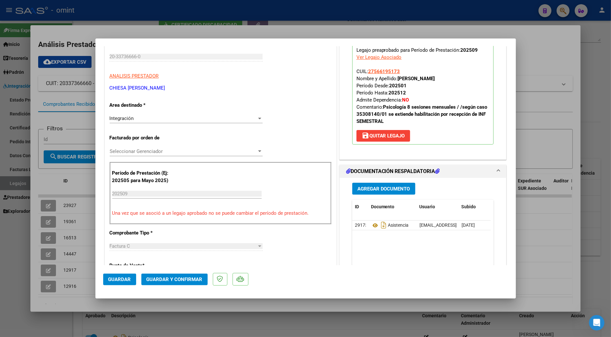
scroll to position [129, 0]
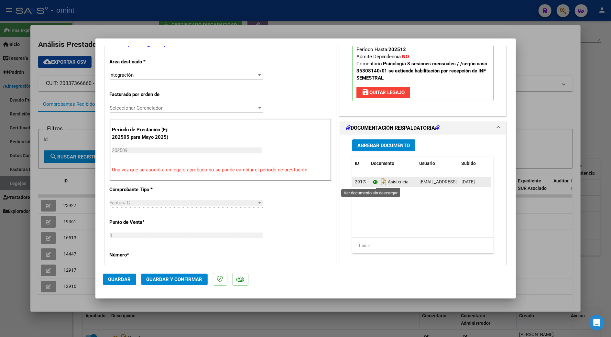
click at [371, 181] on icon at bounding box center [375, 182] width 8 height 8
click at [176, 277] on span "Guardar y Confirmar" at bounding box center [175, 280] width 56 height 6
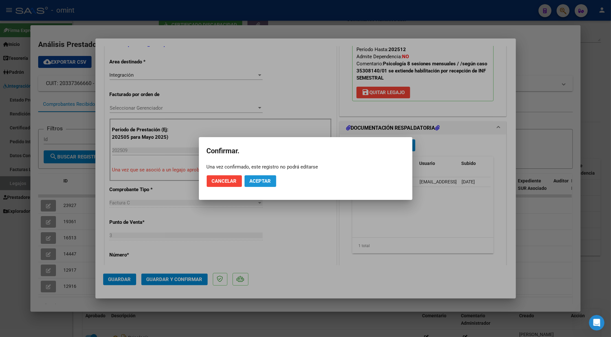
click at [262, 179] on span "Aceptar" at bounding box center [260, 181] width 21 height 6
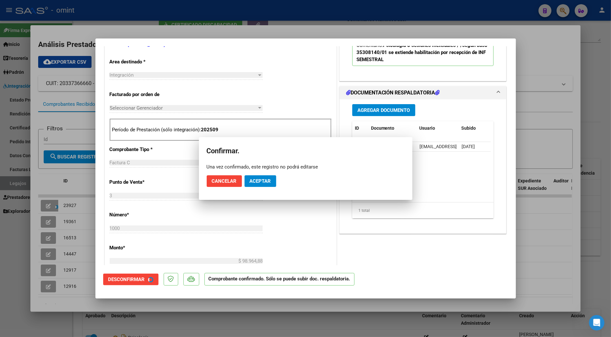
scroll to position [129, 0]
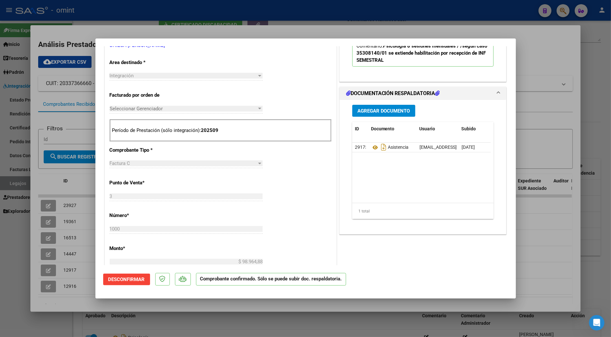
click at [535, 245] on div at bounding box center [305, 168] width 611 height 337
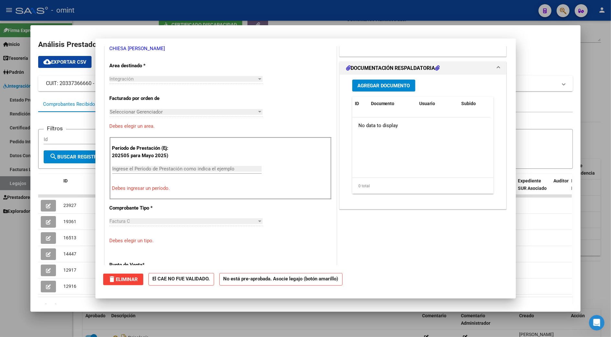
scroll to position [0, 0]
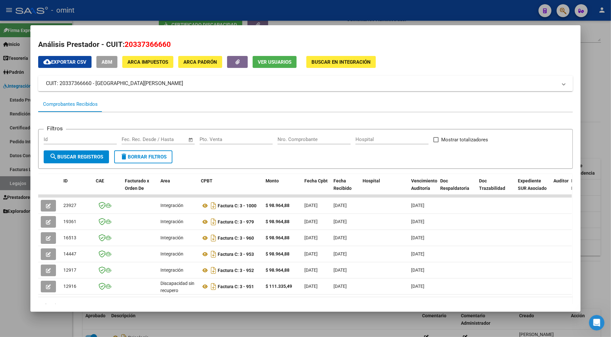
click at [598, 214] on div at bounding box center [305, 168] width 611 height 337
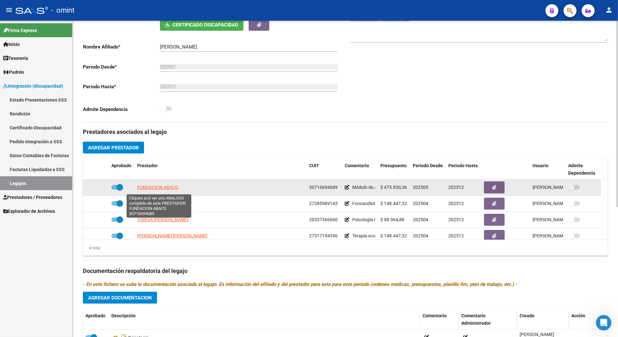
click at [164, 189] on span "FUNDACION ABACO" at bounding box center [157, 187] width 41 height 5
type textarea "30716694689"
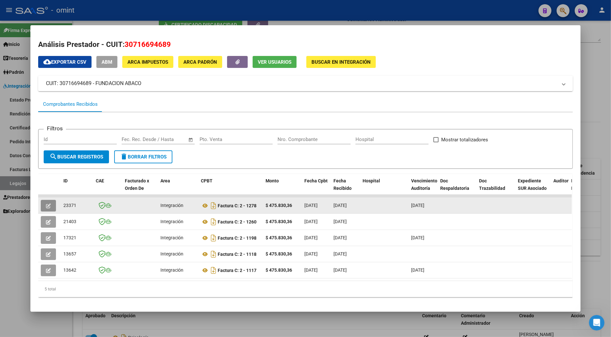
click at [43, 201] on button "button" at bounding box center [48, 206] width 15 height 12
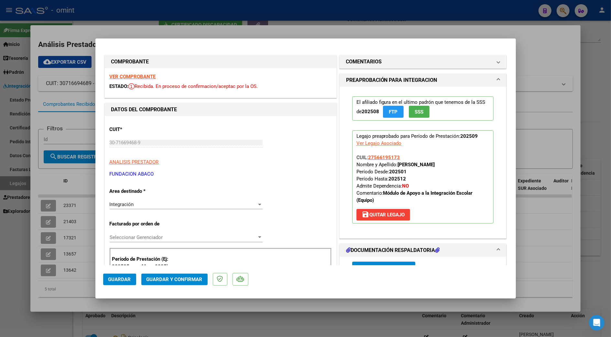
click at [129, 72] on div "VER COMPROBANTE ESTADO: Recibida. En proceso de confirmacion/aceptac por la OS." at bounding box center [221, 82] width 232 height 29
click at [130, 74] on strong "VER COMPROBANTE" at bounding box center [133, 77] width 46 height 6
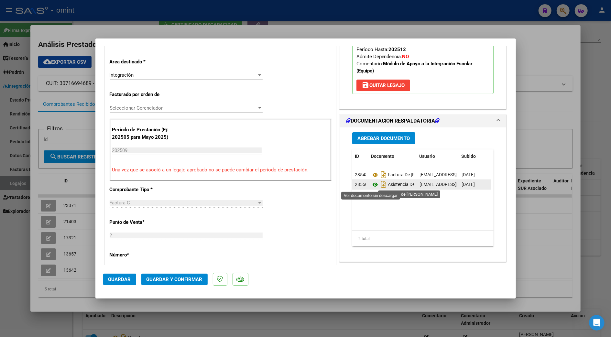
click at [371, 184] on icon at bounding box center [375, 185] width 8 height 8
click at [172, 278] on span "Guardar y Confirmar" at bounding box center [175, 280] width 56 height 6
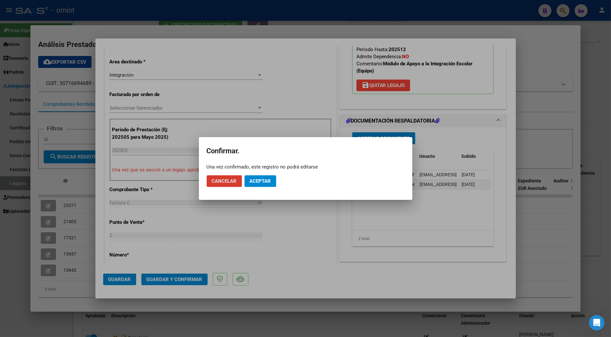
click at [263, 179] on span "Aceptar" at bounding box center [260, 181] width 21 height 6
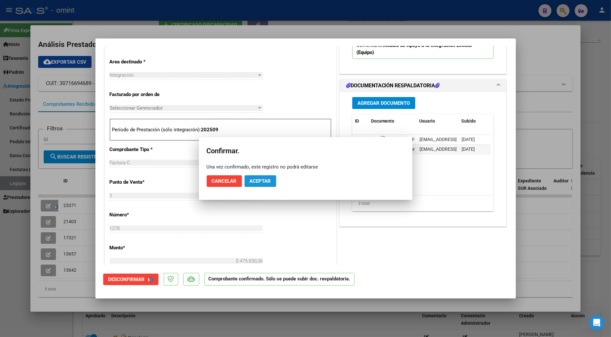
scroll to position [129, 0]
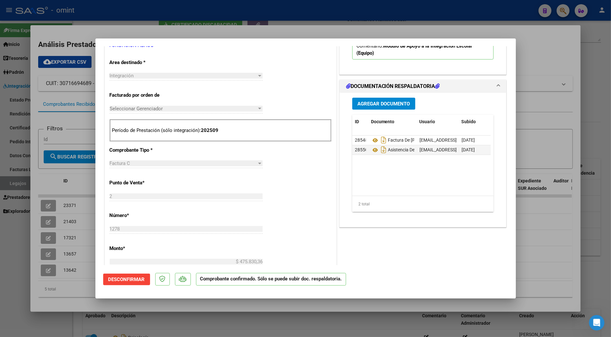
click at [551, 219] on div at bounding box center [305, 168] width 611 height 337
type input "$ 0,00"
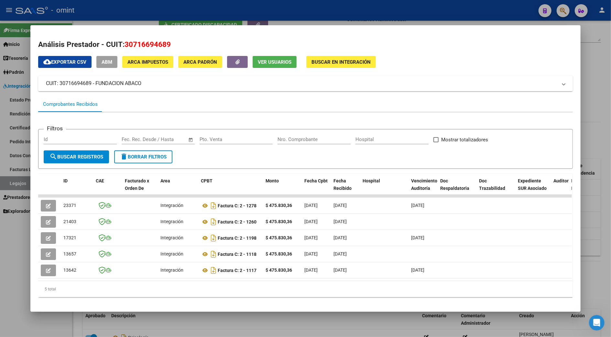
click at [594, 250] on div at bounding box center [305, 168] width 611 height 337
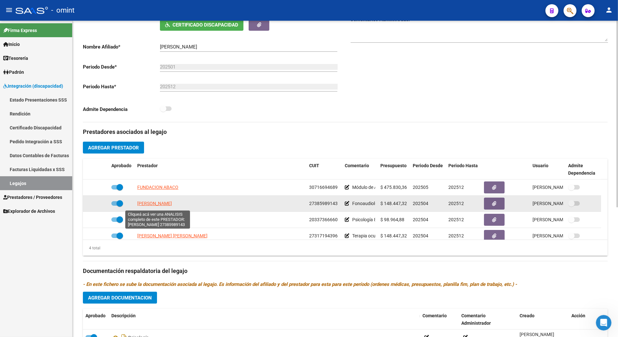
click at [151, 203] on span "CICARELLI YAMILA" at bounding box center [154, 203] width 35 height 5
type textarea "27385989143"
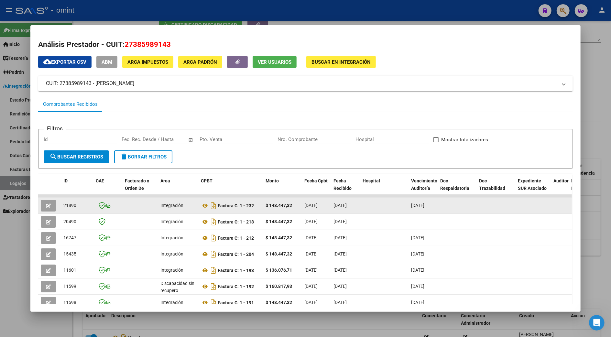
click at [46, 204] on icon "button" at bounding box center [48, 205] width 5 height 5
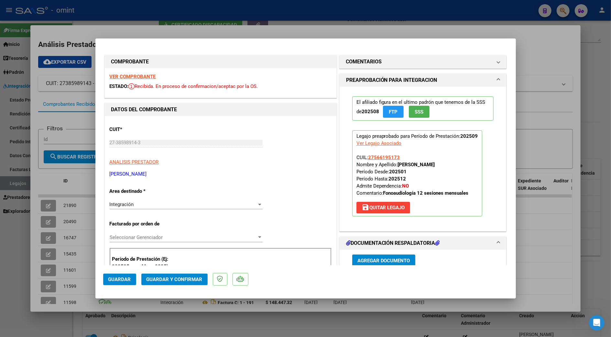
click at [137, 76] on strong "VER COMPROBANTE" at bounding box center [133, 77] width 46 height 6
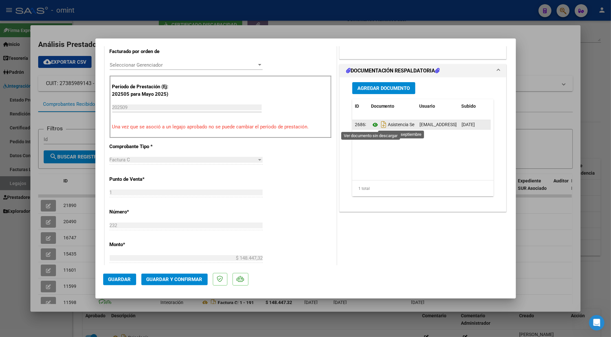
click at [371, 125] on icon at bounding box center [375, 125] width 8 height 8
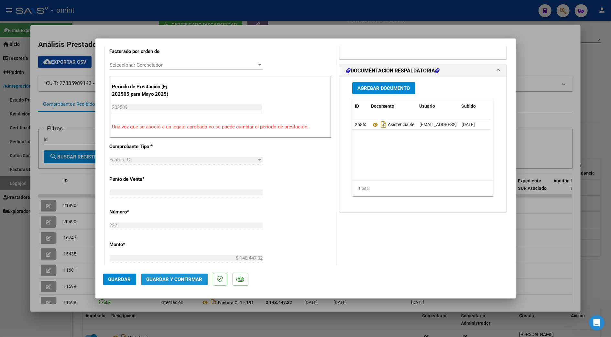
click at [164, 276] on button "Guardar y Confirmar" at bounding box center [174, 280] width 66 height 12
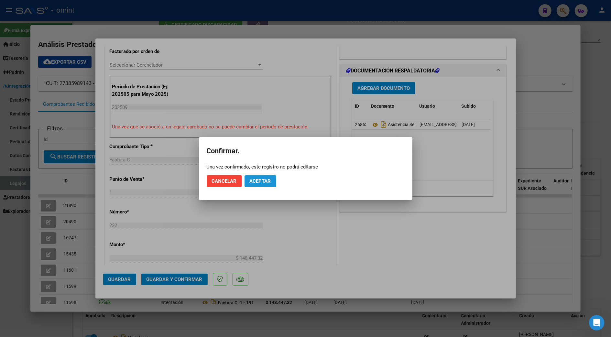
click at [257, 179] on span "Aceptar" at bounding box center [260, 181] width 21 height 6
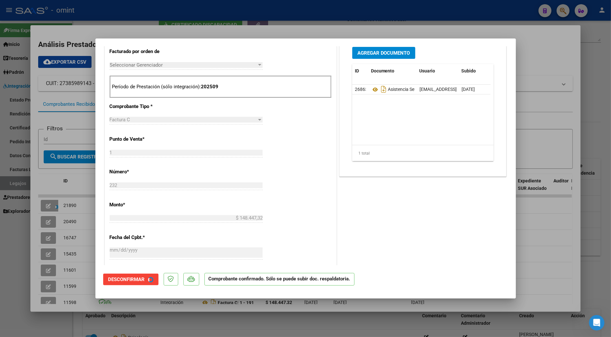
scroll to position [172, 0]
